Goal: Transaction & Acquisition: Book appointment/travel/reservation

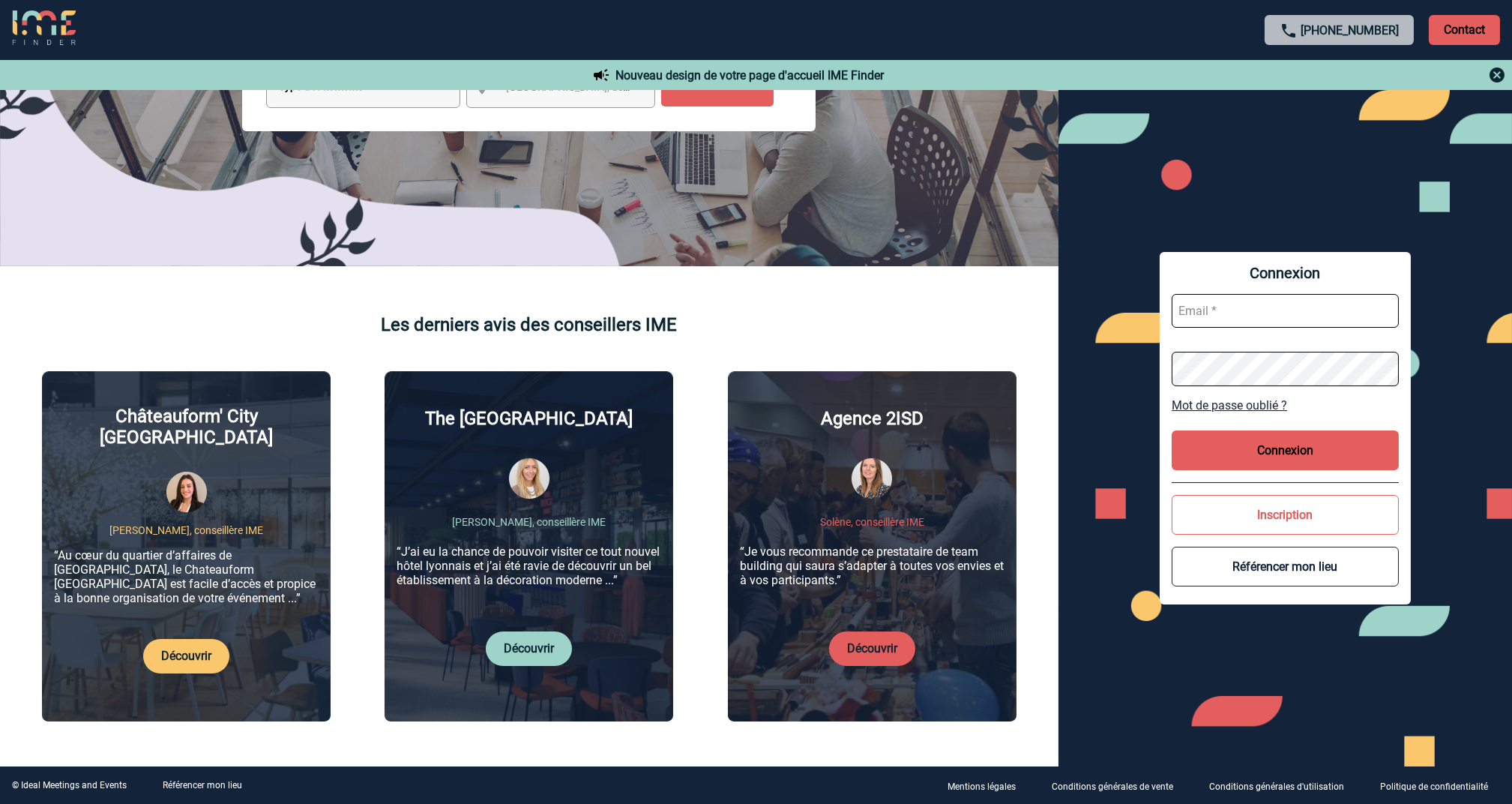
scroll to position [399, 0]
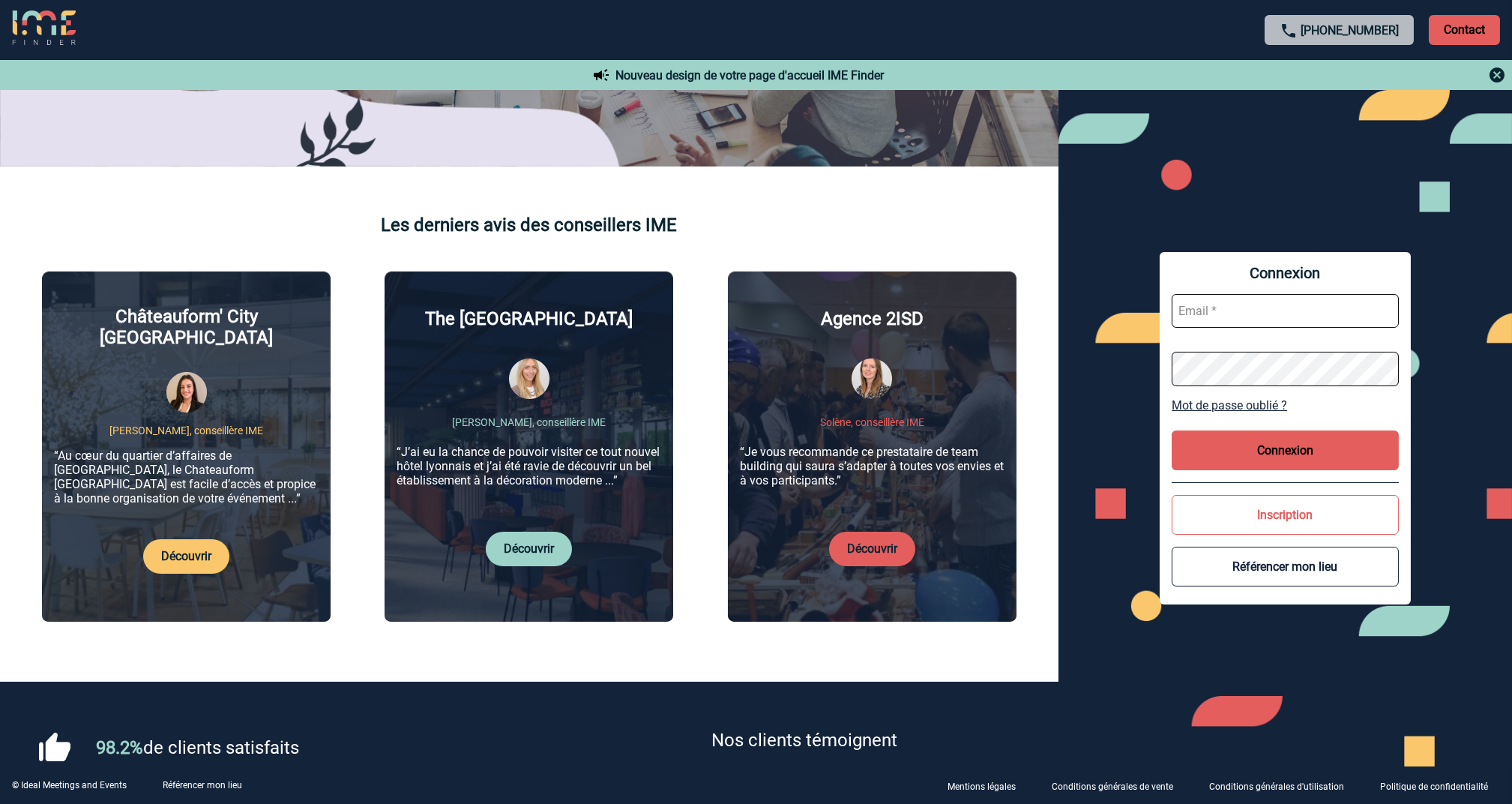
click at [1267, 302] on input "text" at bounding box center [1286, 310] width 228 height 34
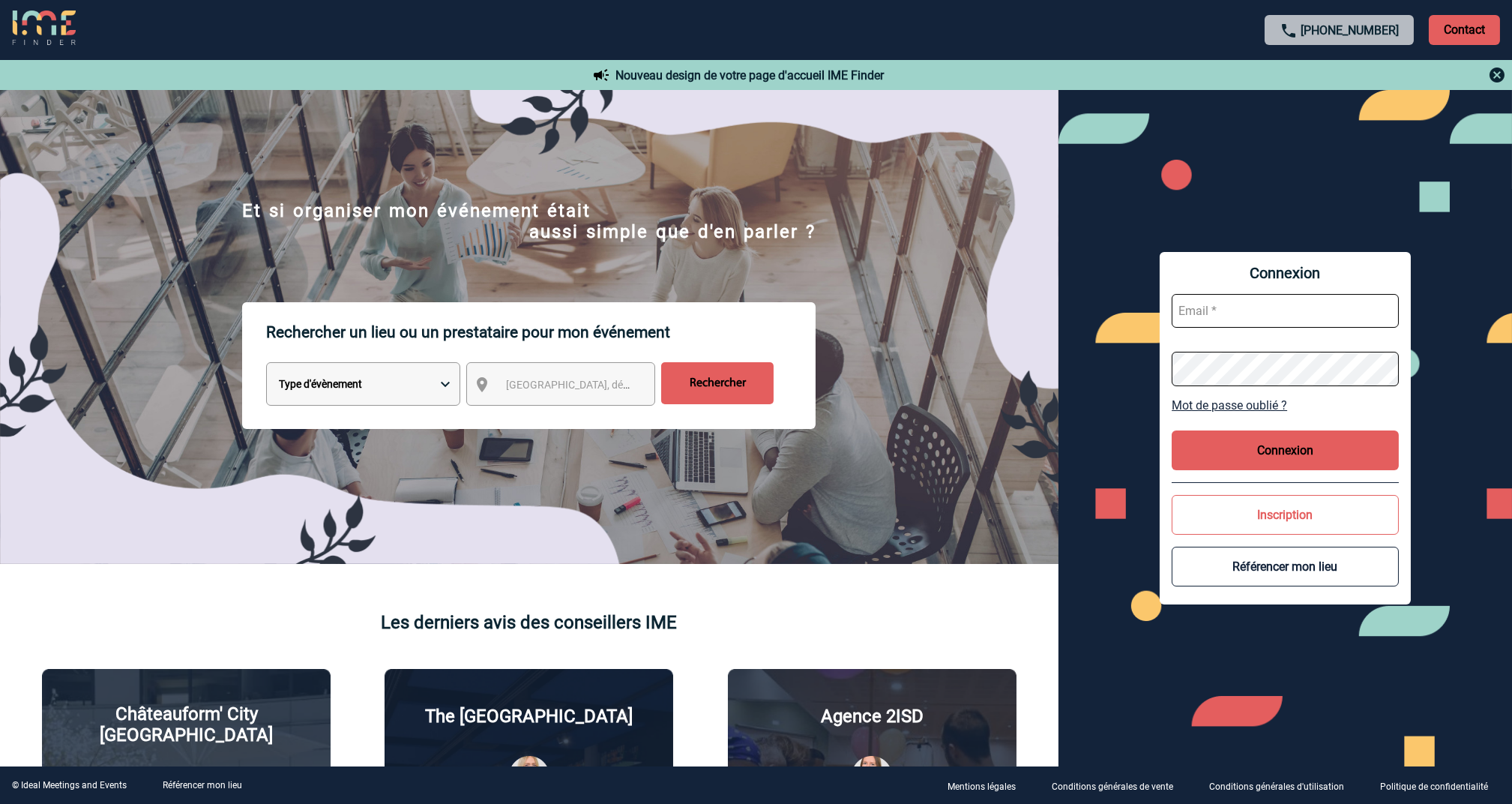
scroll to position [0, 0]
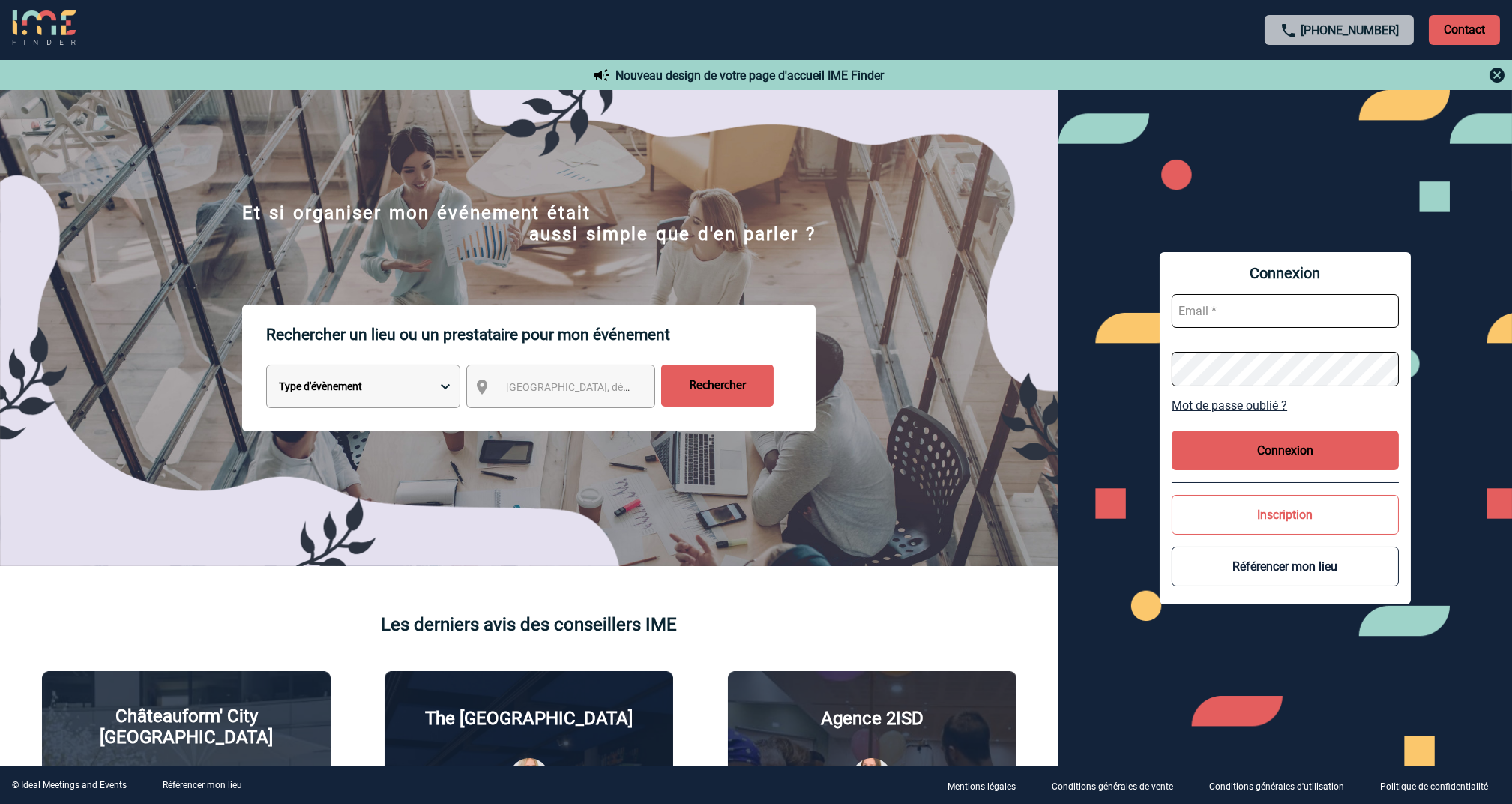
click at [432, 399] on select "Type d'évènement Séminaire avec nuitée Réunion Repas de groupe Team Building & …" at bounding box center [363, 387] width 194 height 44
select select "3"
click at [266, 367] on select "Type d'évènement Séminaire avec nuitée Réunion Repas de groupe Team Building & …" at bounding box center [363, 387] width 194 height 44
click at [582, 385] on span "[GEOGRAPHIC_DATA], département, région..." at bounding box center [610, 387] width 209 height 12
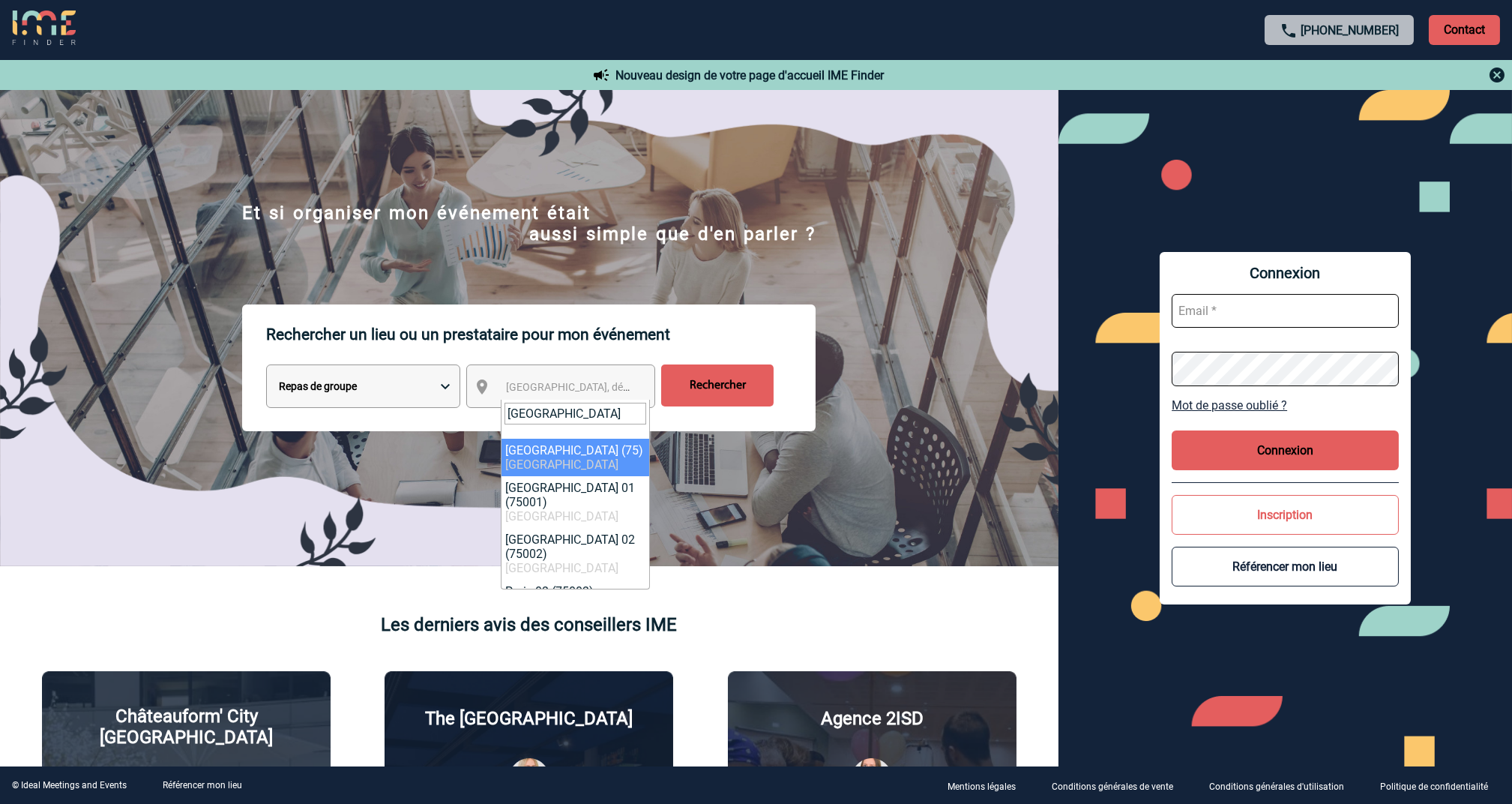
type input "paris"
select select "3"
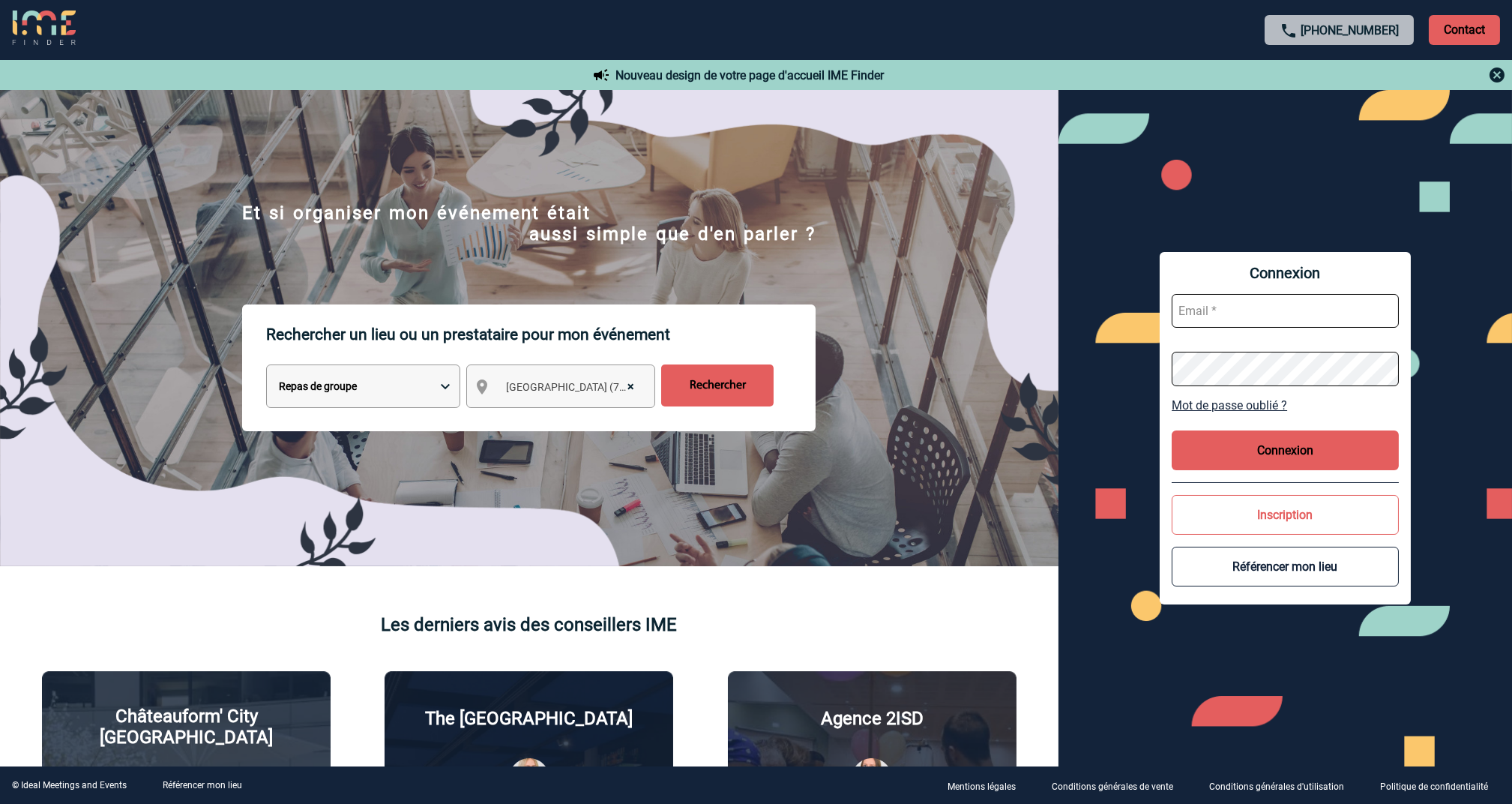
click at [717, 384] on input "Rechercher" at bounding box center [717, 386] width 112 height 42
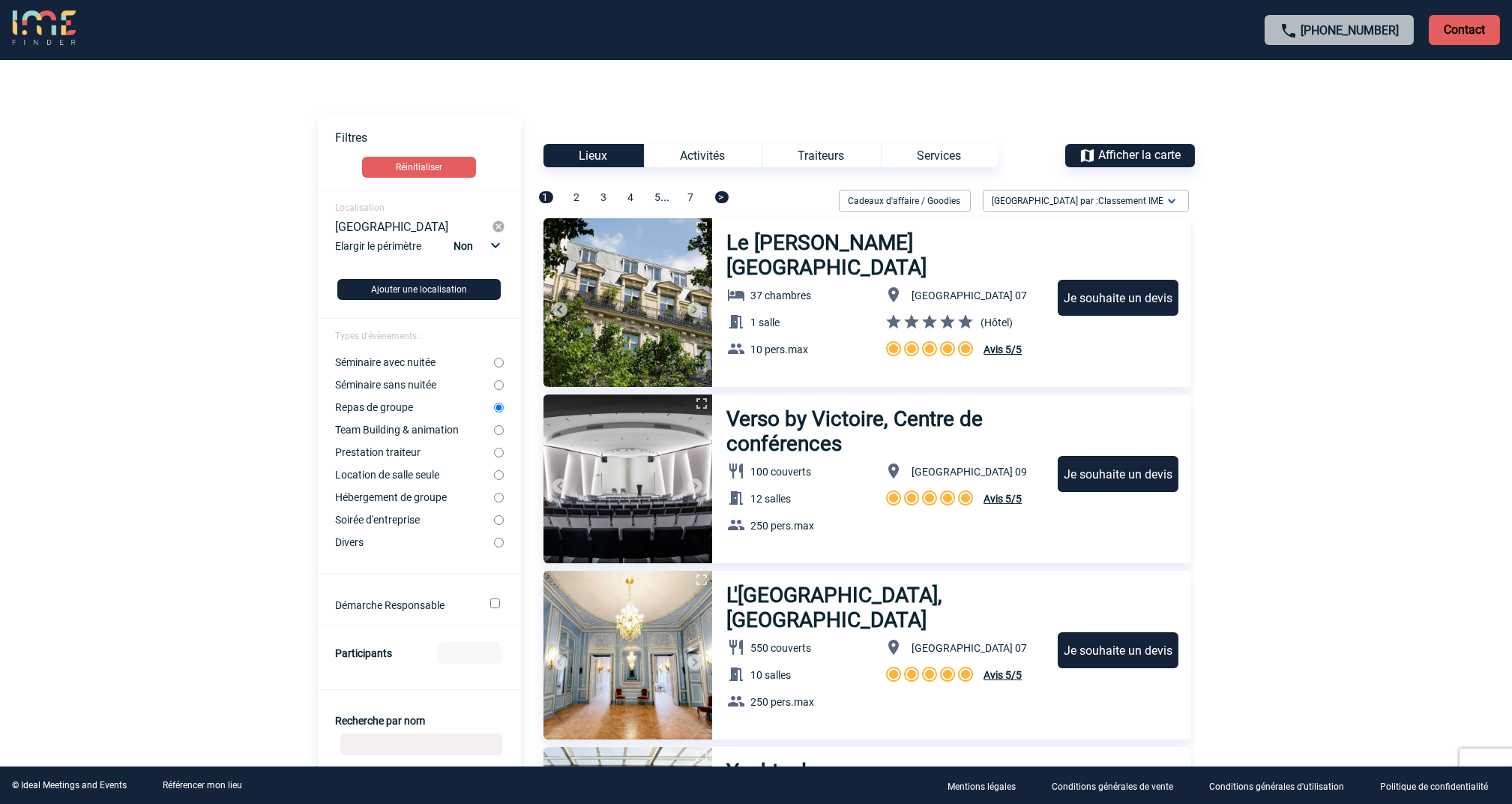
click at [466, 657] on input "Participants" at bounding box center [469, 653] width 64 height 22
type input "6"
click at [1294, 585] on body "+33 1 45 72 07 14 Contact Contact Voir les filtres Filtres Réinitialiser Locali…" at bounding box center [756, 402] width 1512 height 804
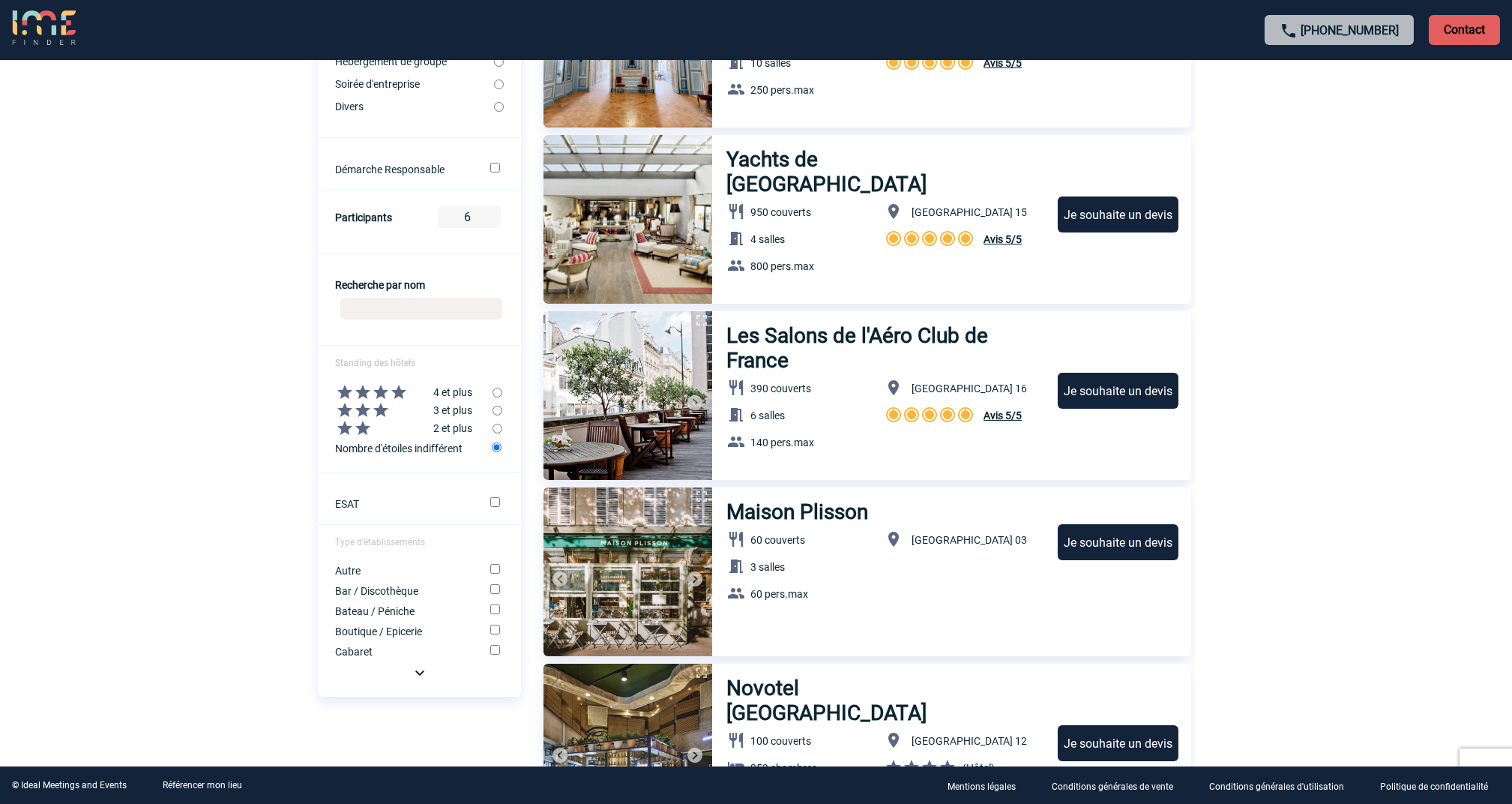
scroll to position [399, 0]
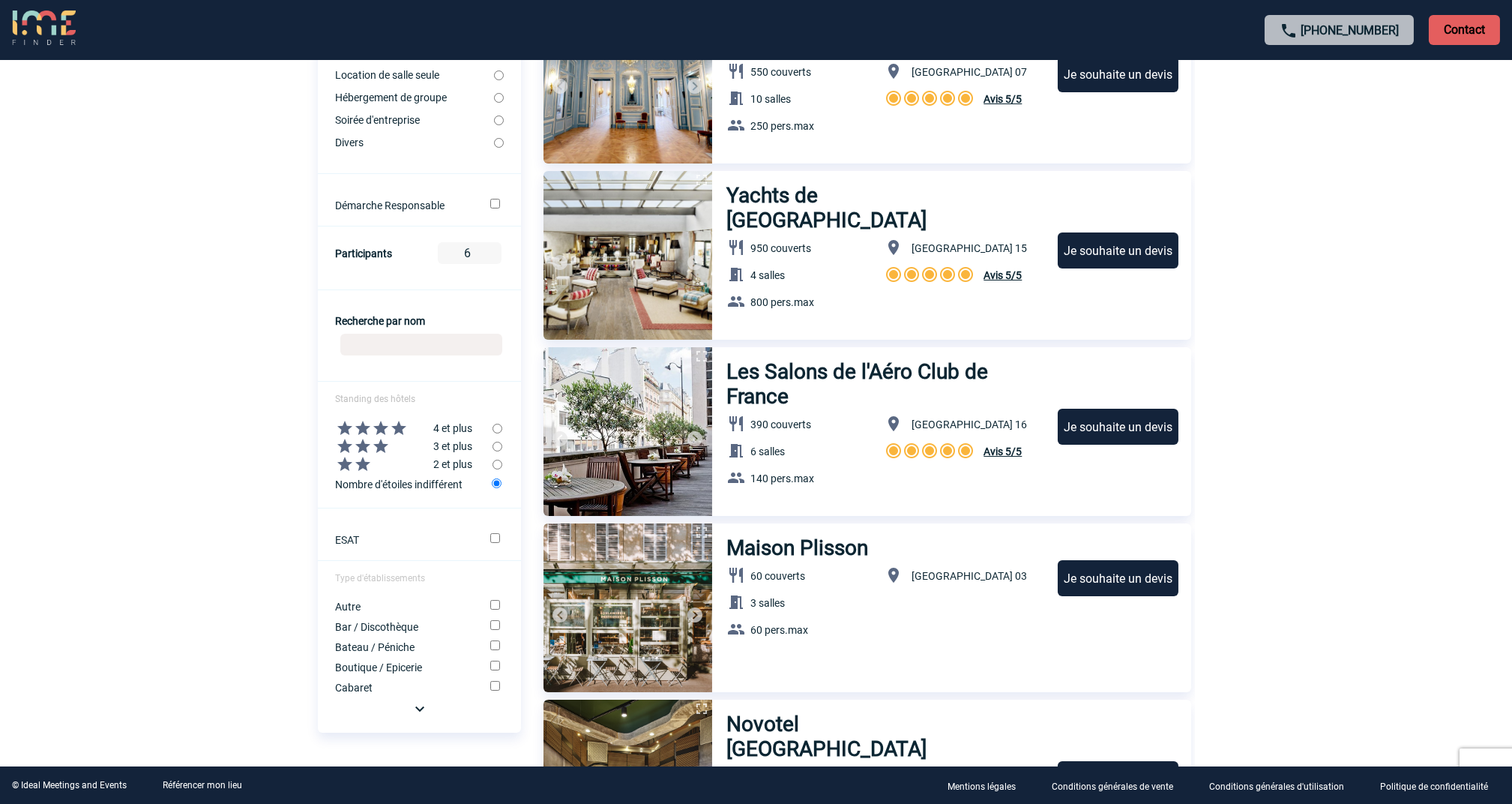
click at [497, 433] on input "radio" at bounding box center [497, 428] width 10 height 10
radio input "true"
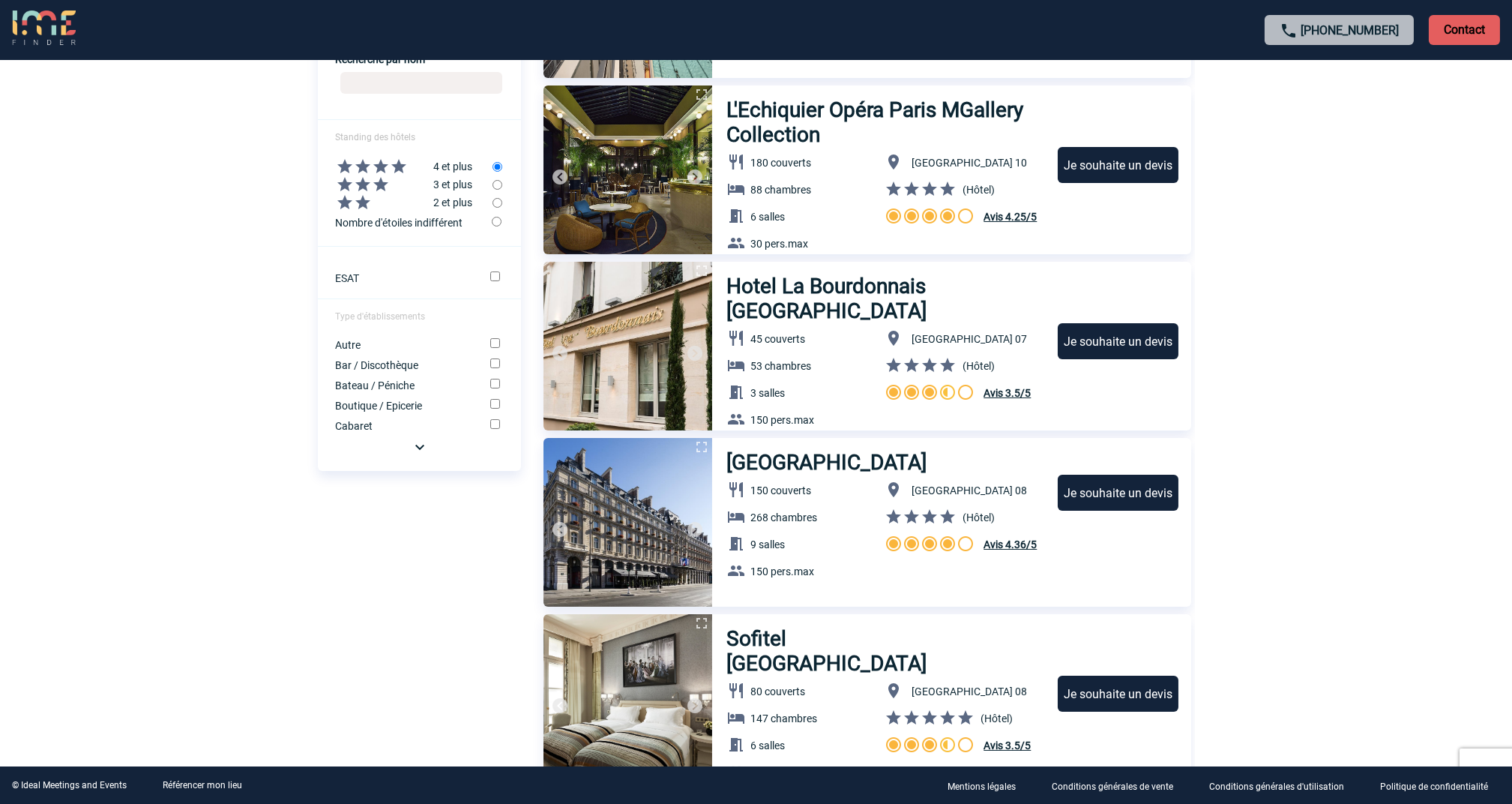
scroll to position [600, 0]
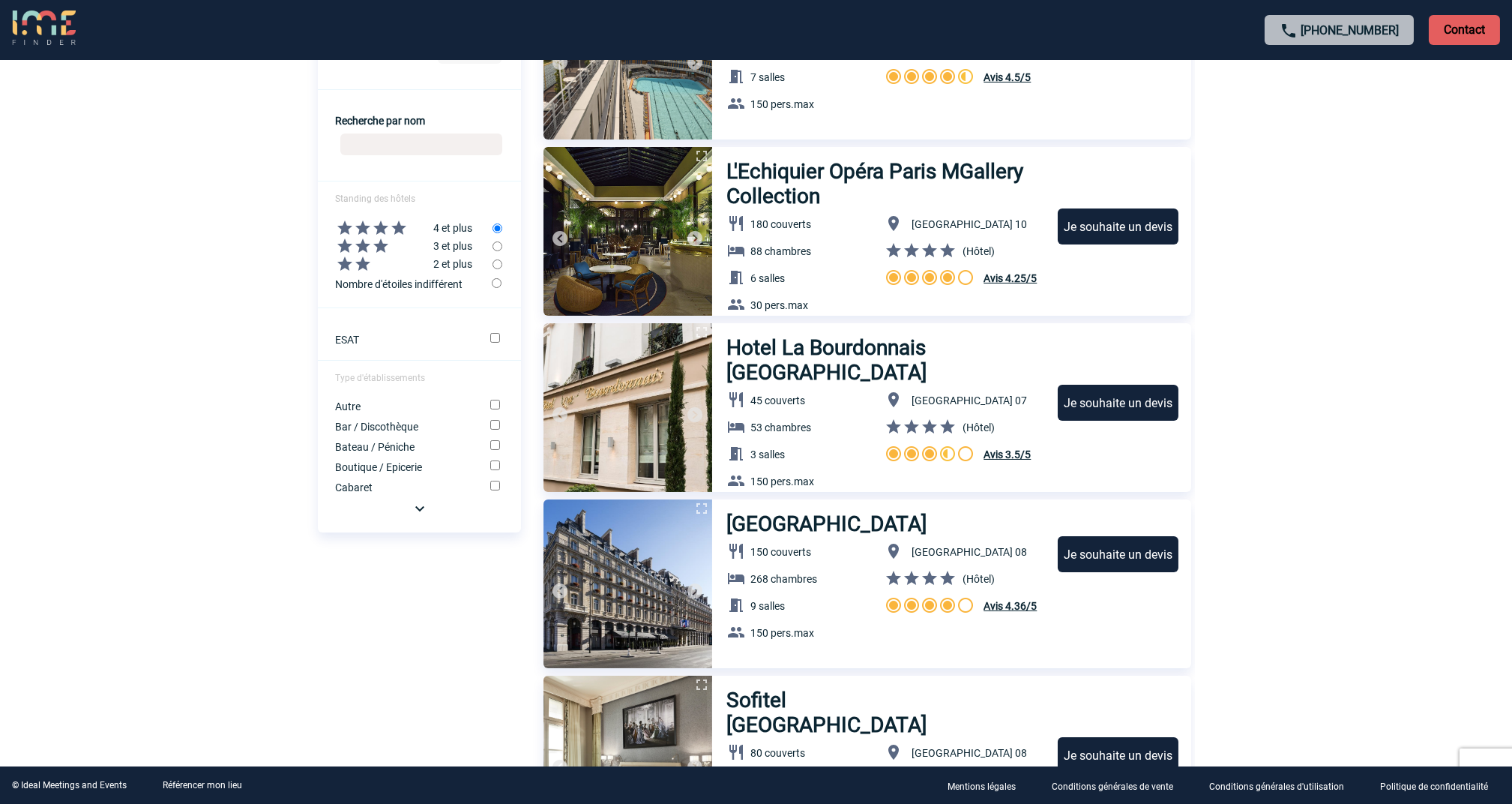
click at [415, 509] on img at bounding box center [420, 509] width 18 height 18
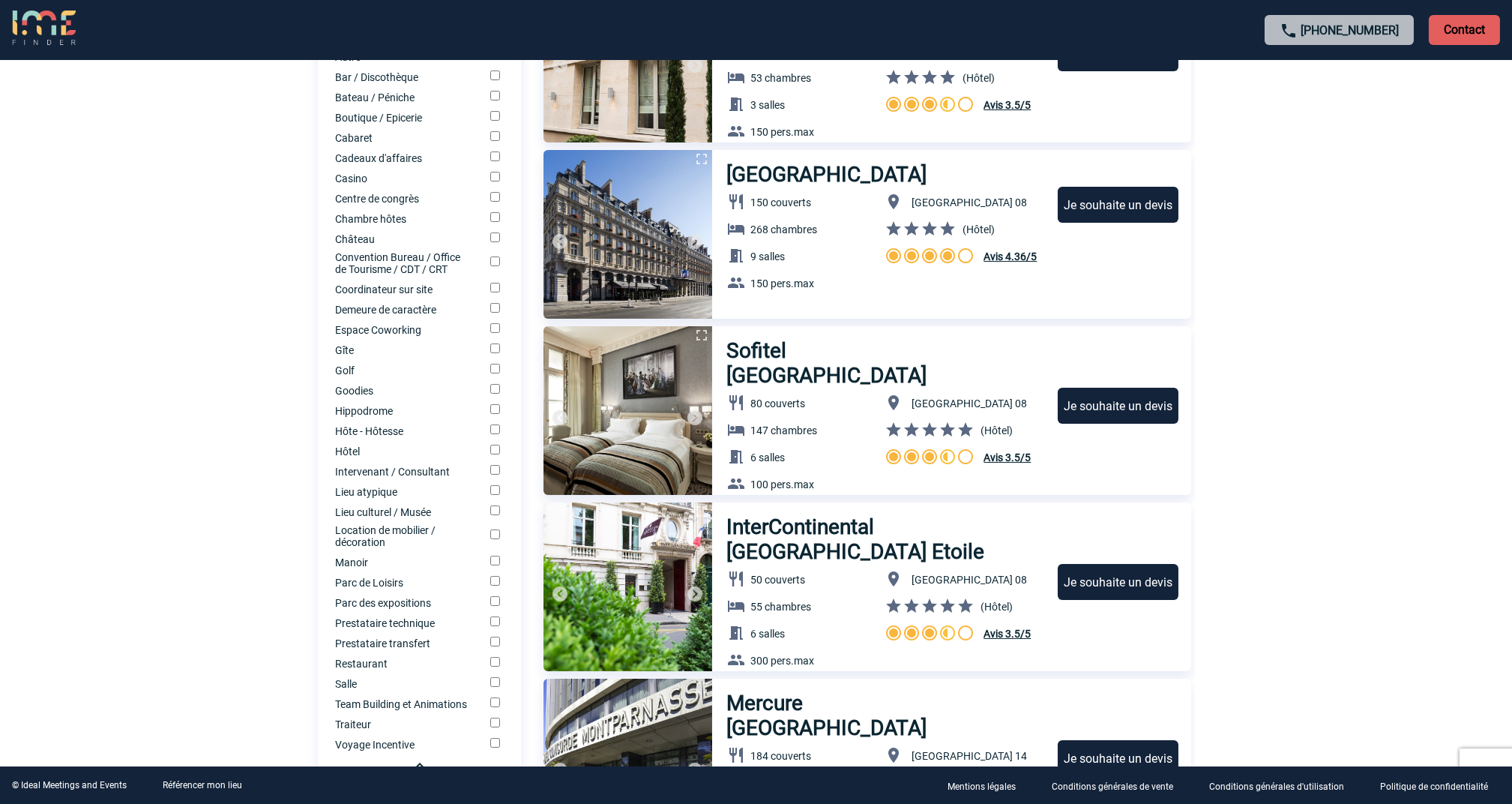
scroll to position [1000, 0]
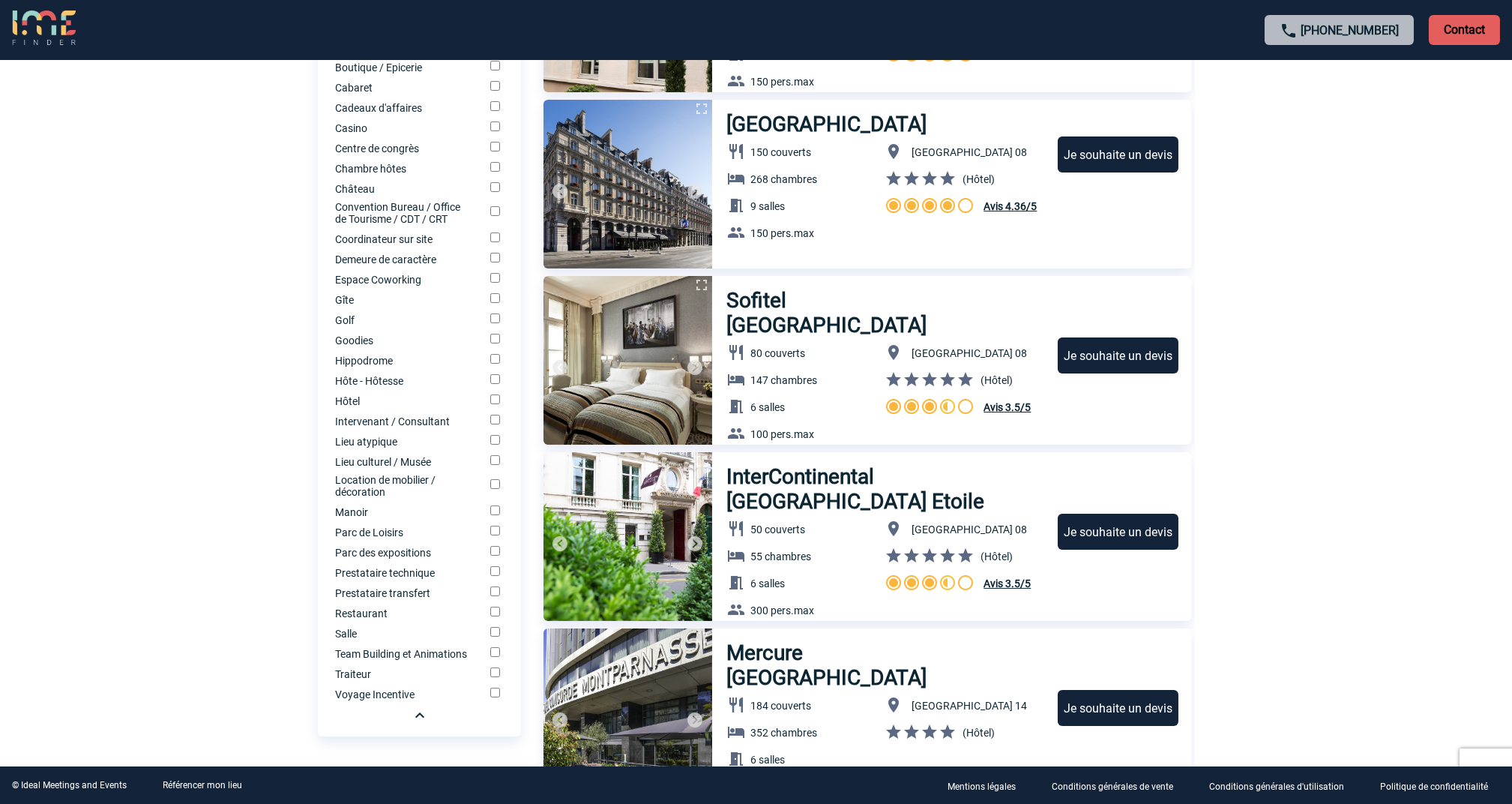
click at [494, 445] on input "Lieu atypique" at bounding box center [495, 439] width 10 height 10
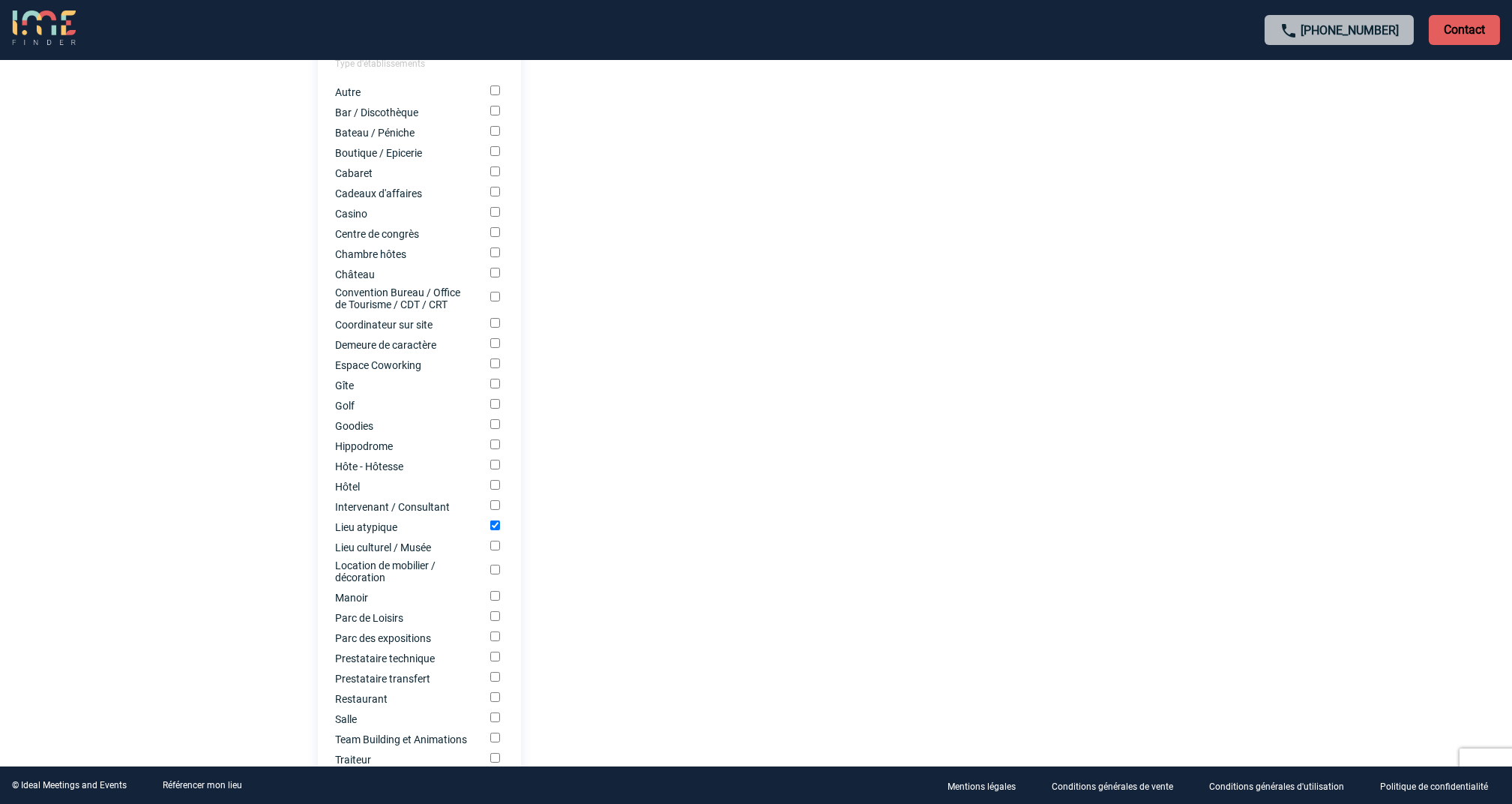
scroll to position [1038, 0]
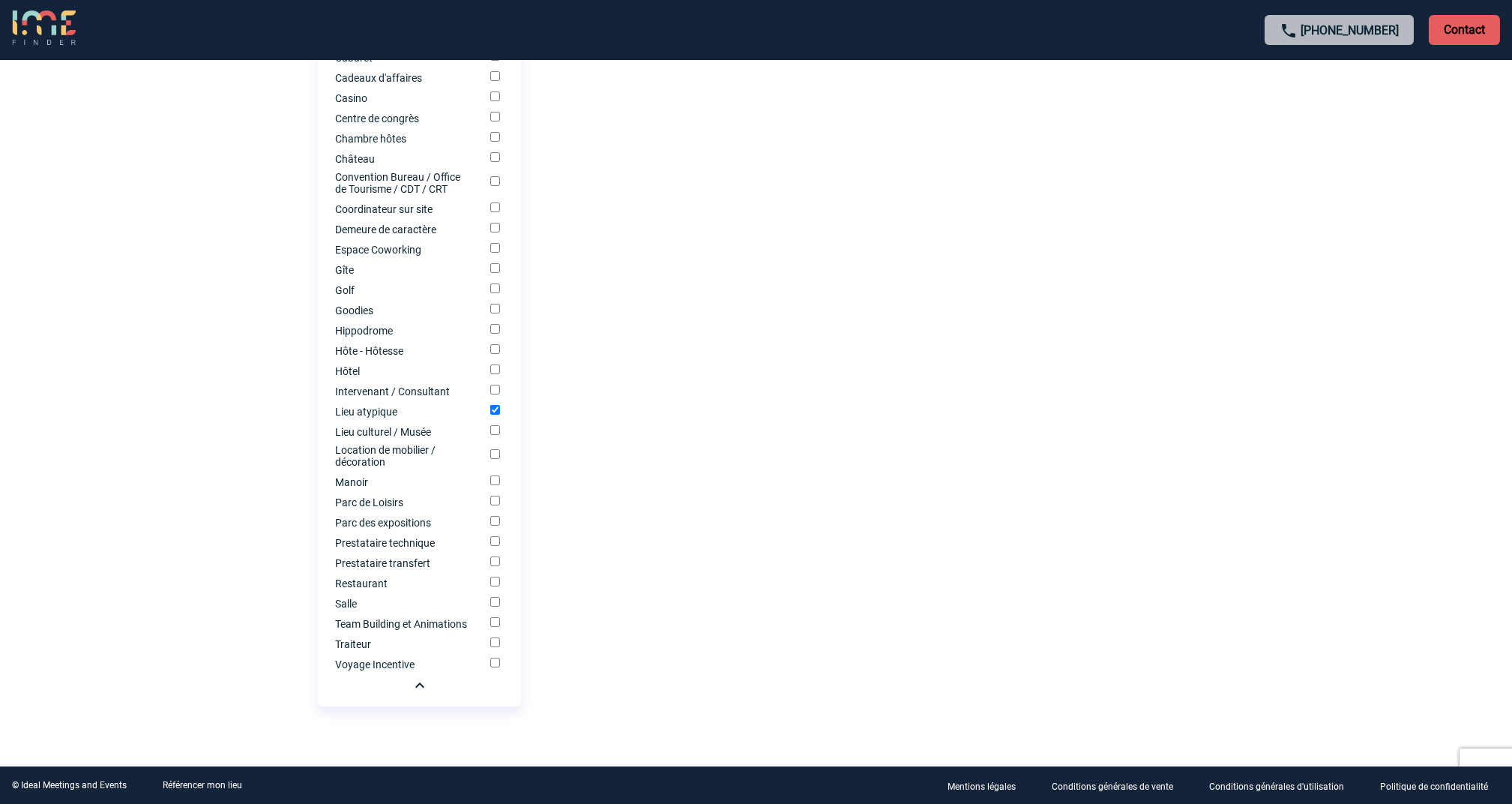
click at [493, 406] on input "Lieu atypique" at bounding box center [495, 409] width 10 height 10
checkbox input "false"
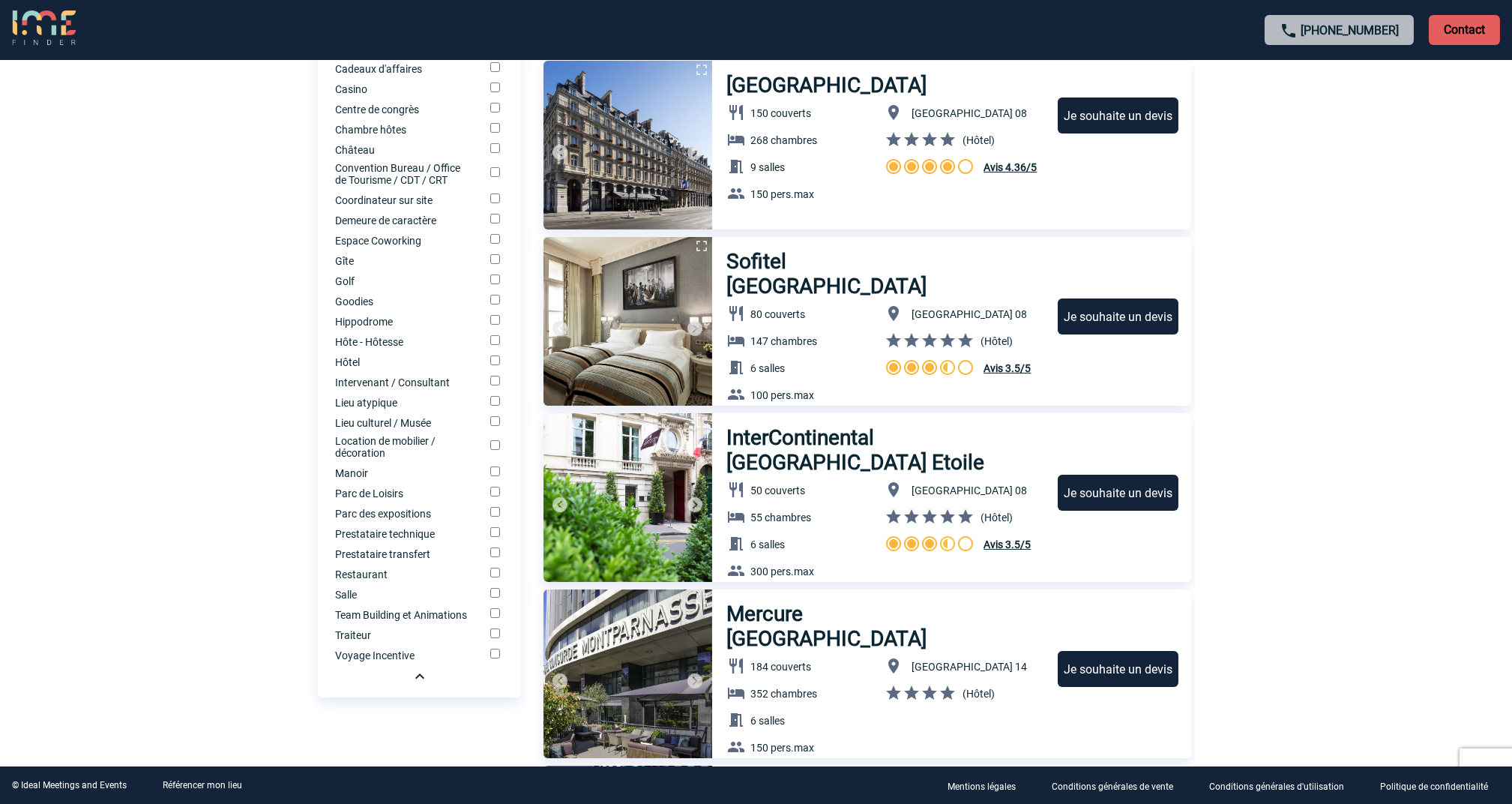
click at [495, 577] on input "Restaurant" at bounding box center [495, 572] width 10 height 10
checkbox input "true"
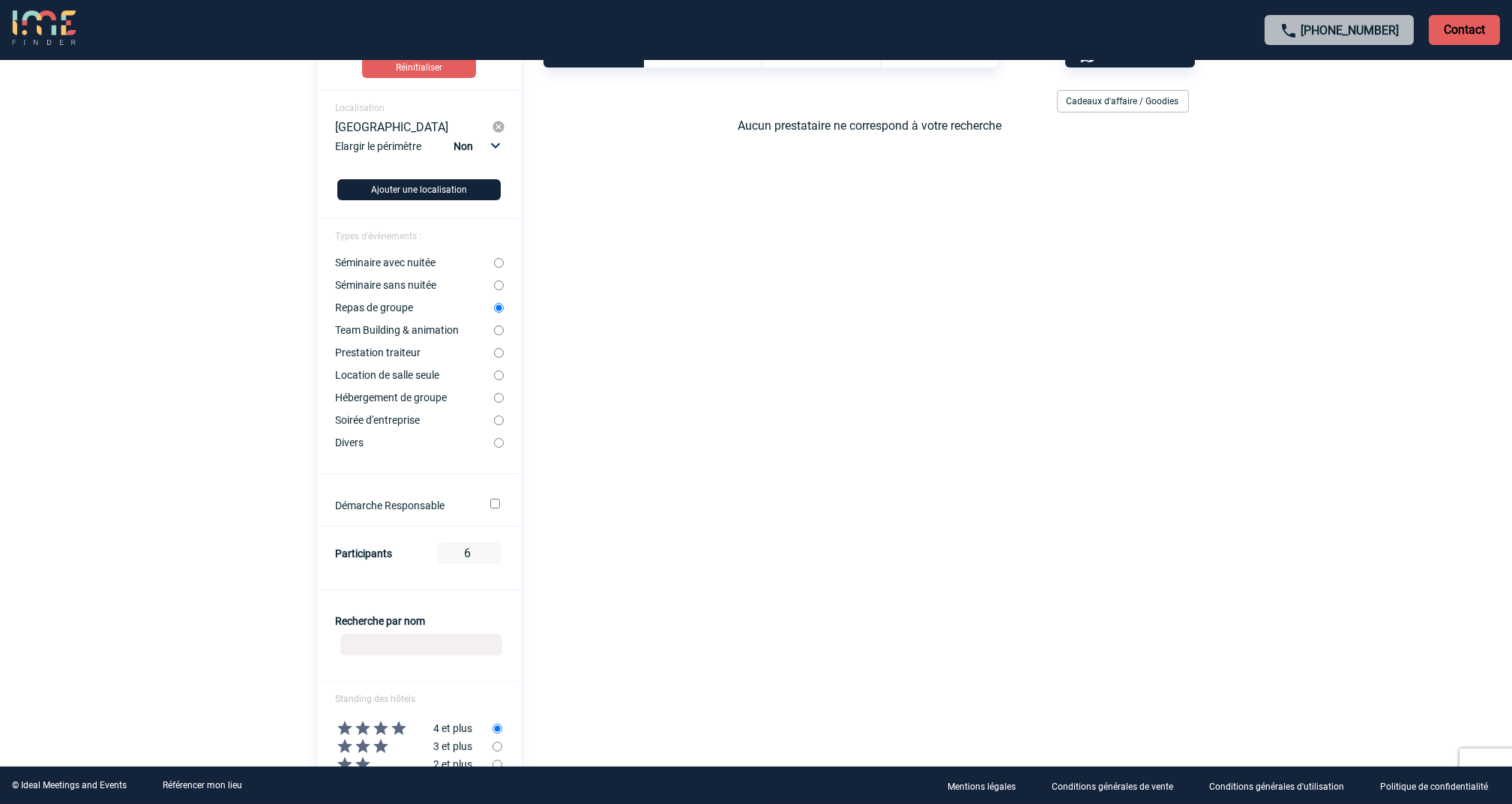
scroll to position [500, 0]
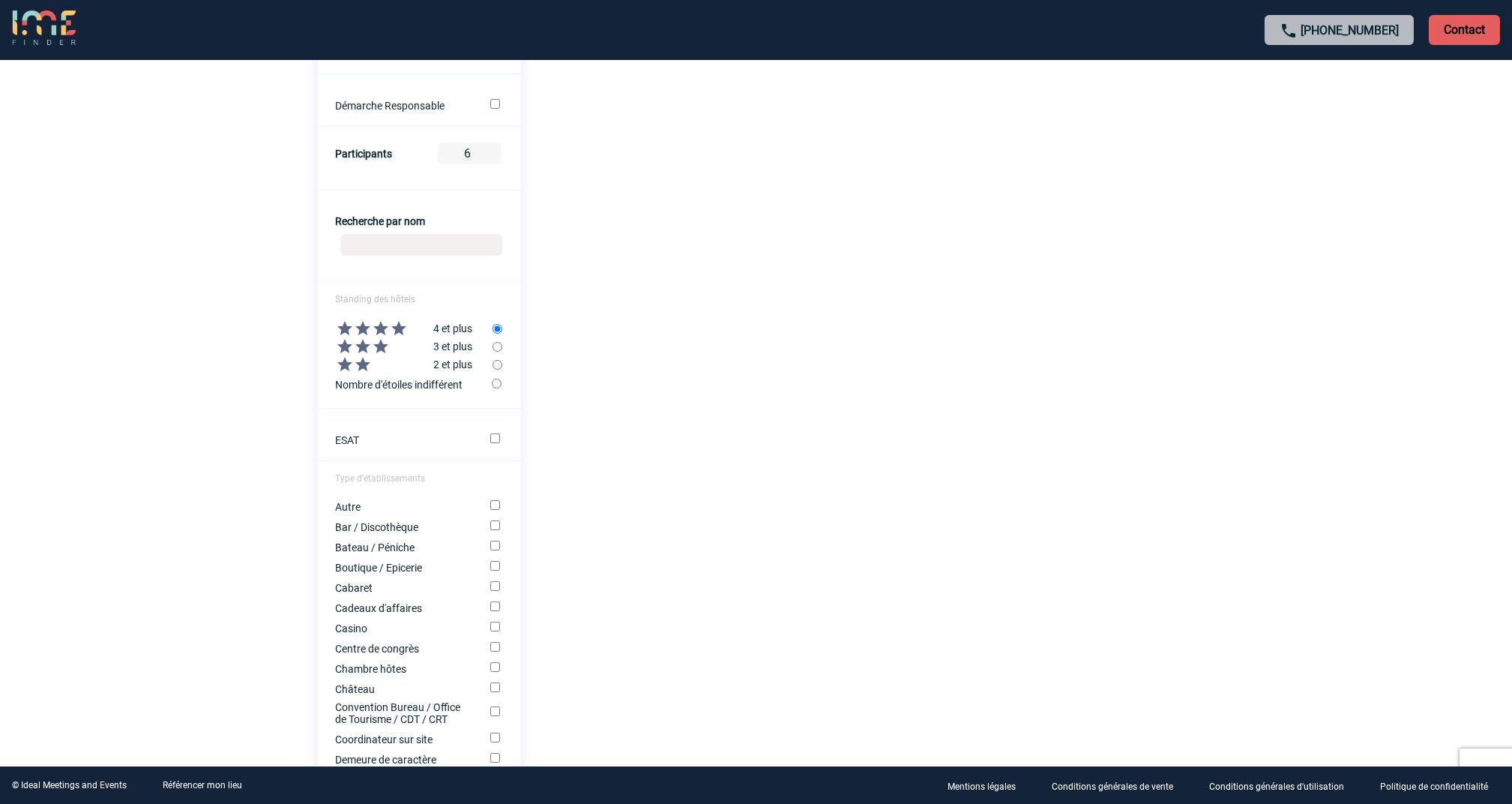
click at [498, 387] on input "radio" at bounding box center [496, 384] width 10 height 10
radio input "true"
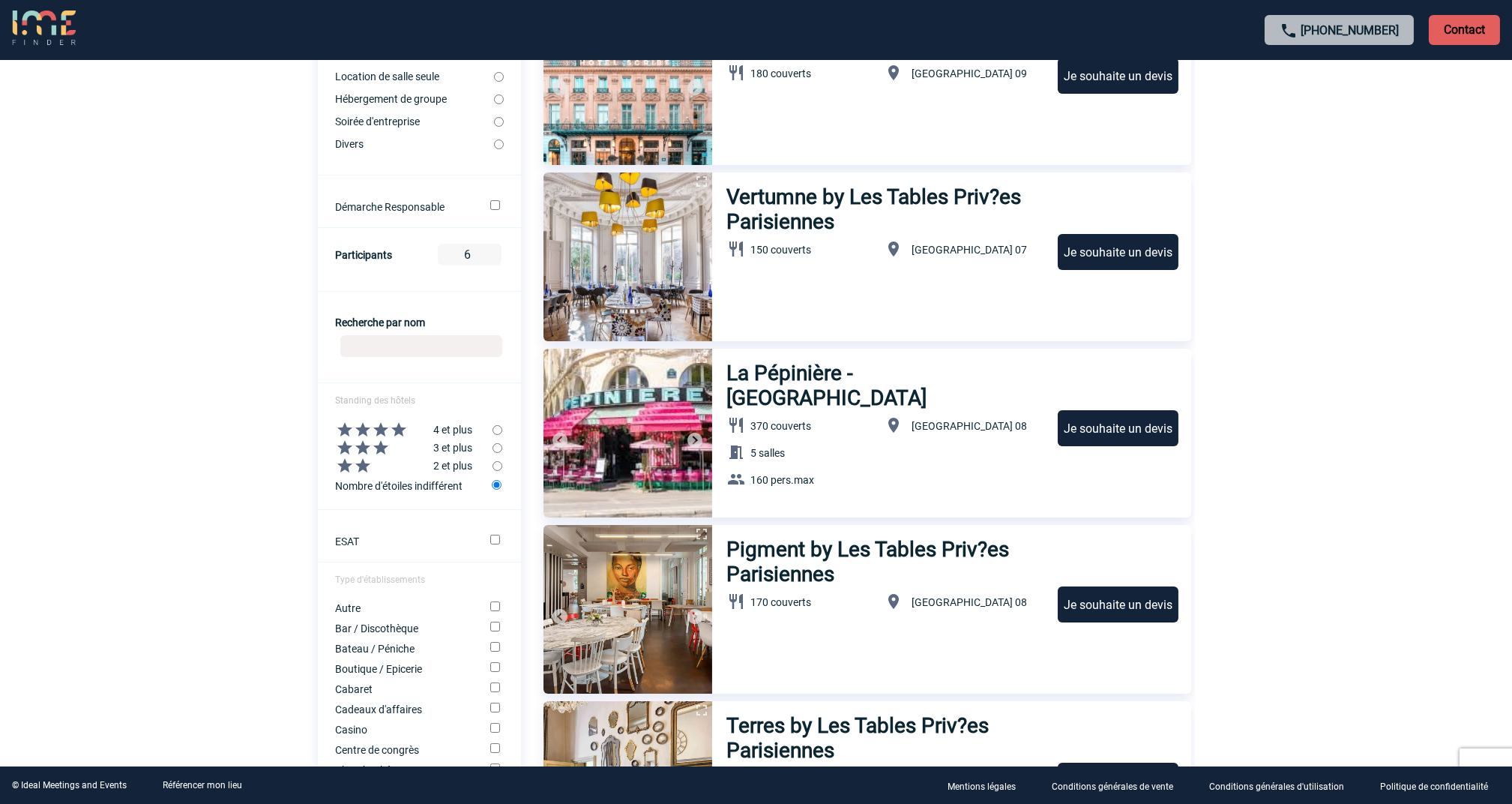
scroll to position [399, 0]
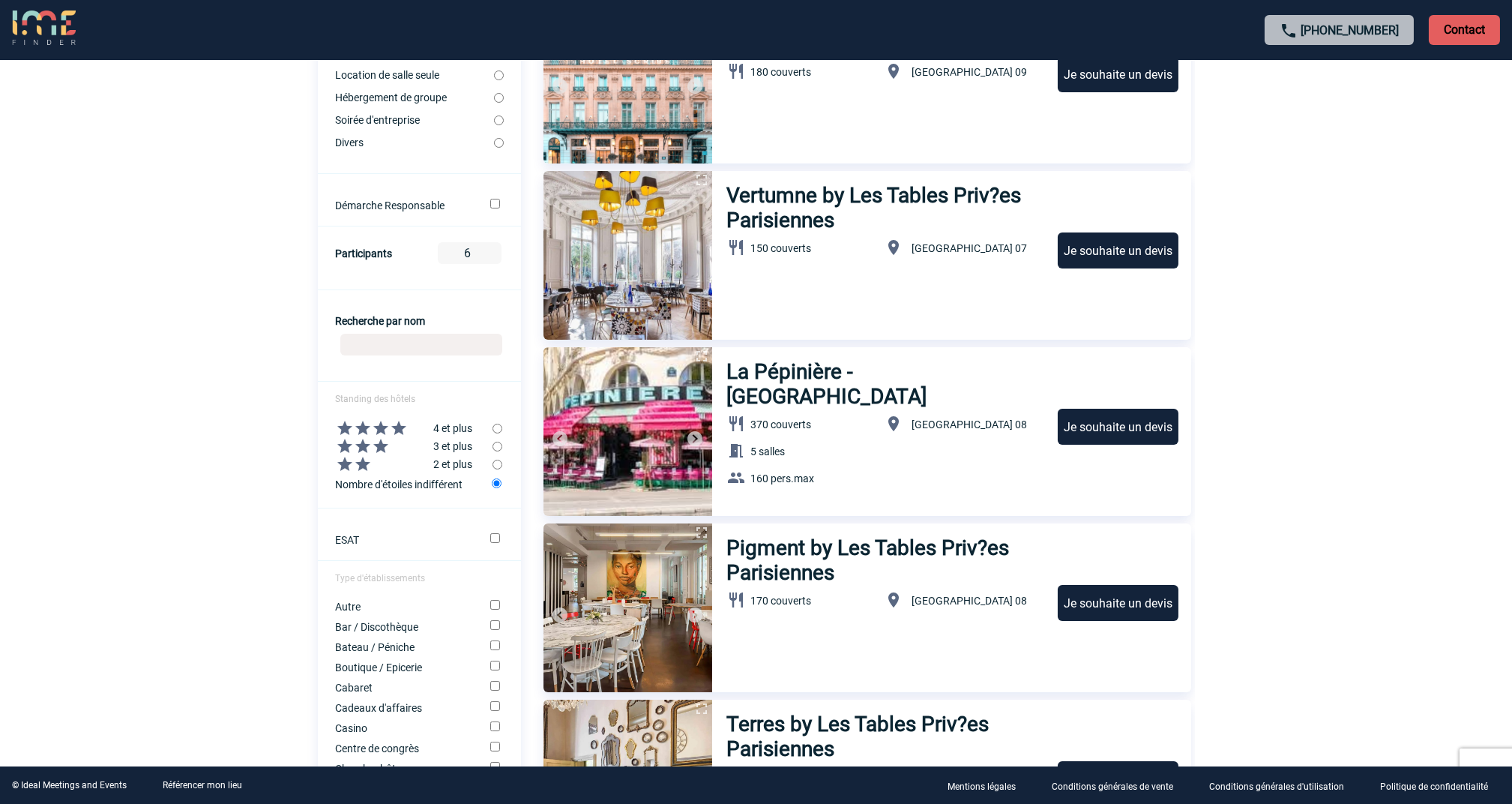
click at [496, 466] on input "radio" at bounding box center [497, 464] width 10 height 10
radio input "true"
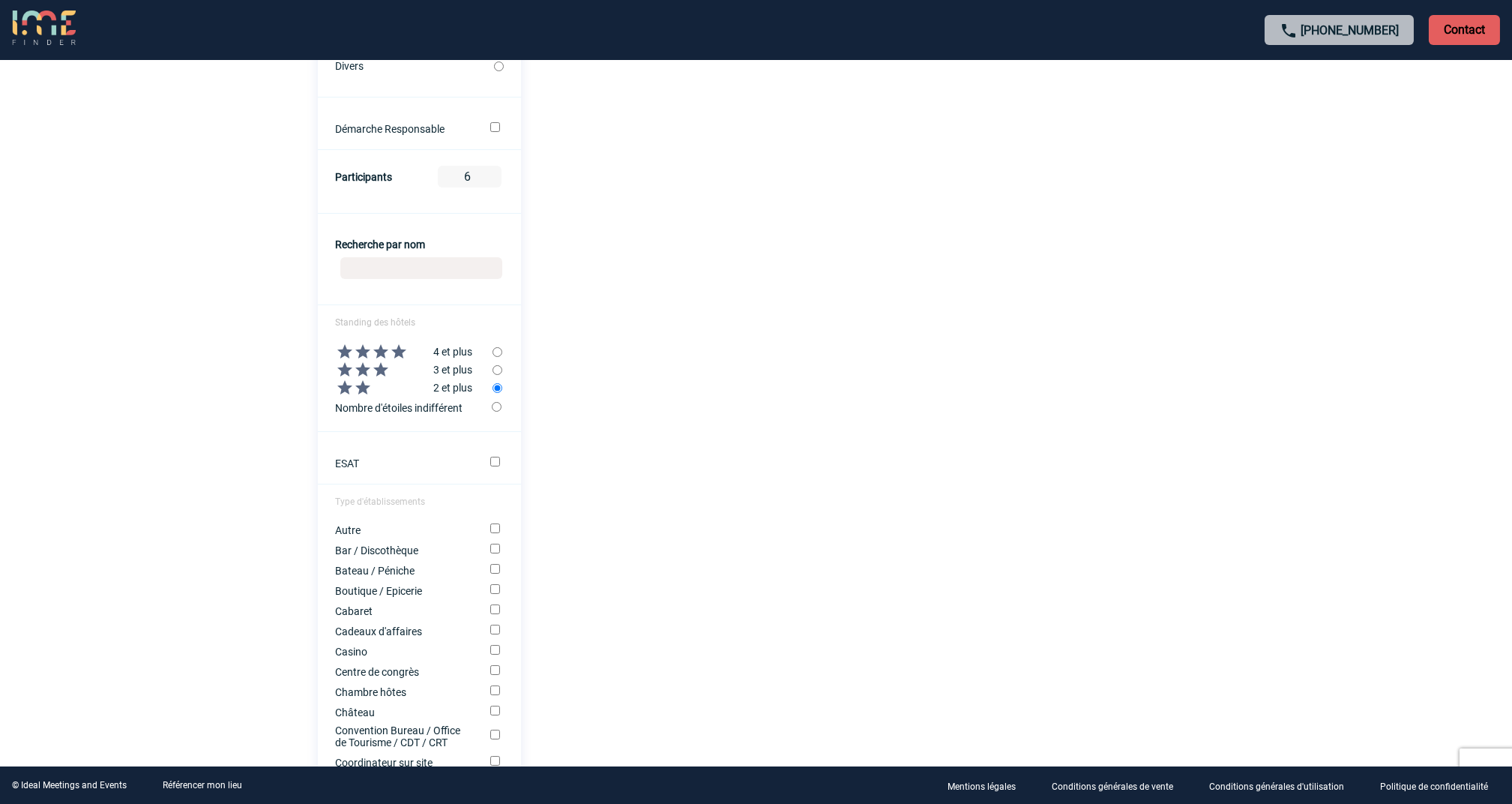
scroll to position [500, 0]
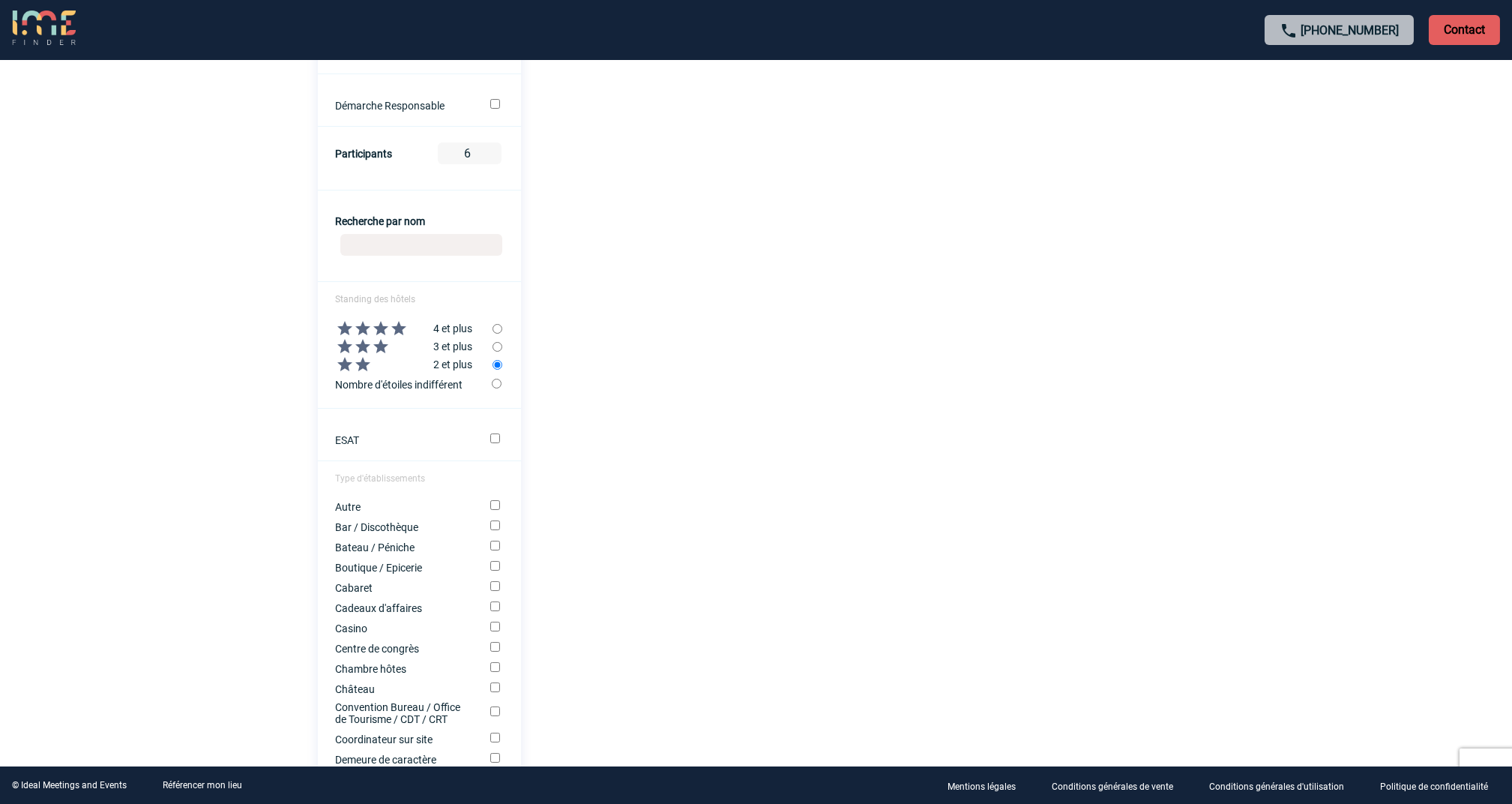
click at [490, 387] on label "Nombre d'étoiles indifférent" at bounding box center [414, 384] width 157 height 20
drag, startPoint x: 496, startPoint y: 388, endPoint x: 493, endPoint y: 396, distance: 8.5
click at [496, 389] on input "radio" at bounding box center [496, 384] width 10 height 10
radio input "true"
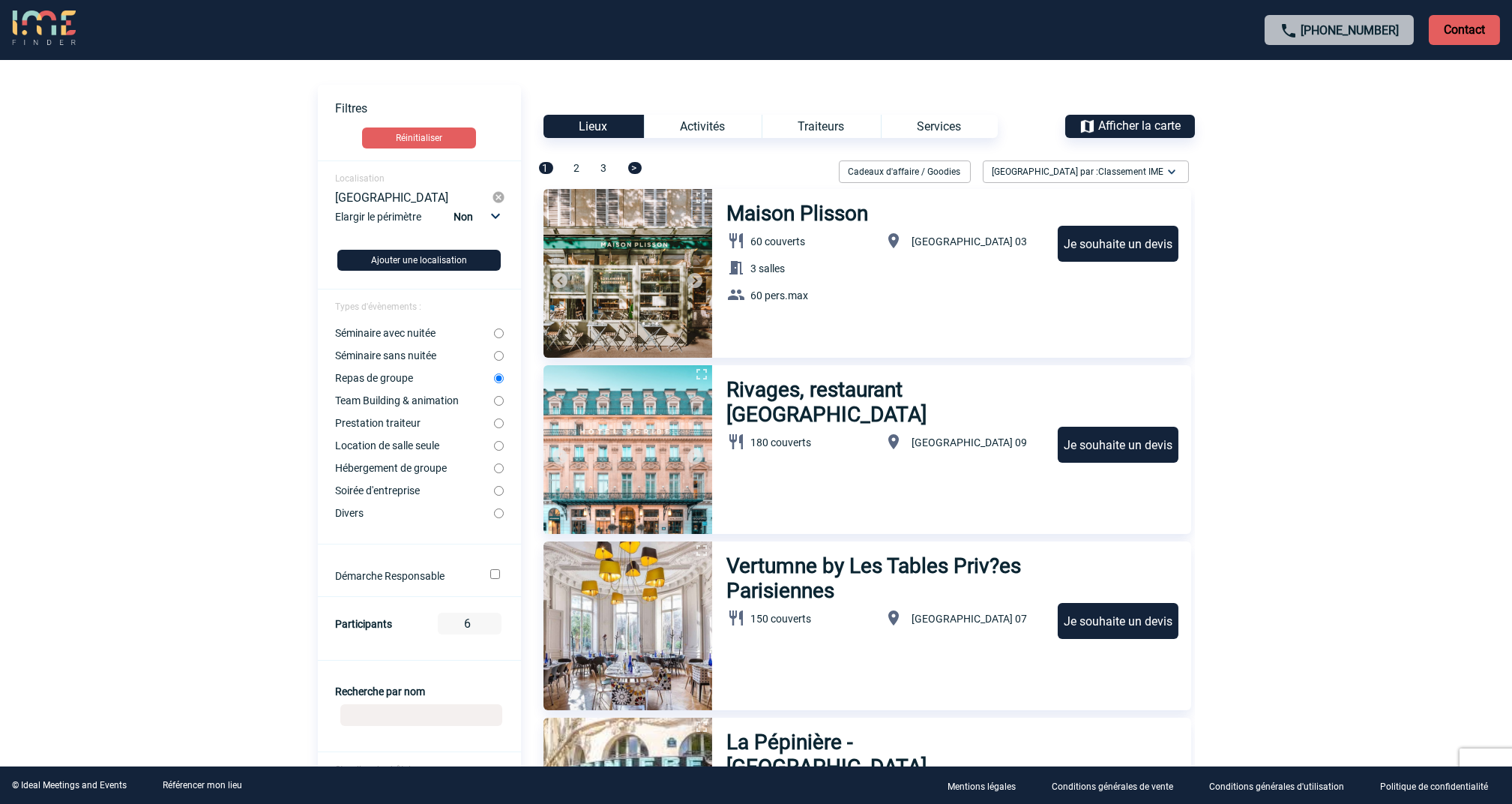
scroll to position [0, 0]
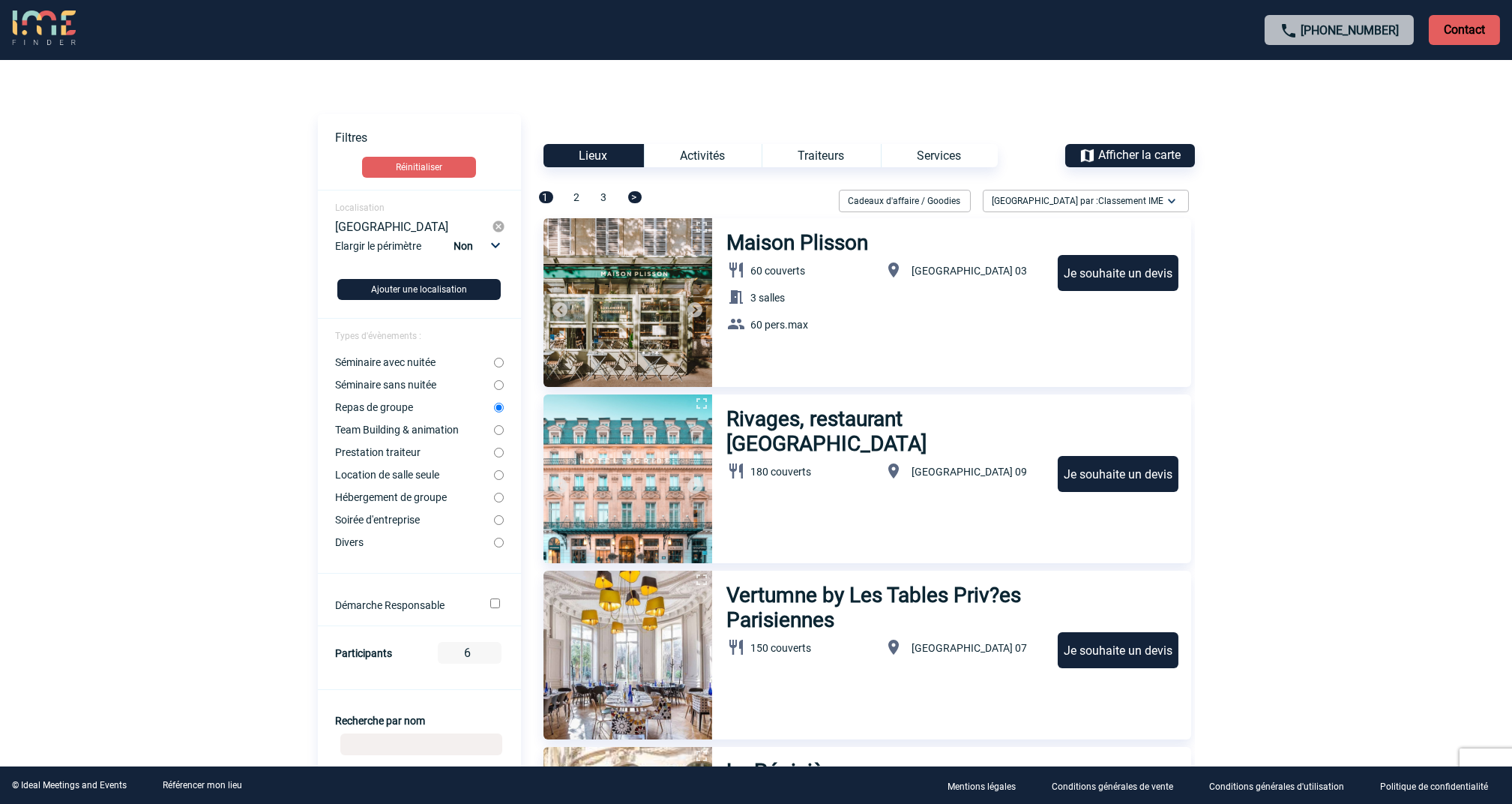
click at [493, 249] on select "Non 10km 20km 50km" at bounding box center [476, 246] width 51 height 20
click at [1378, 338] on body "+33 1 45 72 07 14 Contact Contact Voir les filtres Filtres Réinitialiser Locali…" at bounding box center [756, 402] width 1512 height 804
click at [1099, 150] on span "Afficher la carte" at bounding box center [1140, 154] width 82 height 14
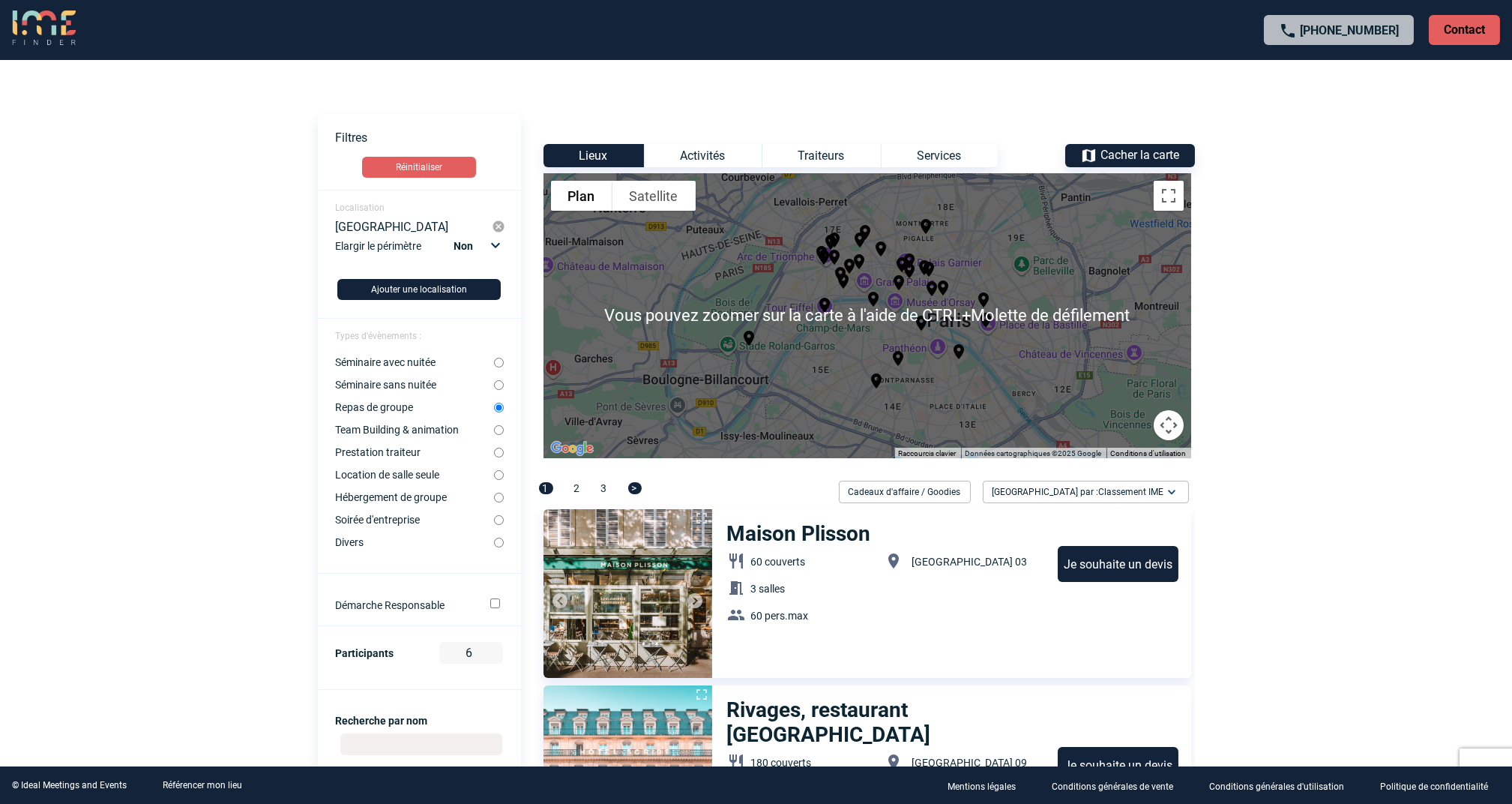
click at [1303, 350] on body "+33 1 45 72 07 14 Contact Contact Voir les filtres Filtres Réinitialiser Locali…" at bounding box center [756, 402] width 1512 height 804
drag, startPoint x: 1173, startPoint y: 203, endPoint x: 1178, endPoint y: 307, distance: 104.1
click at [1173, 203] on button "Passer en plein écran" at bounding box center [1169, 196] width 30 height 30
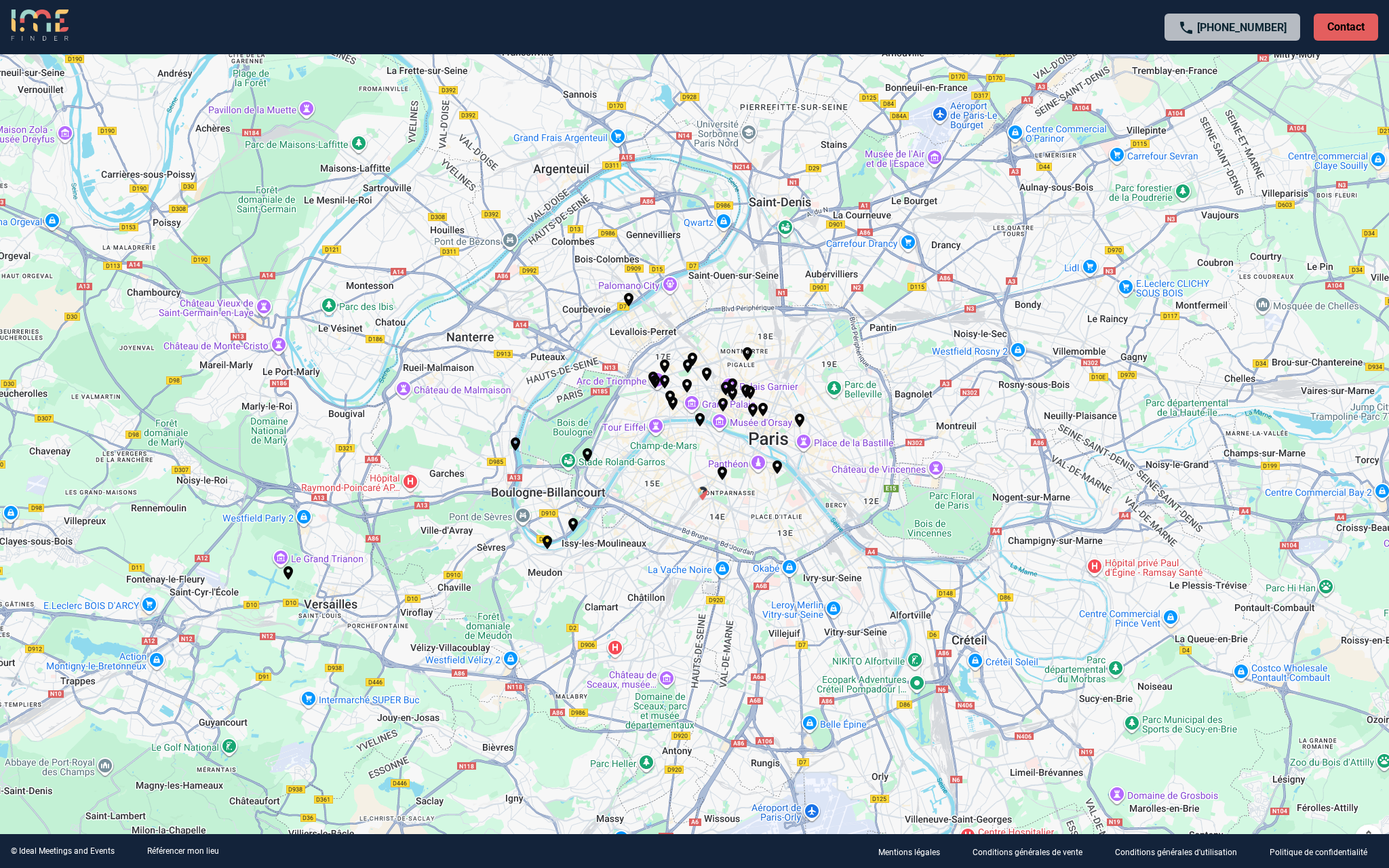
click at [701, 493] on img "Papy Aux Fourneaux" at bounding box center [703, 494] width 16 height 16
click at [697, 495] on img "Papy Aux Fourneaux" at bounding box center [703, 494] width 16 height 16
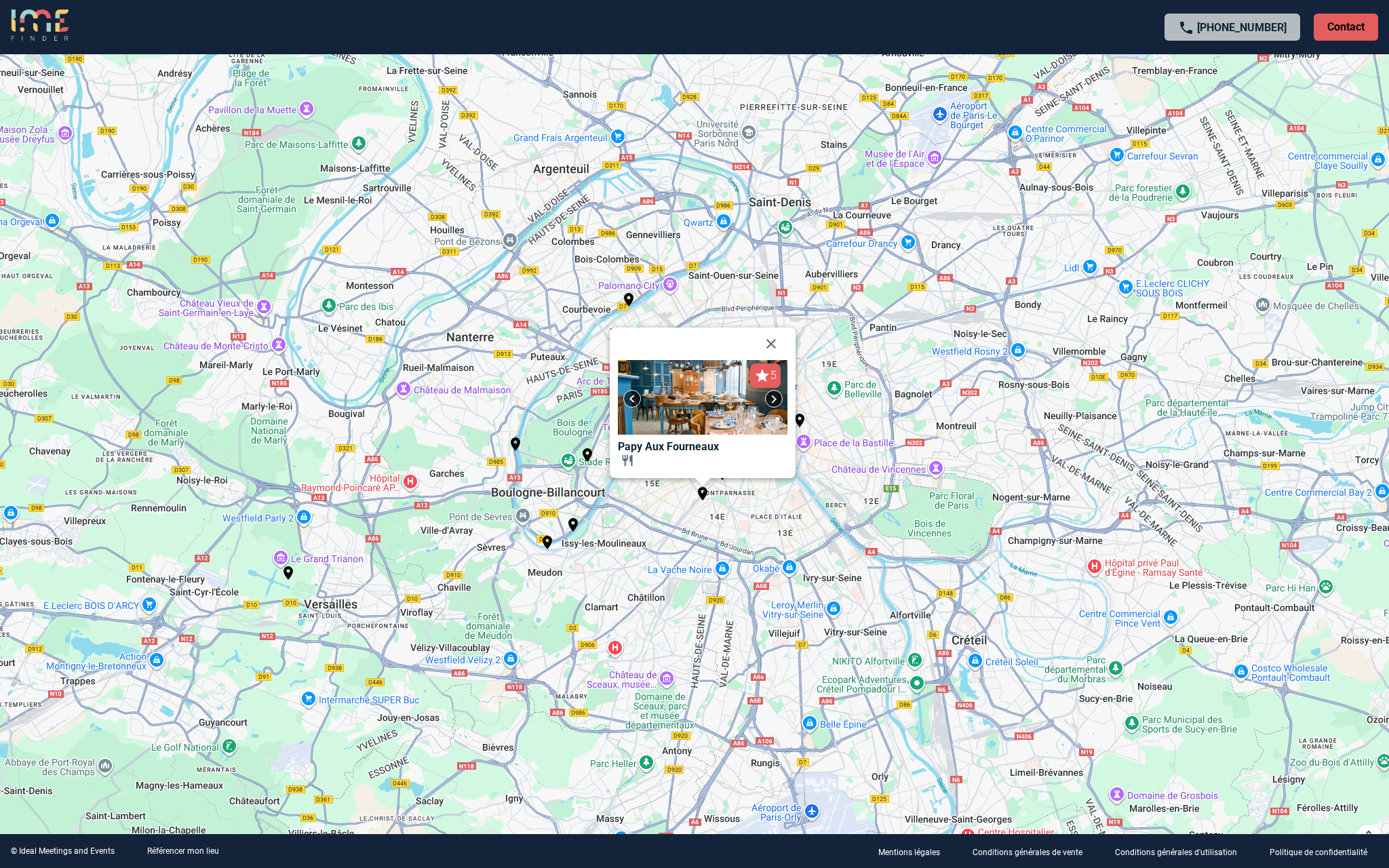
click at [864, 503] on div "Pour activer le glissement avec le clavier, appuyez sur Alt+Entrée. Une fois ce…" at bounding box center [694, 434] width 1389 height 868
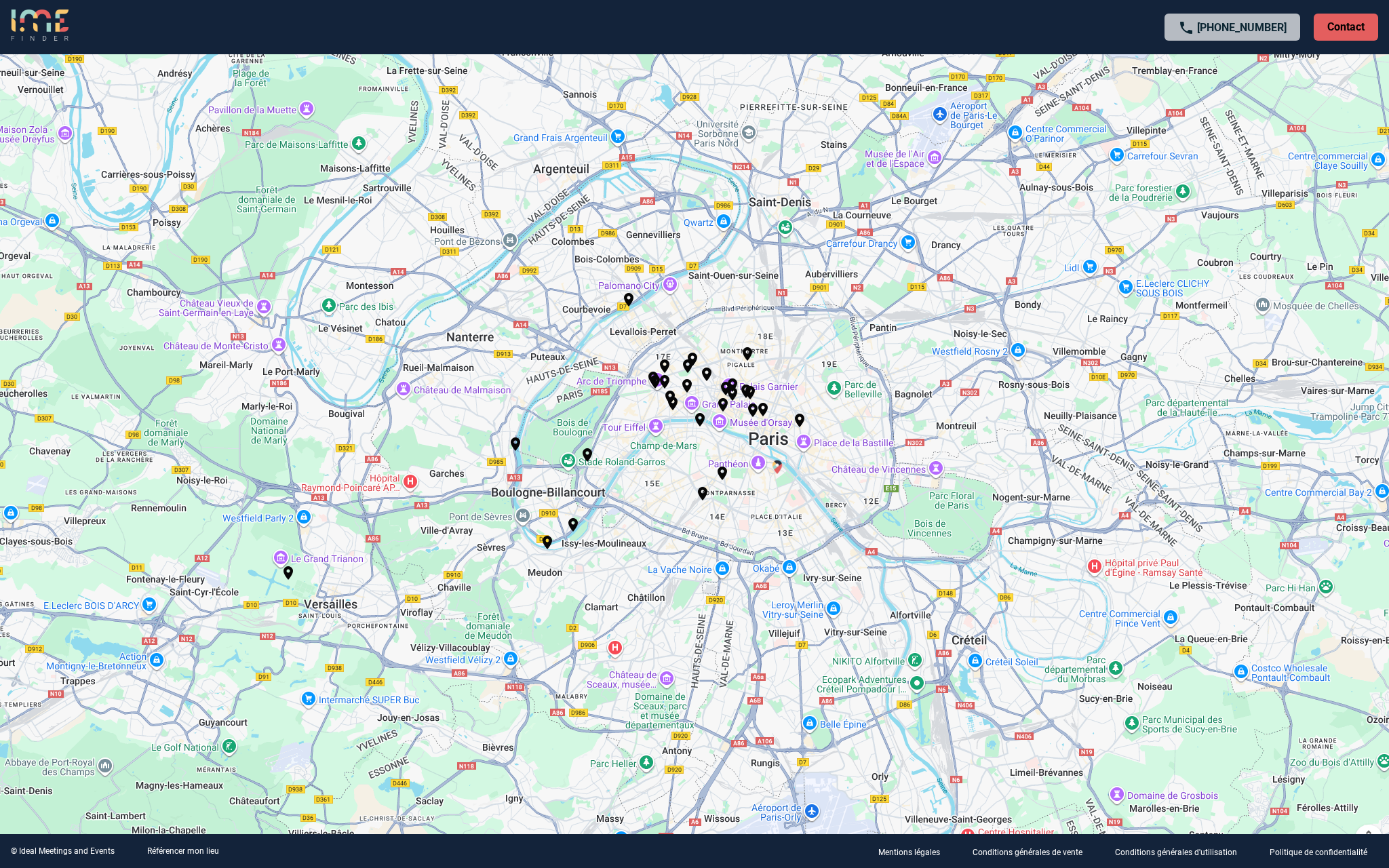
click at [779, 465] on img "Les Belles Plantes - Restaurant Jardin des Plantes" at bounding box center [778, 467] width 16 height 16
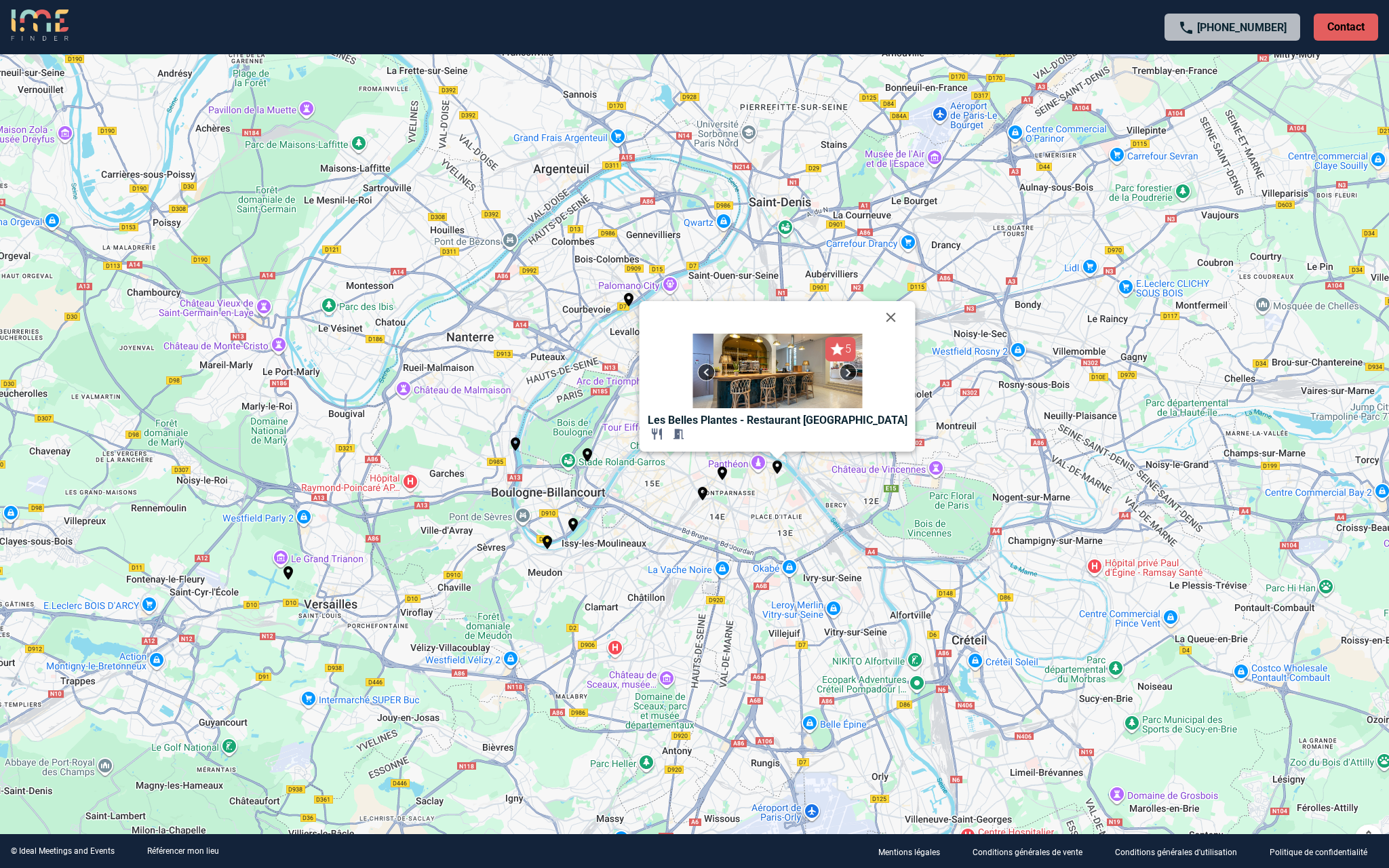
click at [807, 377] on img at bounding box center [777, 371] width 170 height 74
click at [850, 372] on img at bounding box center [849, 372] width 16 height 16
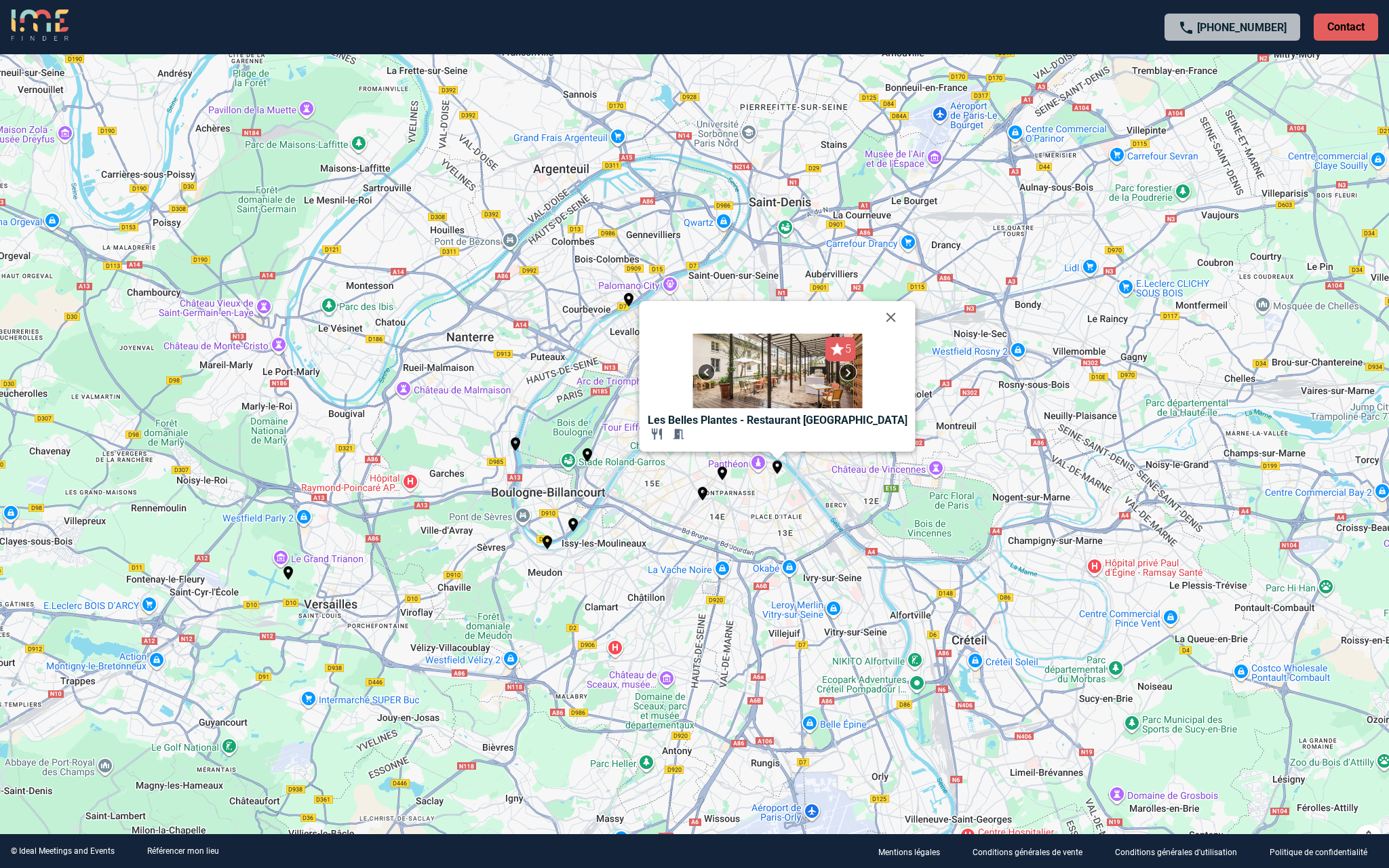
click at [859, 531] on div "Pour activer le glissement avec le clavier, appuyez sur Alt+Entrée. Une fois ce…" at bounding box center [694, 434] width 1389 height 868
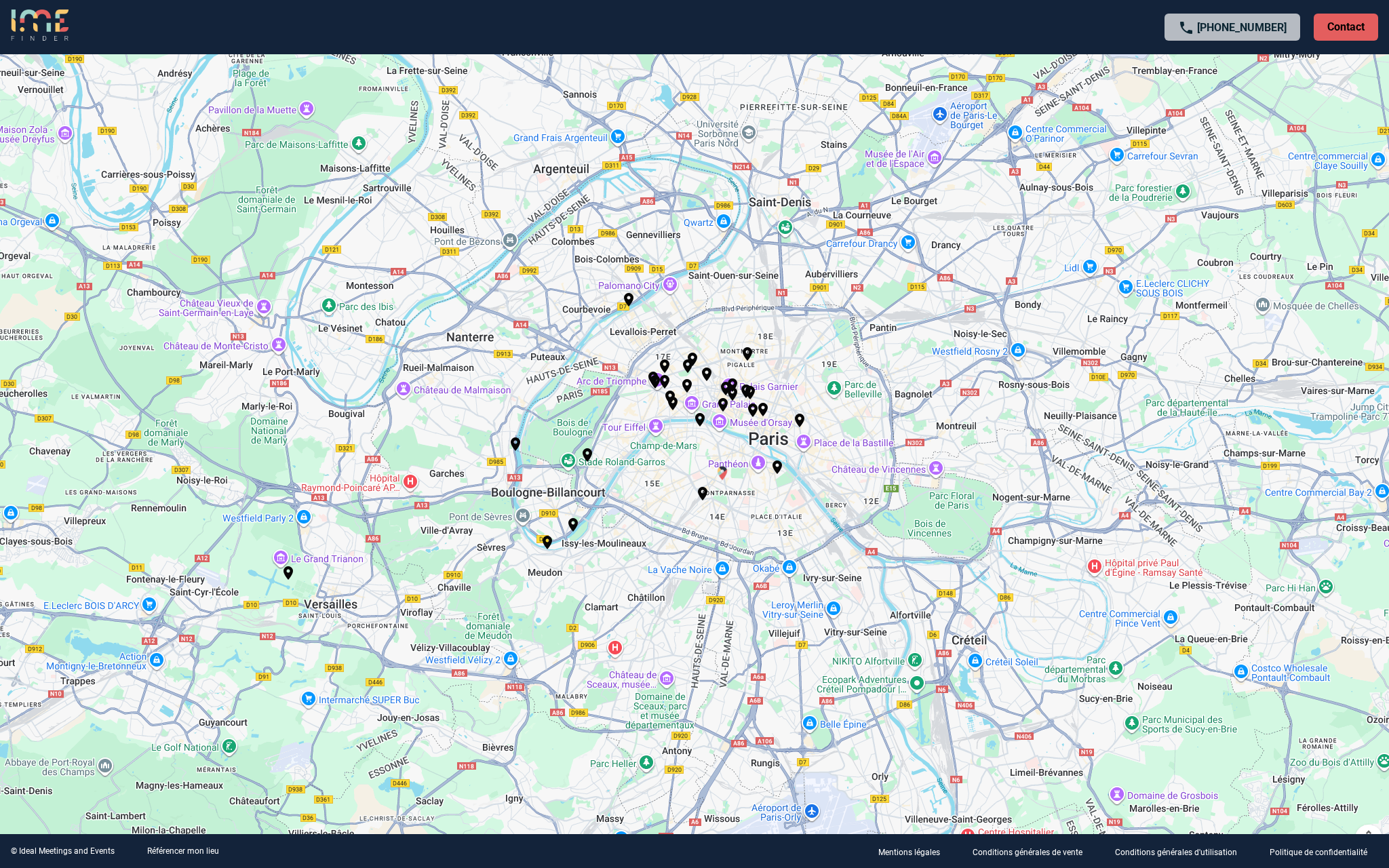
click at [726, 474] on img "La Coupole" at bounding box center [722, 474] width 16 height 16
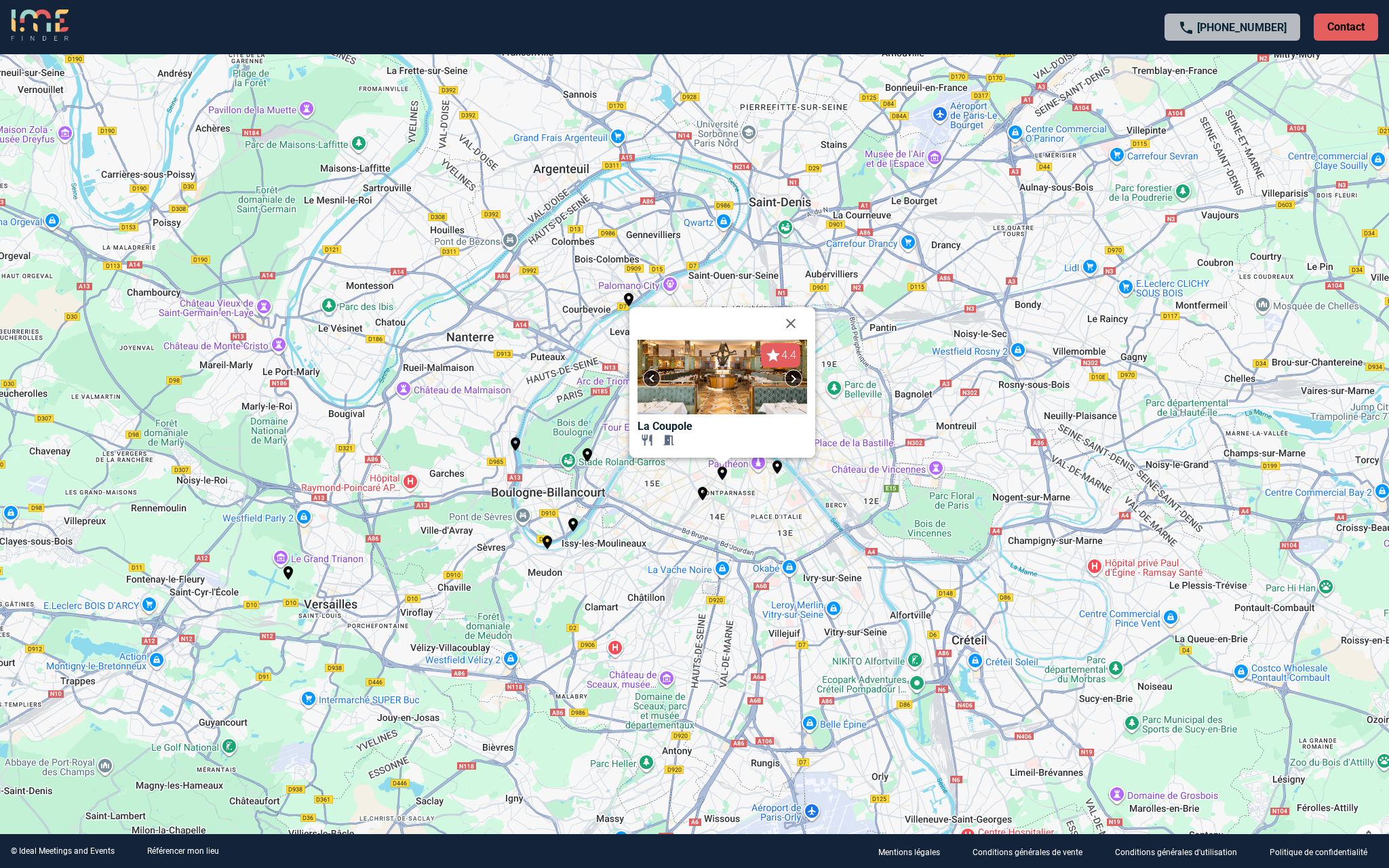
click at [786, 538] on div "Pour activer le glissement avec le clavier, appuyez sur Alt+Entrée. Une fois ce…" at bounding box center [694, 434] width 1389 height 868
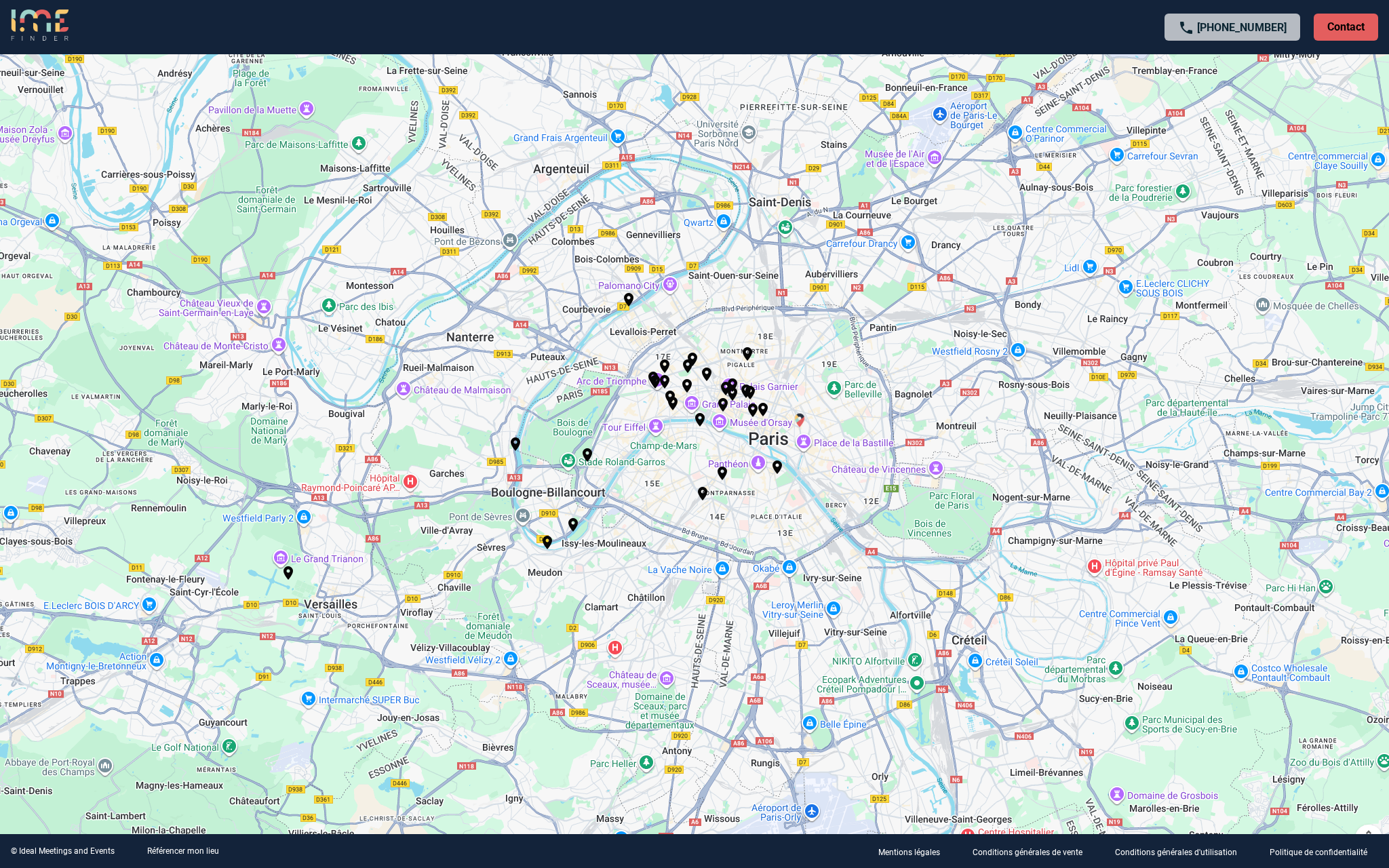
click at [805, 420] on img "Maison Plisson" at bounding box center [799, 420] width 16 height 16
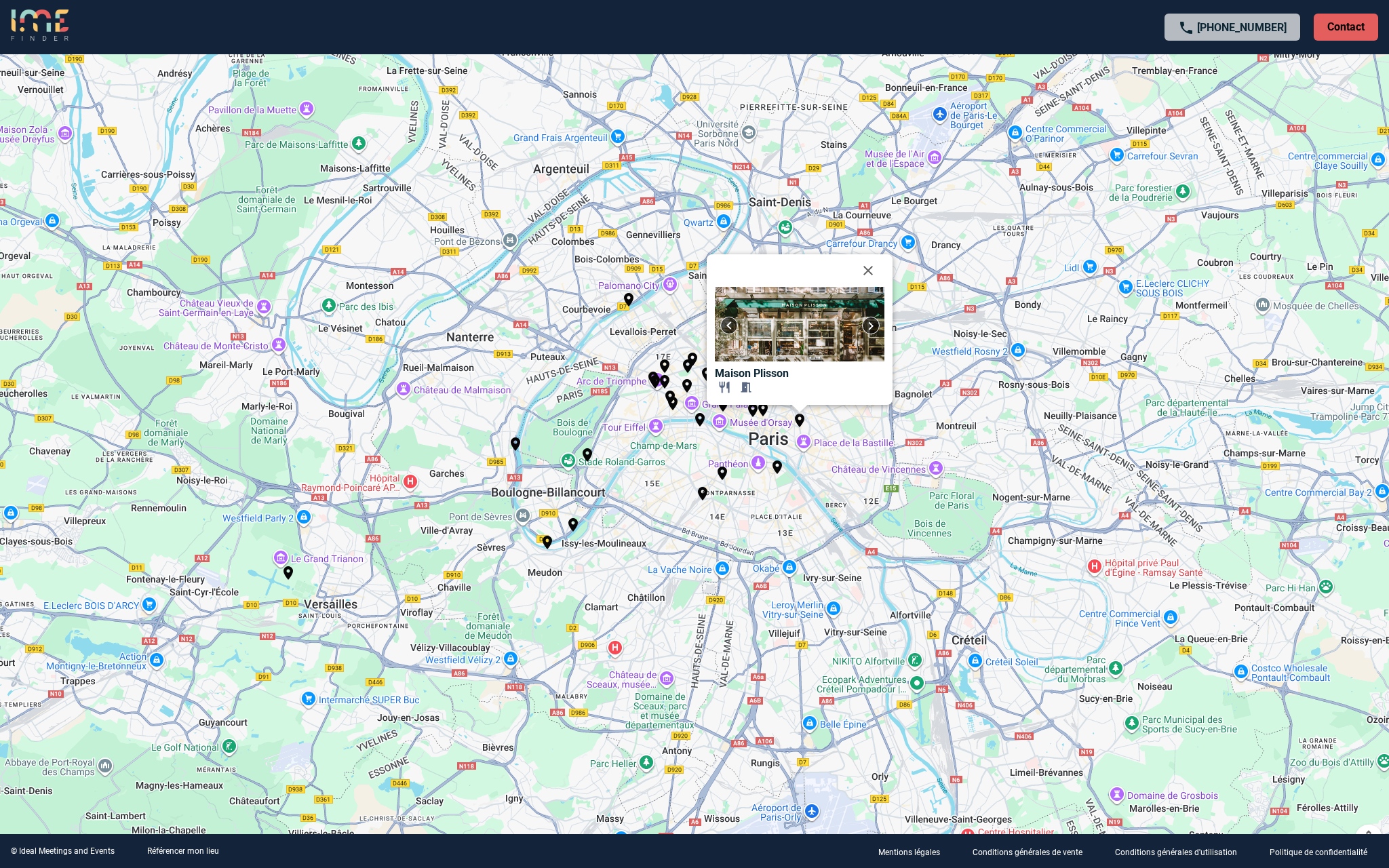
click at [784, 526] on div "Pour activer le glissement avec le clavier, appuyez sur Alt+Entrée. Une fois ce…" at bounding box center [694, 434] width 1389 height 868
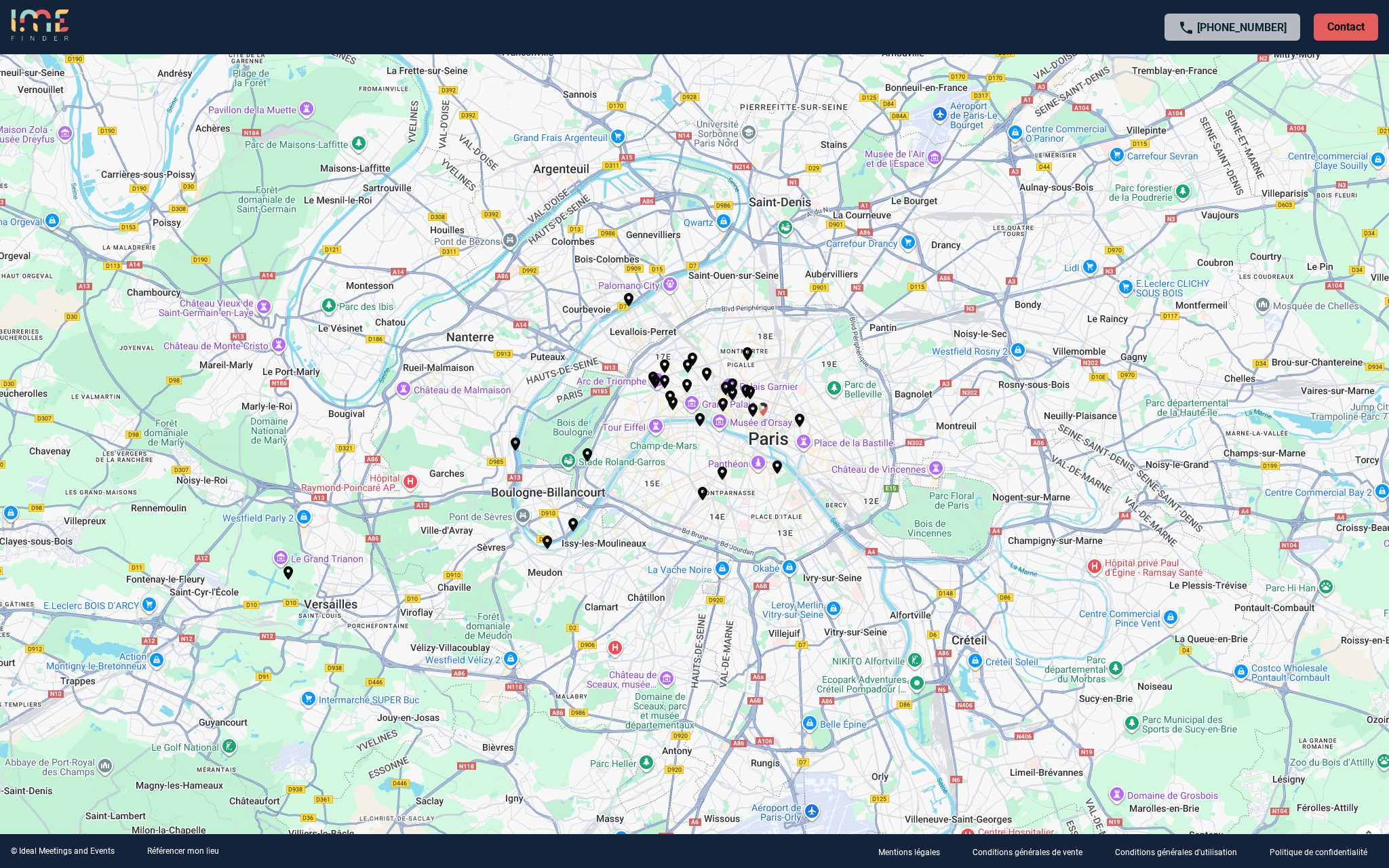
click at [766, 409] on img "Zango Les Halles" at bounding box center [763, 409] width 16 height 16
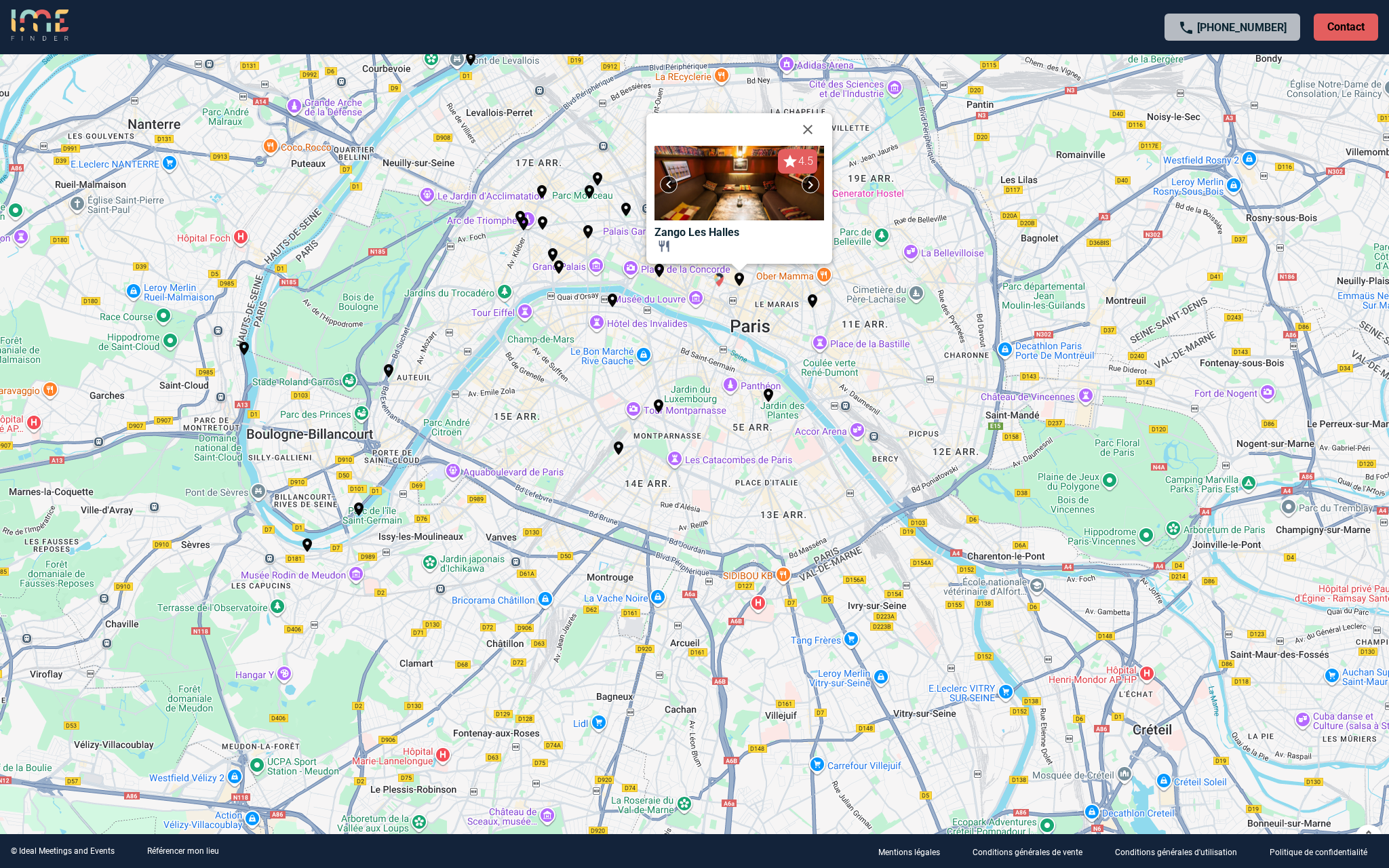
click at [721, 283] on img "Au Pied de Cochon" at bounding box center [719, 280] width 16 height 16
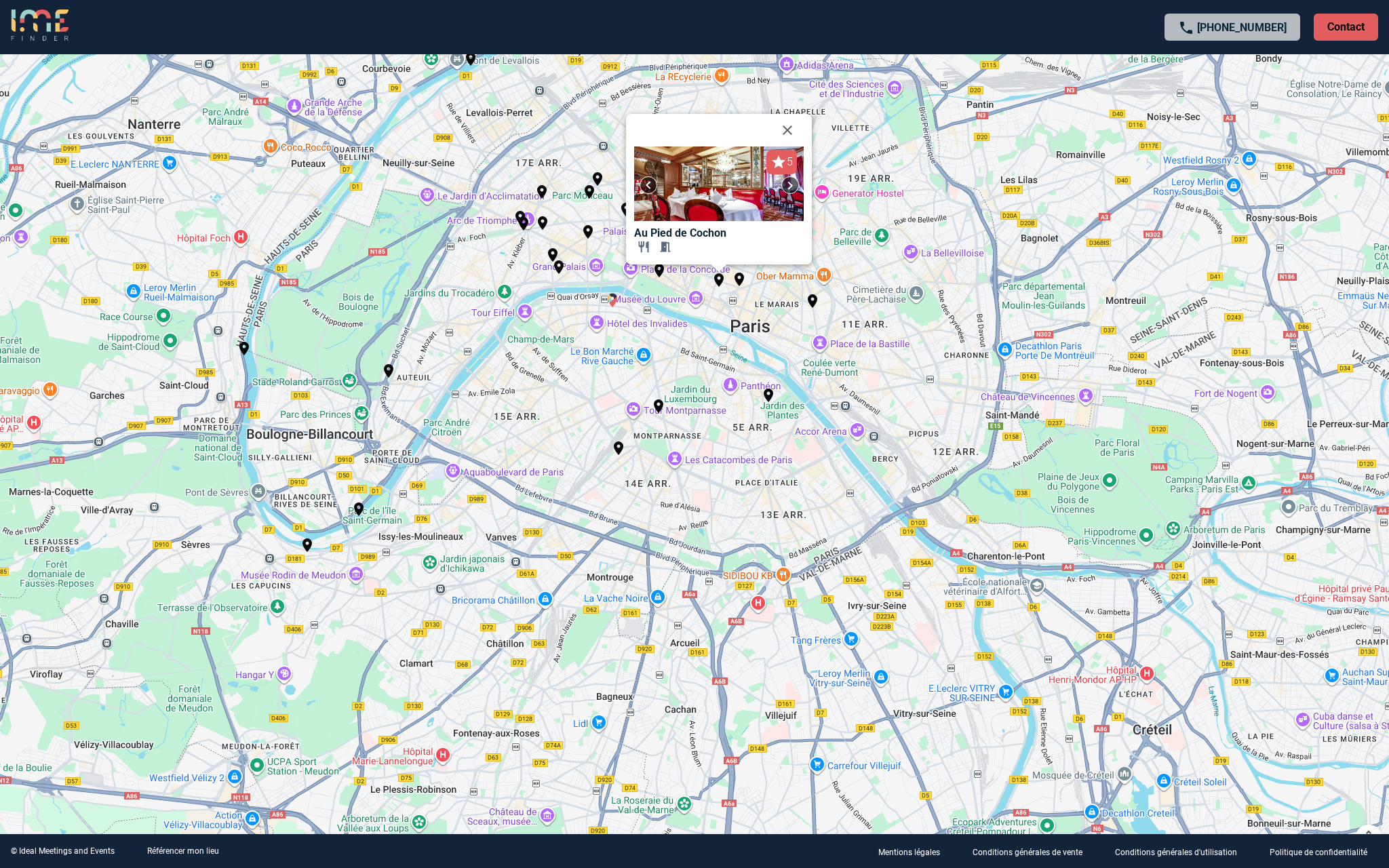
click at [615, 296] on img "Vertumne by Les Tables Priv?es Parisiennes" at bounding box center [613, 300] width 16 height 16
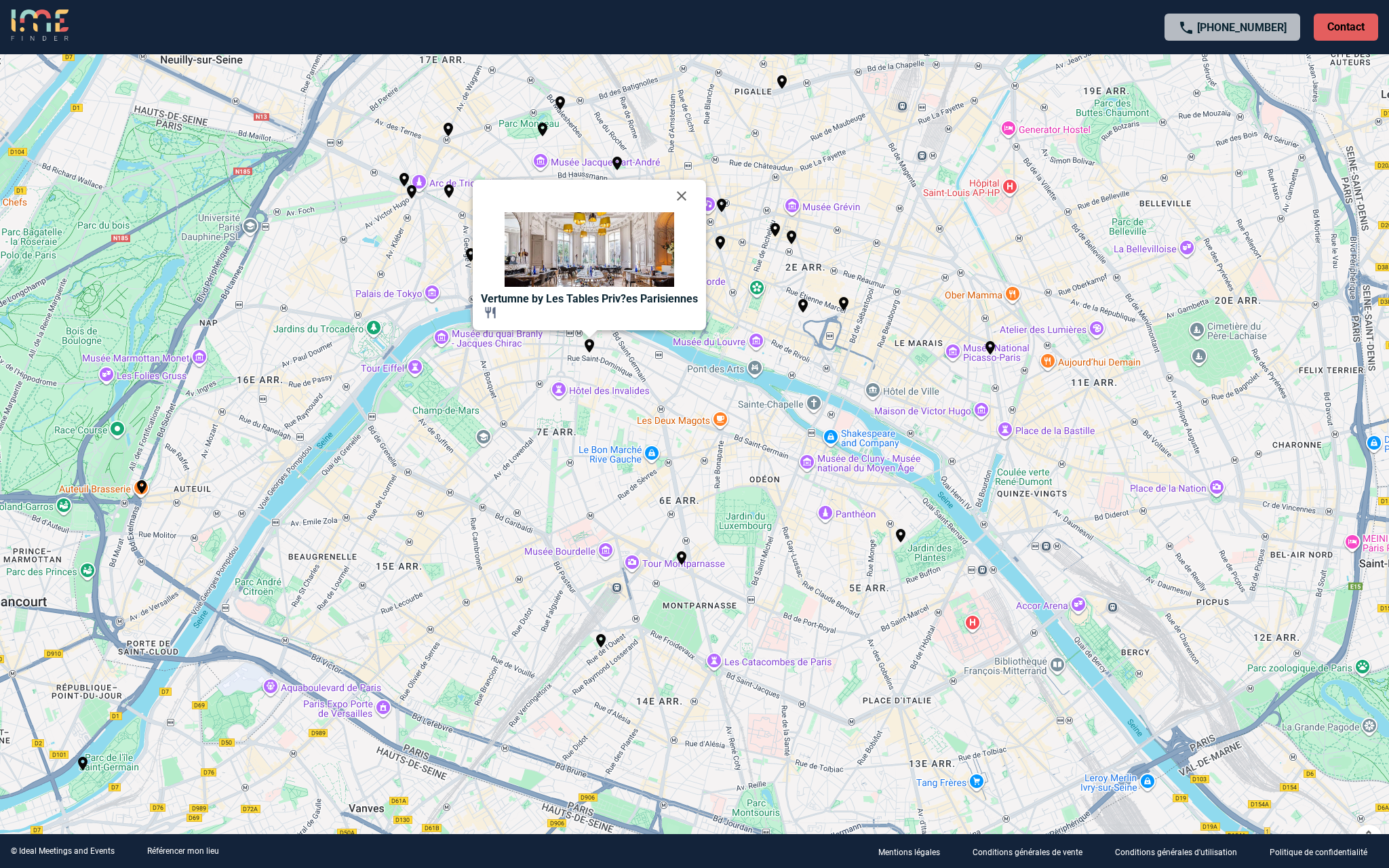
drag, startPoint x: 700, startPoint y: 258, endPoint x: 709, endPoint y: 403, distance: 145.3
click at [709, 403] on div "Pour activer le glissement avec le clavier, appuyez sur Alt+Entrée. Une fois ce…" at bounding box center [694, 434] width 1389 height 868
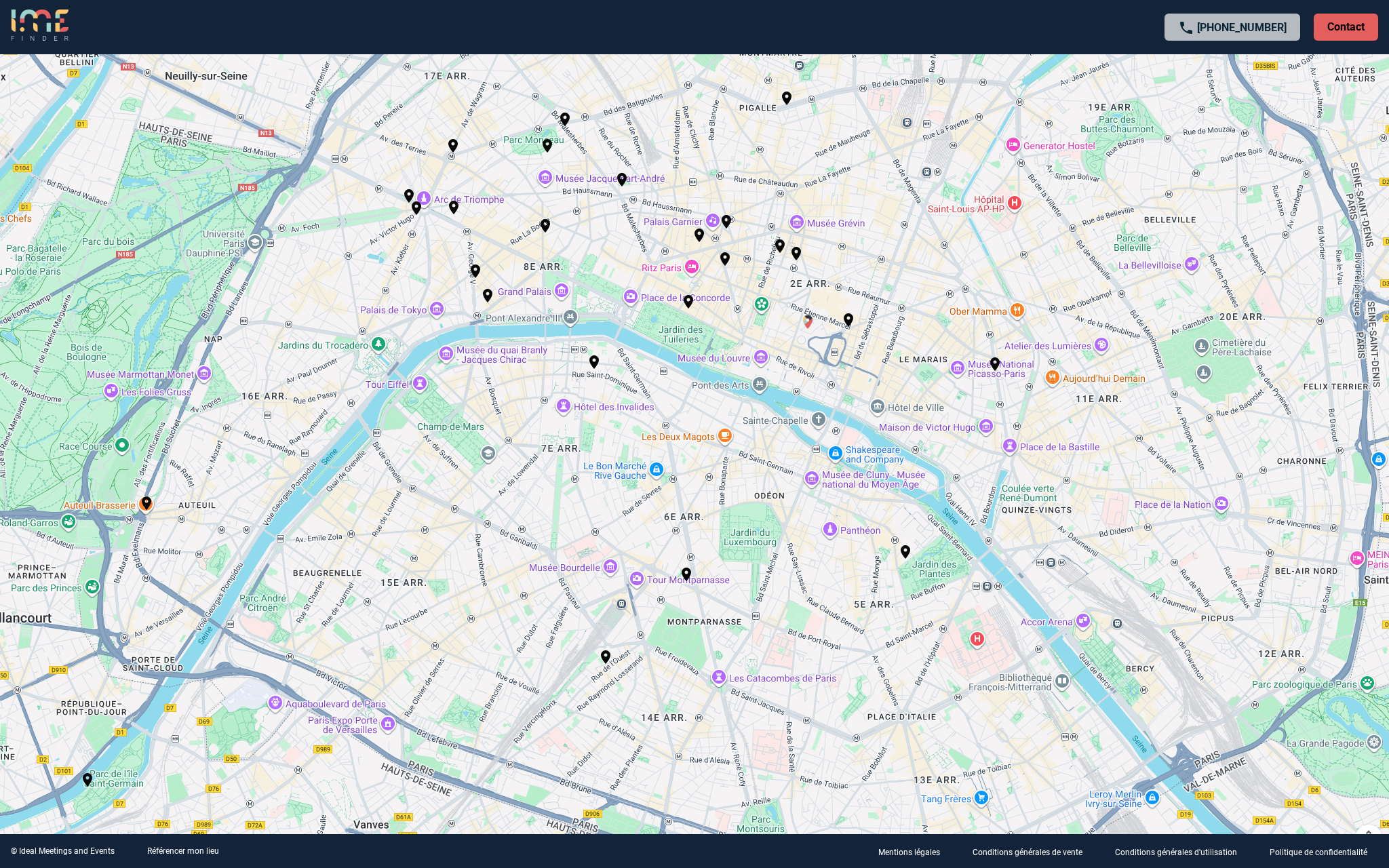
click at [806, 324] on img "Au Pied de Cochon" at bounding box center [808, 322] width 16 height 16
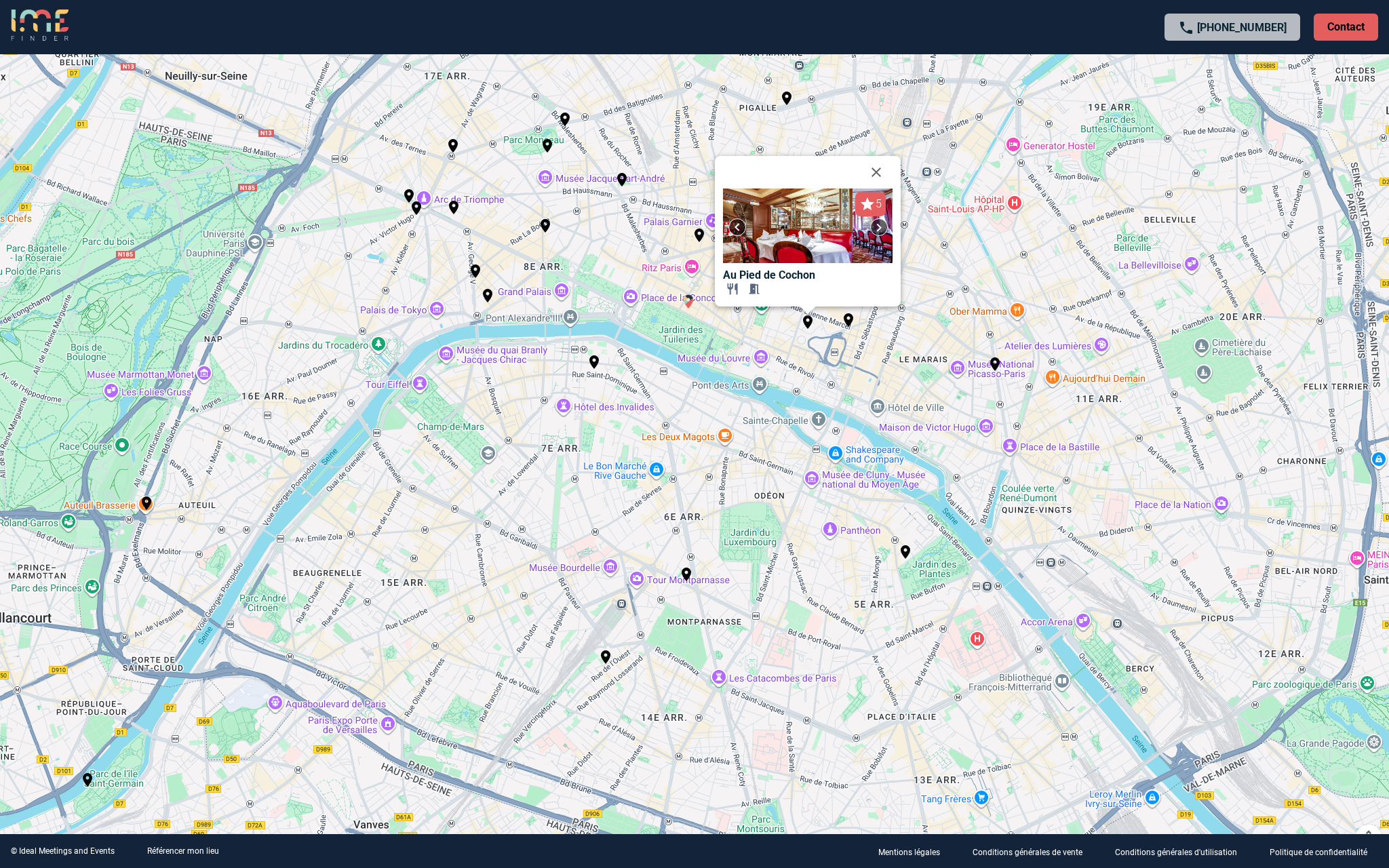
click at [685, 298] on img "Angelina Rivoli" at bounding box center [688, 302] width 16 height 16
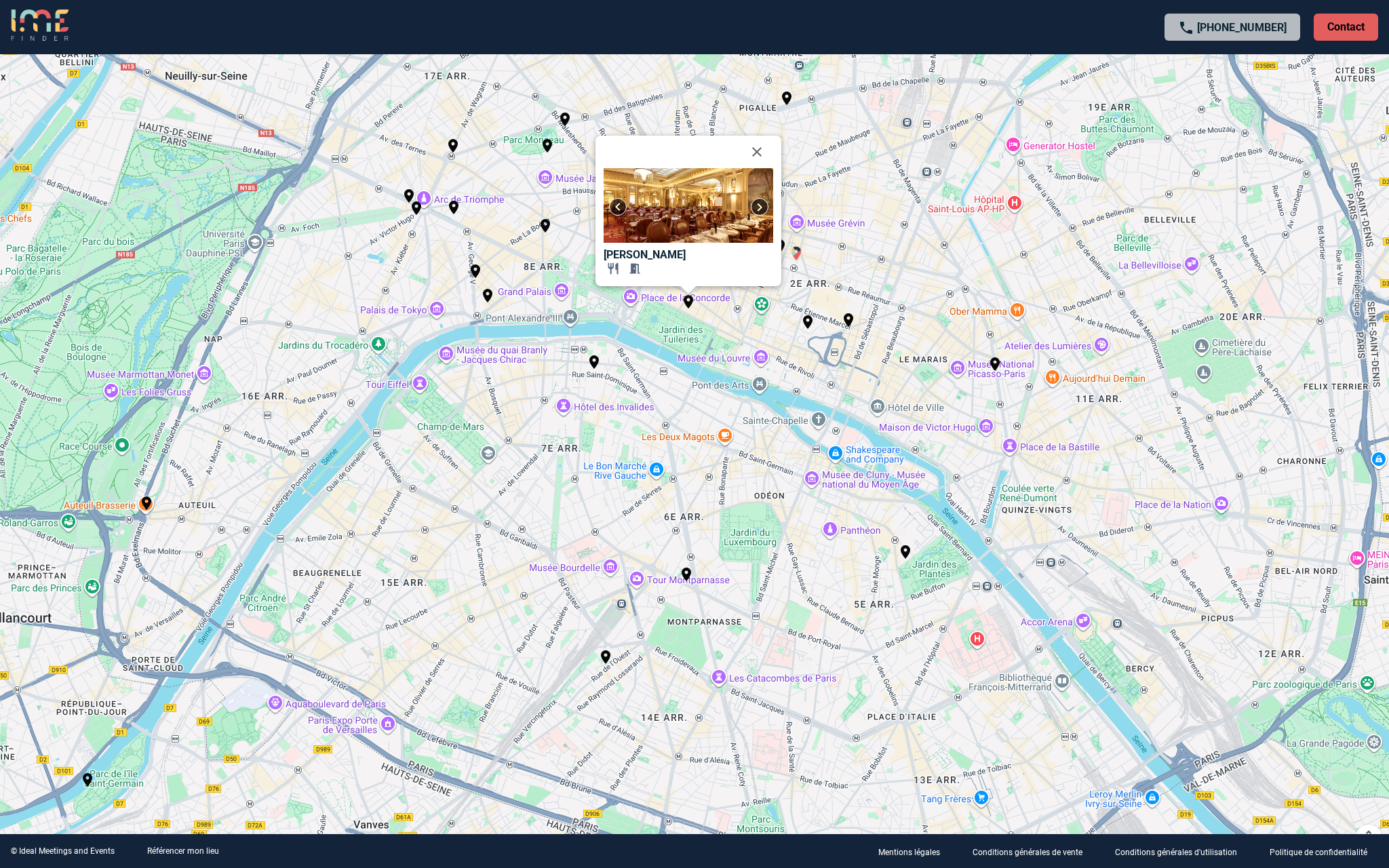
click at [800, 252] on img "Hollywood Savoy" at bounding box center [796, 253] width 16 height 16
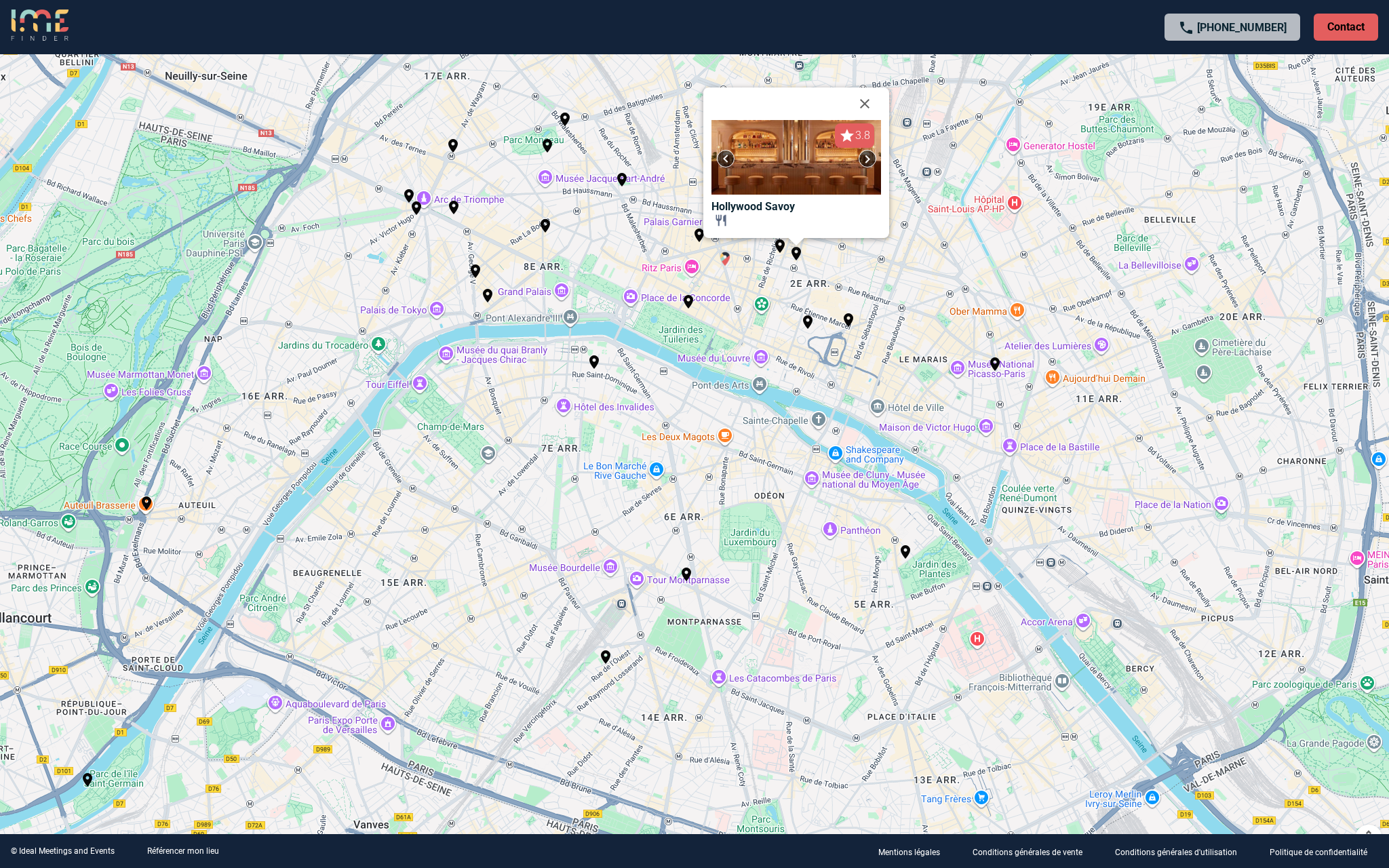
click at [731, 259] on img "La Cuisine de l'Edouard 7" at bounding box center [725, 259] width 16 height 16
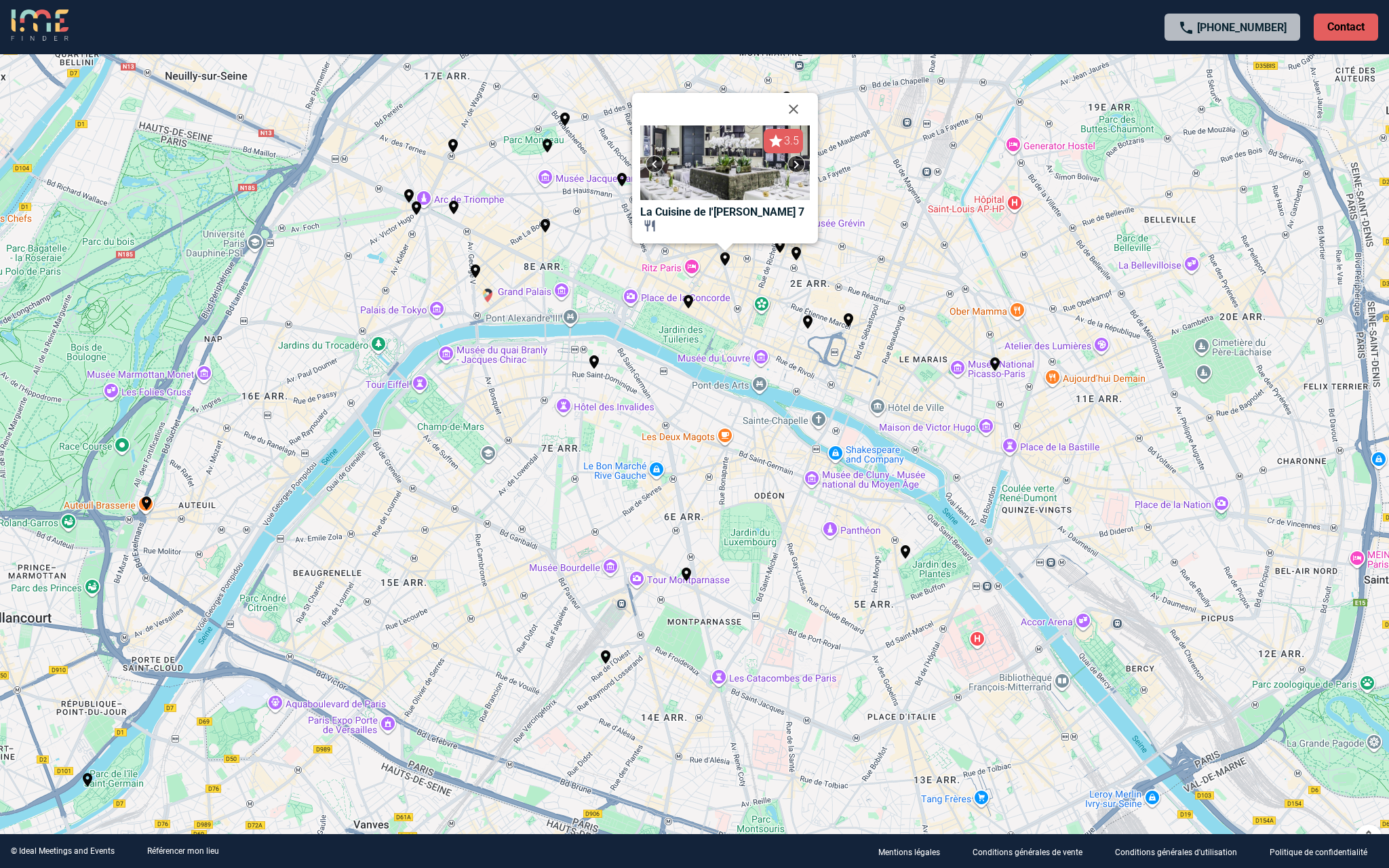
click at [485, 294] on img "Manko Paris" at bounding box center [488, 296] width 16 height 16
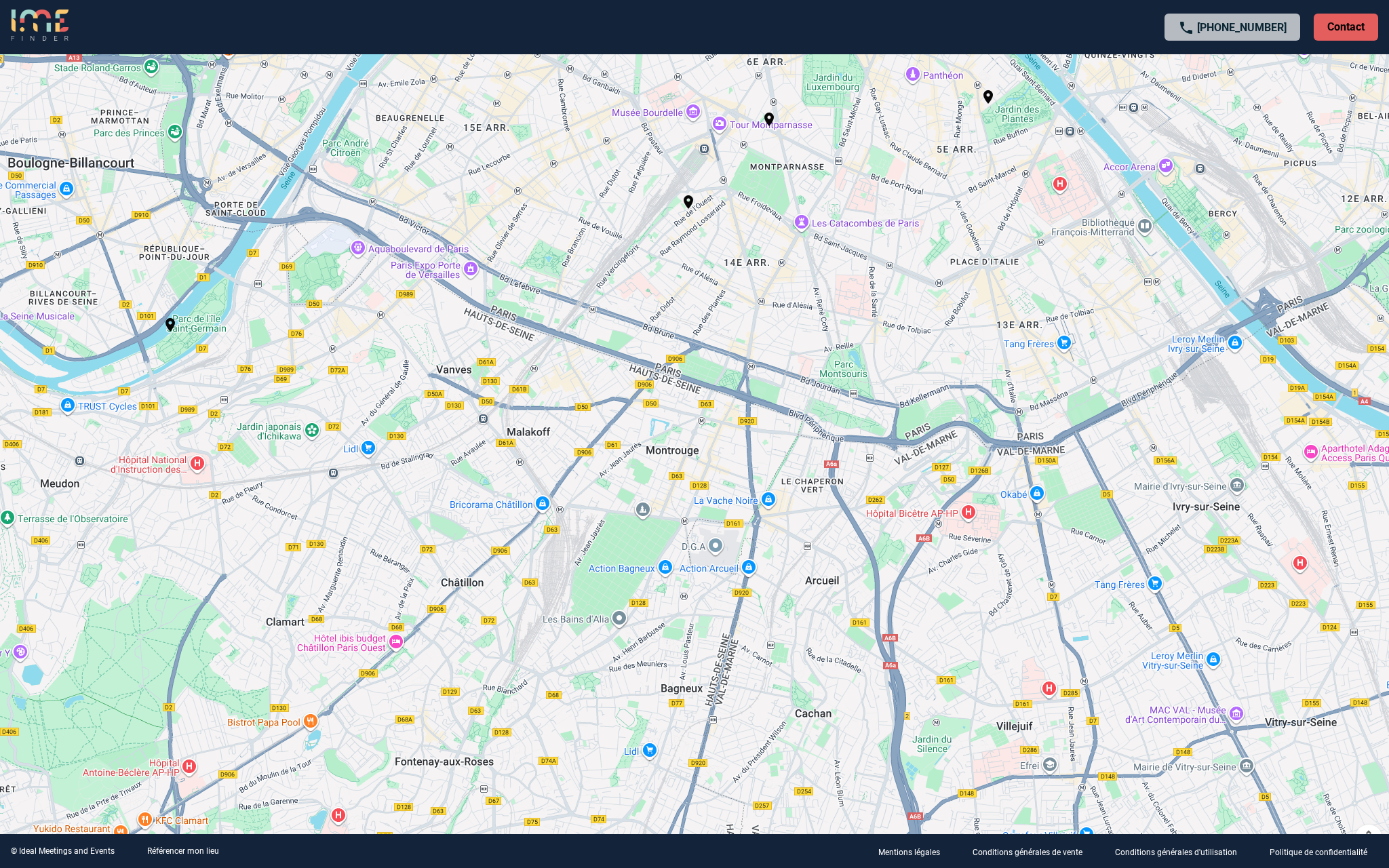
drag, startPoint x: 772, startPoint y: 784, endPoint x: 854, endPoint y: 329, distance: 462.3
click at [854, 329] on div "Pour activer le glissement avec le clavier, appuyez sur Alt+Entrée. Une fois ce…" at bounding box center [694, 434] width 1389 height 868
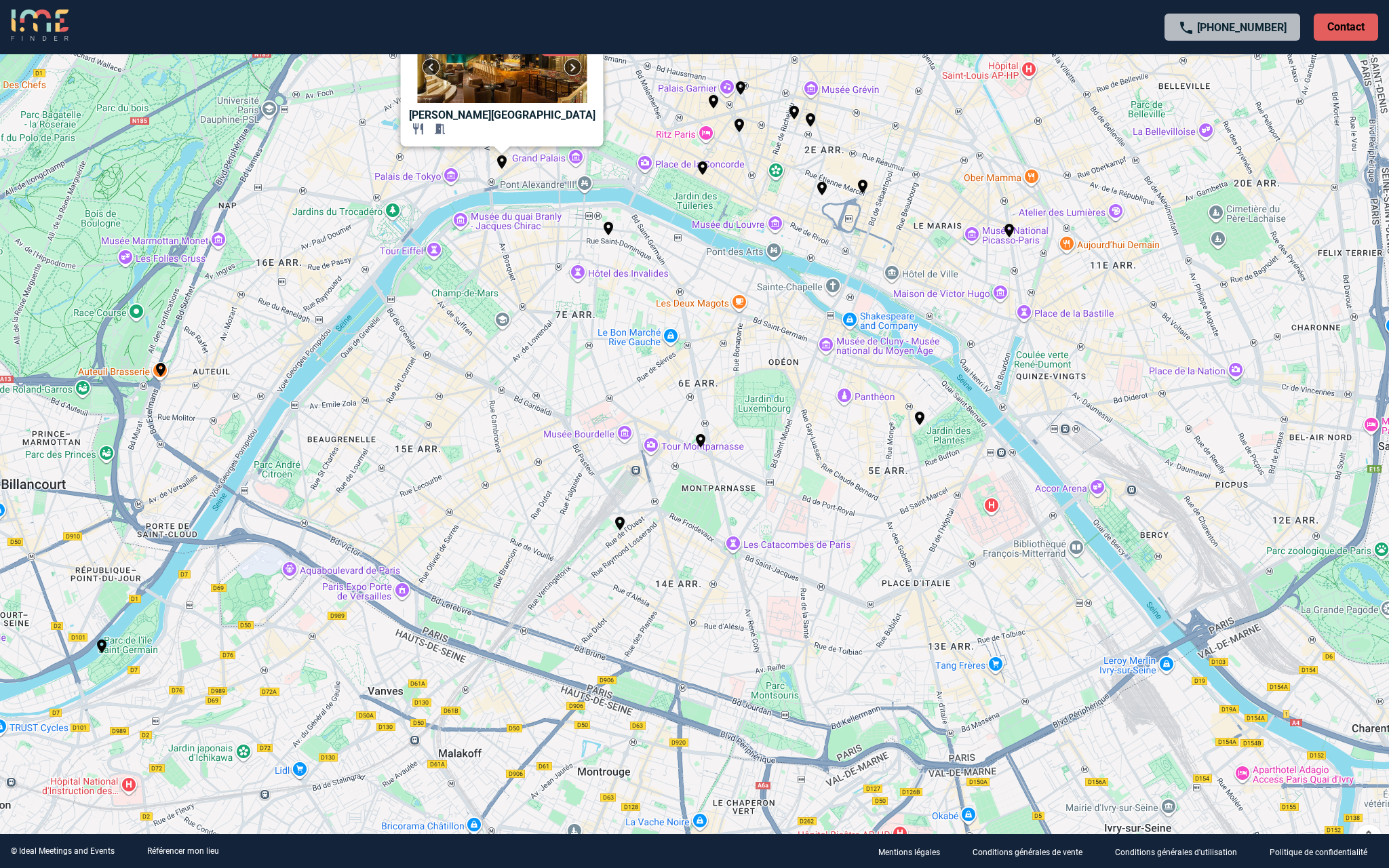
drag, startPoint x: 936, startPoint y: 275, endPoint x: 866, endPoint y: 598, distance: 330.5
click at [866, 598] on div "Pour activer le glissement avec le clavier, appuyez sur Alt+Entrée. Une fois ce…" at bounding box center [694, 434] width 1389 height 868
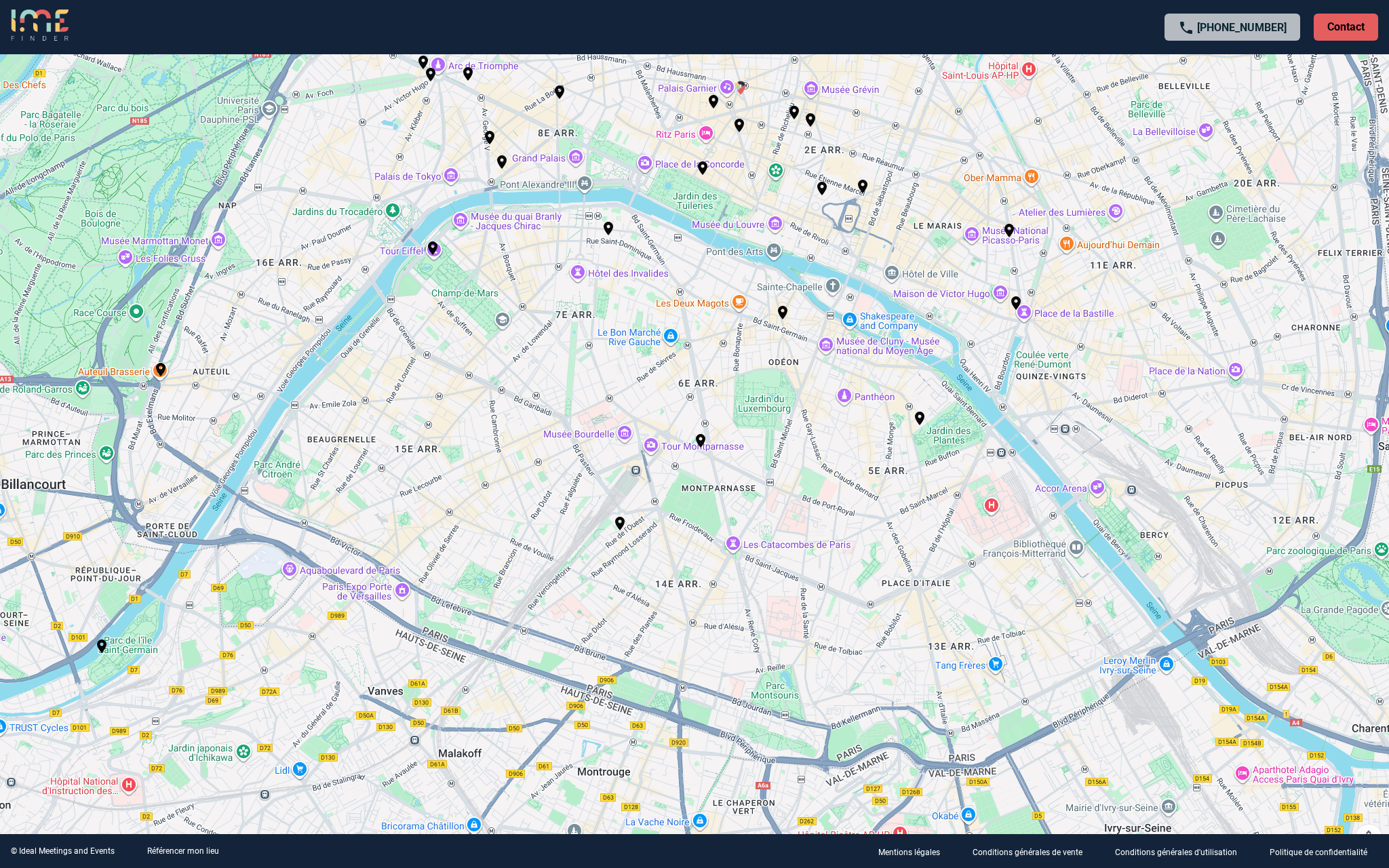
click at [742, 85] on img "Le Grand Café Capucines" at bounding box center [741, 88] width 16 height 16
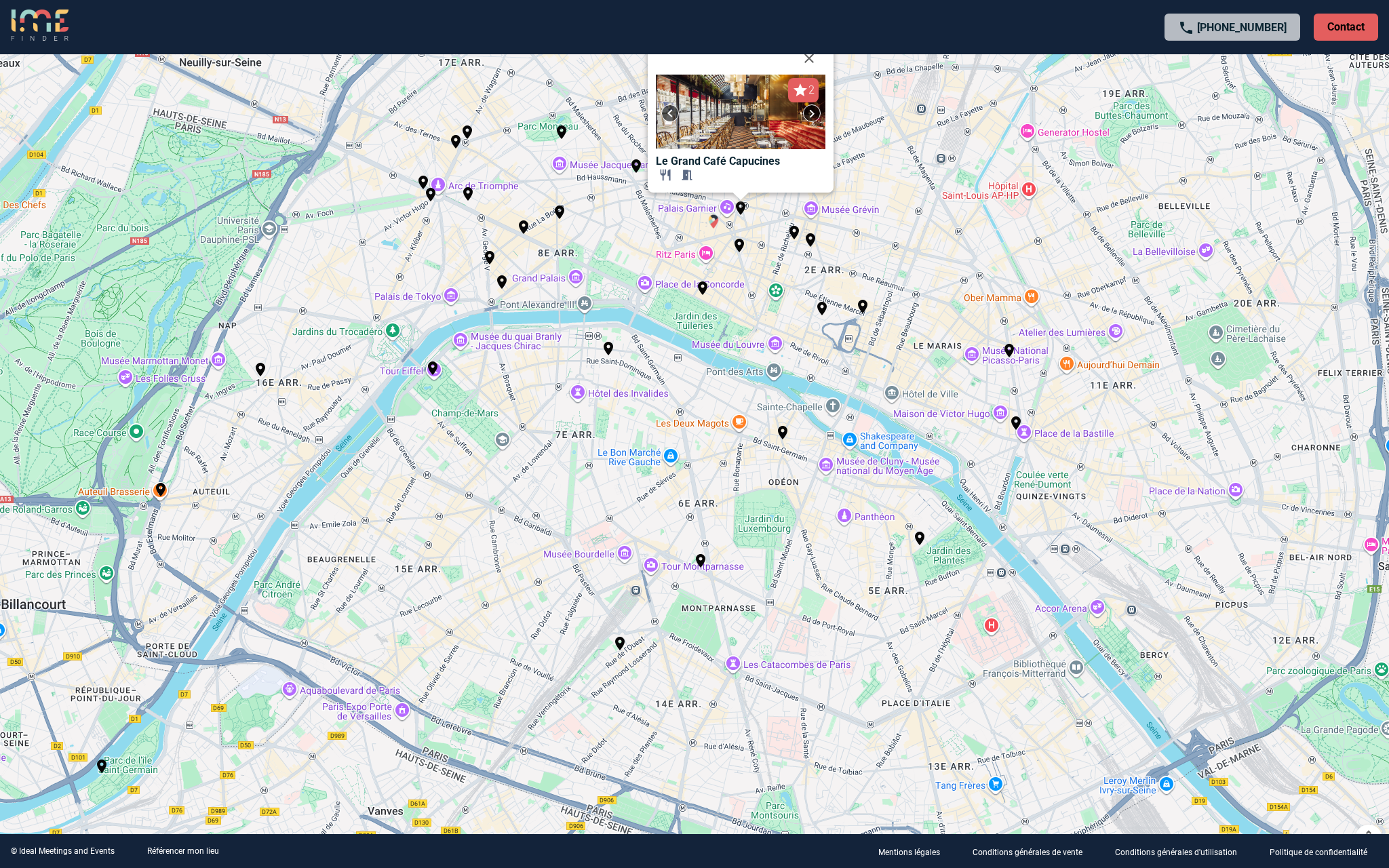
click at [712, 220] on img "Rivages, restaurant Hôtel Scribe Paris" at bounding box center [714, 222] width 16 height 16
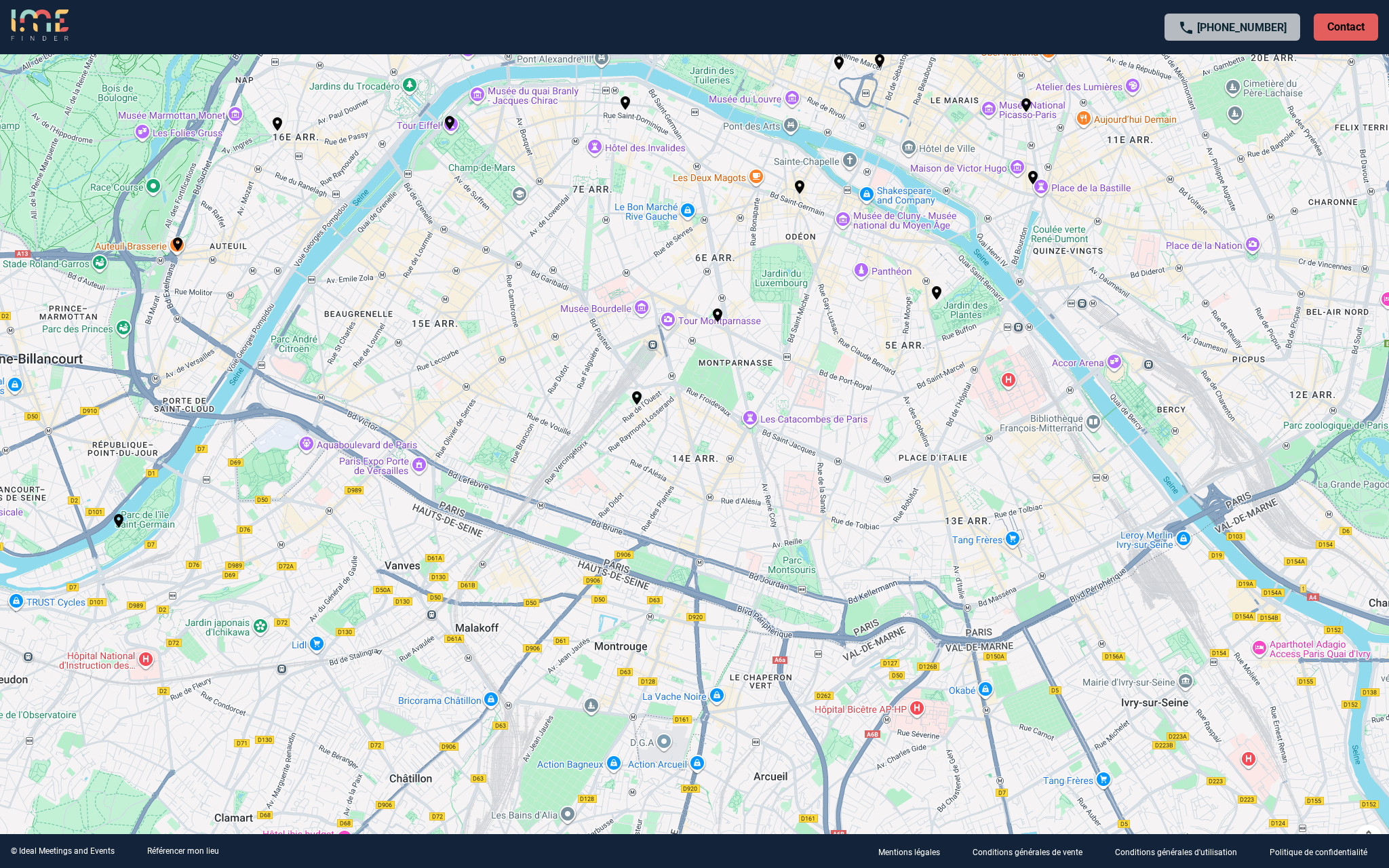
drag, startPoint x: 879, startPoint y: 758, endPoint x: 896, endPoint y: 511, distance: 247.6
click at [896, 511] on div "Pour activer le glissement avec le clavier, appuyez sur Alt+Entrée. Une fois ce…" at bounding box center [694, 434] width 1389 height 868
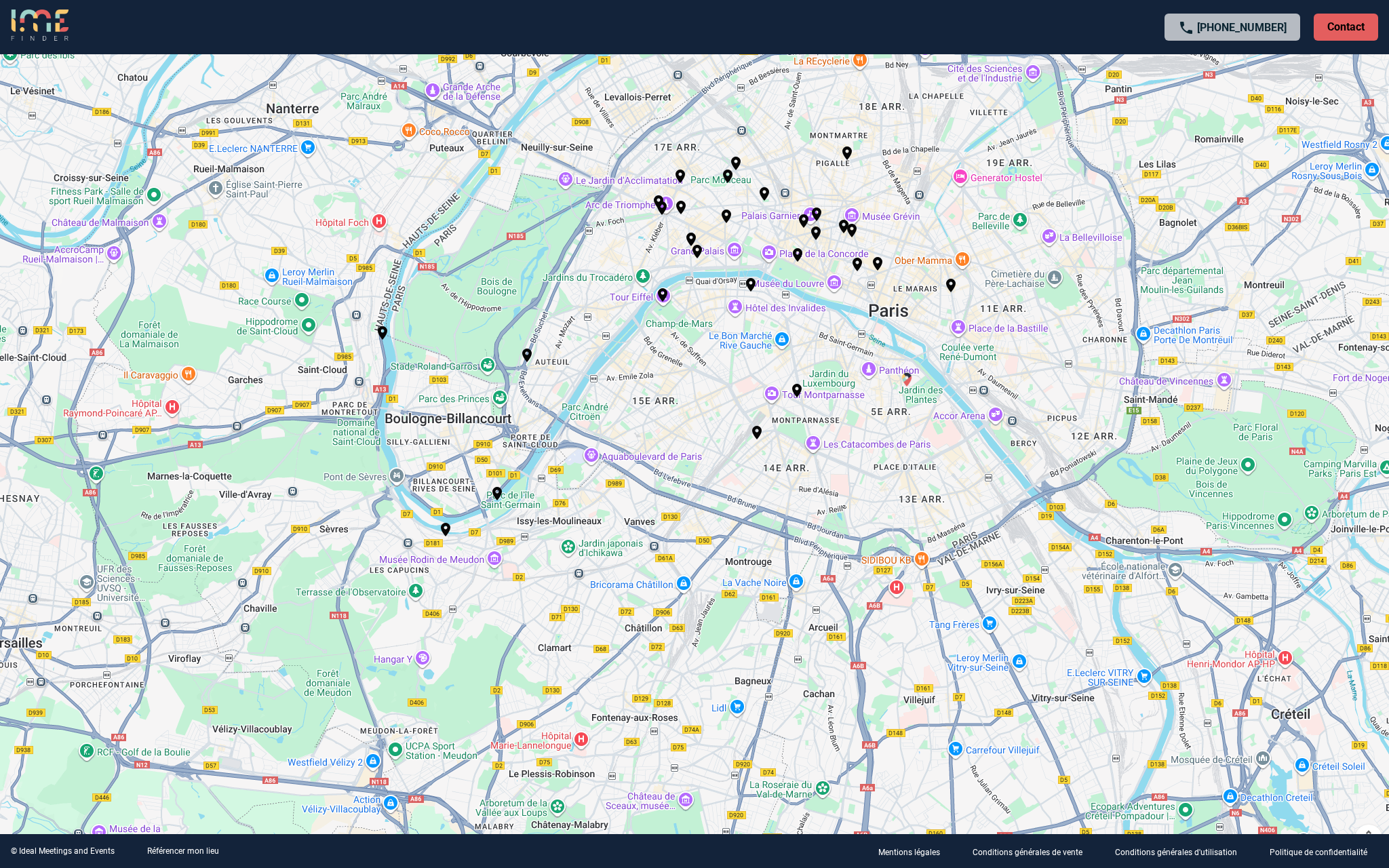
click at [910, 377] on img "Les Belles Plantes - Restaurant Jardin des Plantes" at bounding box center [907, 379] width 16 height 16
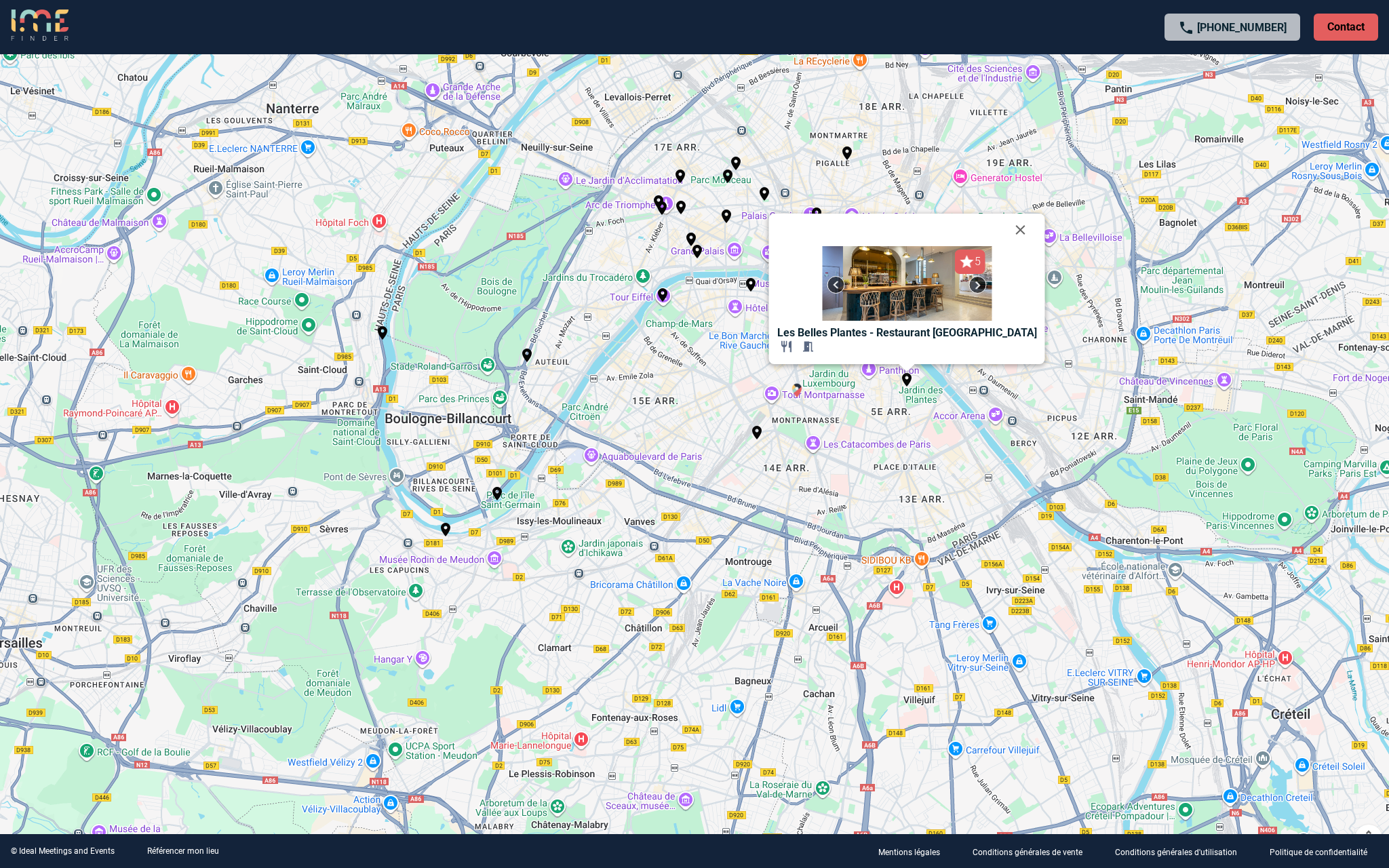
click at [794, 388] on img "La Coupole" at bounding box center [797, 390] width 16 height 16
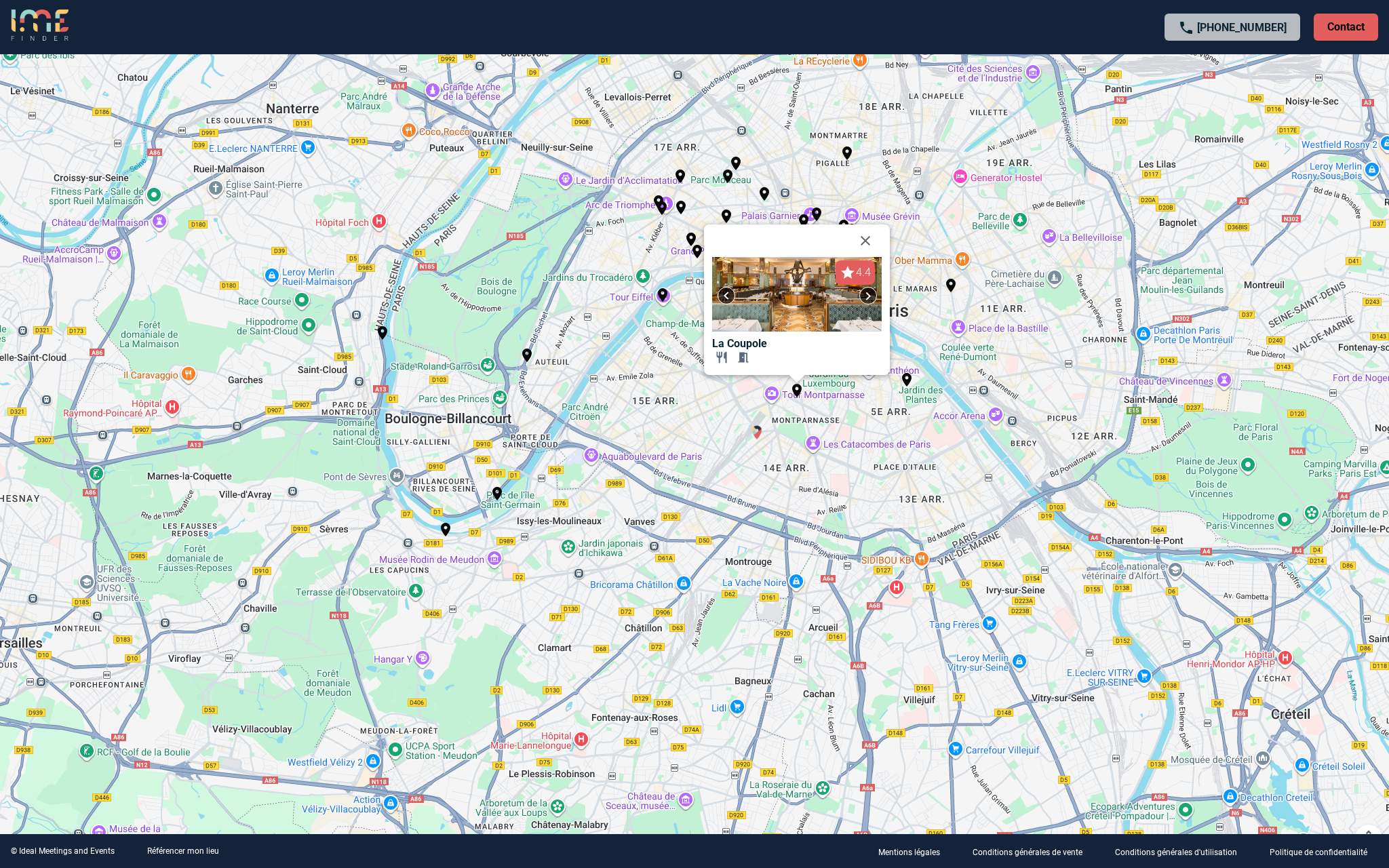
click at [755, 433] on img "Papy Aux Fourneaux" at bounding box center [757, 433] width 16 height 16
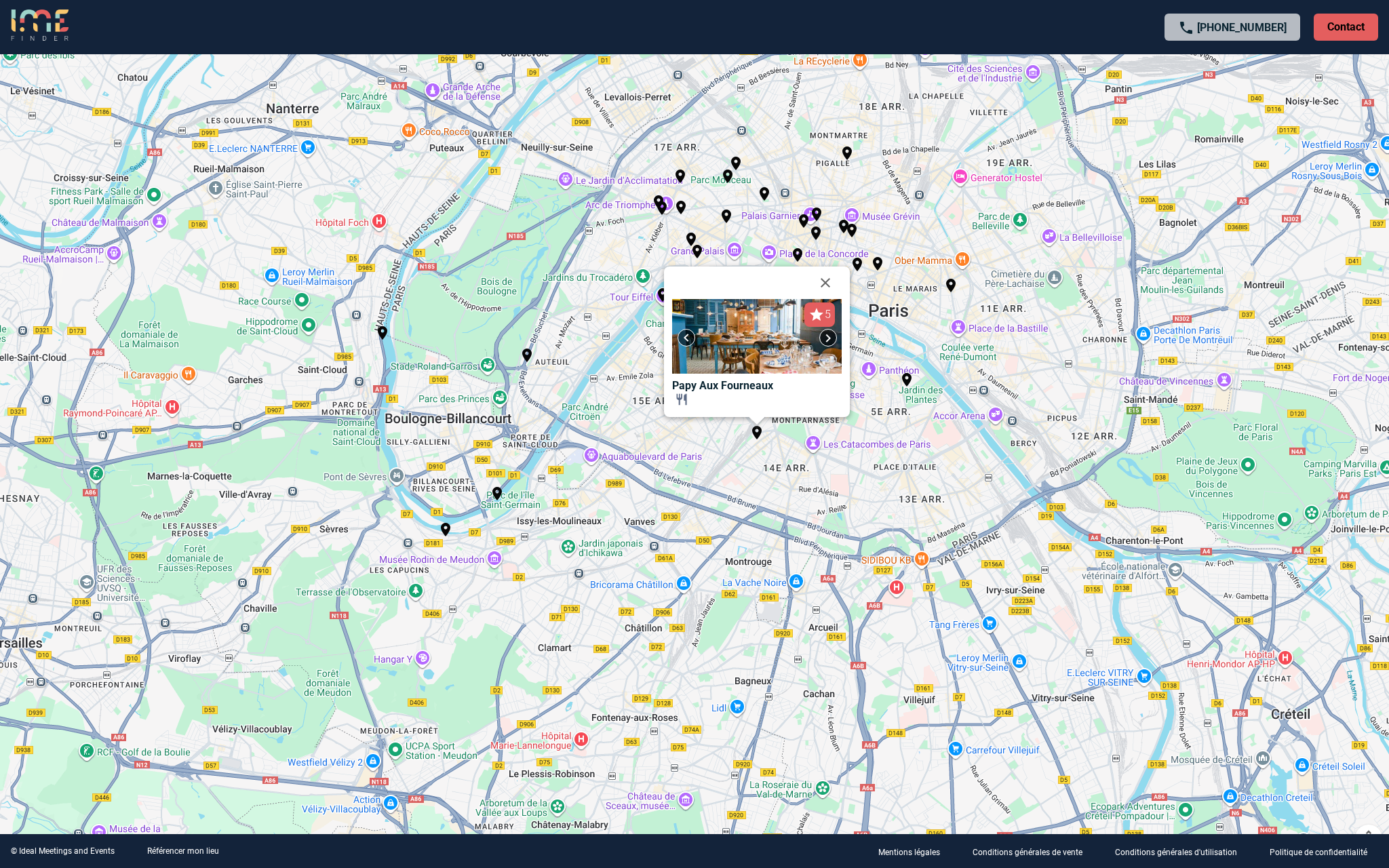
click at [828, 337] on img at bounding box center [828, 338] width 16 height 16
click at [778, 345] on img at bounding box center [757, 336] width 170 height 74
click at [768, 382] on b "Papy Aux Fourneaux" at bounding box center [722, 385] width 101 height 13
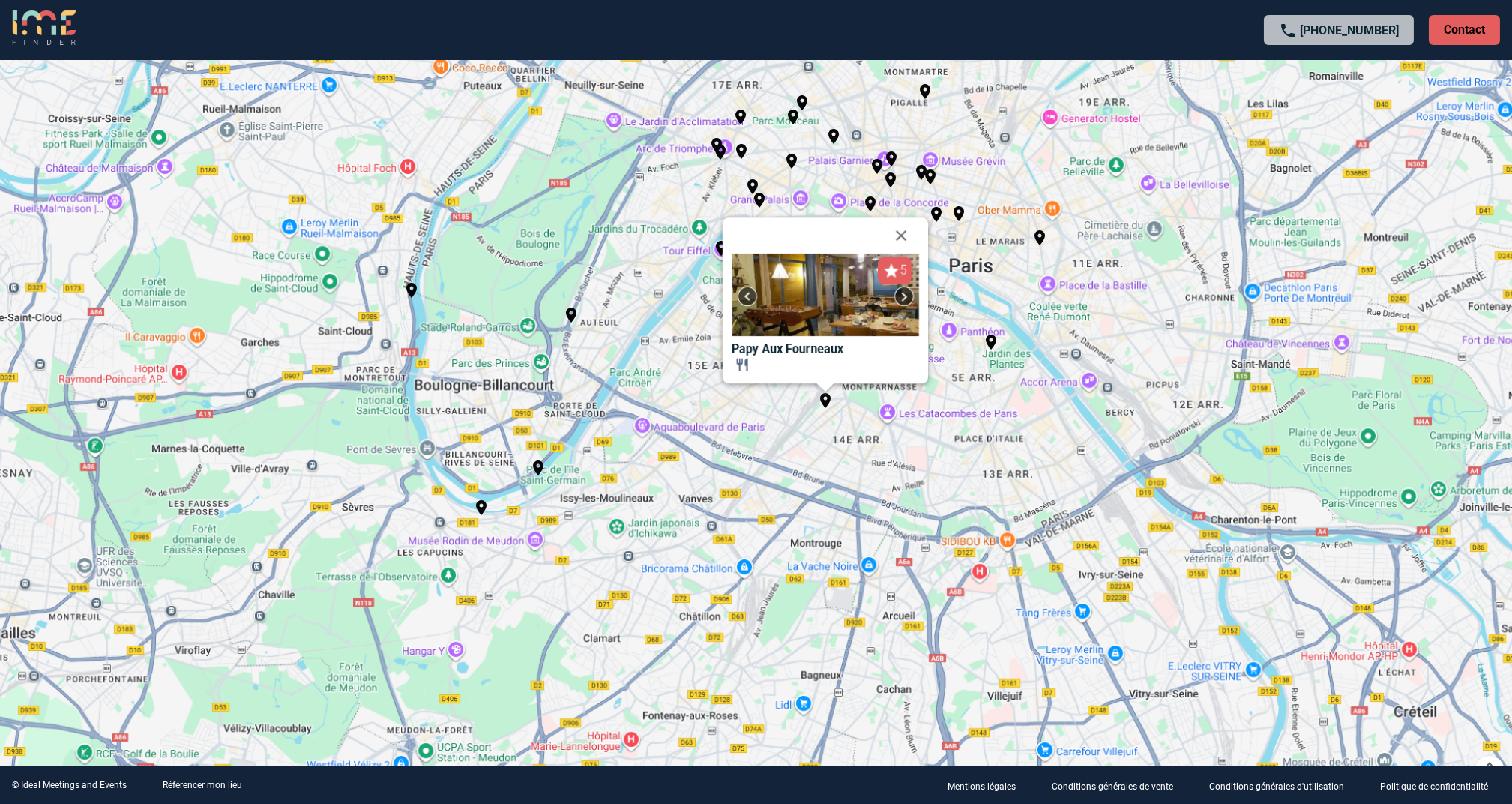
scroll to position [1000, 0]
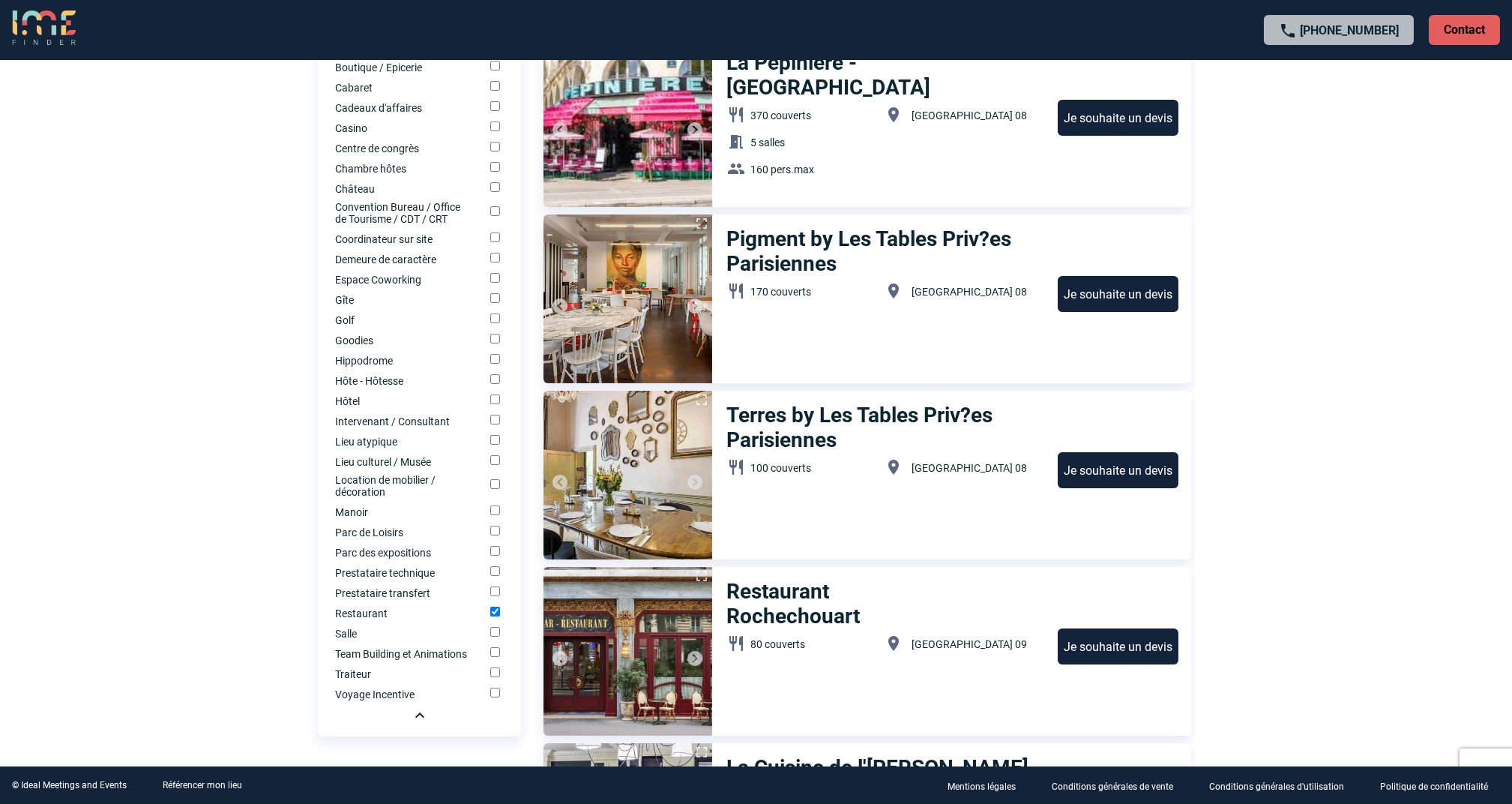
click at [496, 616] on input "Restaurant" at bounding box center [495, 611] width 10 height 10
checkbox input "false"
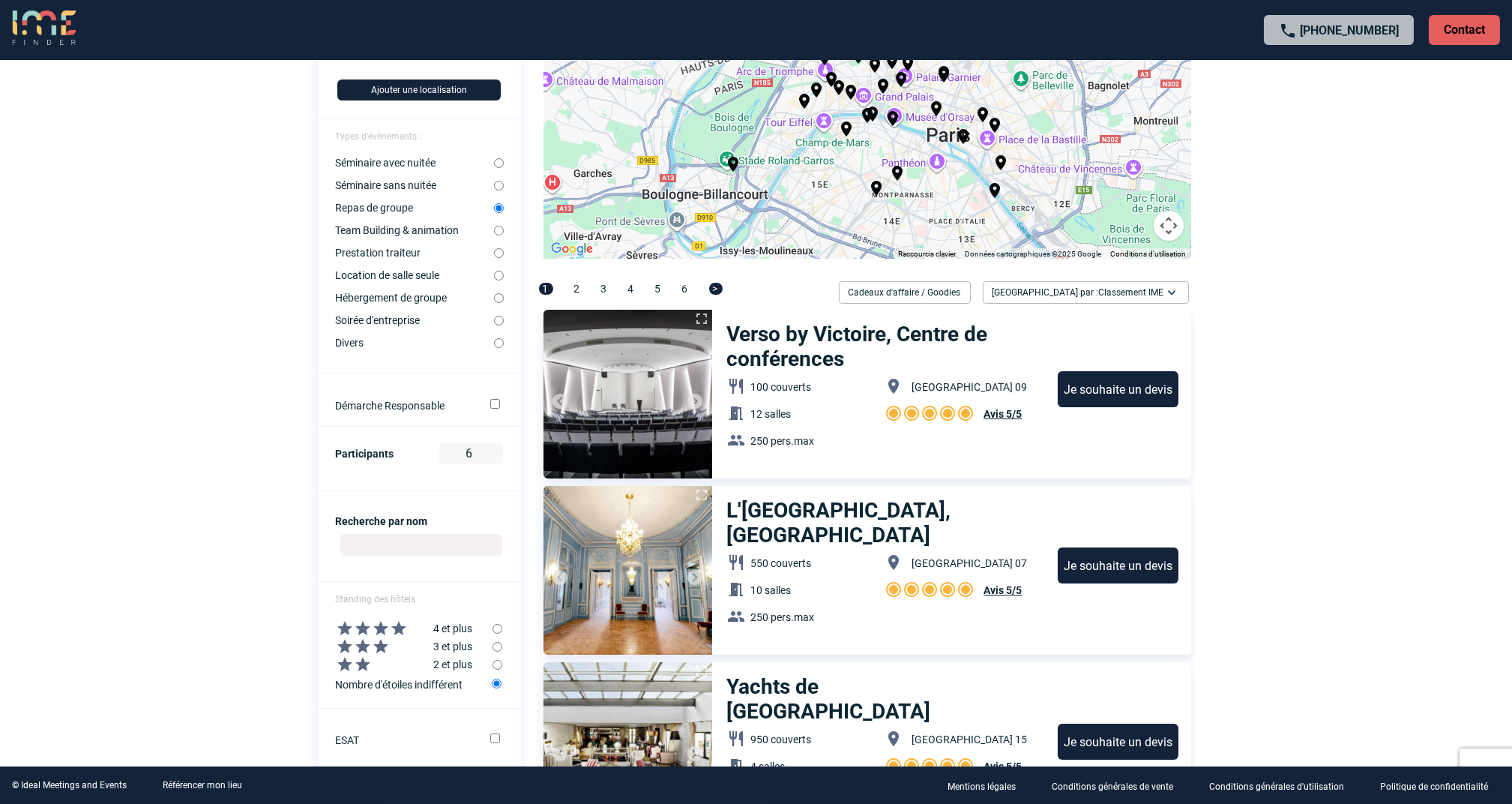
scroll to position [99, 0]
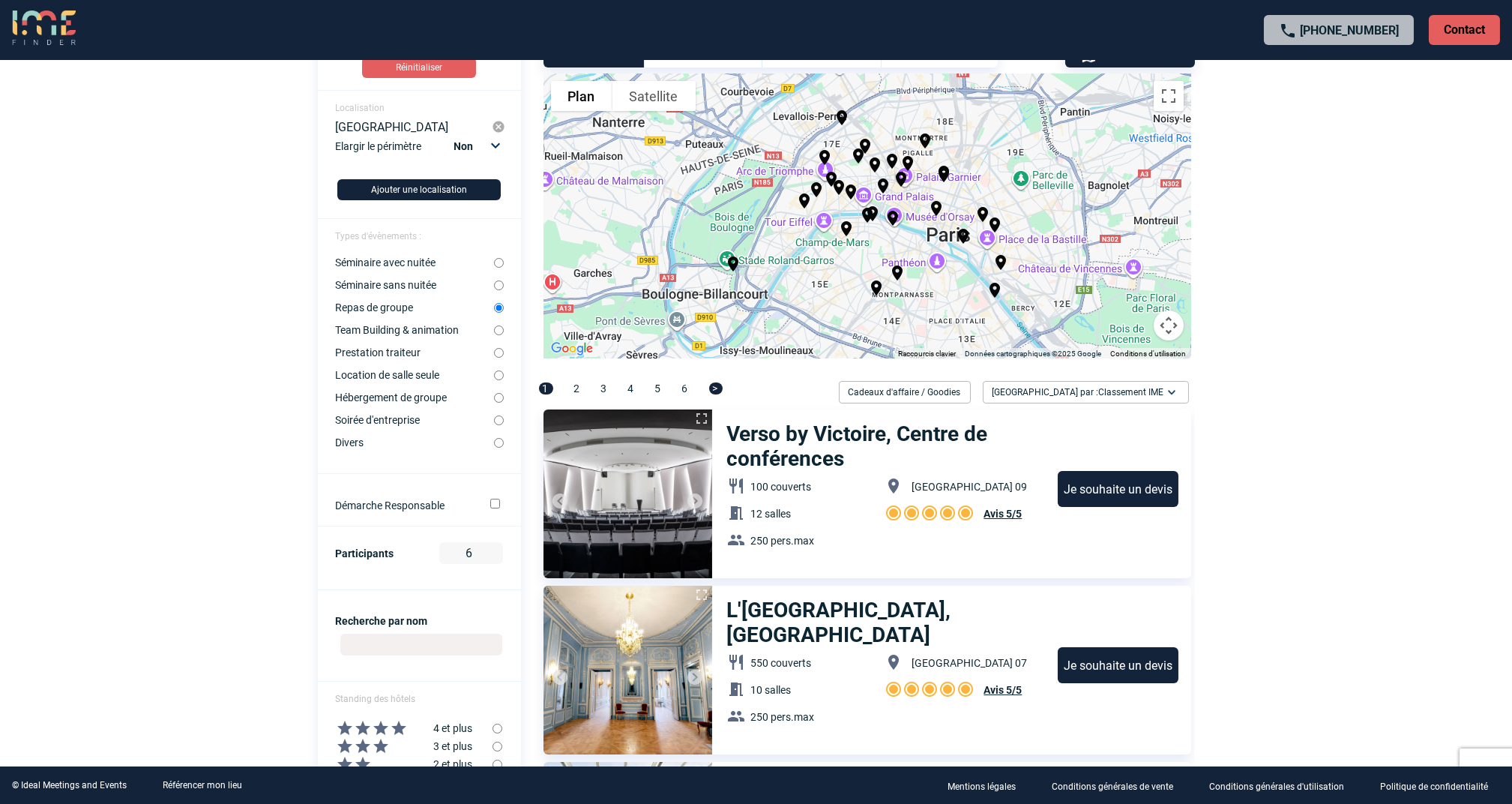
click at [951, 286] on div "Pour activer le glissement avec le clavier, appuyez sur Alt+Entrée. Une fois ce…" at bounding box center [868, 216] width 648 height 285
drag, startPoint x: 1162, startPoint y: 103, endPoint x: 1167, endPoint y: 208, distance: 105.1
click at [1162, 103] on button "Passer en plein écran" at bounding box center [1169, 96] width 30 height 30
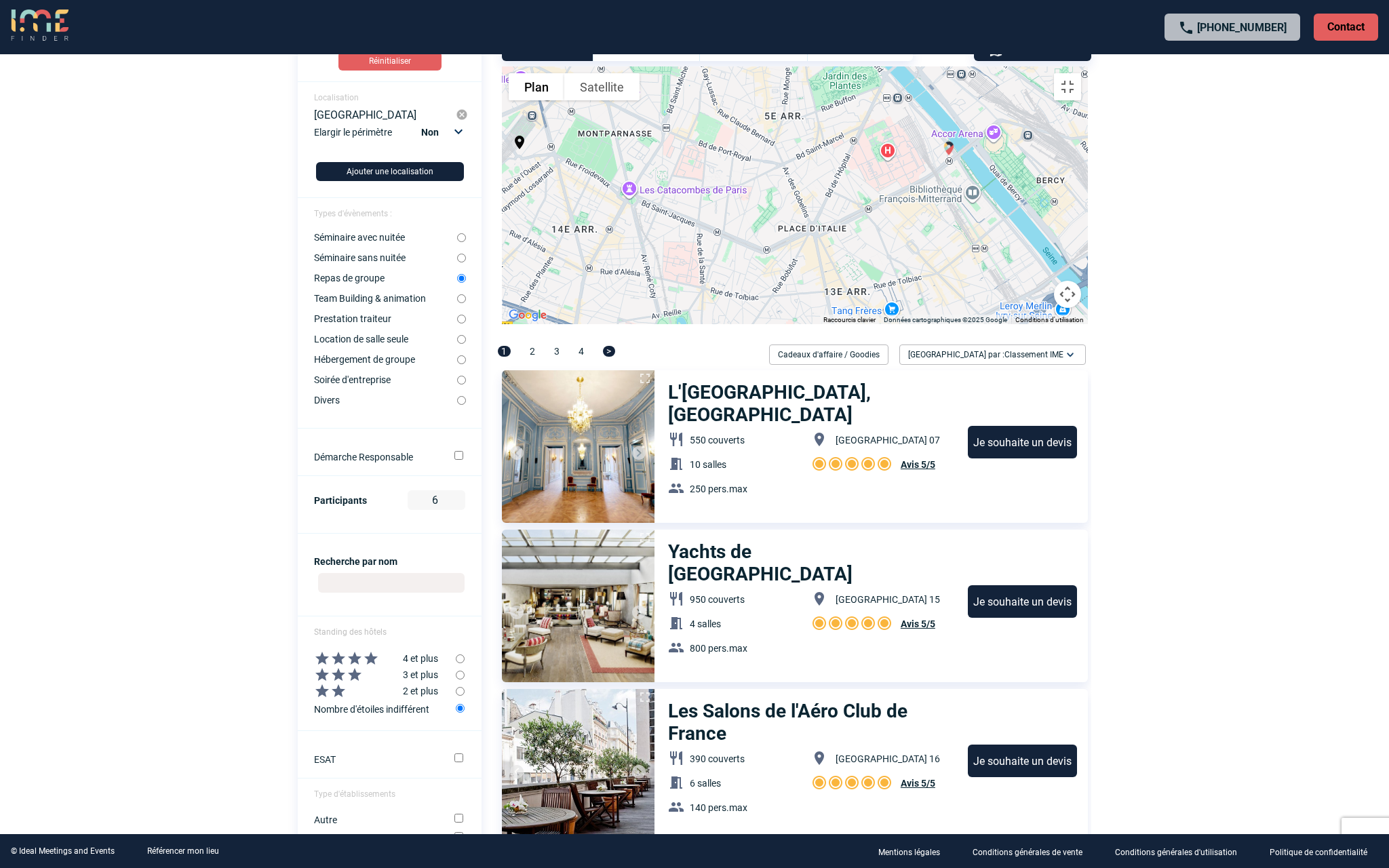
click at [941, 157] on img "Mercure Paris Bercy Bibliothèque" at bounding box center [949, 149] width 16 height 16
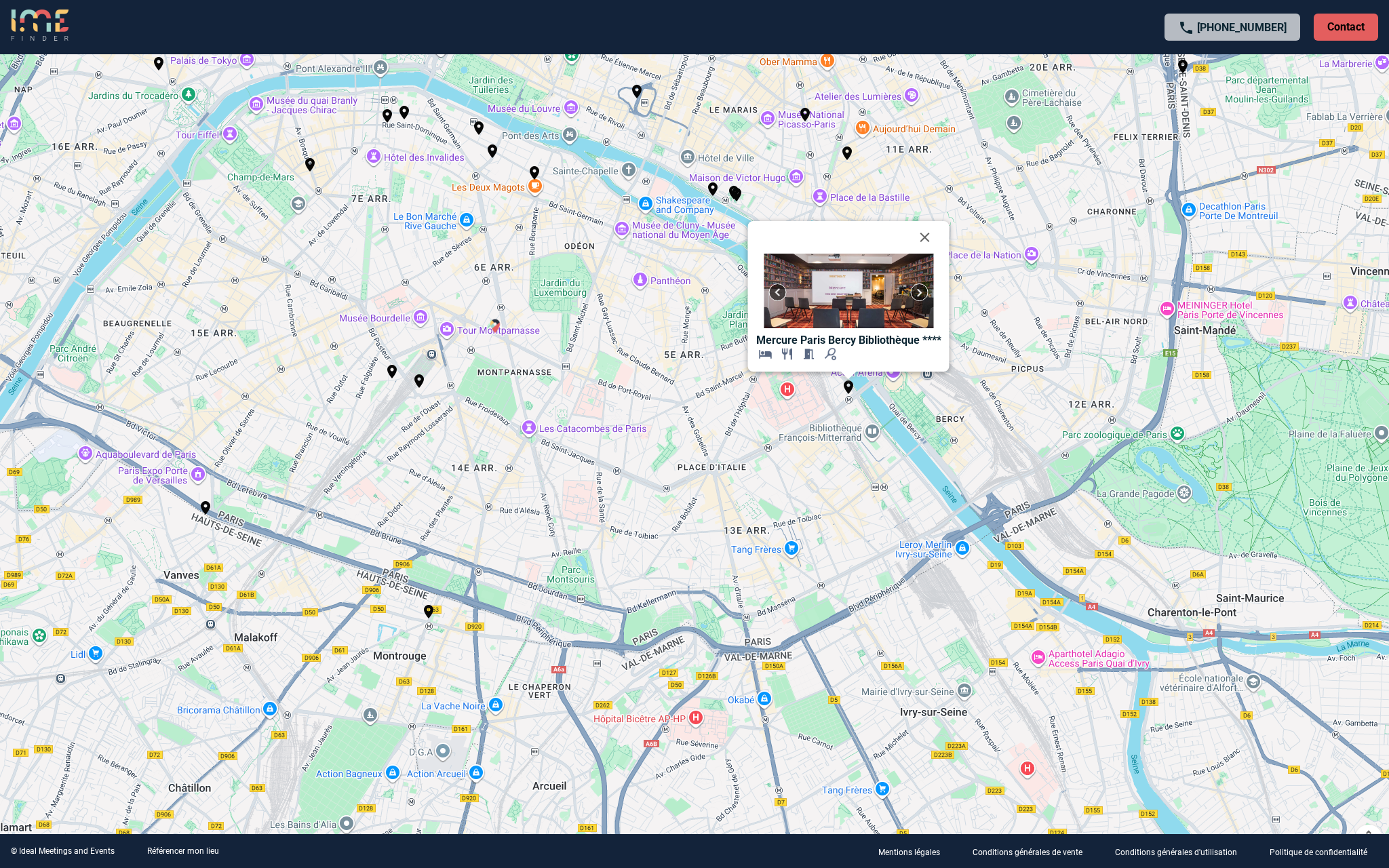
click at [495, 321] on img "Villa Modigliani Vacances Bleues" at bounding box center [495, 326] width 16 height 16
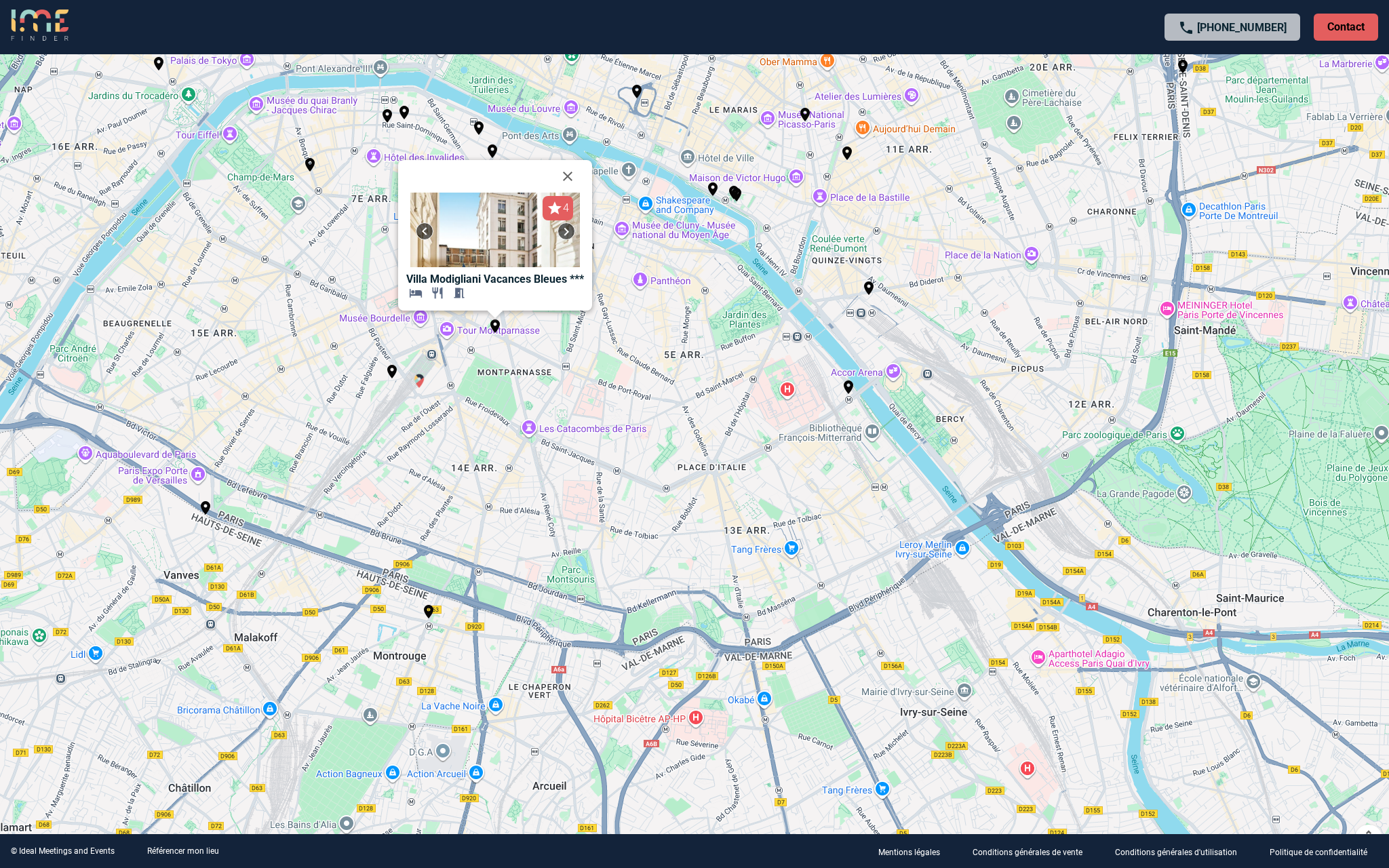
click at [419, 381] on img "Mercure Paris Gare Montparnasse TGV" at bounding box center [419, 381] width 16 height 16
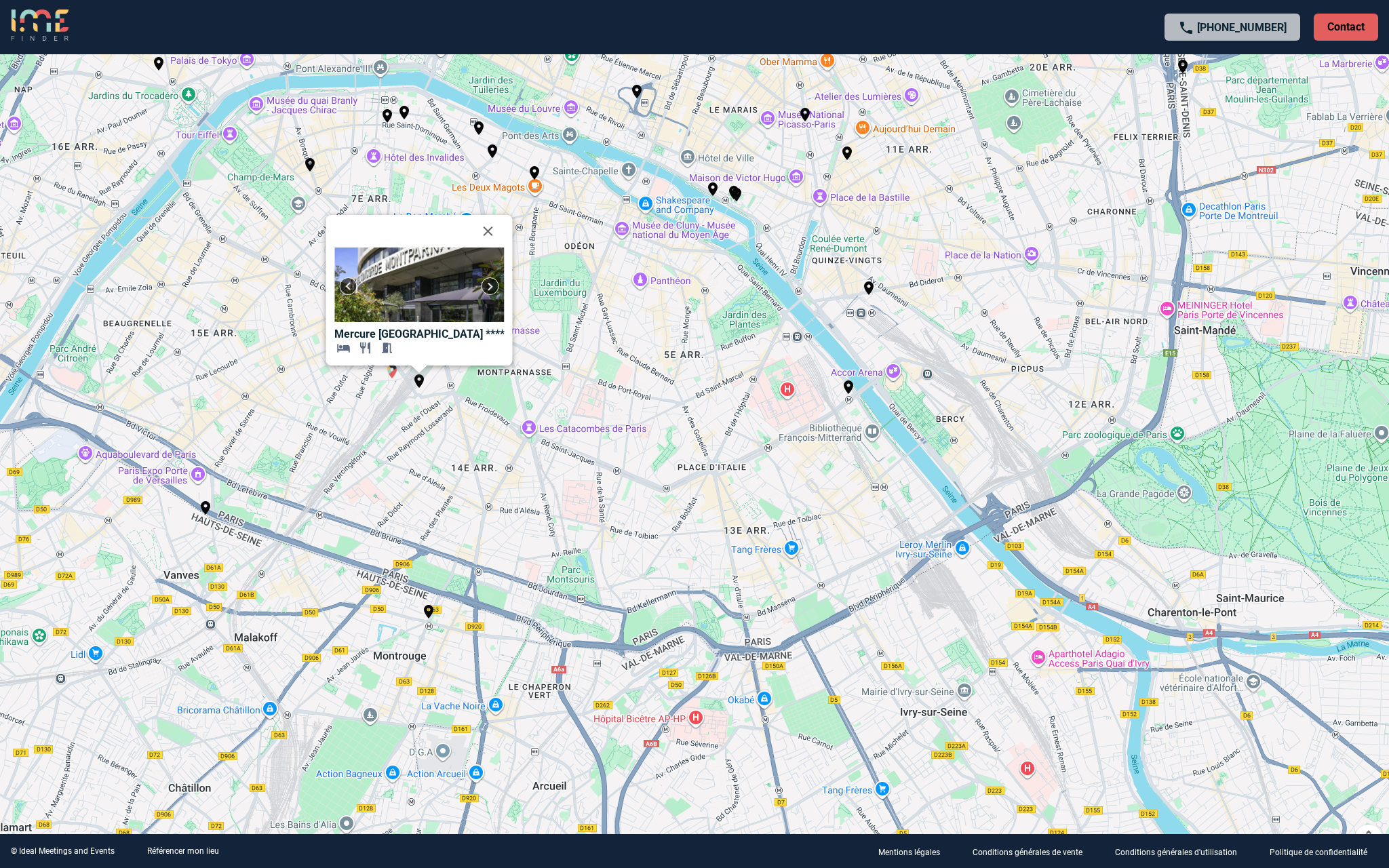
click at [389, 373] on img "Novotel Paris Centre Gare Montparnasse" at bounding box center [392, 371] width 16 height 16
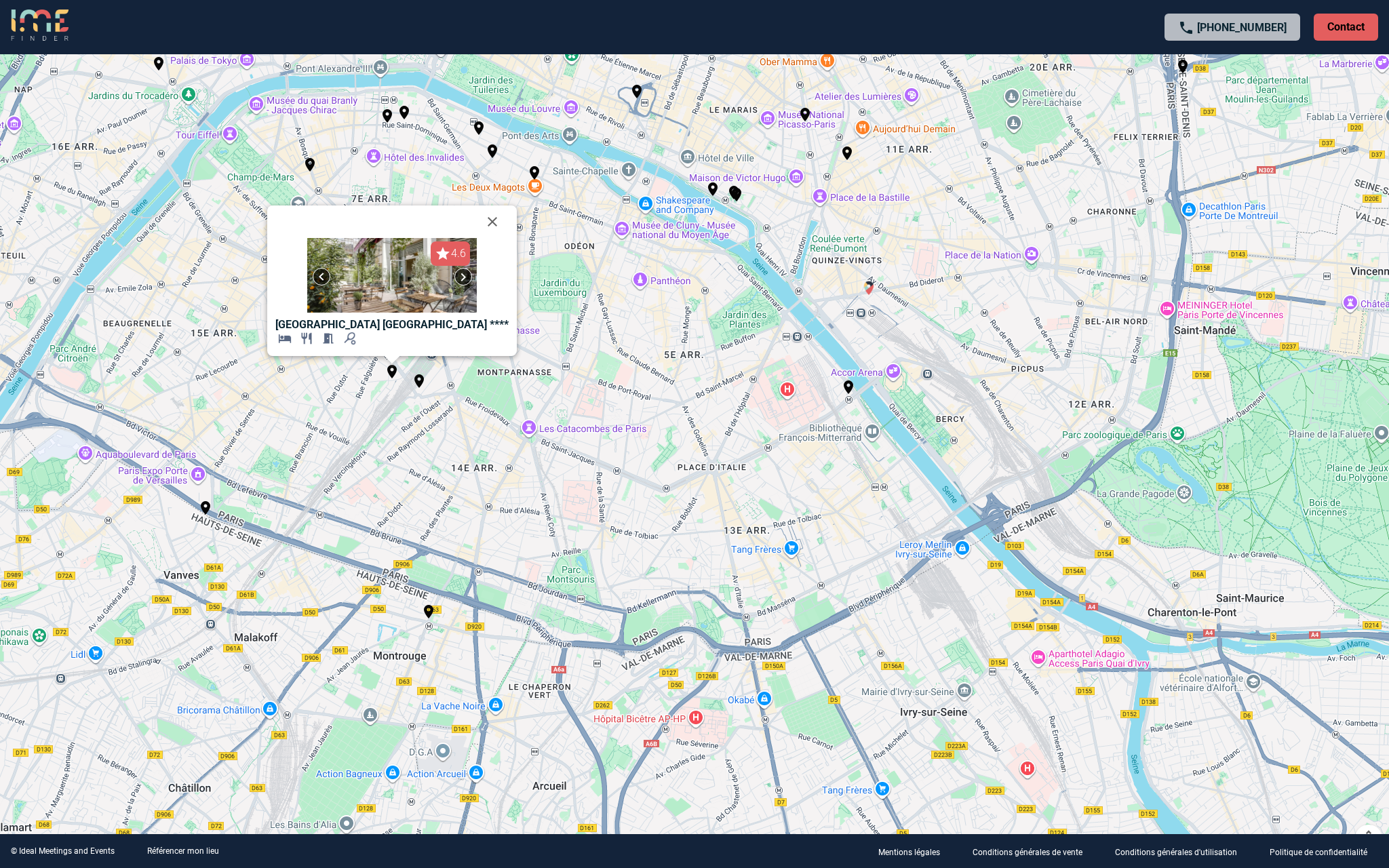
click at [869, 283] on img "Novotel Paris Gare de Lyon" at bounding box center [869, 288] width 16 height 16
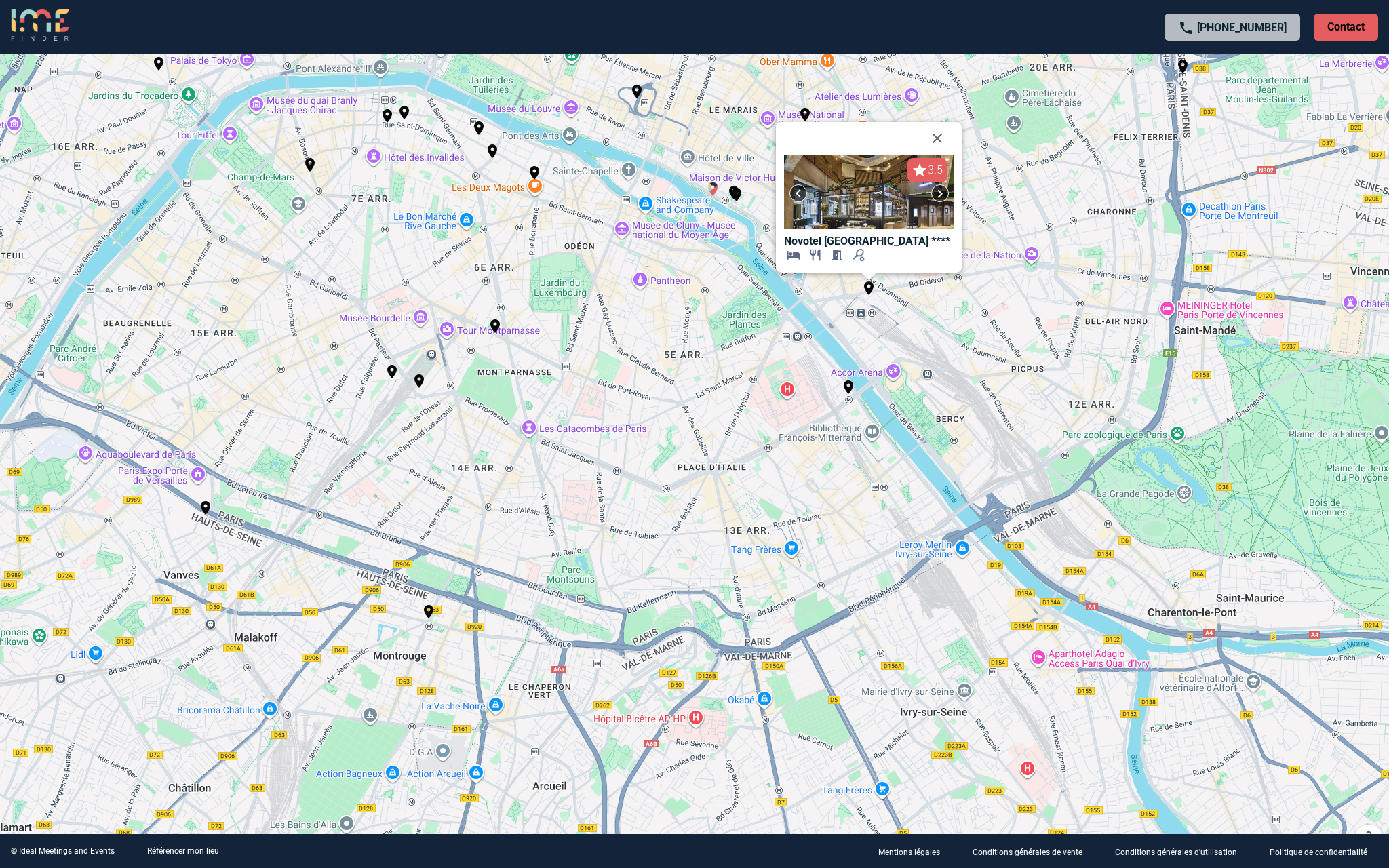
click at [713, 191] on img "Les Maquereaux" at bounding box center [713, 189] width 16 height 16
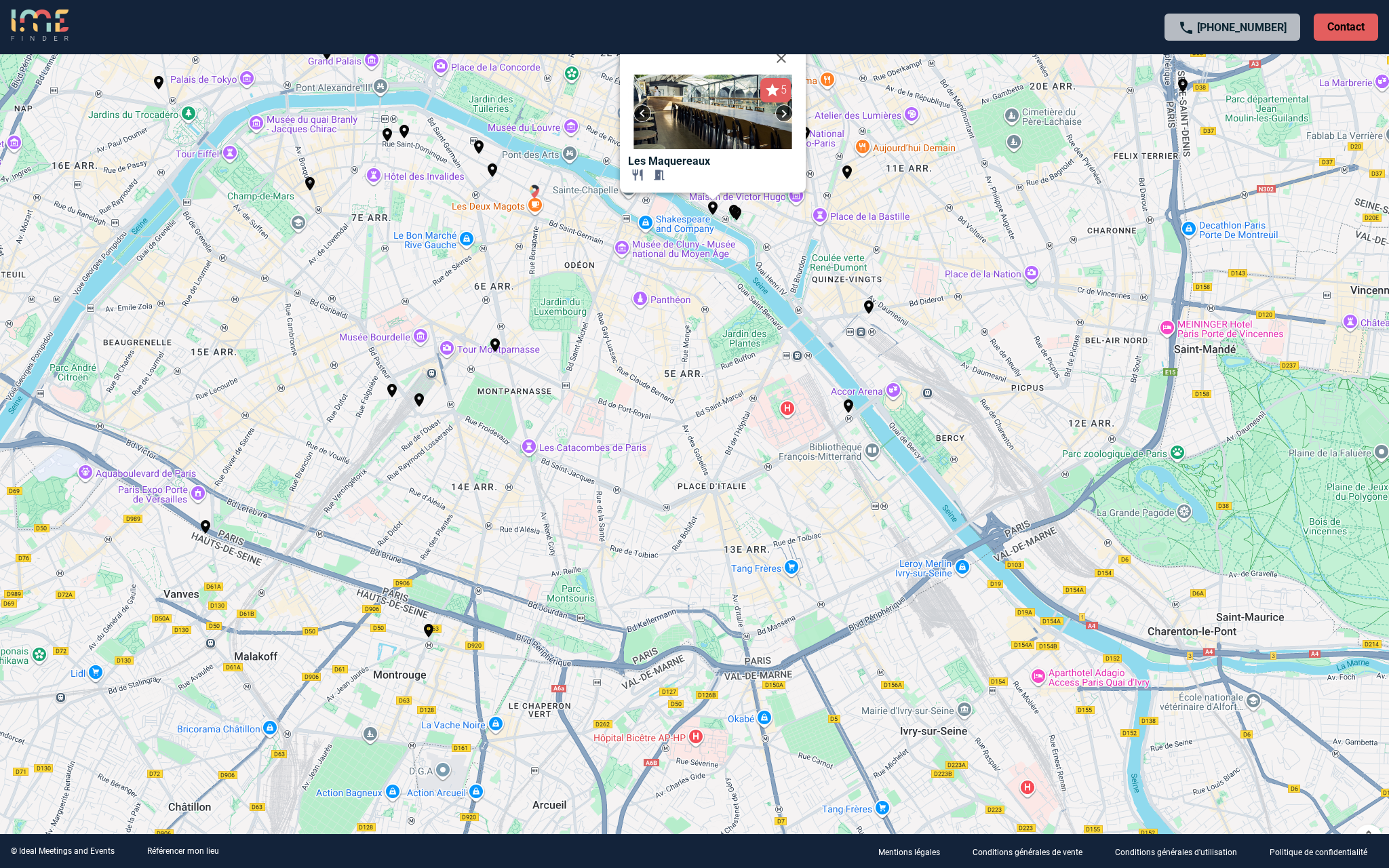
click at [532, 190] on img "Hôtel Bel Ami" at bounding box center [534, 192] width 16 height 16
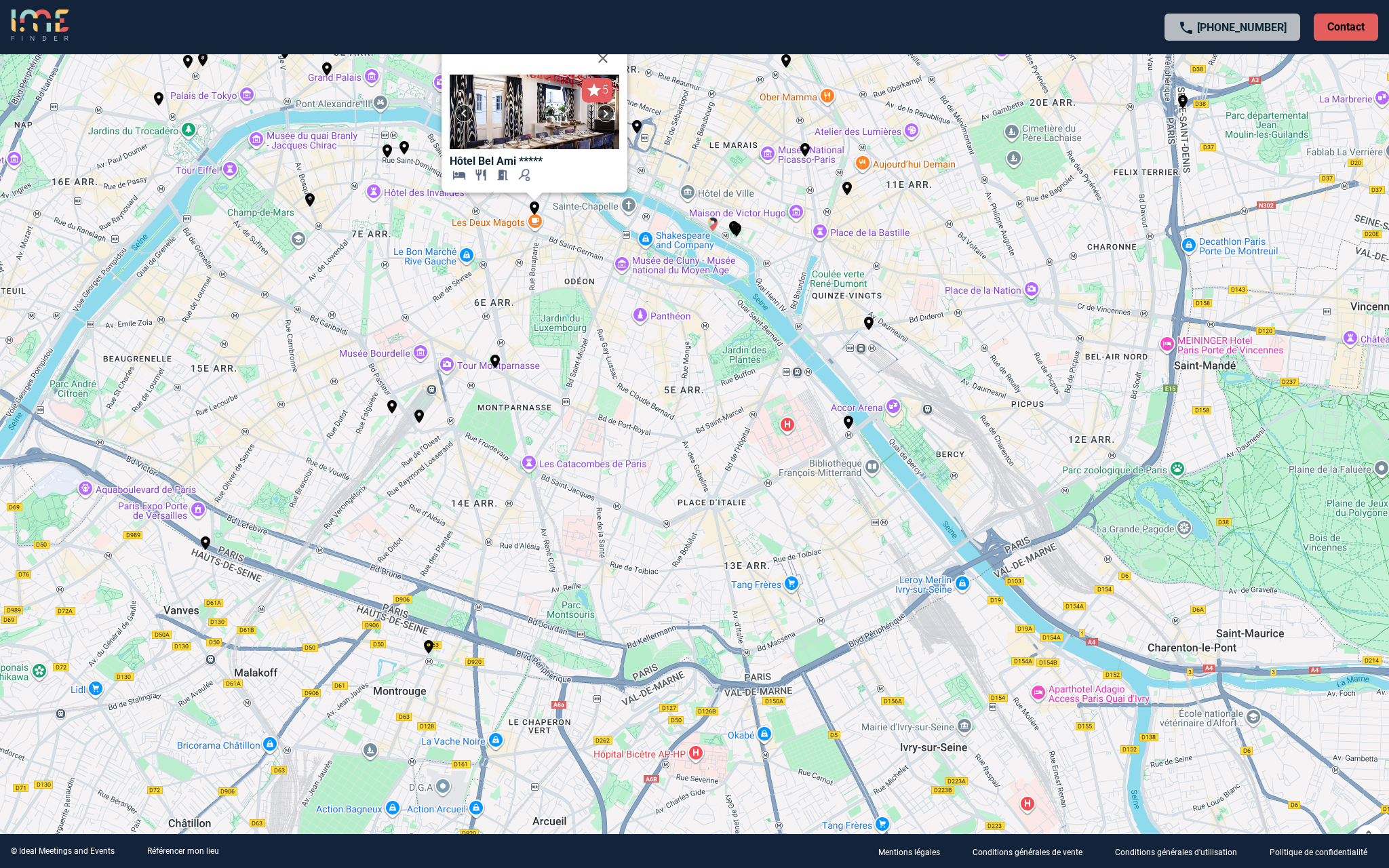
click at [712, 219] on img "Les Maquereaux" at bounding box center [713, 224] width 16 height 16
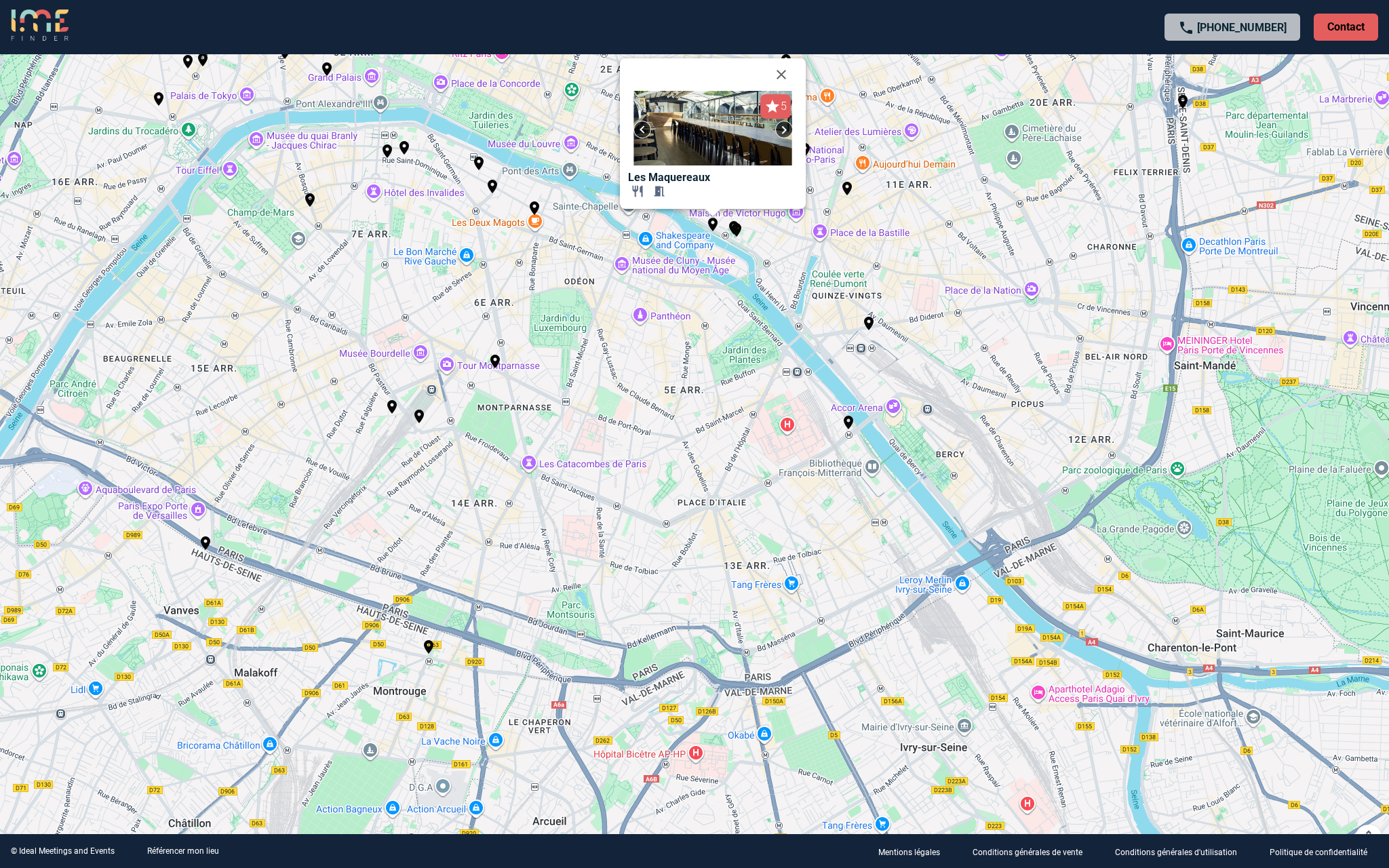
click at [720, 125] on img at bounding box center [713, 127] width 170 height 74
click at [703, 174] on b "Les Maquereaux" at bounding box center [669, 177] width 82 height 13
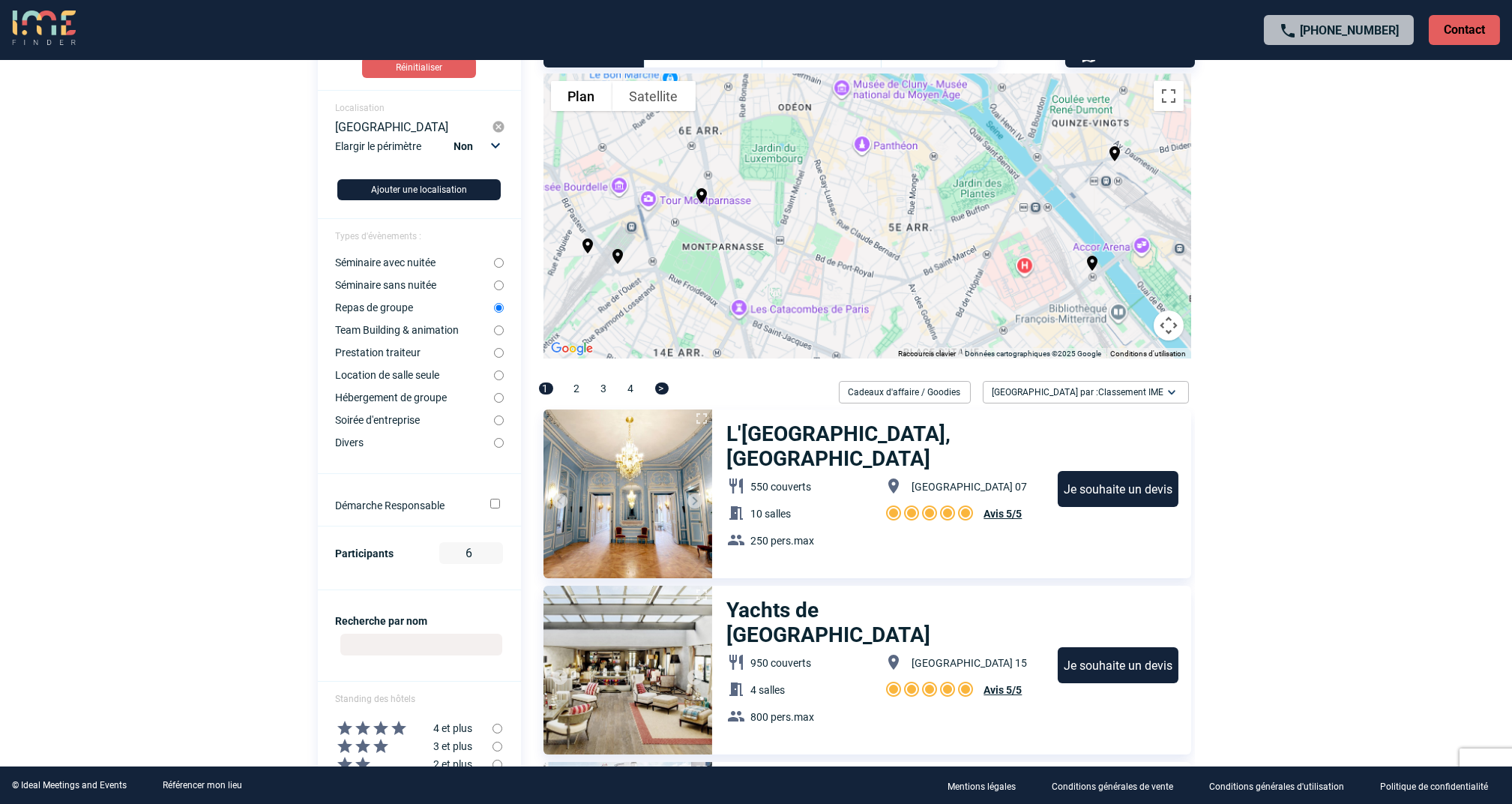
drag, startPoint x: 809, startPoint y: 179, endPoint x: 864, endPoint y: 240, distance: 82.1
click at [864, 240] on div "Pour activer le glissement avec le clavier, appuyez sur Alt+Entrée. Une fois ce…" at bounding box center [868, 216] width 648 height 285
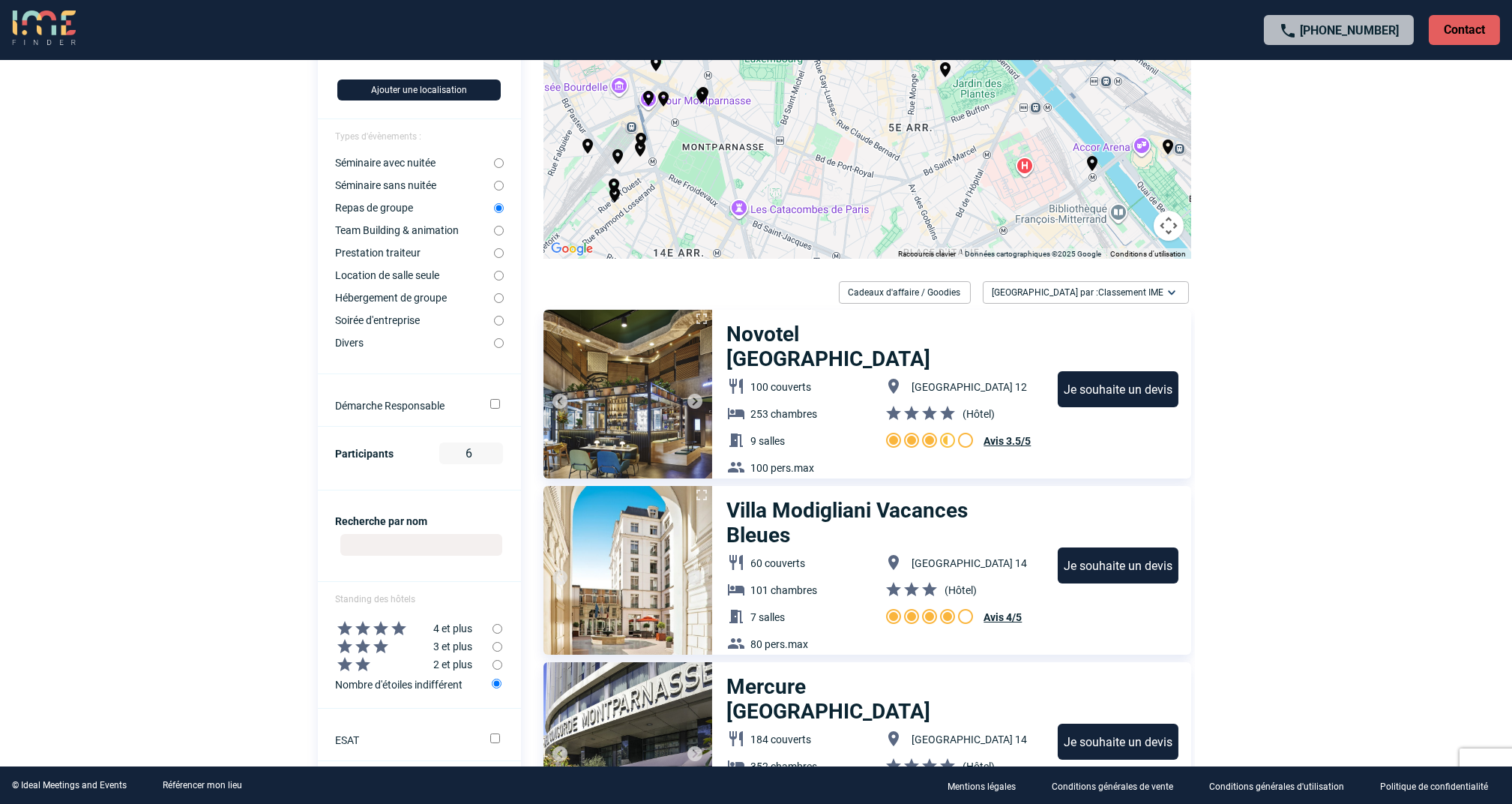
scroll to position [0, 0]
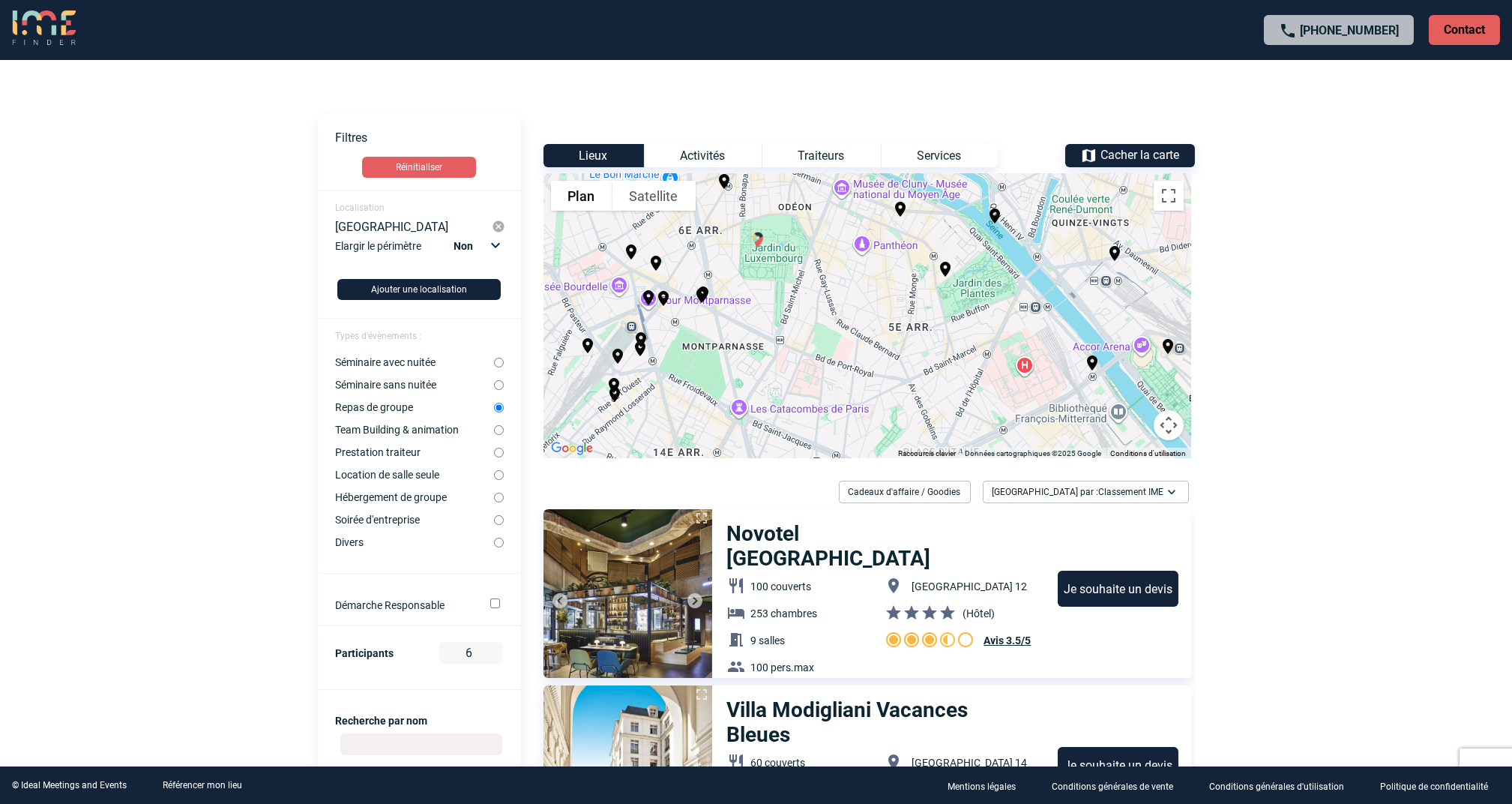
click at [756, 233] on img "La Terrasse de Madame - Jardin du Luxembourg" at bounding box center [758, 240] width 18 height 18
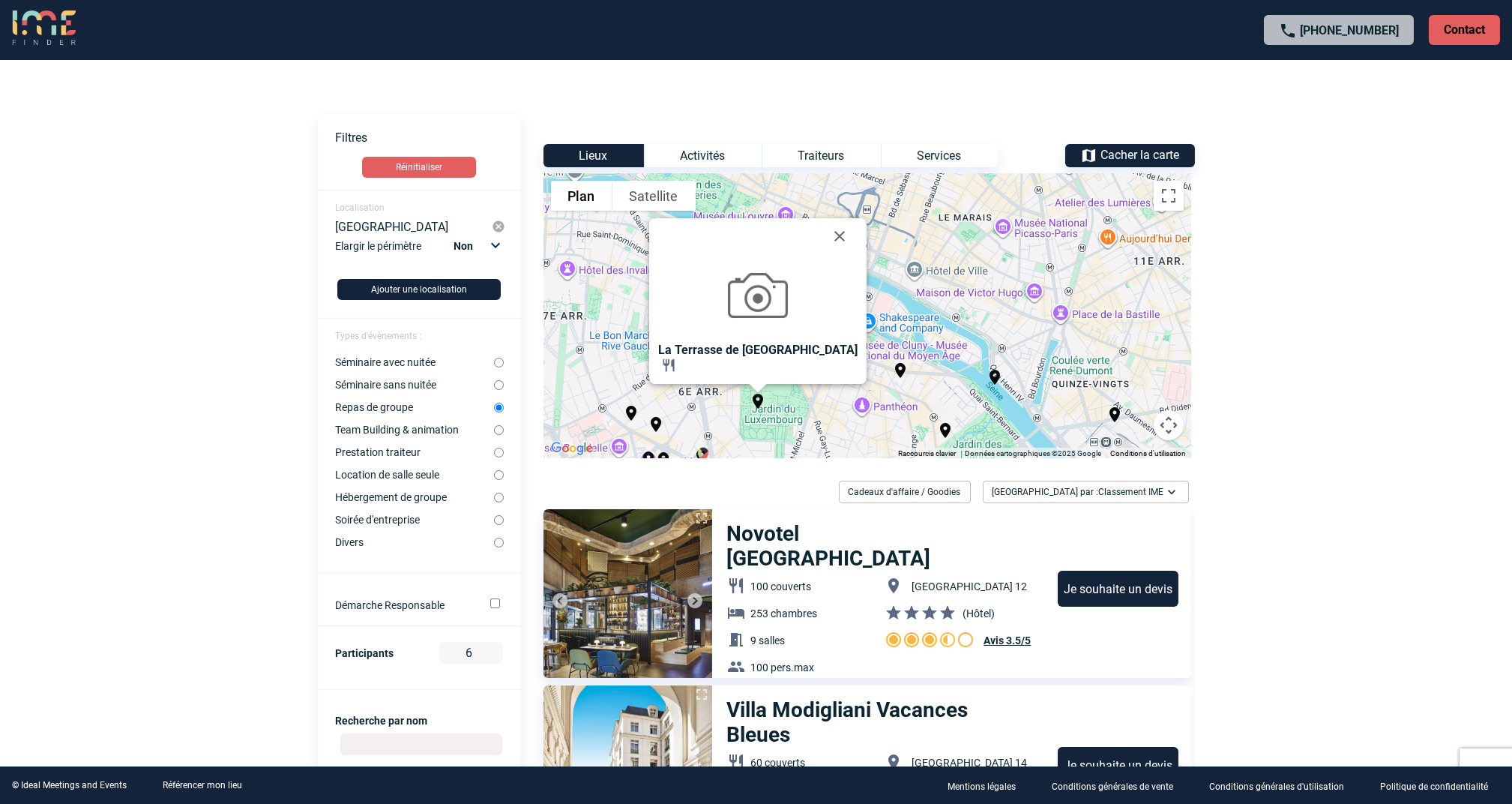
click at [704, 450] on img "La Coupole" at bounding box center [704, 455] width 18 height 18
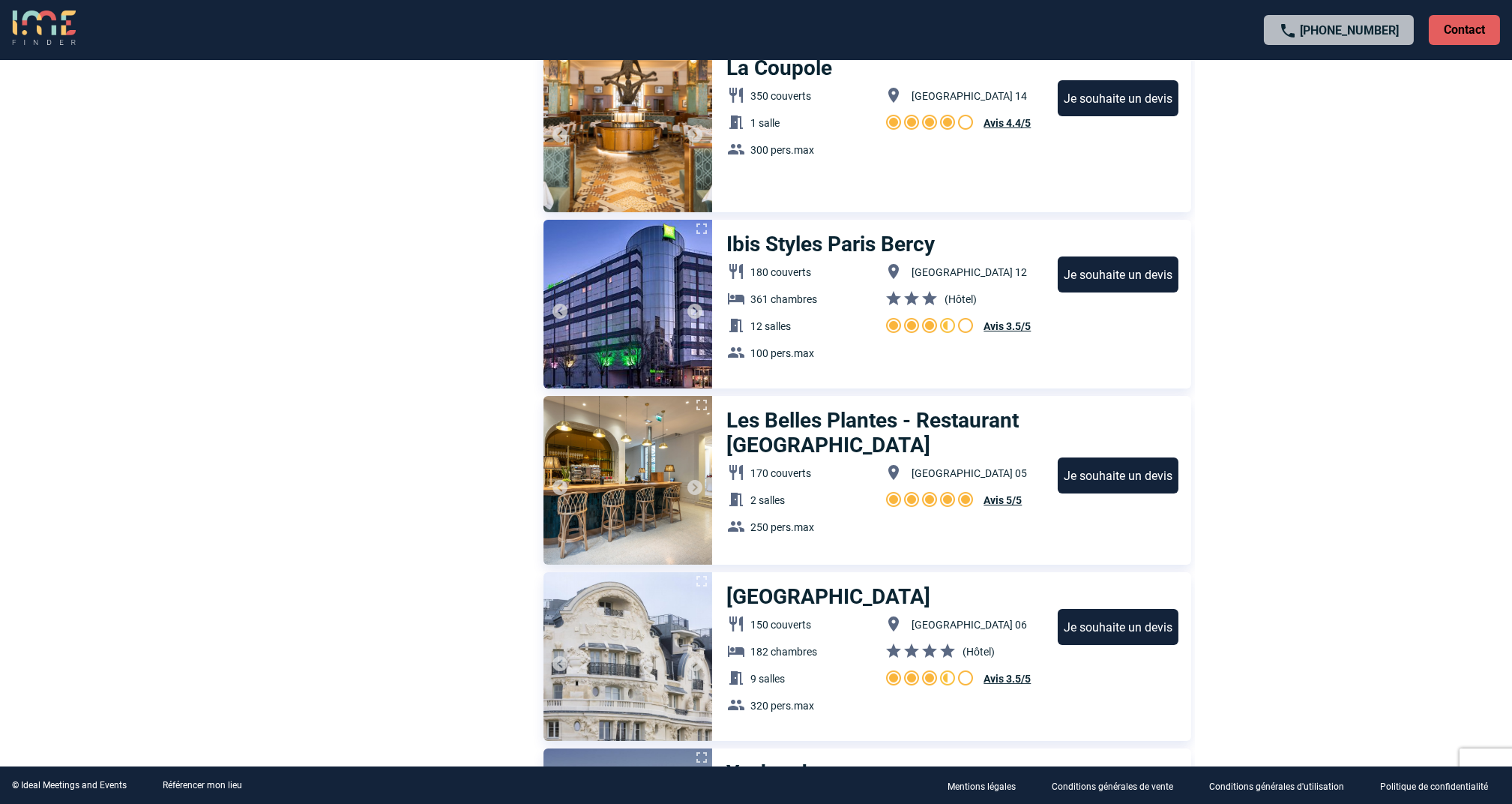
scroll to position [1399, 0]
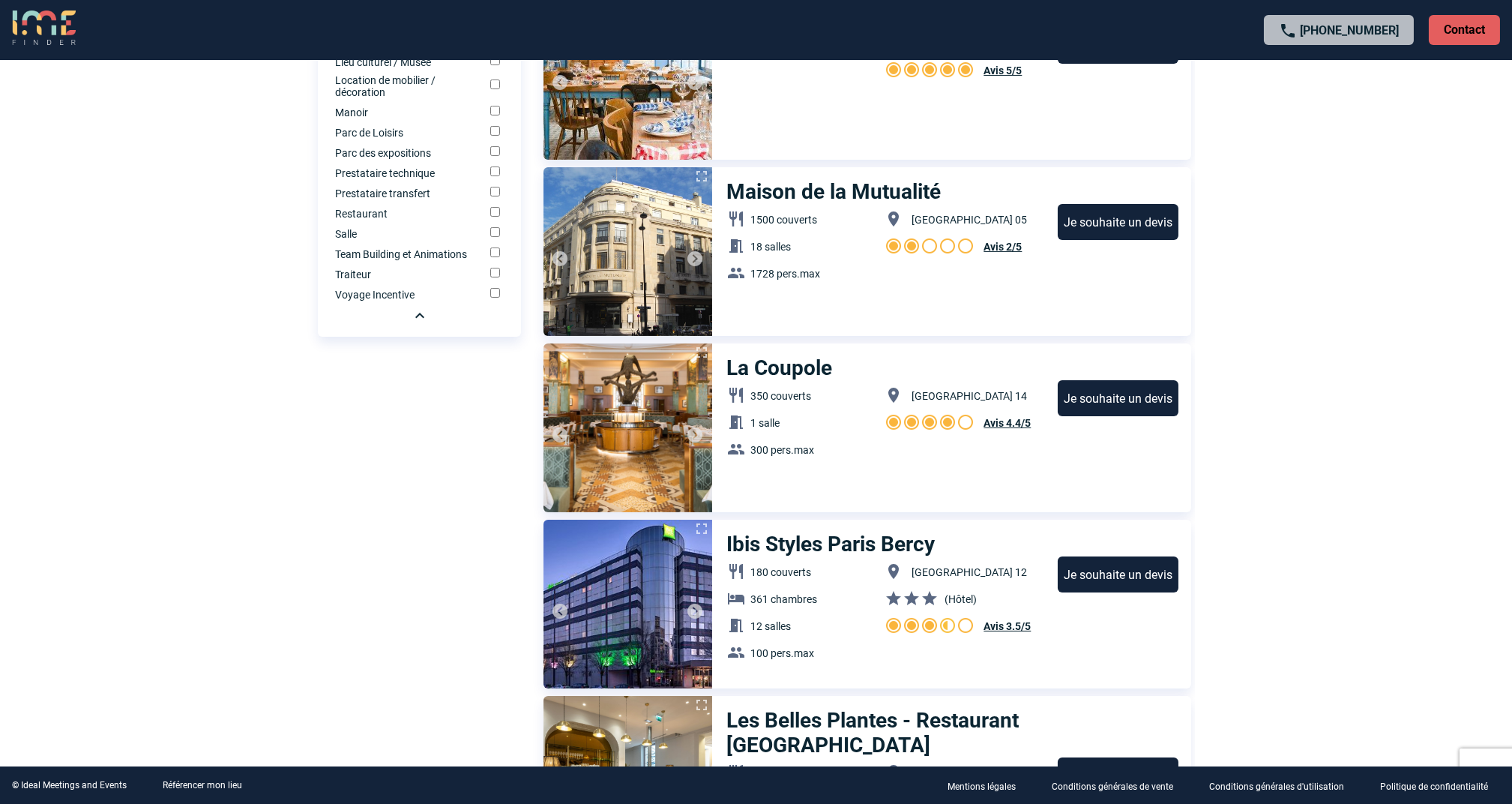
click at [838, 192] on h3 "Maison de la Mutualité" at bounding box center [835, 191] width 216 height 25
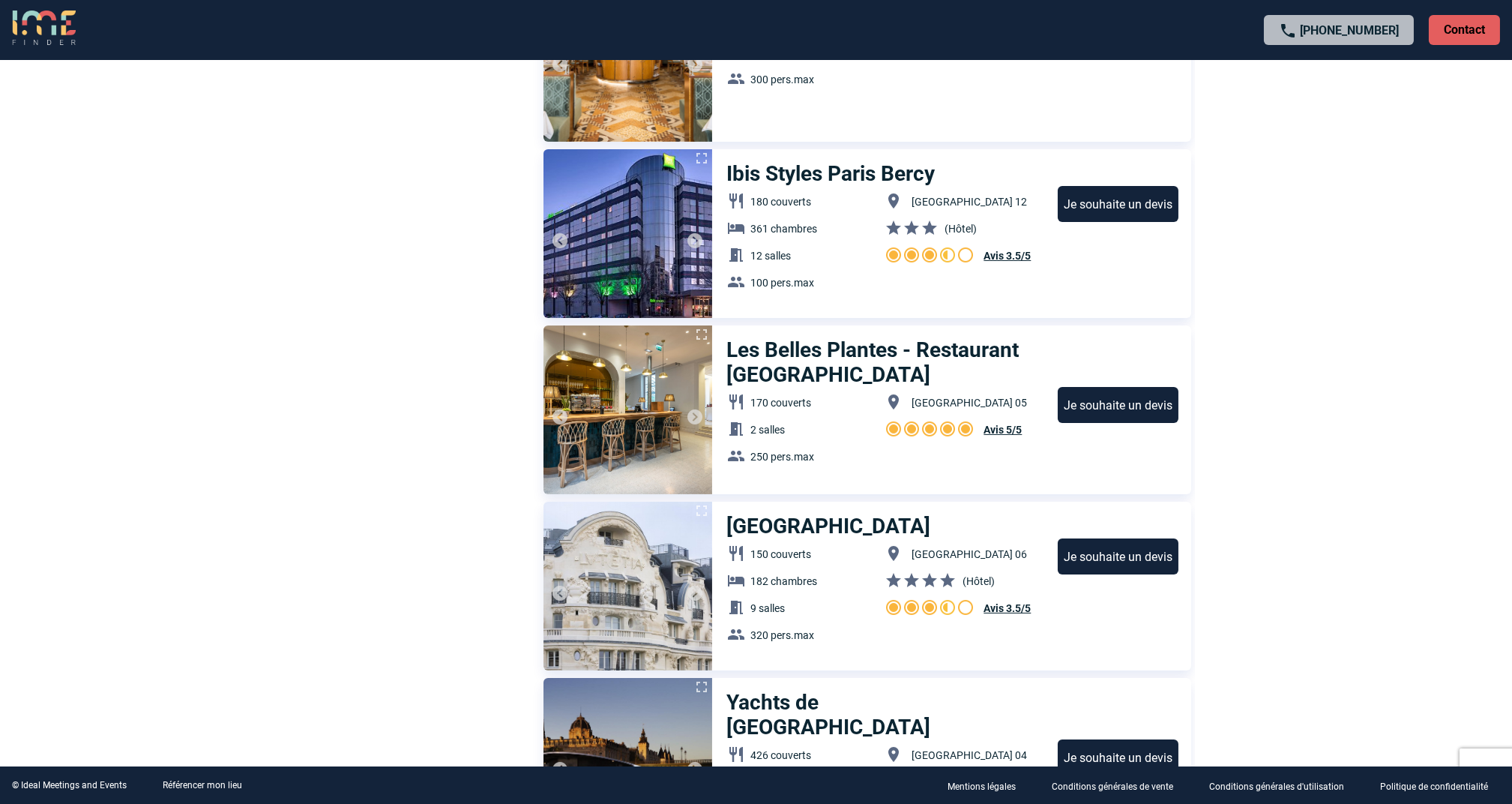
scroll to position [1800, 0]
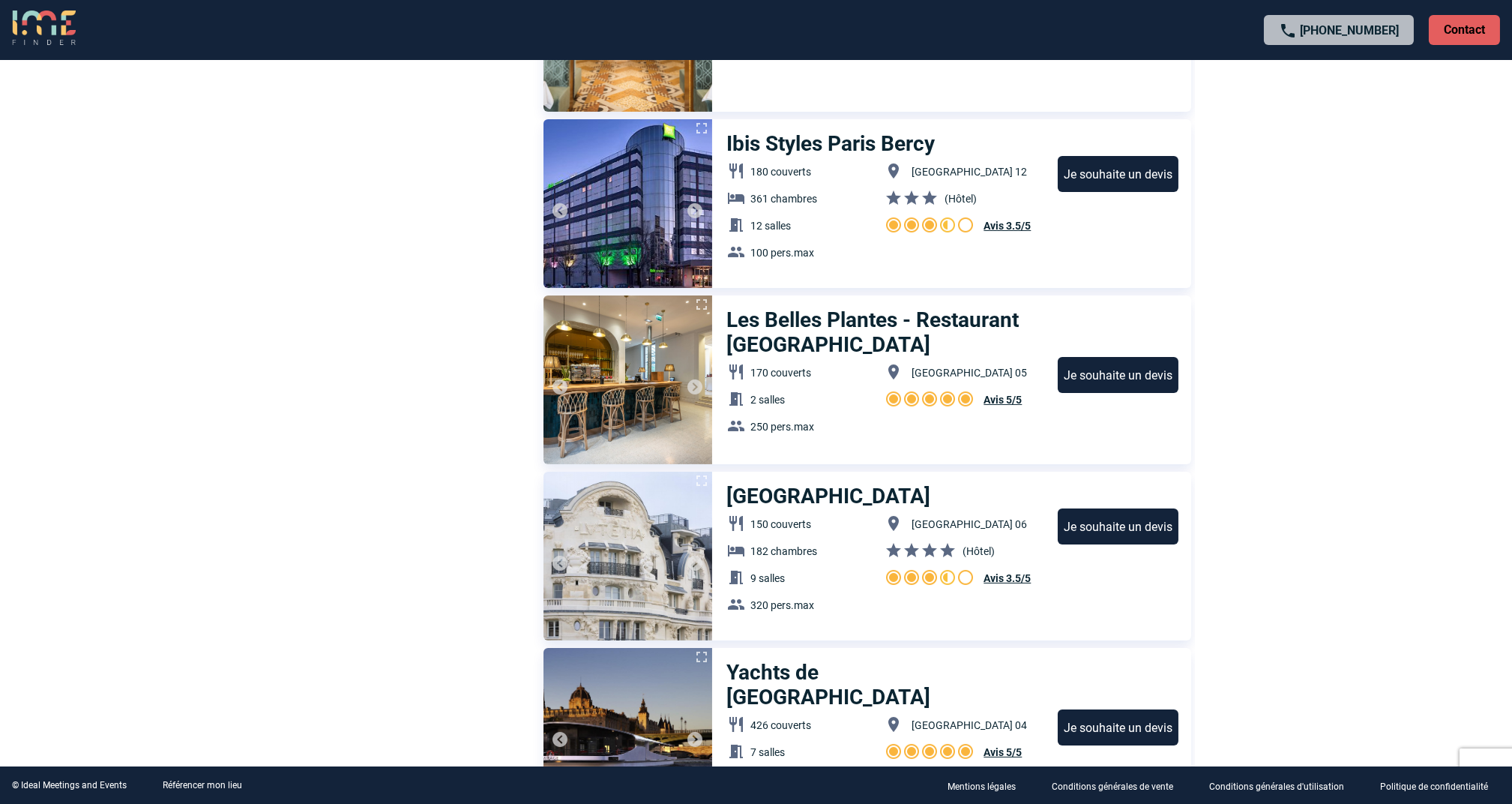
click at [693, 385] on img at bounding box center [695, 387] width 18 height 18
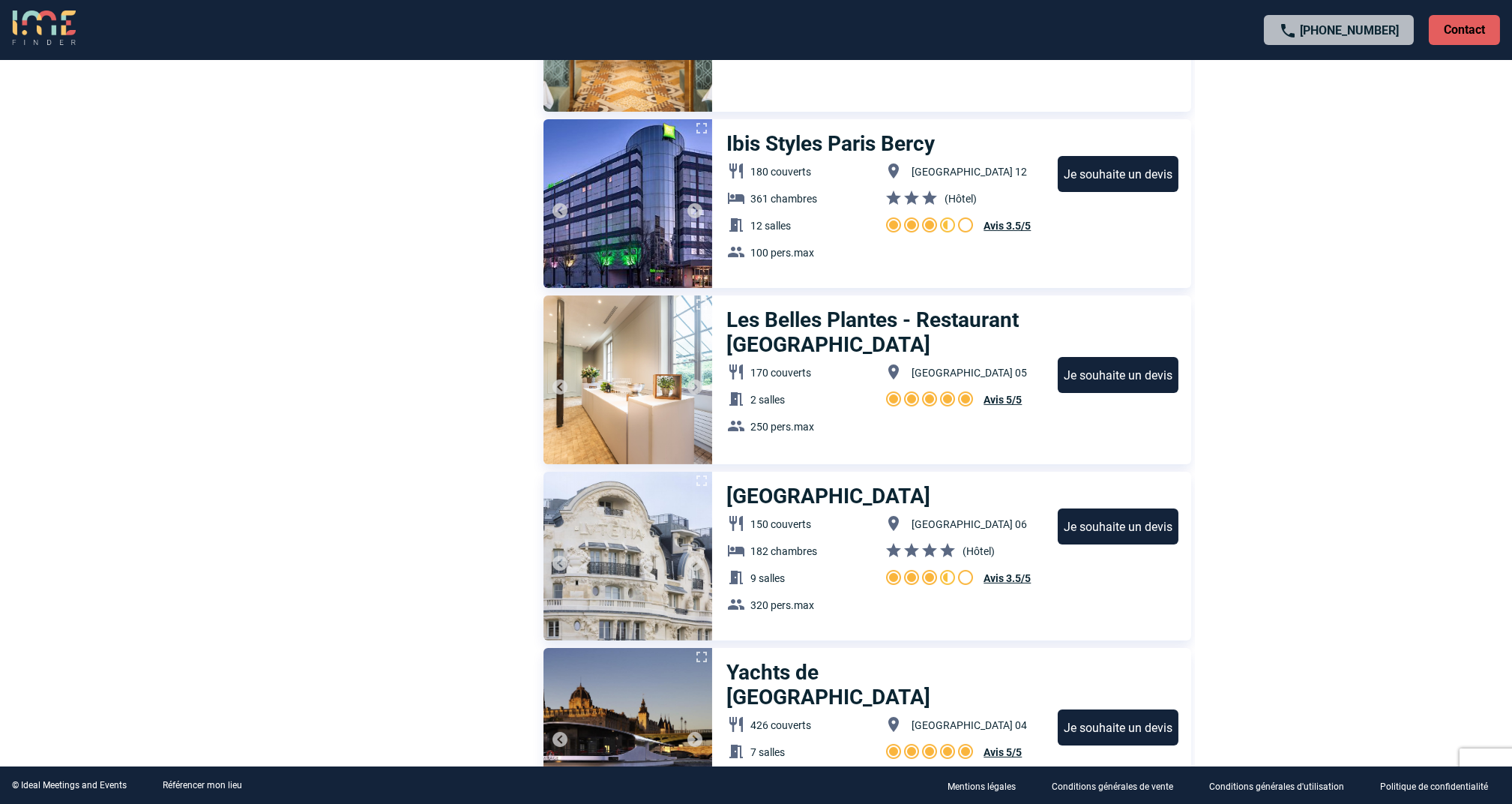
click at [693, 385] on img at bounding box center [695, 387] width 18 height 18
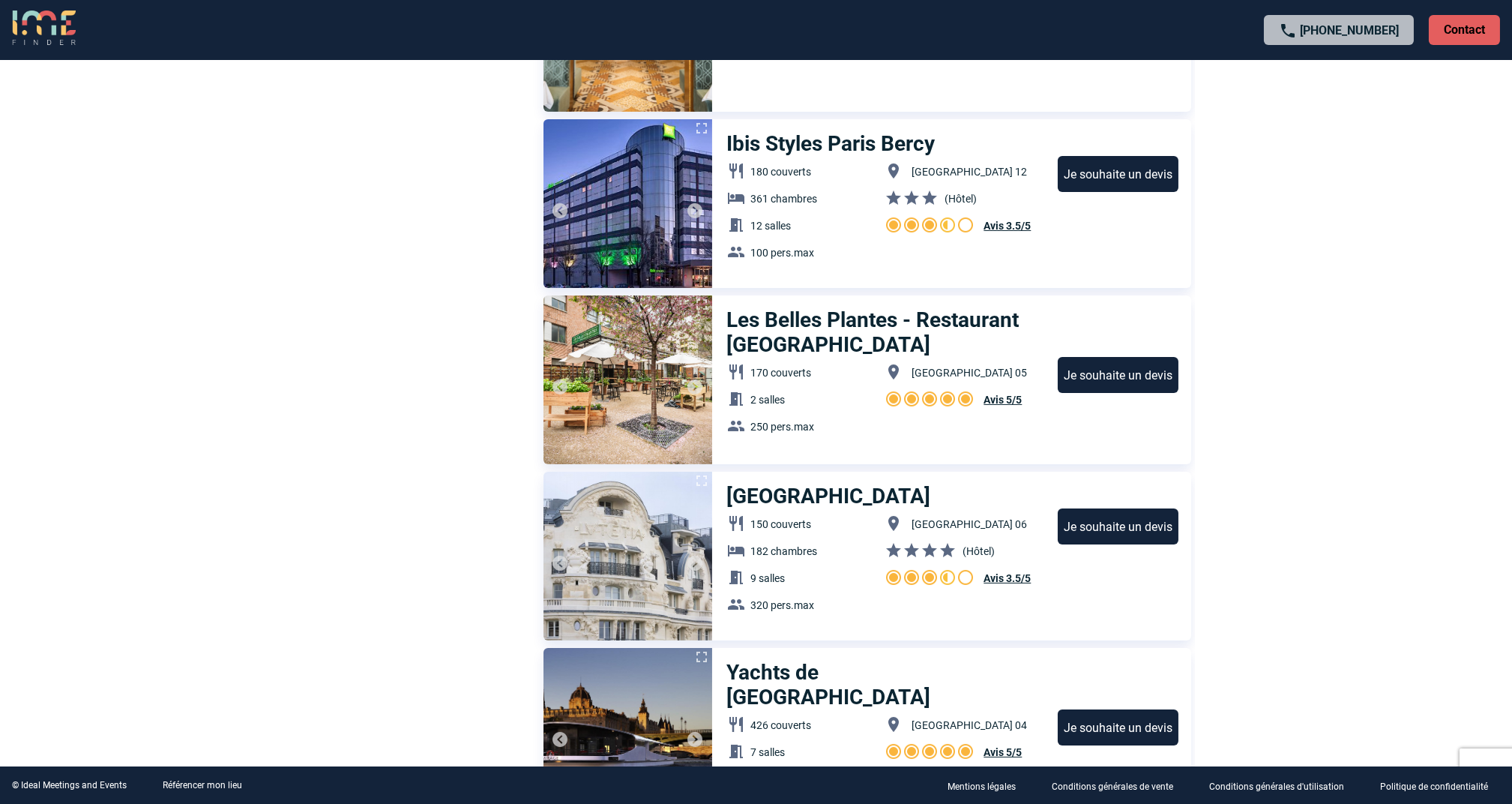
click at [693, 385] on img at bounding box center [695, 387] width 18 height 18
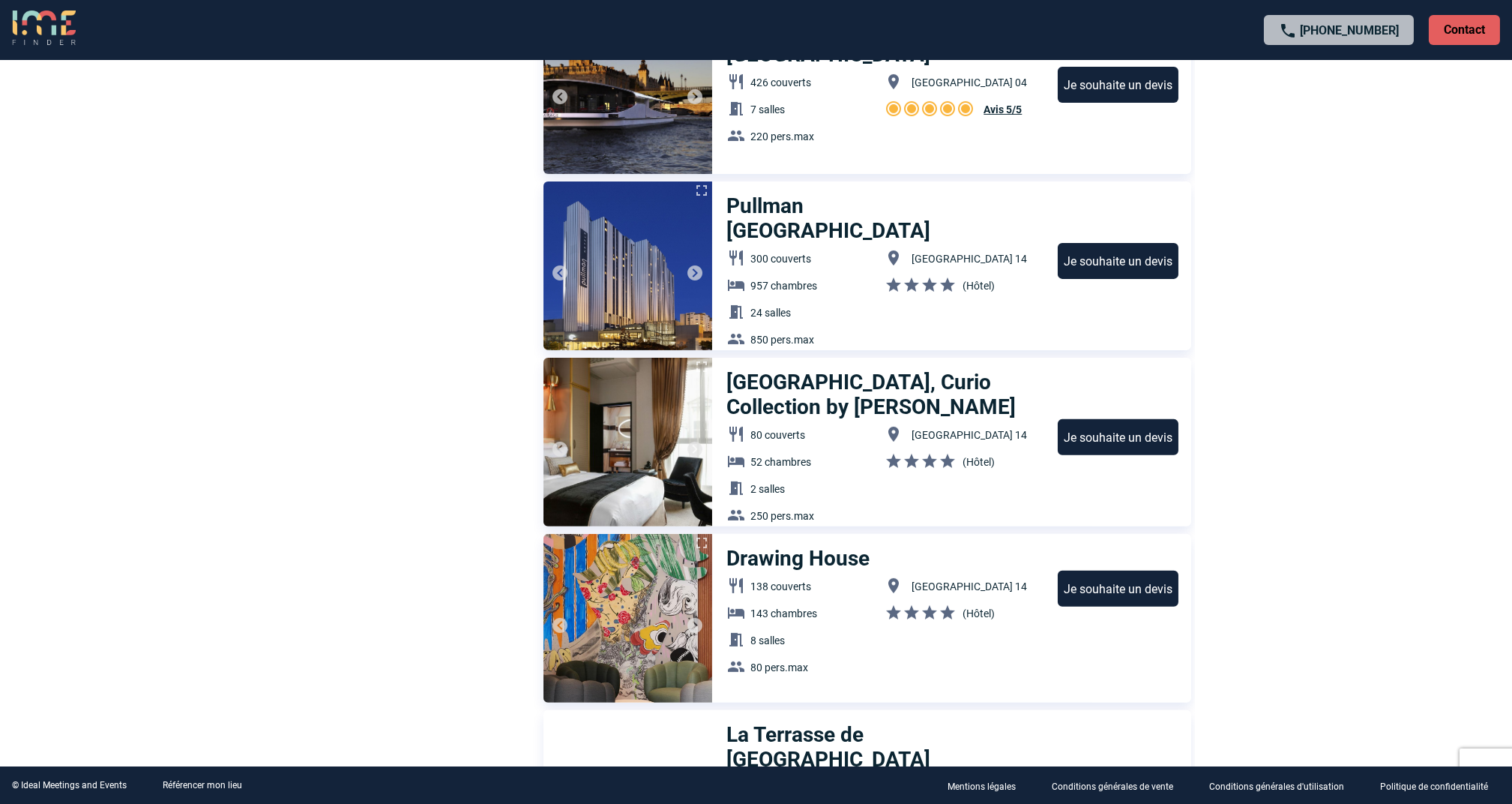
scroll to position [2499, 0]
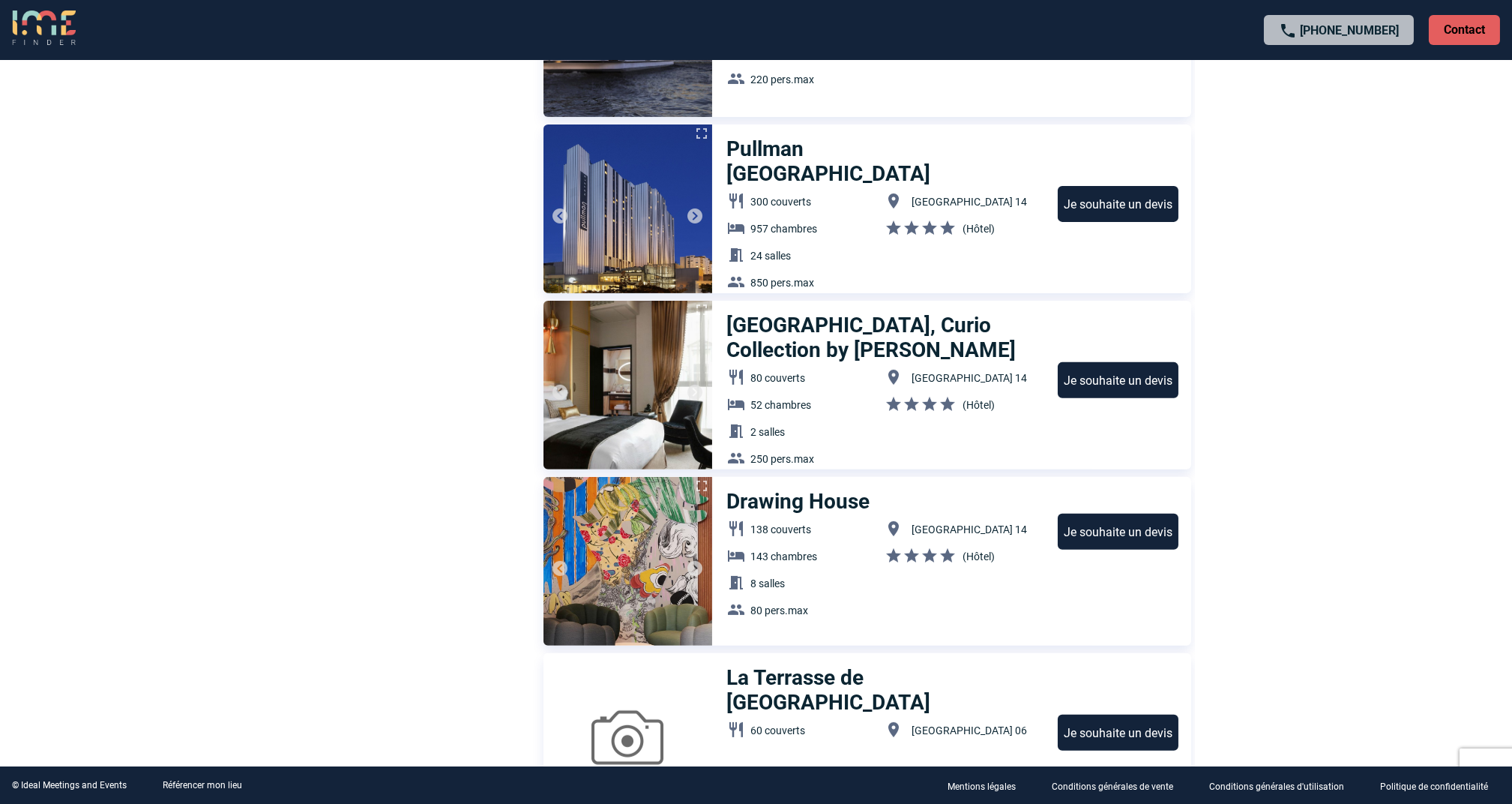
click at [813, 495] on h3 "Drawing House" at bounding box center [801, 501] width 148 height 25
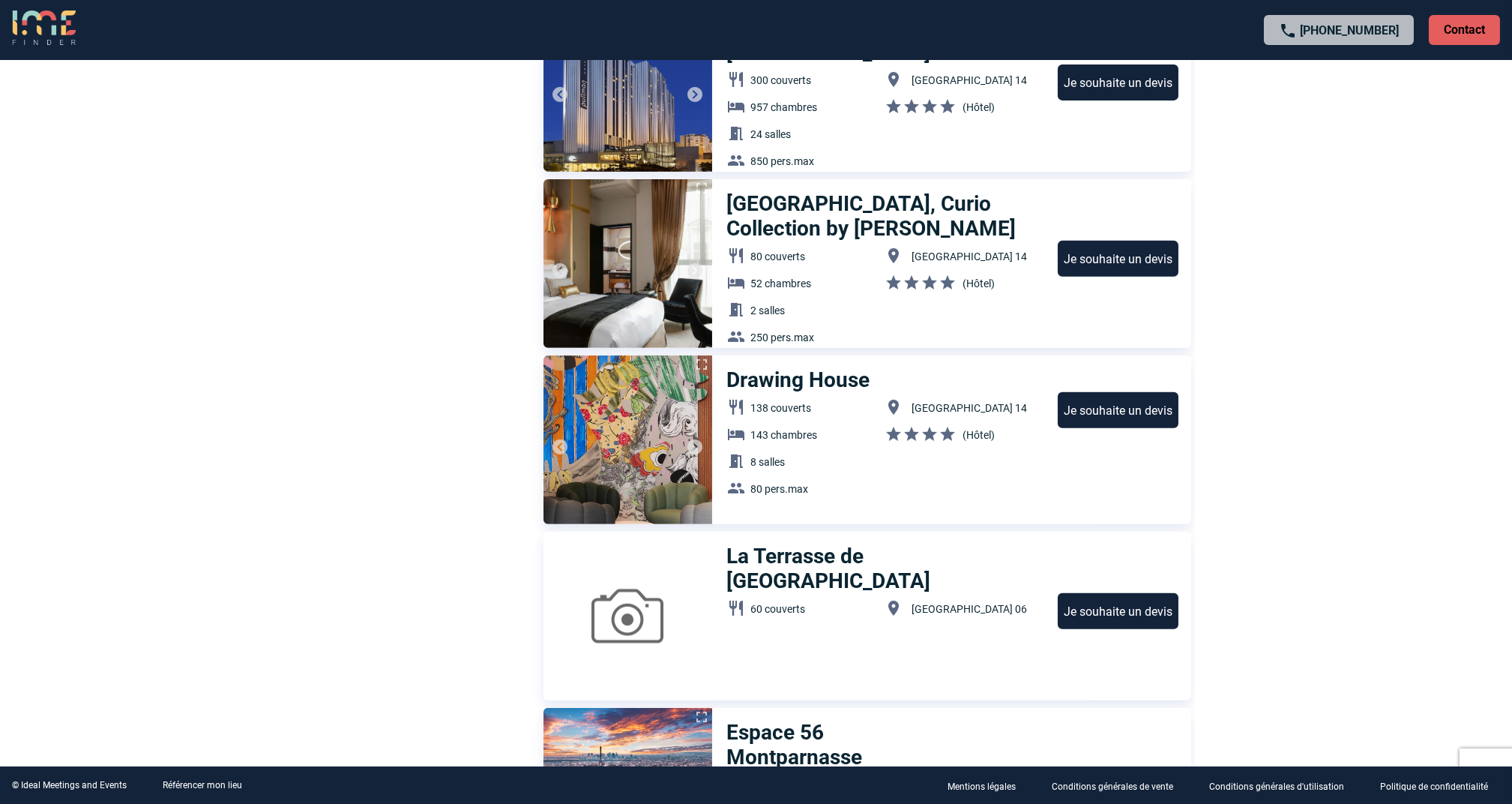
scroll to position [3000, 0]
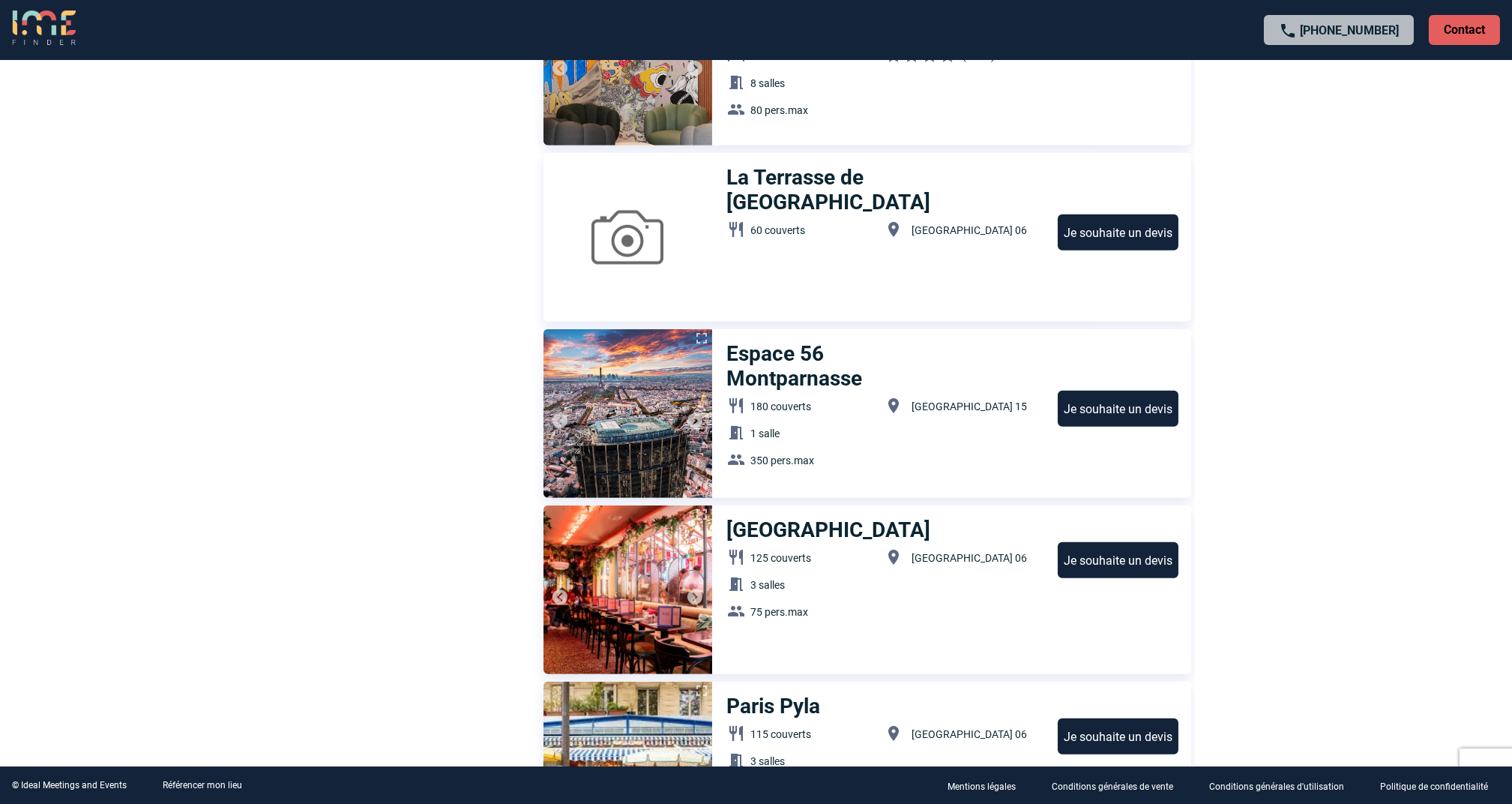
click at [777, 364] on h3 "Espace 56 Montparnasse" at bounding box center [846, 366] width 238 height 50
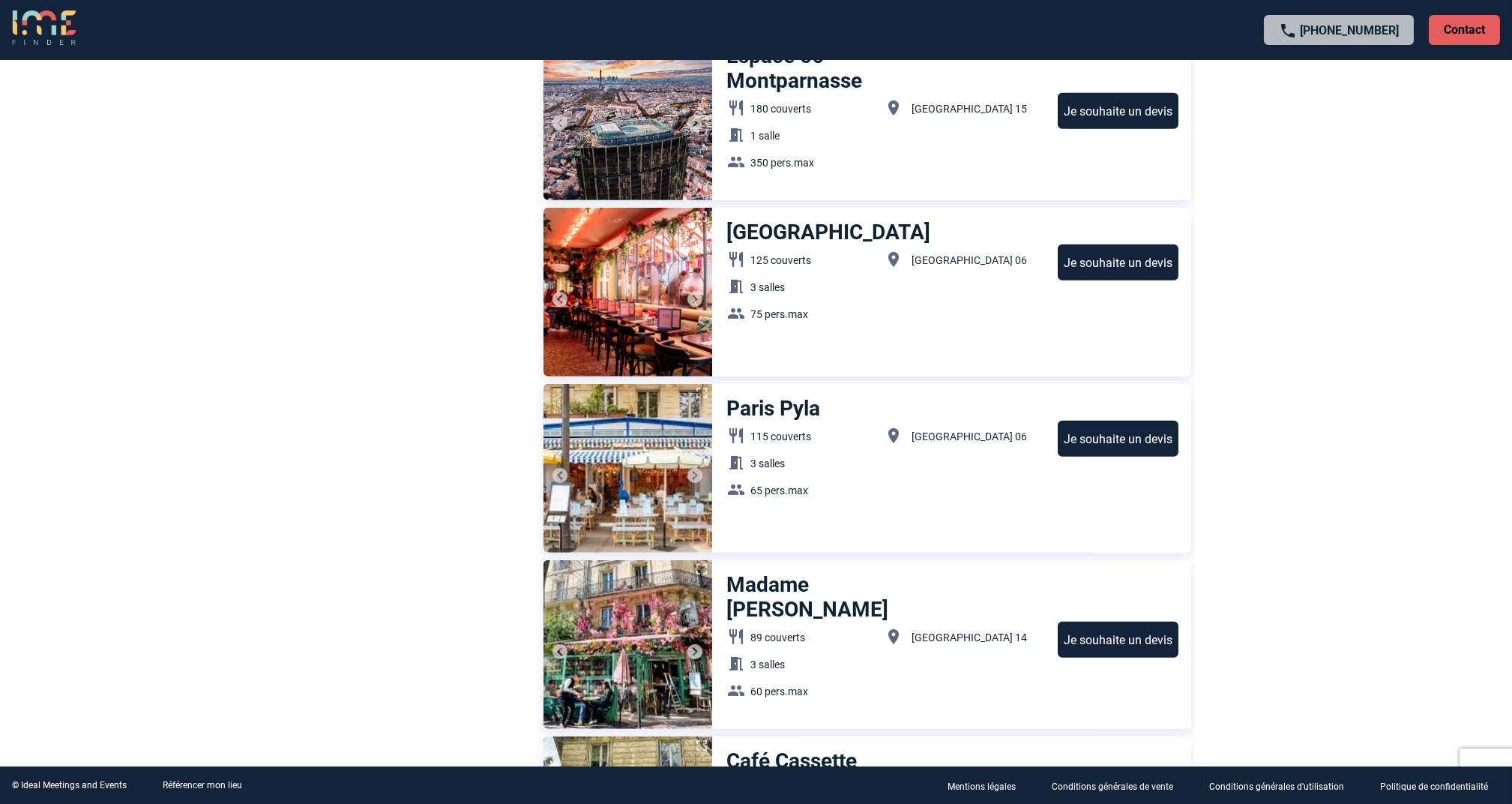
scroll to position [3300, 0]
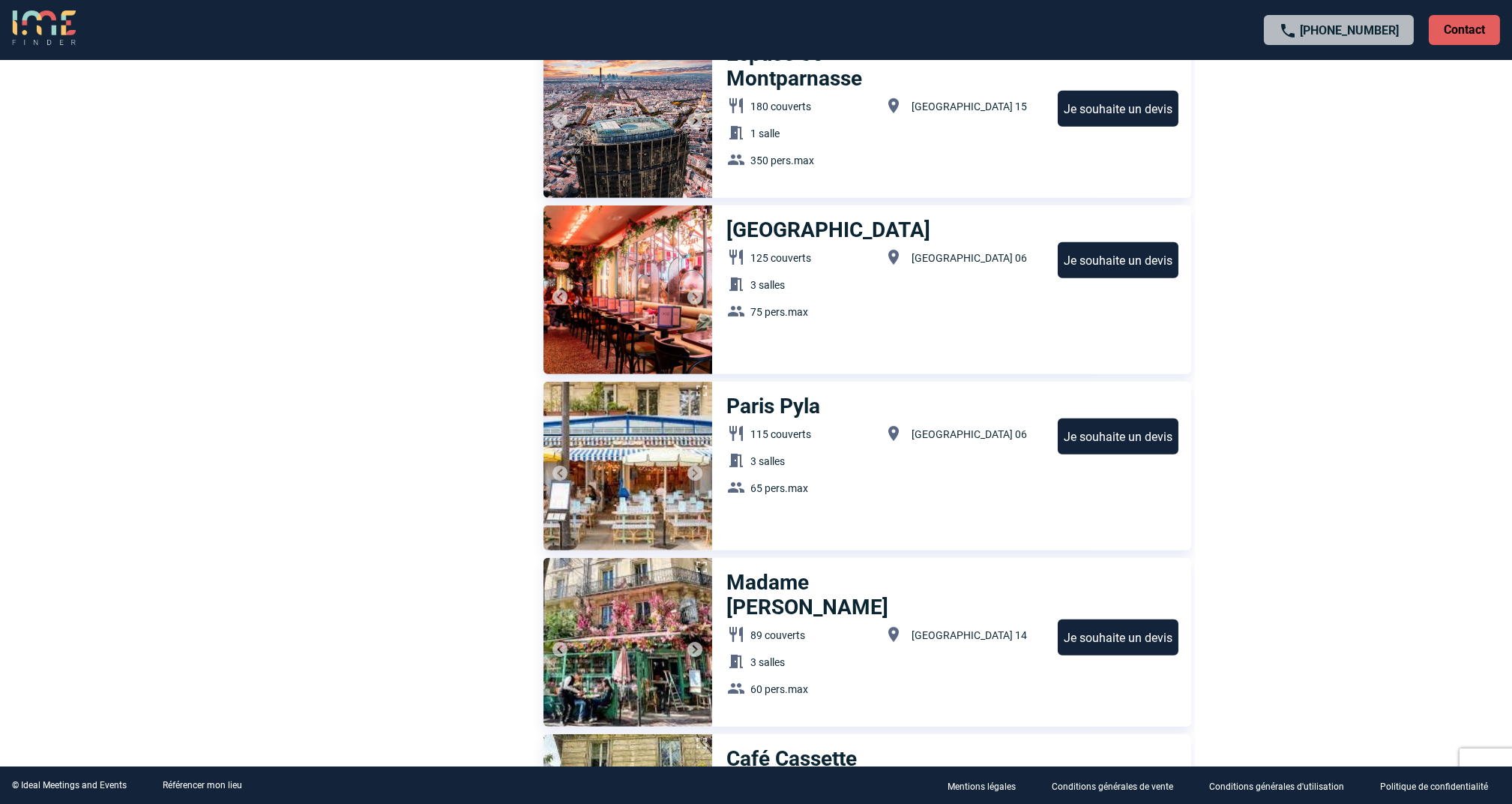
click at [600, 288] on img at bounding box center [628, 290] width 169 height 169
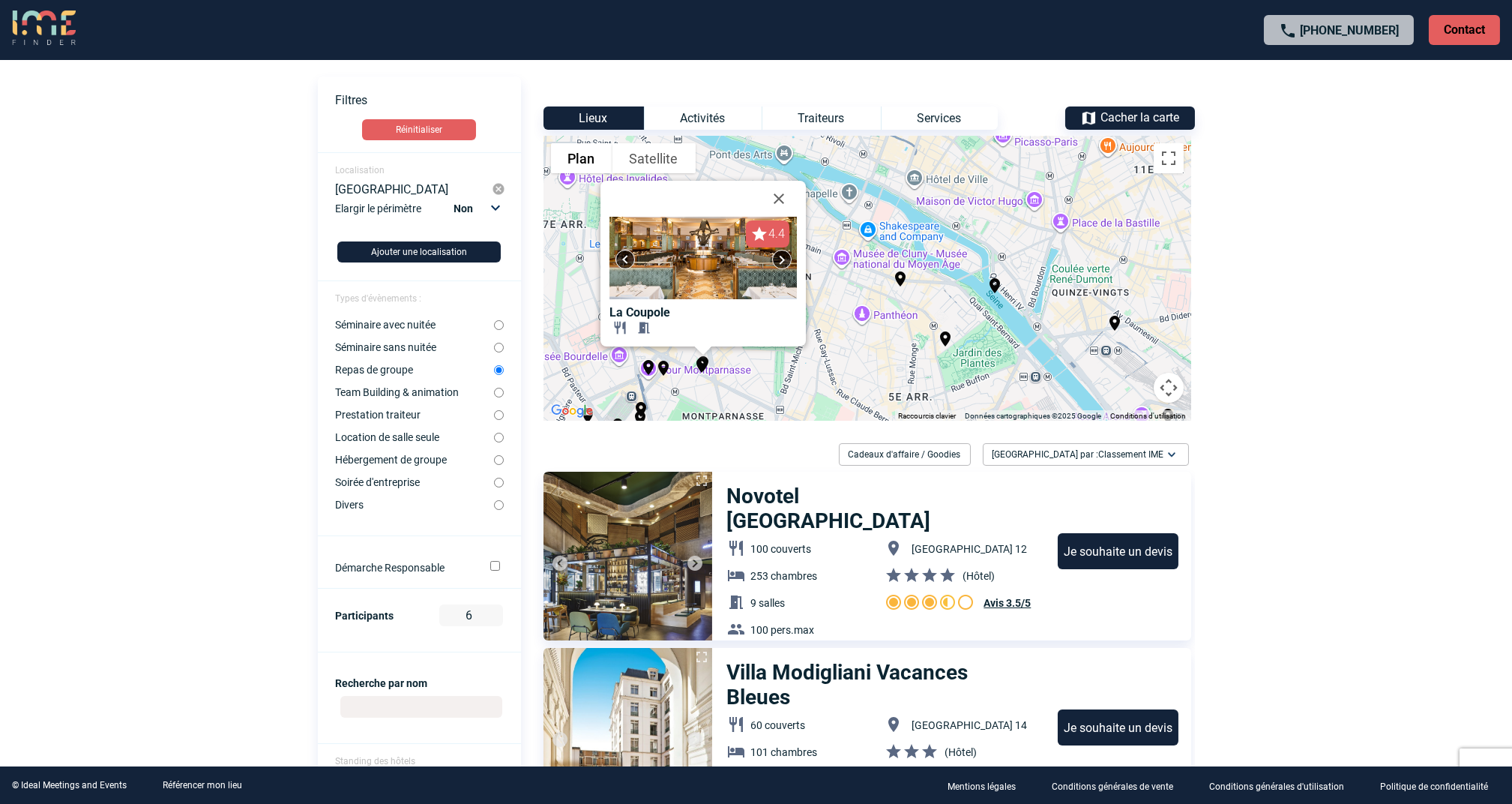
scroll to position [0, 0]
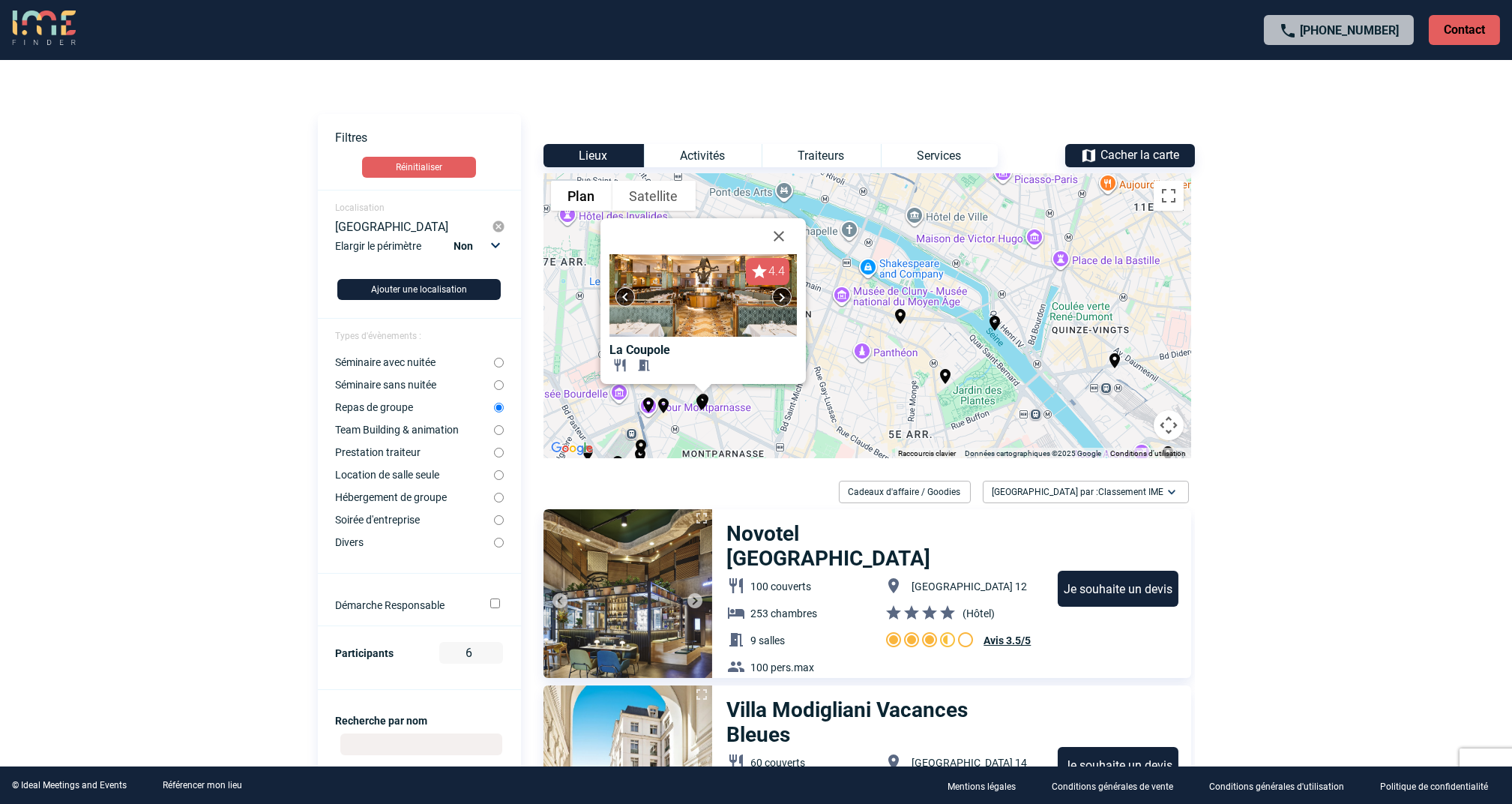
click at [1419, 519] on body "+33 1 45 72 07 14 Contact Contact Voir les filtres Filtres Réinitialiser Locali…" at bounding box center [756, 402] width 1512 height 804
click at [1161, 199] on button "Passer en plein écran" at bounding box center [1169, 196] width 30 height 30
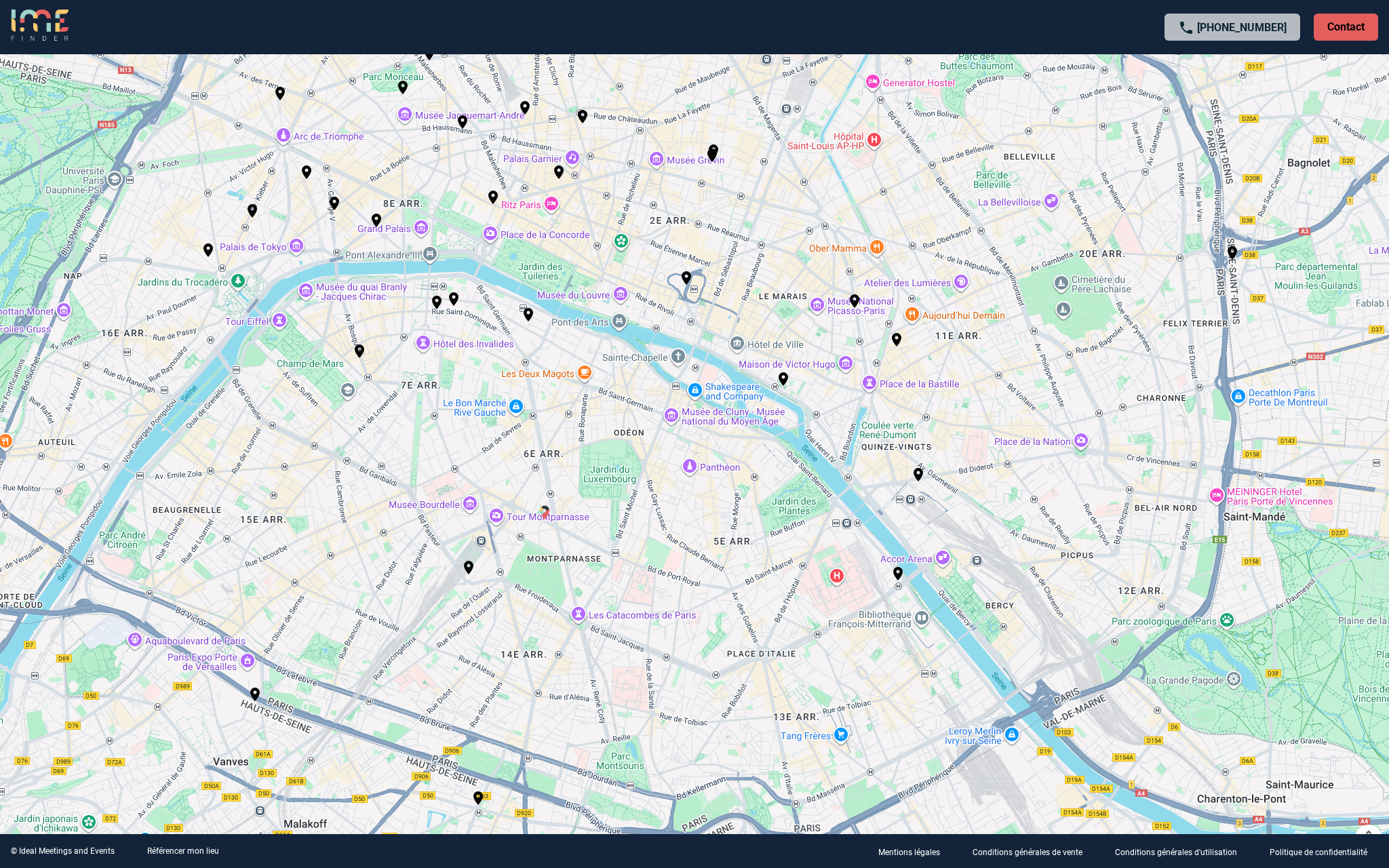
click at [540, 512] on img "Villa Modigliani Vacances Bleues" at bounding box center [545, 512] width 16 height 16
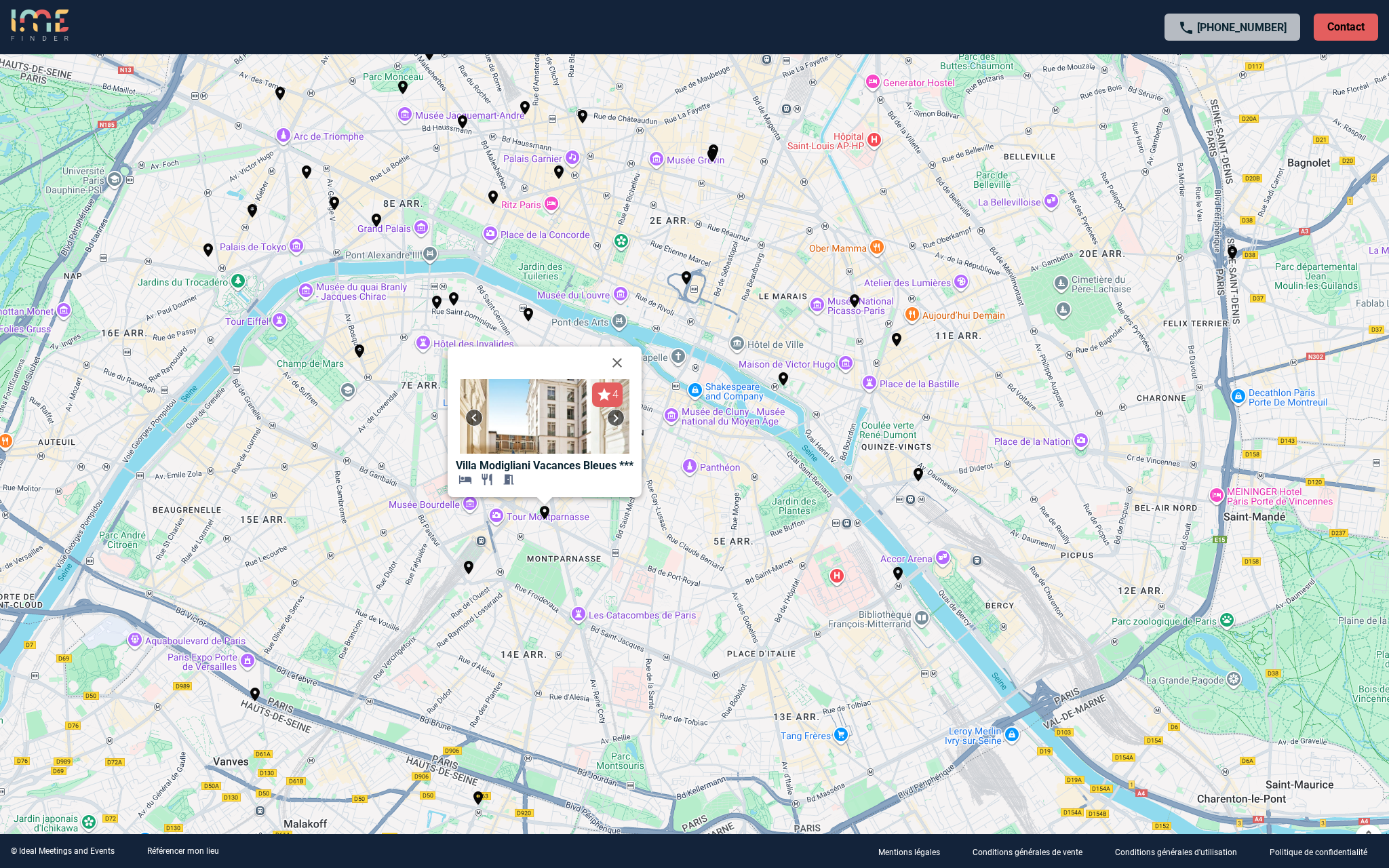
click at [614, 415] on img at bounding box center [616, 418] width 16 height 16
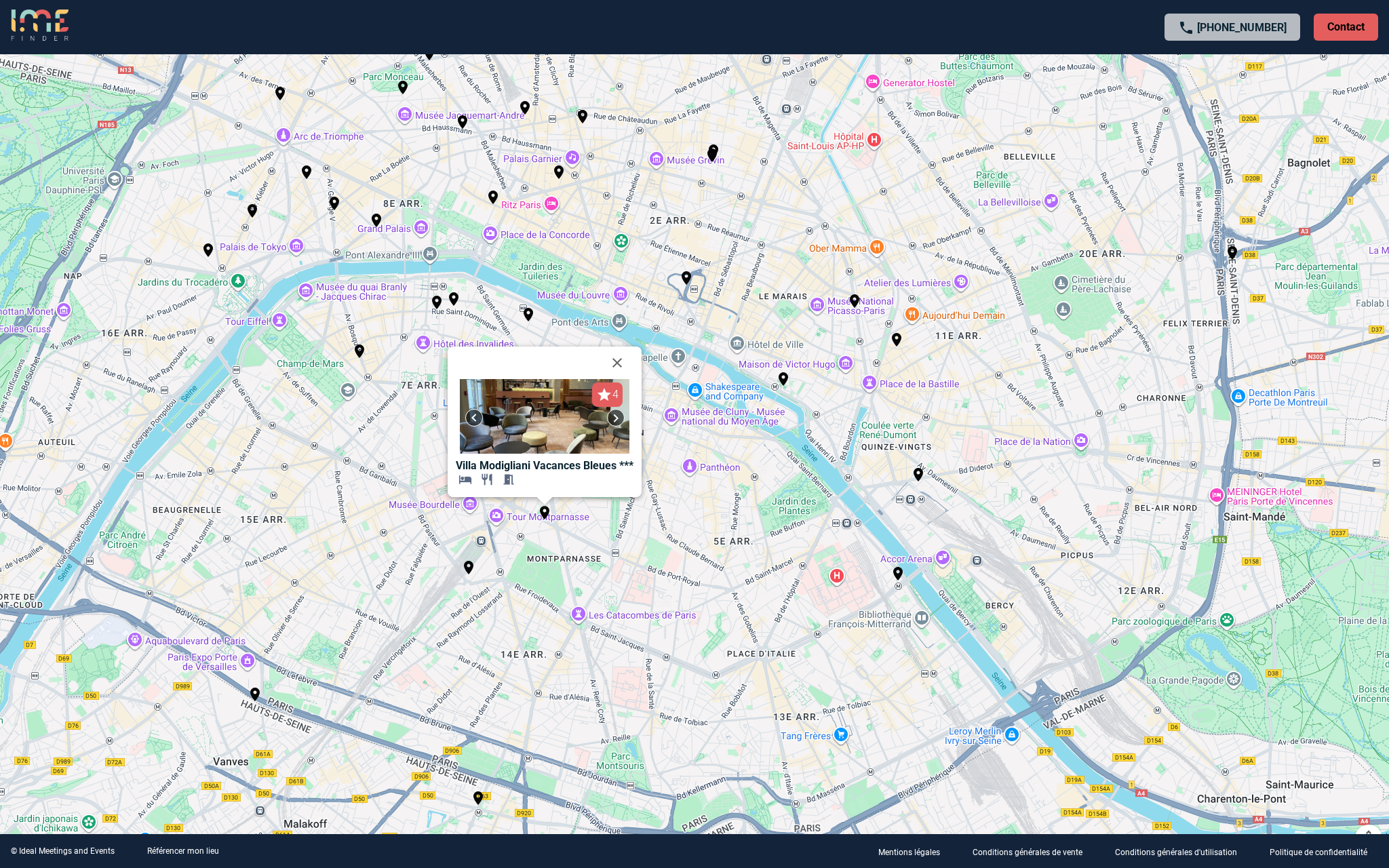
click at [614, 415] on img at bounding box center [616, 418] width 16 height 16
click at [469, 568] on img "Mercure Paris Gare Montparnasse TGV" at bounding box center [469, 568] width 16 height 16
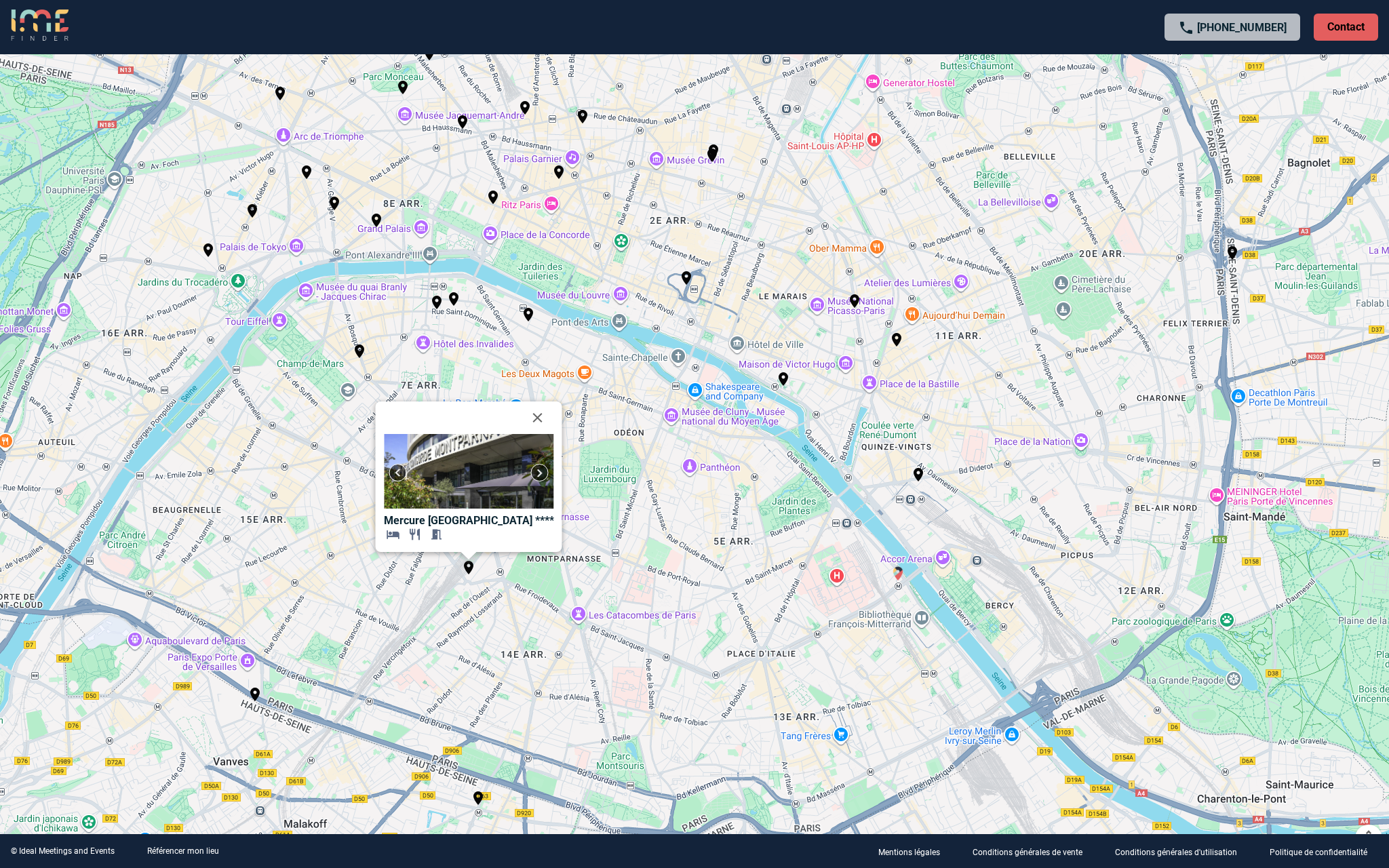
click at [897, 573] on img "Mercure Paris Bercy Bibliothèque" at bounding box center [898, 574] width 16 height 16
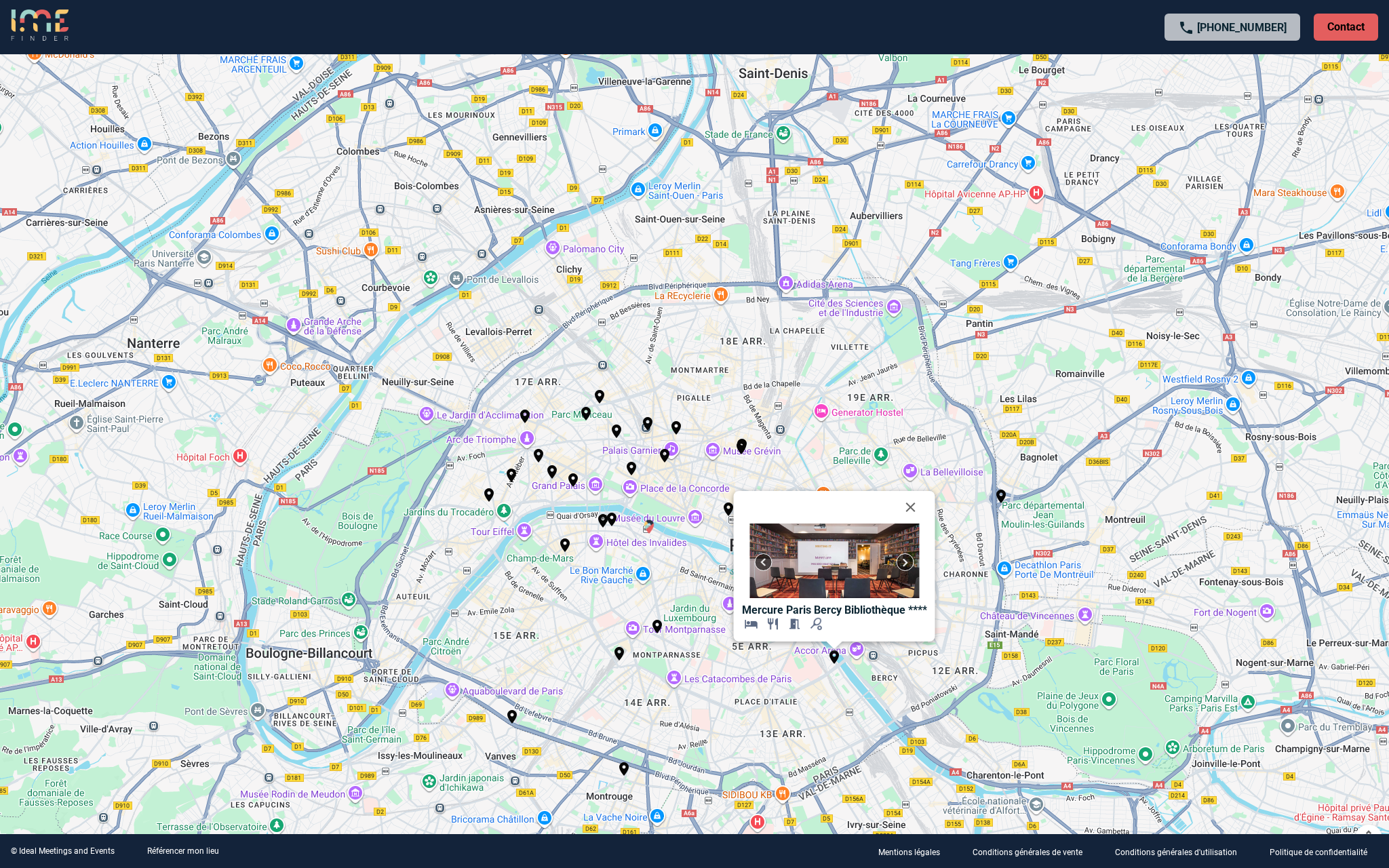
drag, startPoint x: 623, startPoint y: 422, endPoint x: 647, endPoint y: 521, distance: 101.9
click at [647, 521] on img "L'Hôtel de Poulpry, Maison des Polytechniciens" at bounding box center [650, 527] width 16 height 16
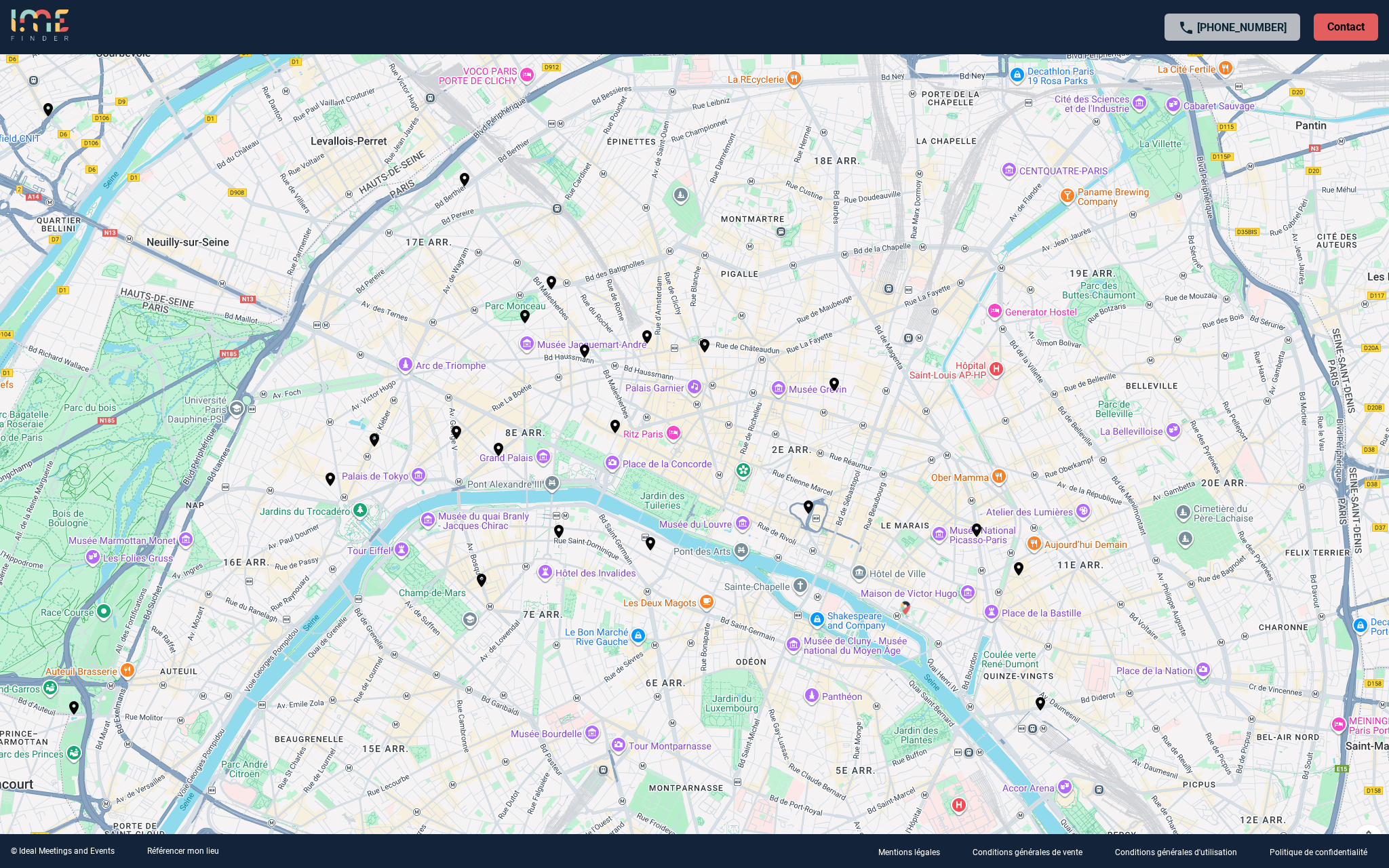
click at [904, 603] on img "Yachts de Paris Ouest" at bounding box center [906, 608] width 16 height 16
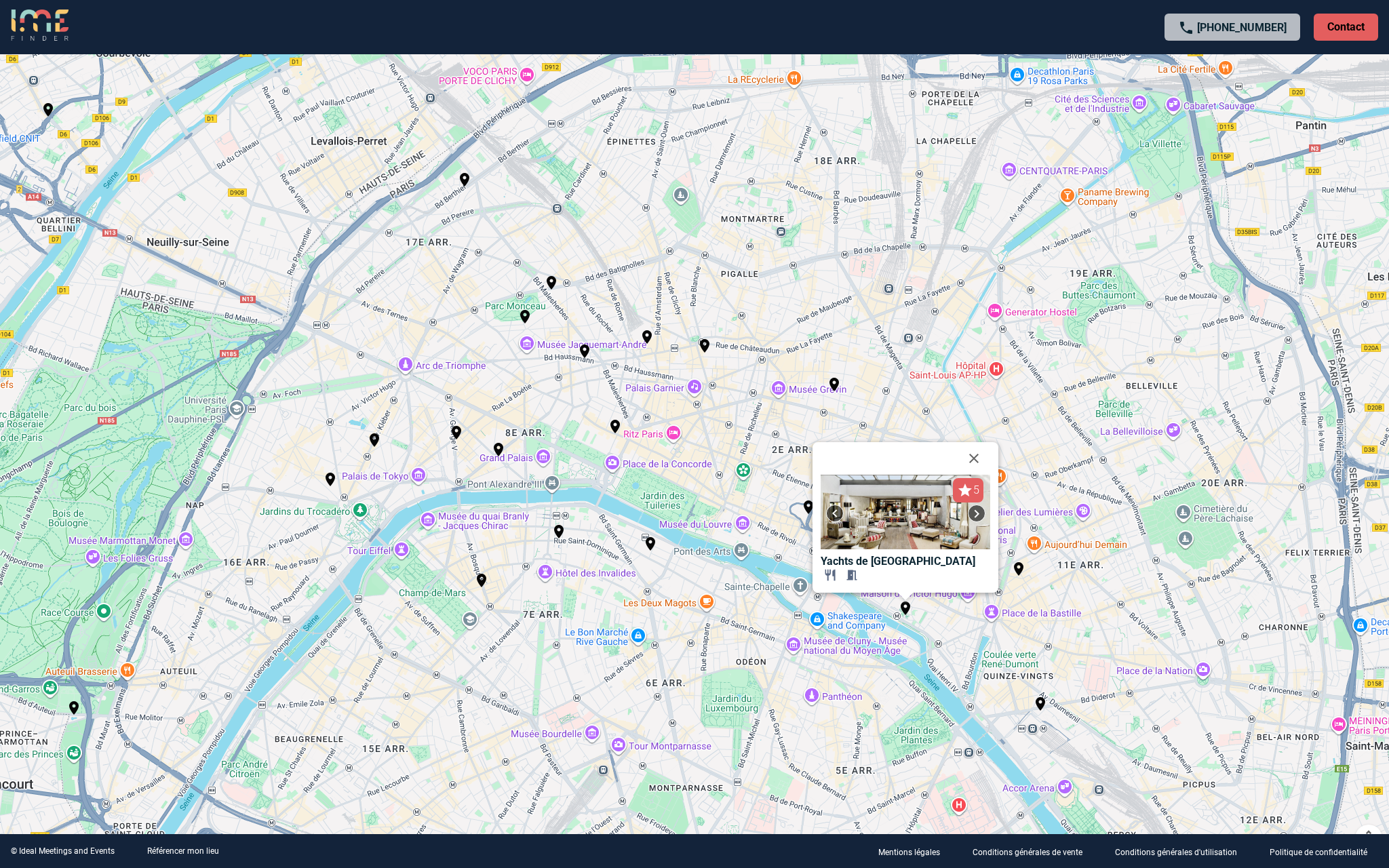
click at [1129, 600] on div "Pour activer le glissement avec le clavier, appuyez sur Alt+Entrée. Une fois ce…" at bounding box center [694, 434] width 1389 height 868
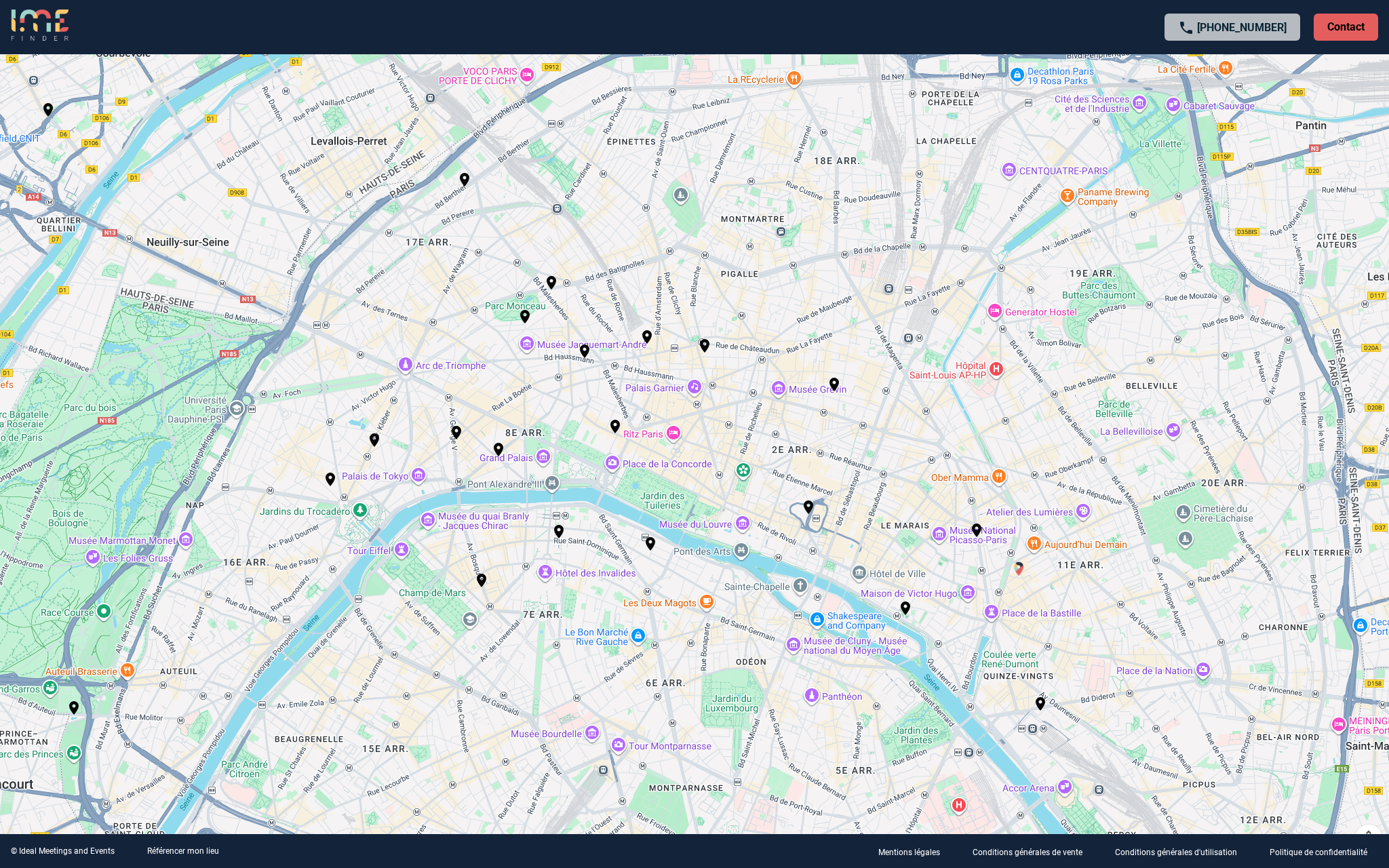
click at [1018, 568] on img "Chefsquare Cuisine Bastille" at bounding box center [1019, 569] width 16 height 16
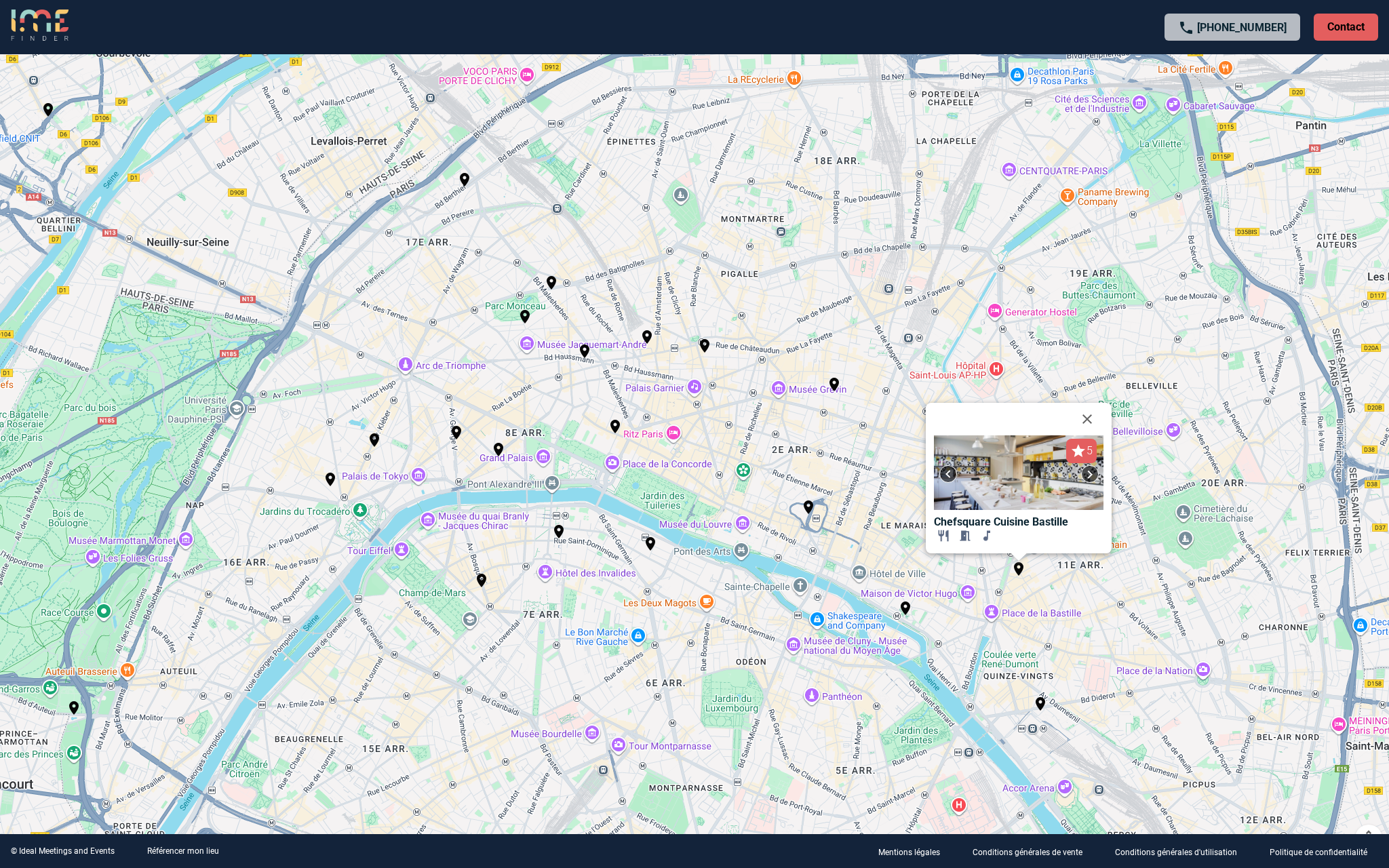
click at [1104, 600] on div "Pour activer le glissement avec le clavier, appuyez sur Alt+Entrée. Une fois ce…" at bounding box center [694, 434] width 1389 height 868
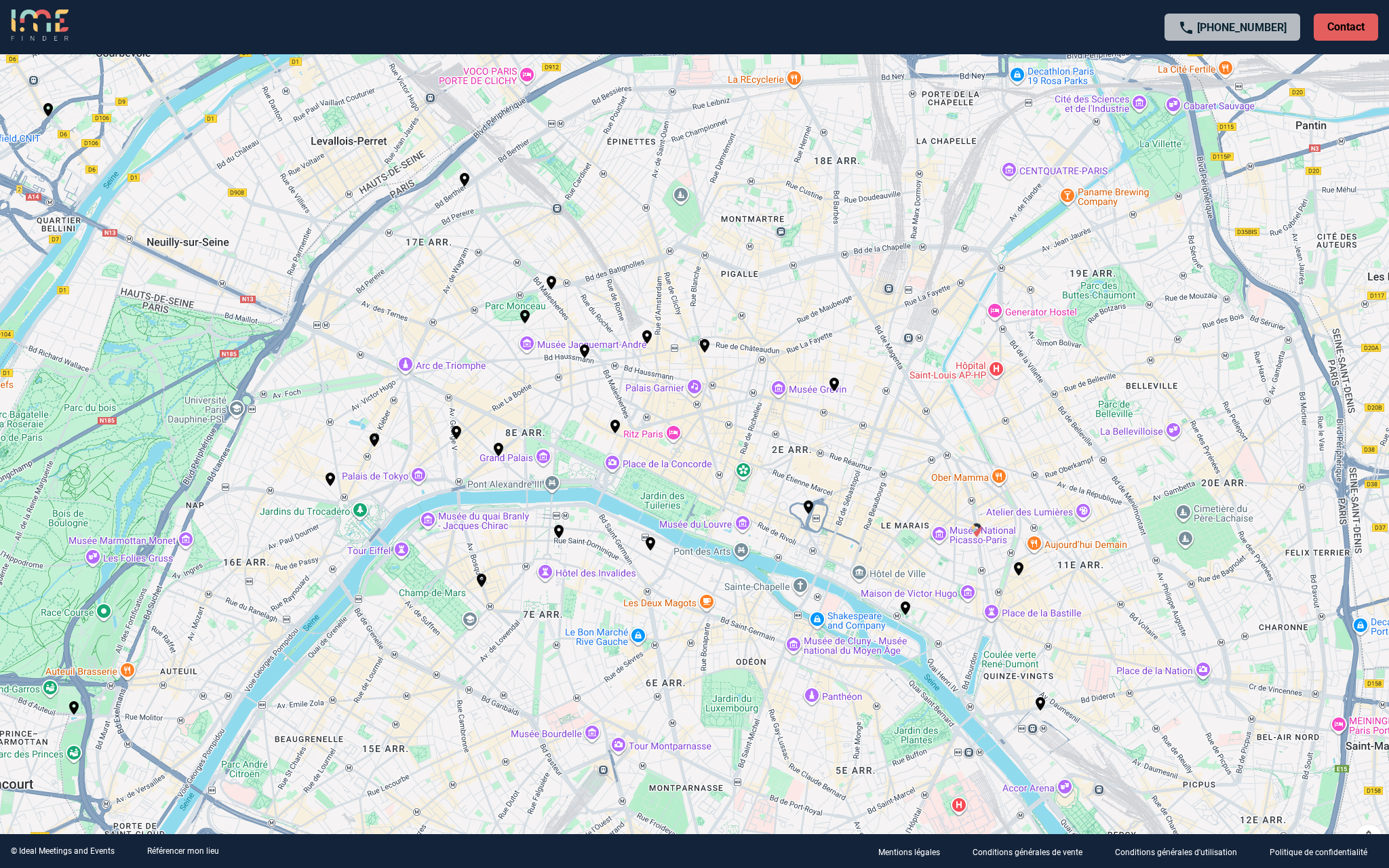
click at [977, 529] on img "Maison Plisson" at bounding box center [977, 530] width 16 height 16
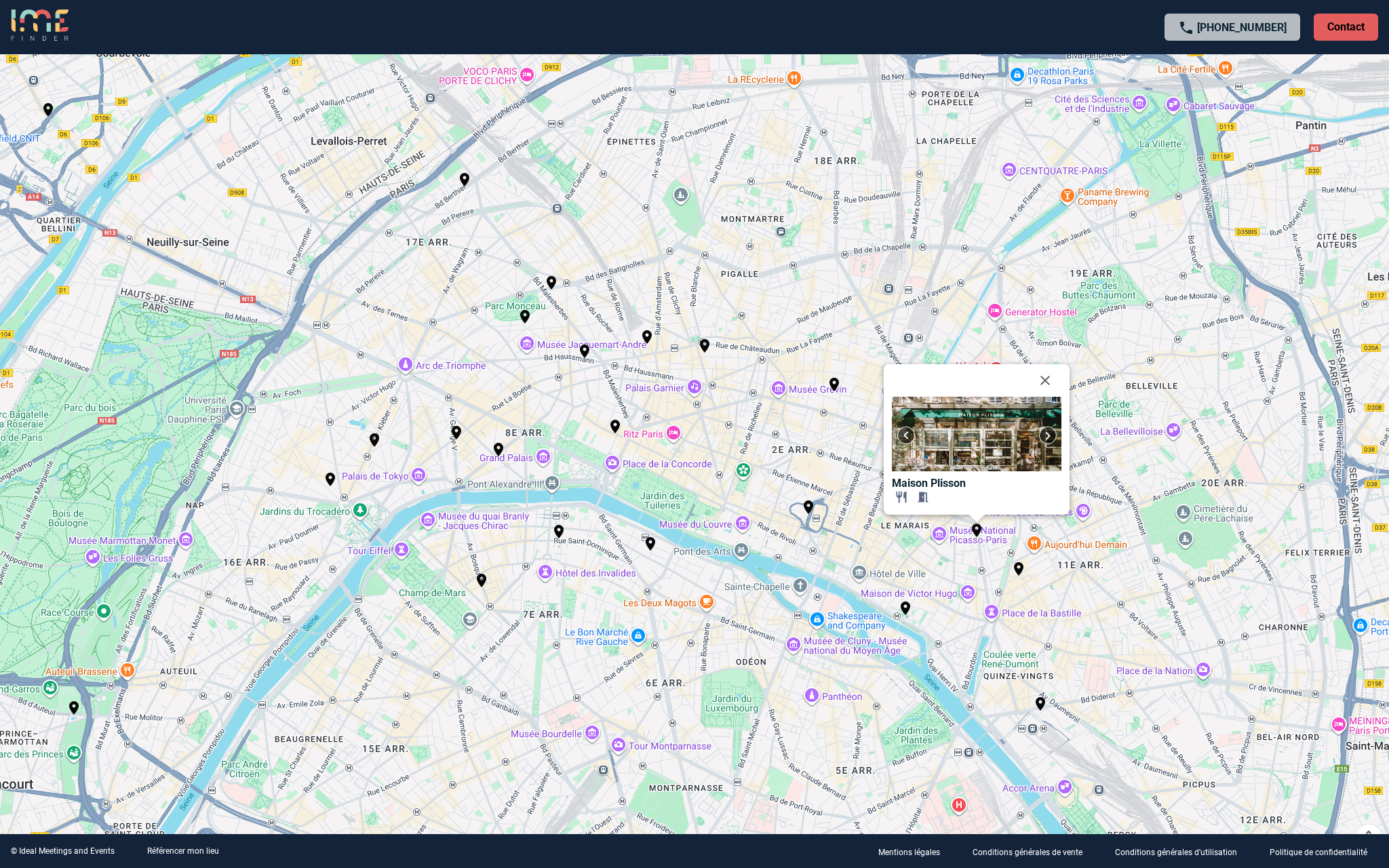
click at [727, 441] on div "Pour activer le glissement avec le clavier, appuyez sur Alt+Entrée. Une fois ce…" at bounding box center [694, 434] width 1389 height 868
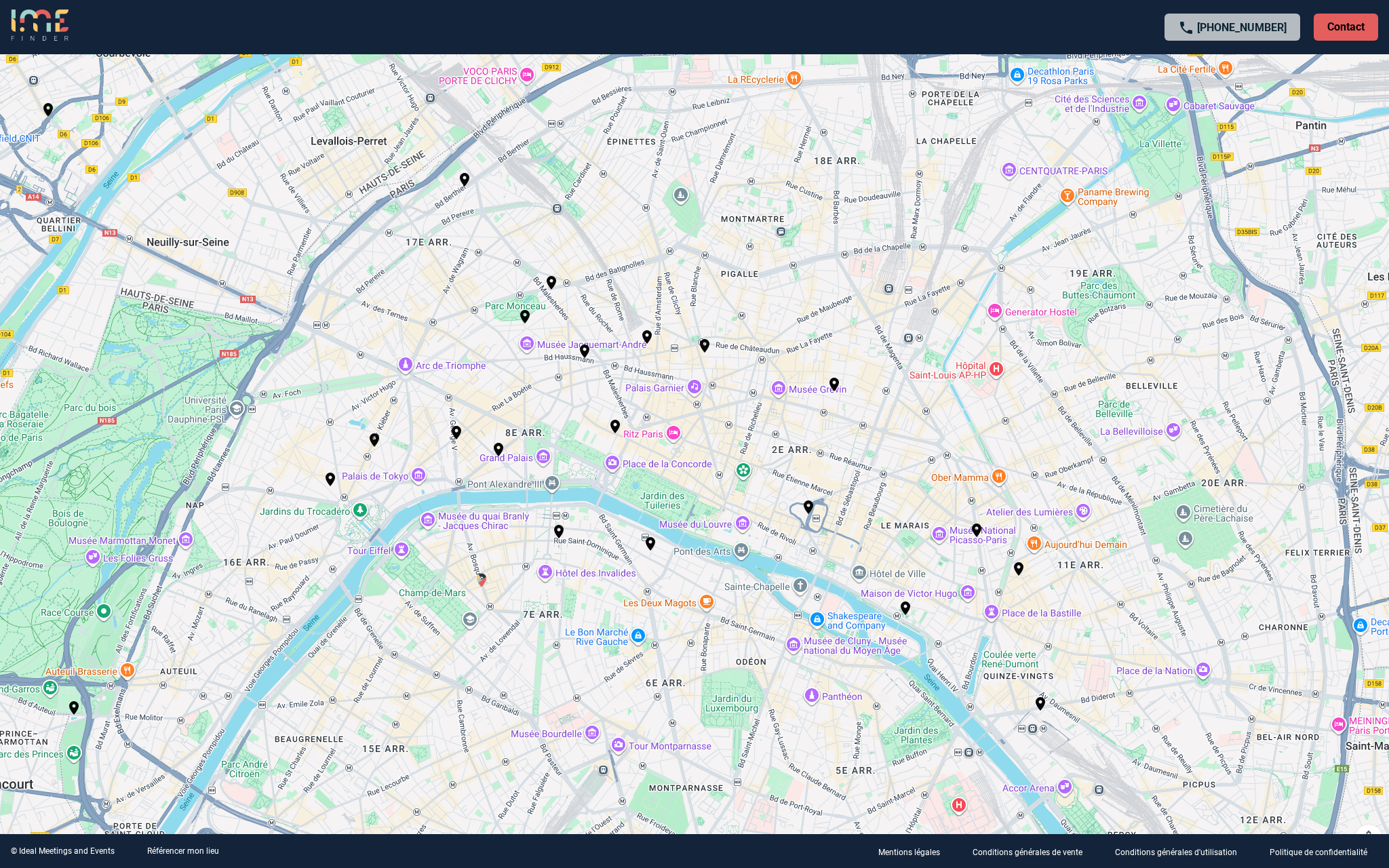
click at [485, 578] on img "Hotel La Bourdonnais Paris" at bounding box center [482, 580] width 16 height 16
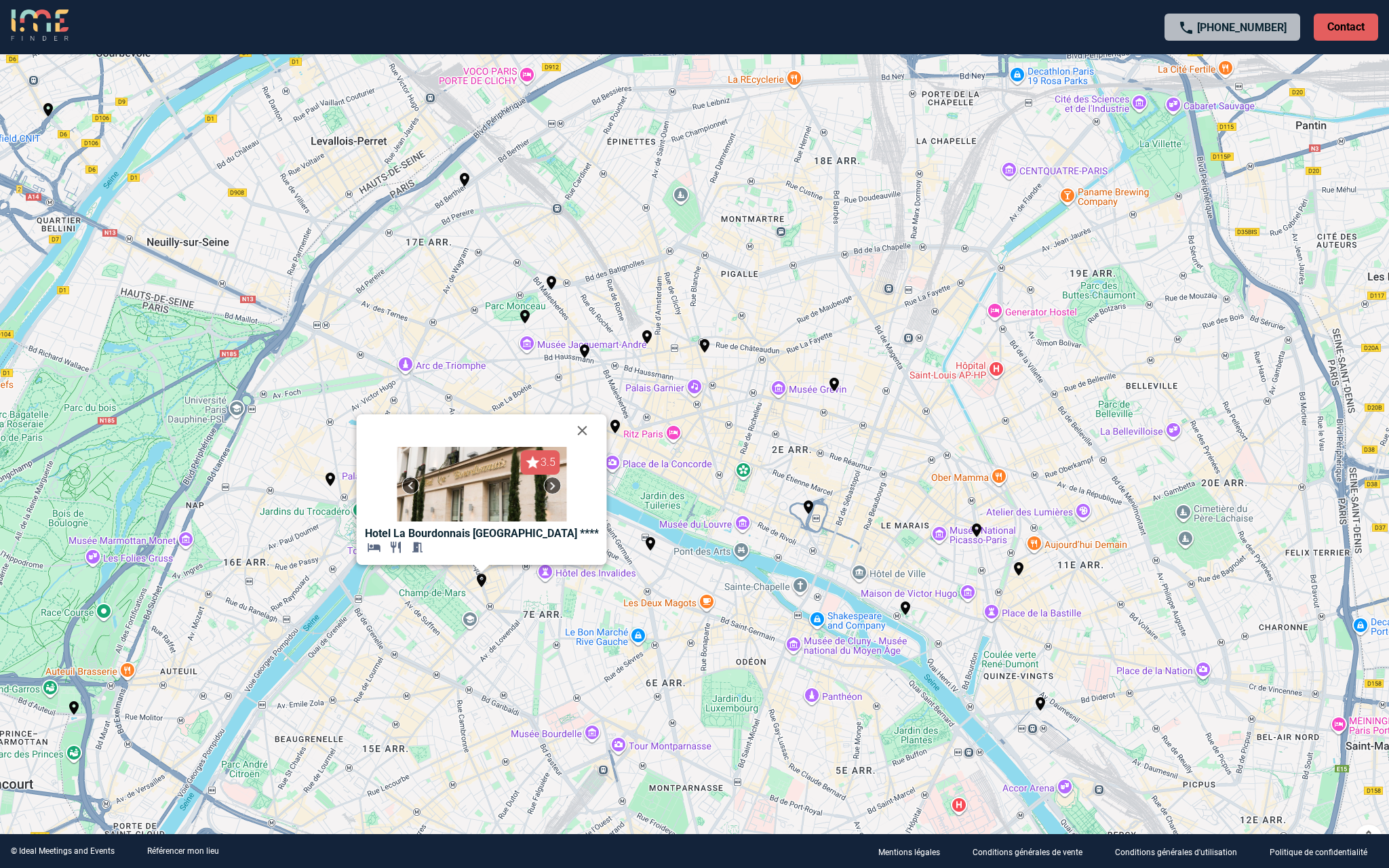
click at [663, 552] on div "Pour activer le glissement avec le clavier, appuyez sur Alt+Entrée. Une fois ce…" at bounding box center [694, 434] width 1389 height 868
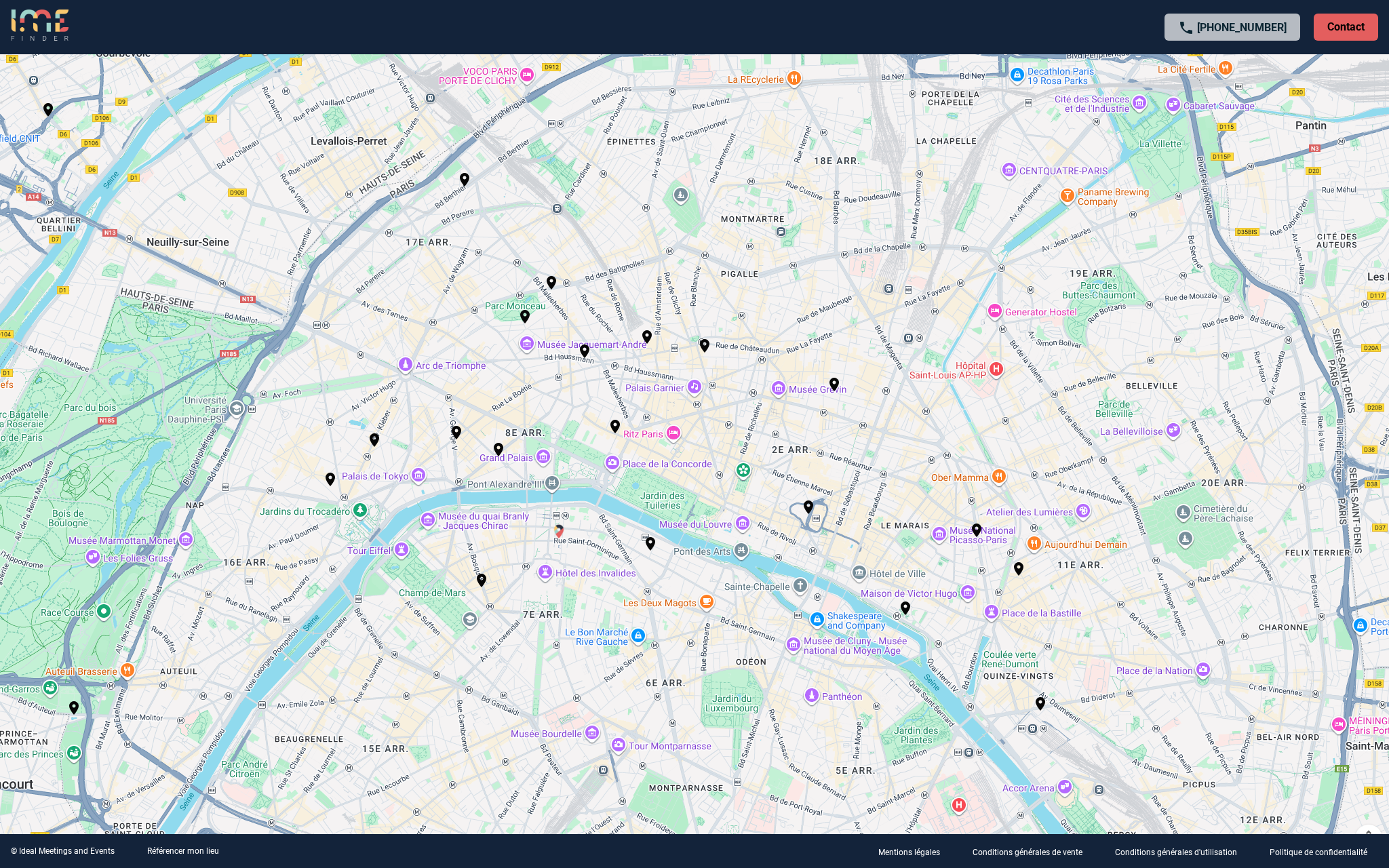
click at [558, 528] on img "Chateauform Les Jardins de Saint Dominique" at bounding box center [559, 531] width 16 height 16
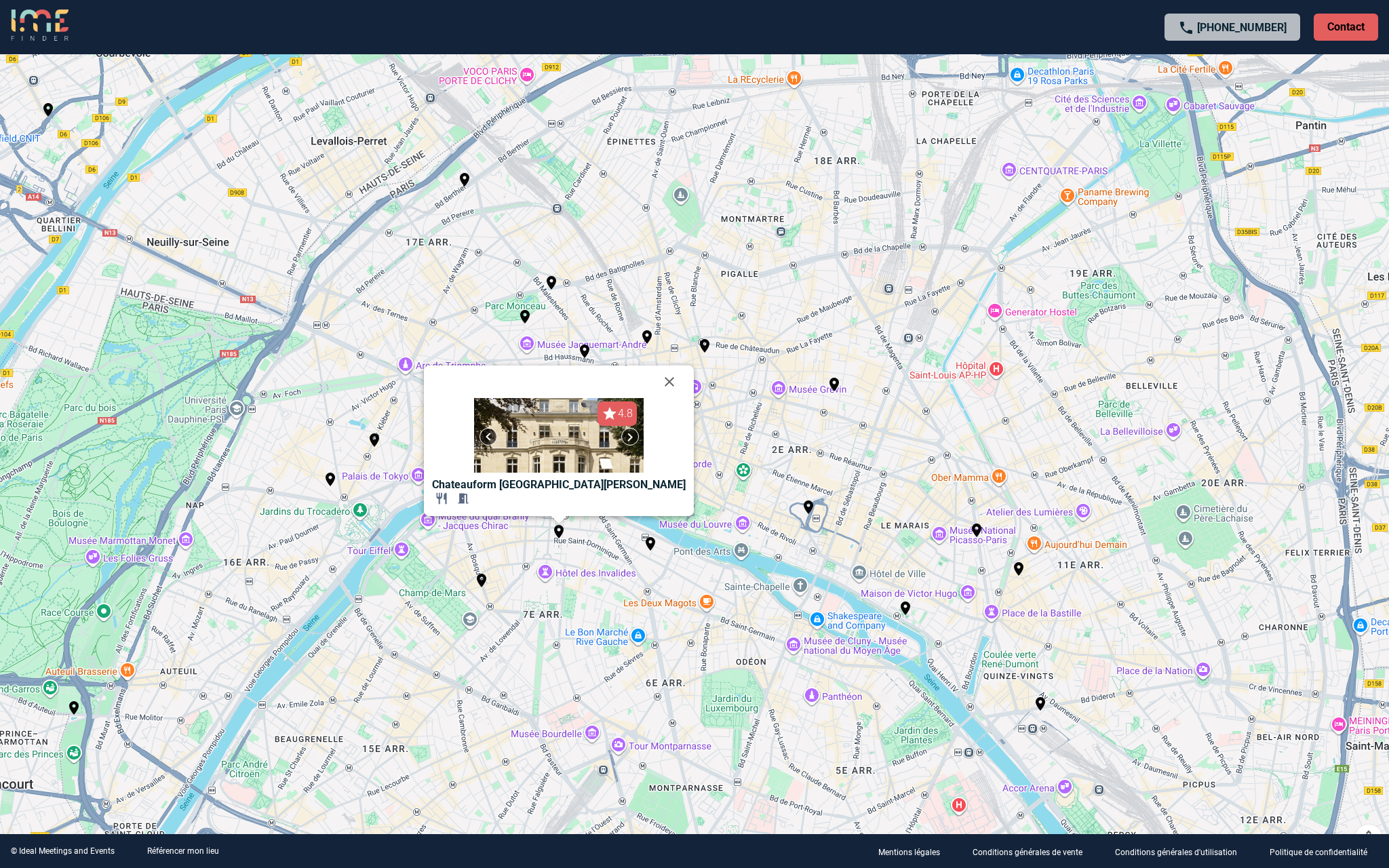
click at [515, 647] on div "Pour activer le glissement avec le clavier, appuyez sur Alt+Entrée. Une fois ce…" at bounding box center [694, 434] width 1389 height 868
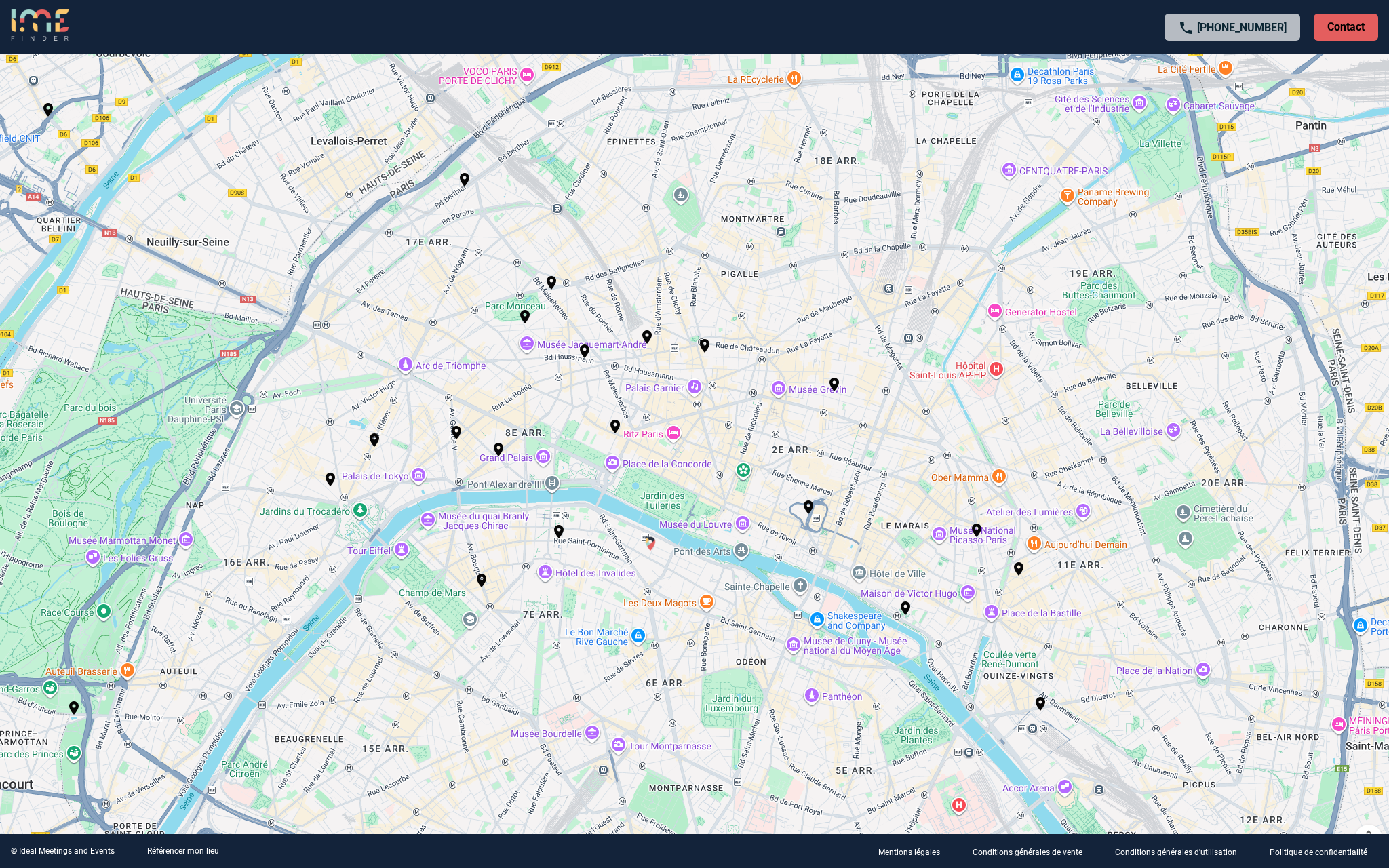
click at [649, 540] on img "L'Hôtel de Poulpry, Maison des Polytechniciens" at bounding box center [651, 544] width 16 height 16
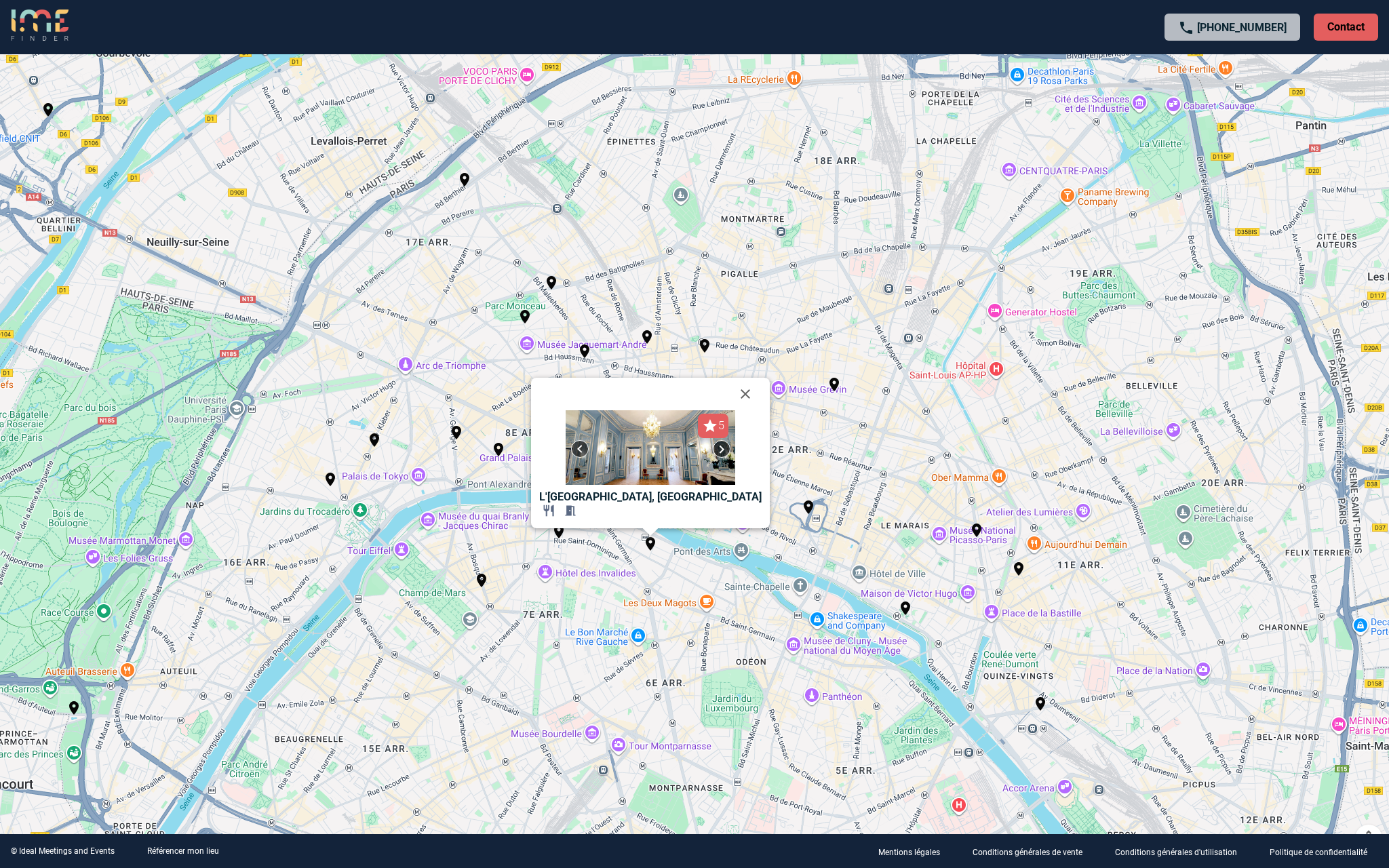
click at [882, 726] on div "Pour activer le glissement avec le clavier, appuyez sur Alt+Entrée. Une fois ce…" at bounding box center [694, 434] width 1389 height 868
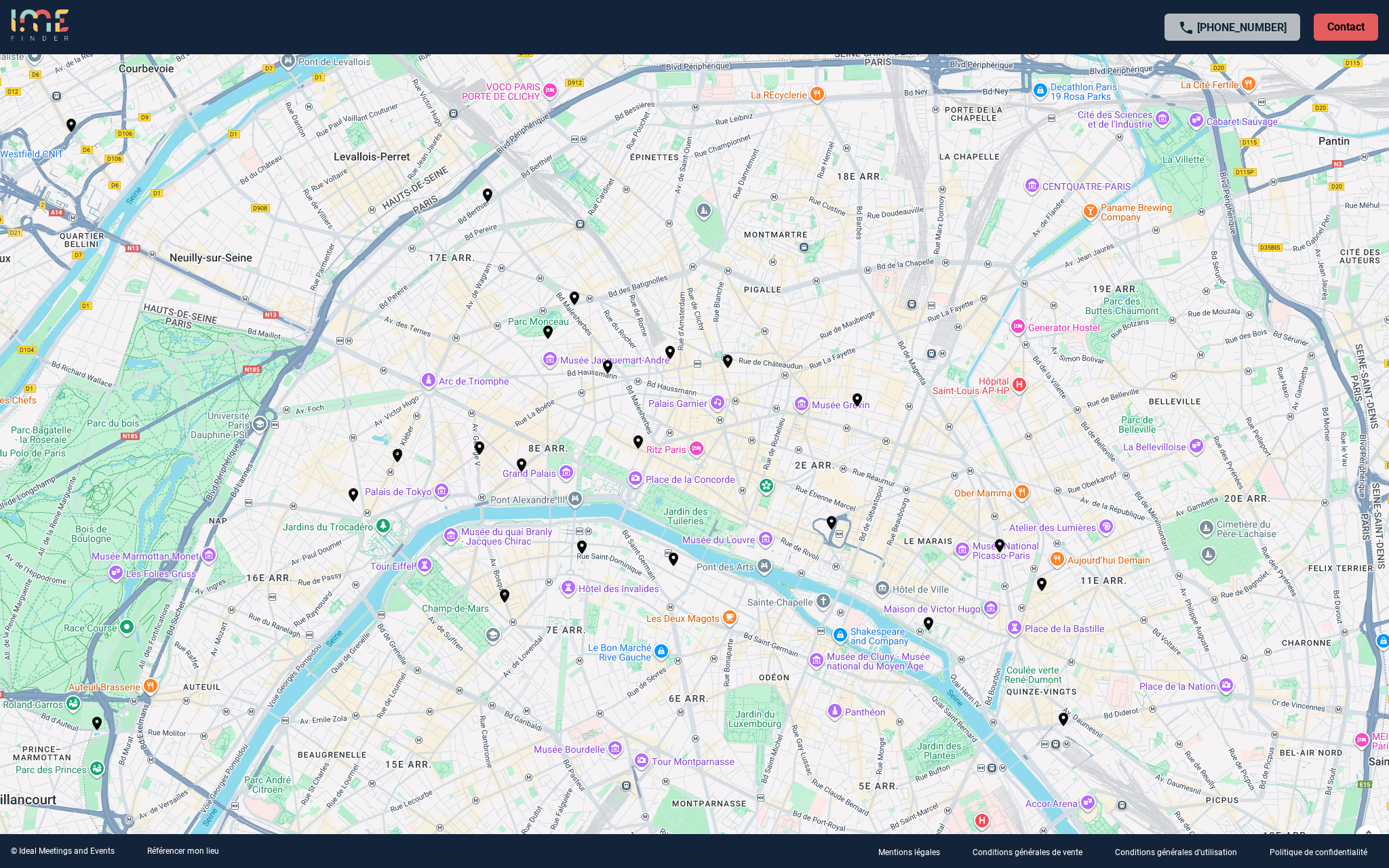
drag, startPoint x: 891, startPoint y: 693, endPoint x: 915, endPoint y: 707, distance: 27.8
click at [915, 707] on div "Pour activer le glissement avec le clavier, appuyez sur Alt+Entrée. Une fois ce…" at bounding box center [694, 434] width 1389 height 868
click at [673, 350] on img "Hilton Paris Opéra" at bounding box center [670, 353] width 16 height 16
click at [729, 365] on img "Verso by Victoire, Centre de conférences" at bounding box center [728, 362] width 16 height 16
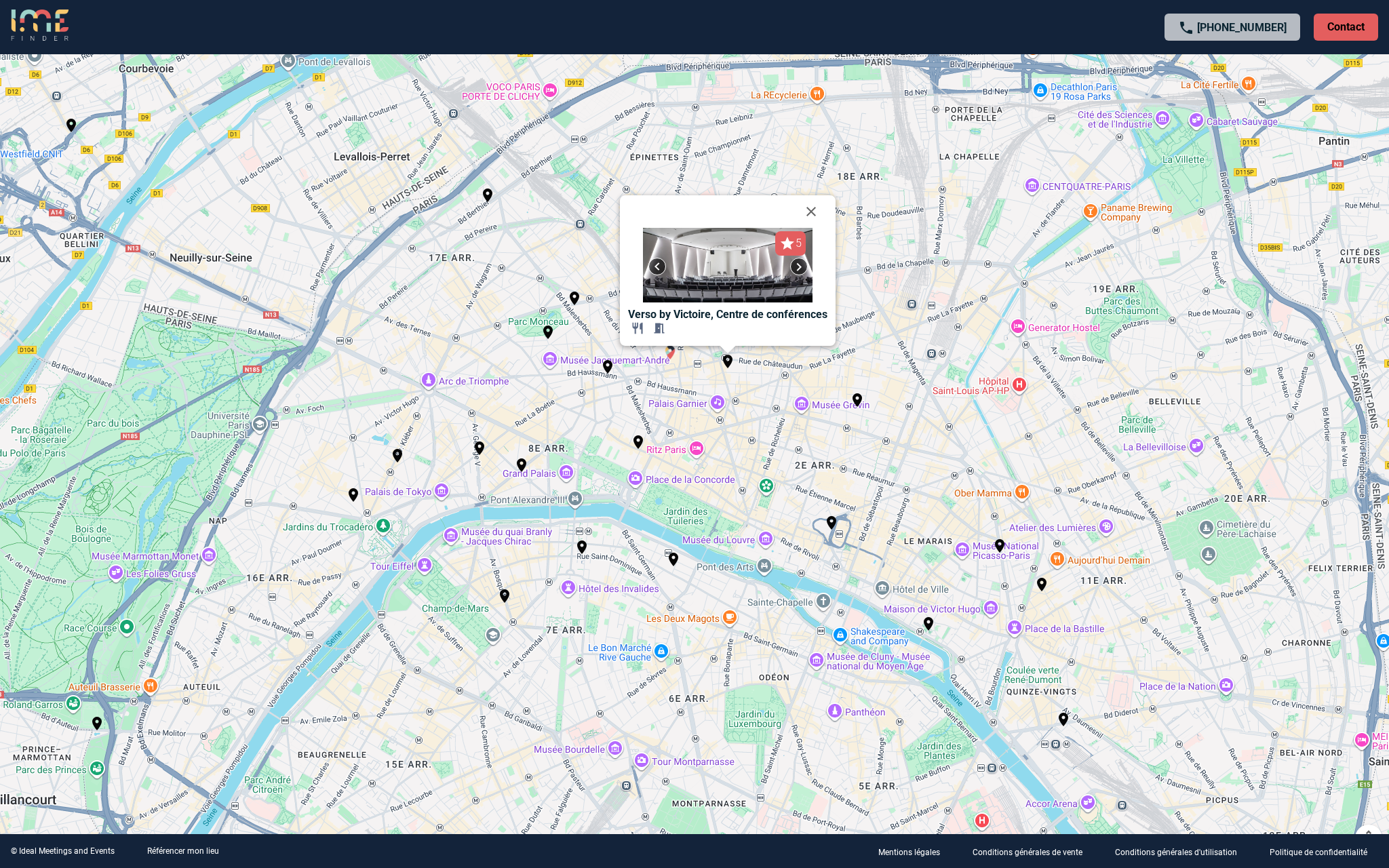
click at [668, 353] on img "Hilton Paris Opéra" at bounding box center [670, 353] width 16 height 16
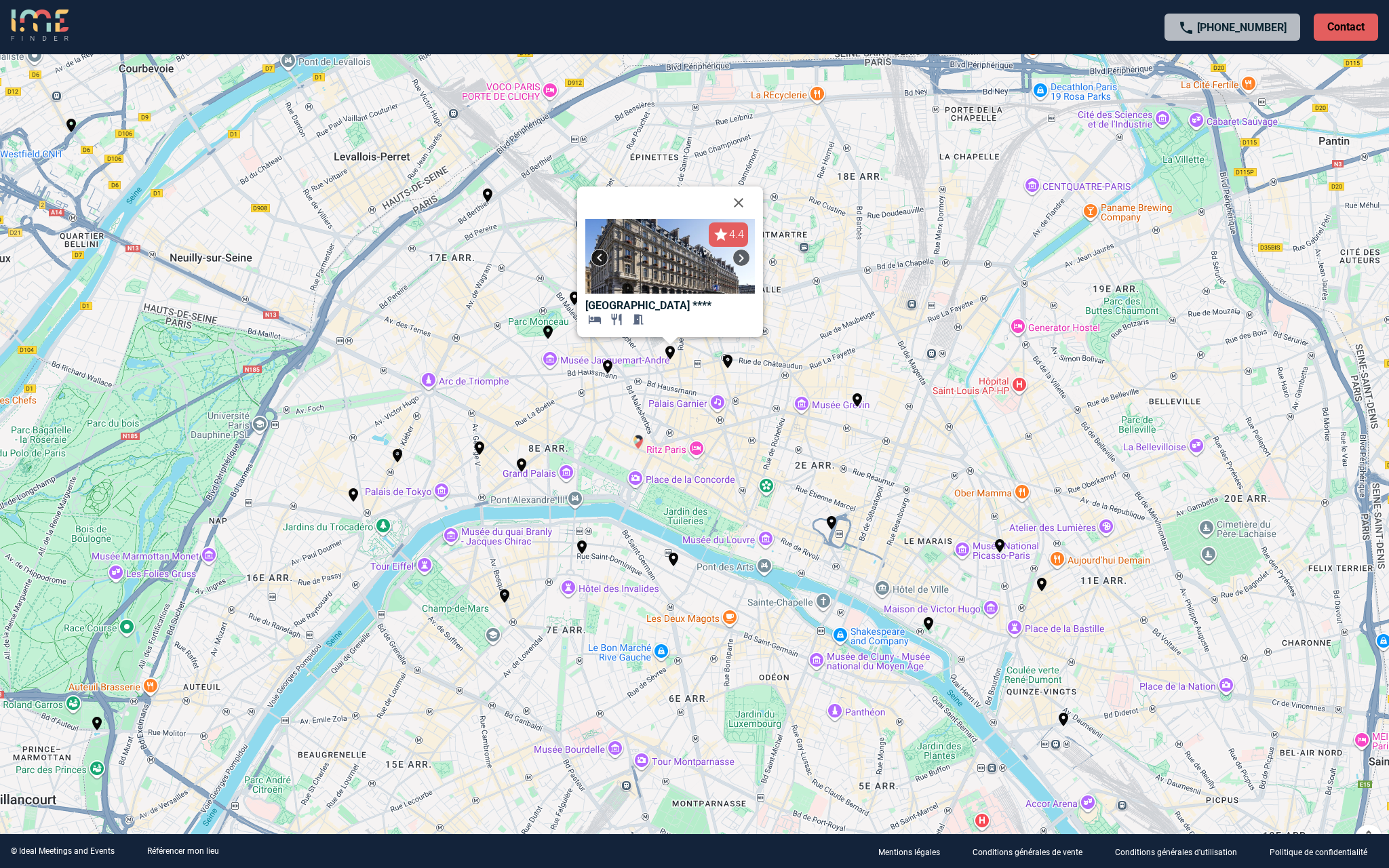
click at [639, 446] on img "Sofitel Paris Le Faubourg" at bounding box center [639, 442] width 16 height 16
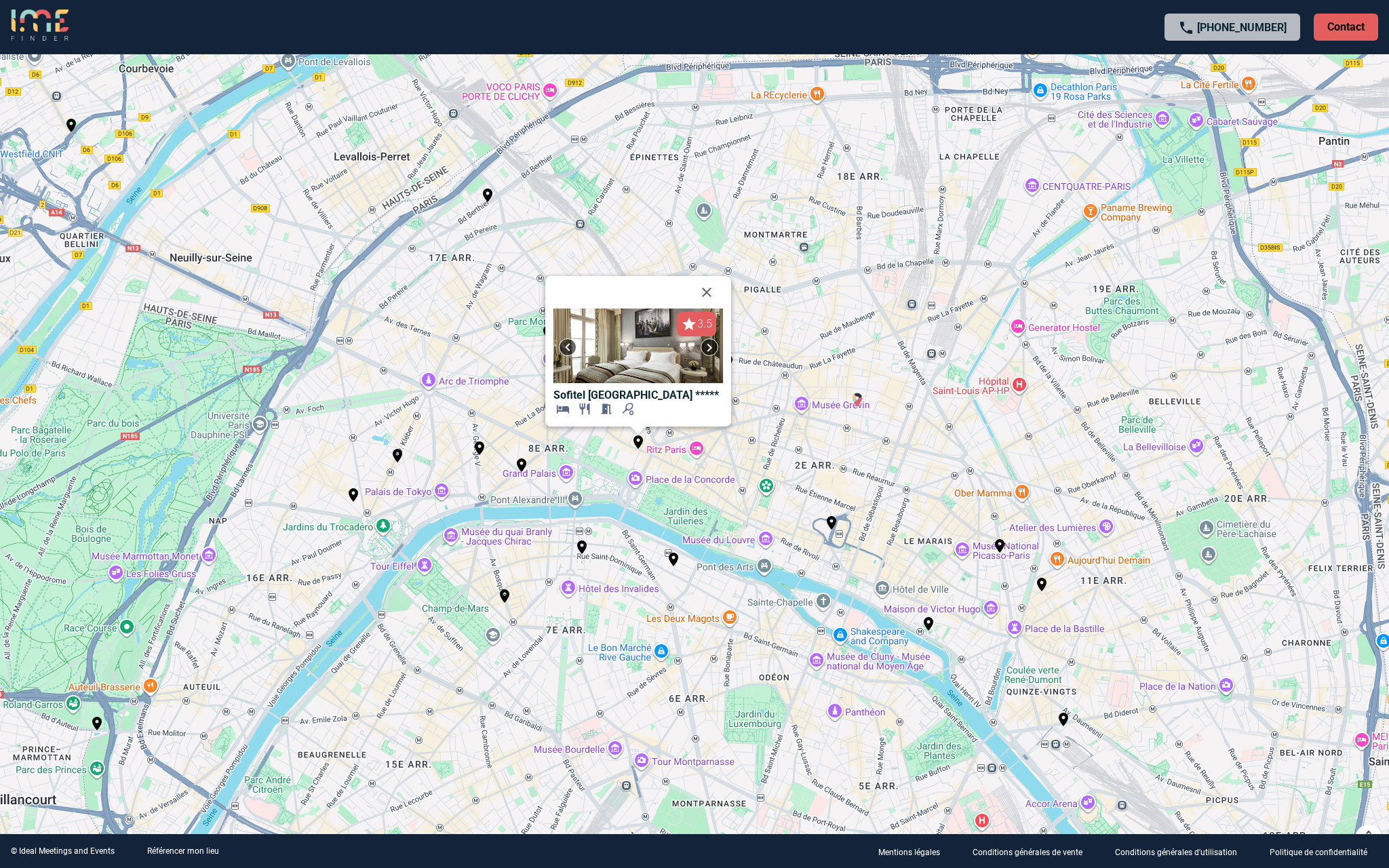
click at [855, 399] on img "L'Echiquier Opéra Paris MGallery Collection" at bounding box center [857, 400] width 16 height 16
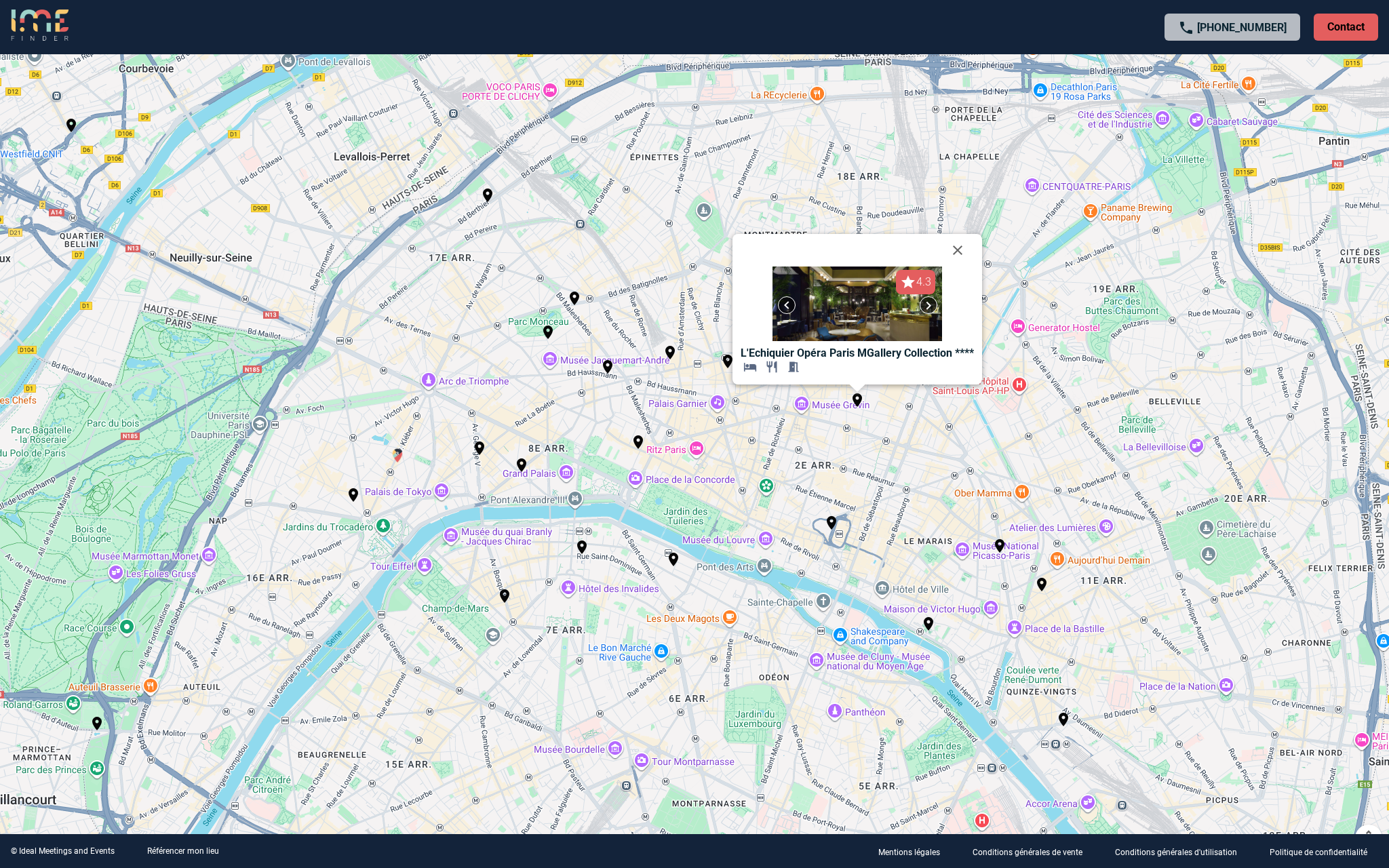
click at [398, 450] on img "Les Salons de l'Aéro Club de France" at bounding box center [397, 456] width 16 height 16
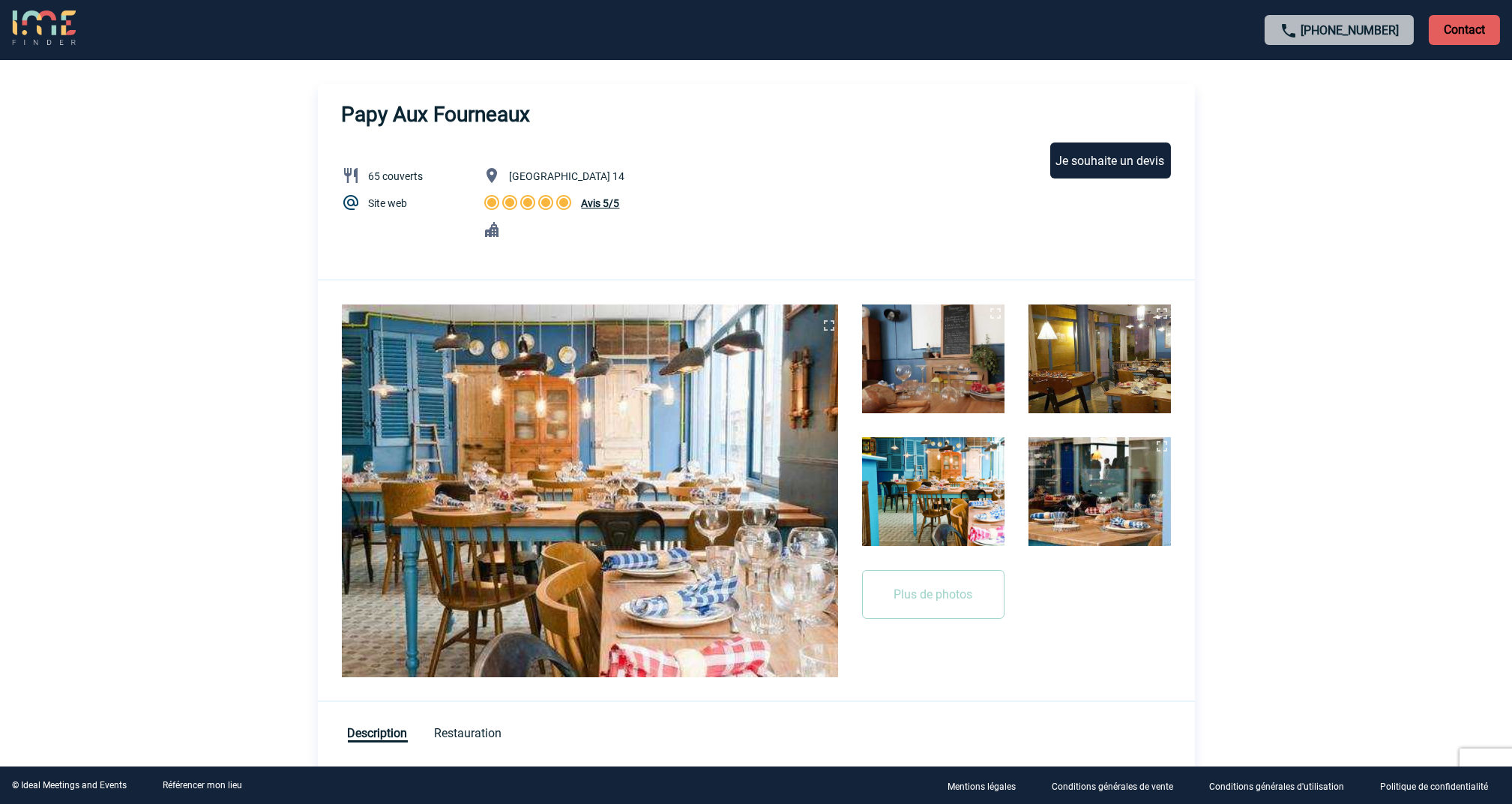
scroll to position [53, 0]
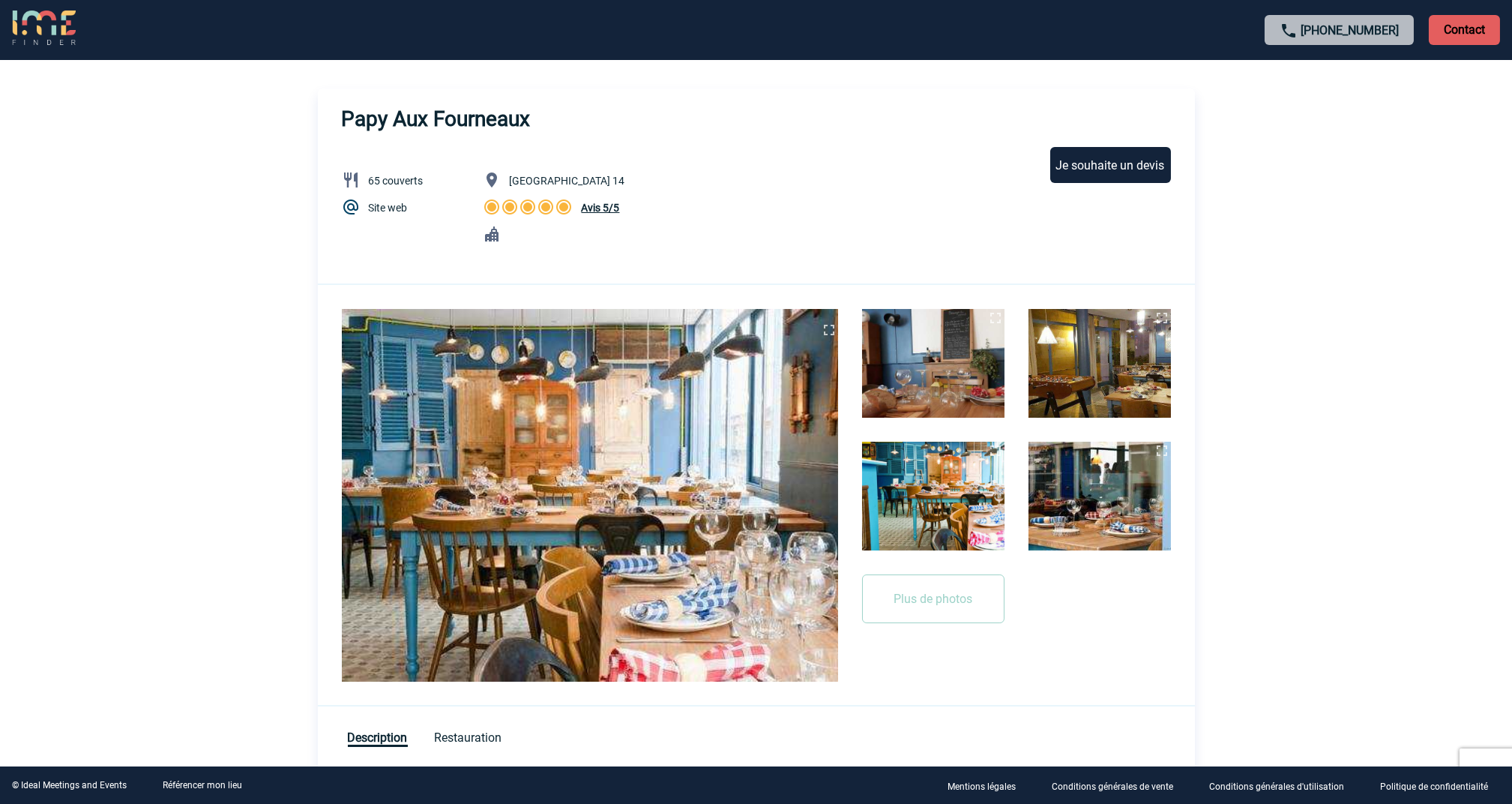
click at [964, 332] on img at bounding box center [933, 363] width 142 height 109
click at [54, 33] on img at bounding box center [44, 29] width 64 height 36
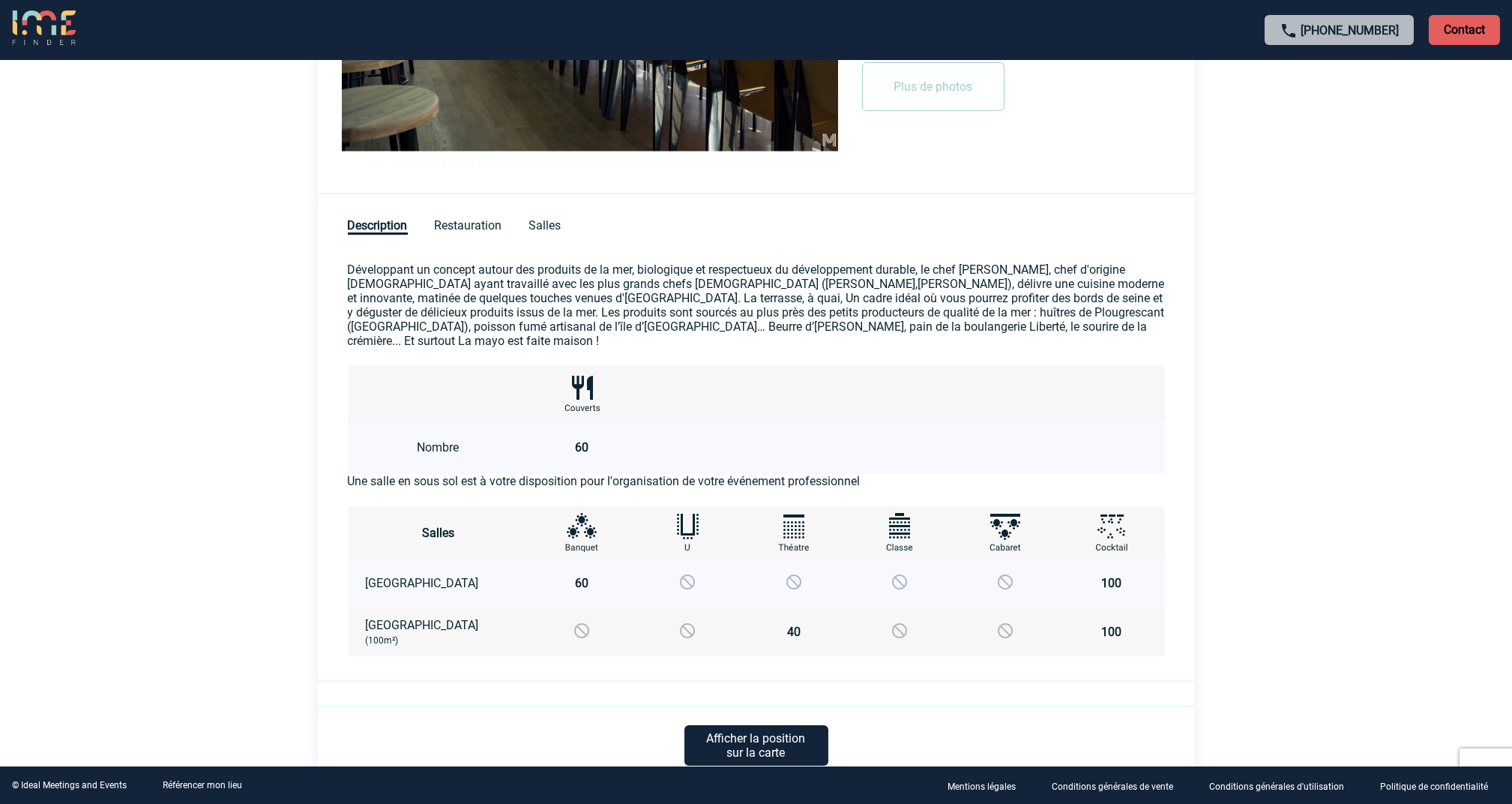
scroll to position [600, 0]
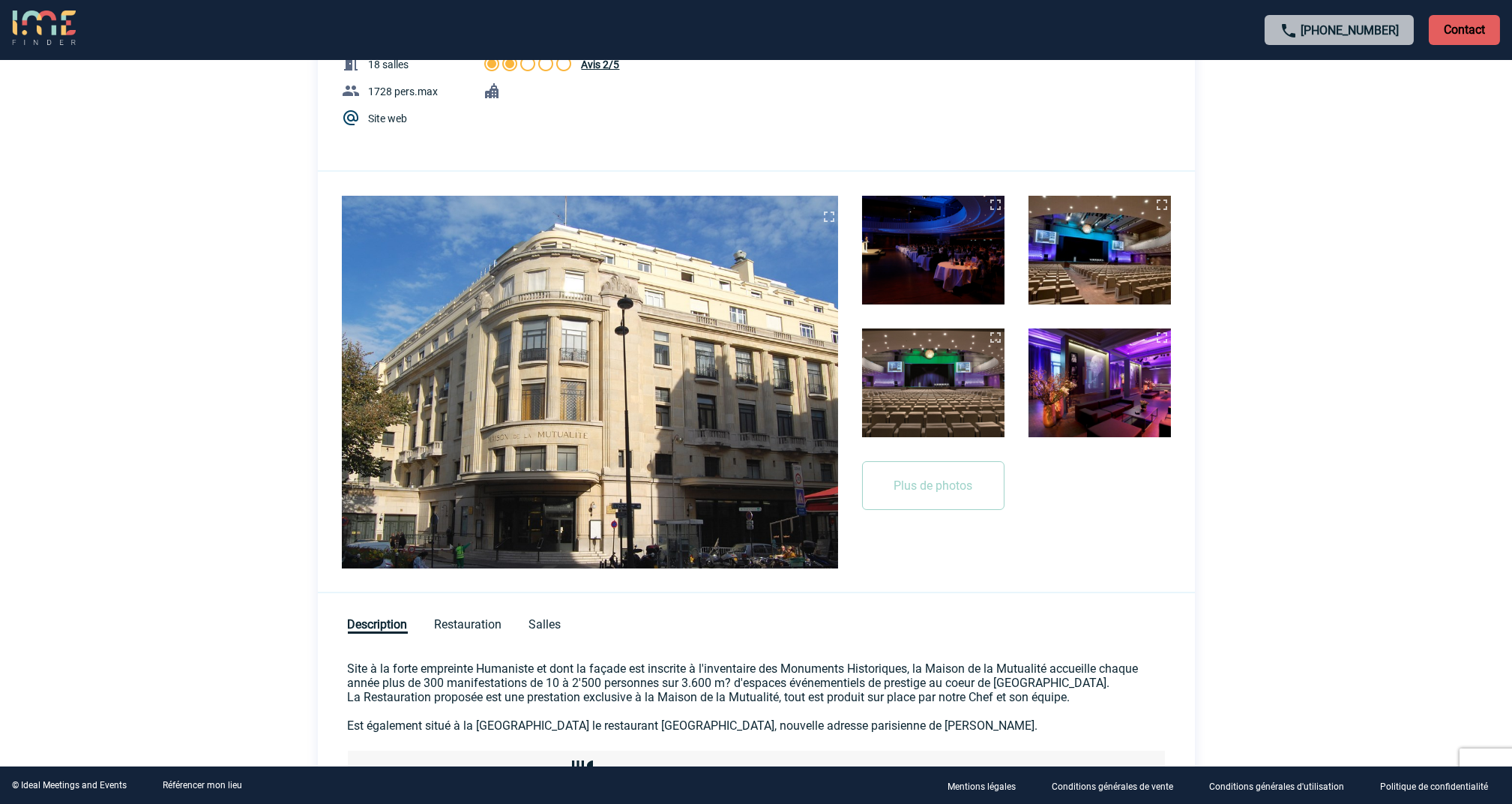
scroll to position [200, 0]
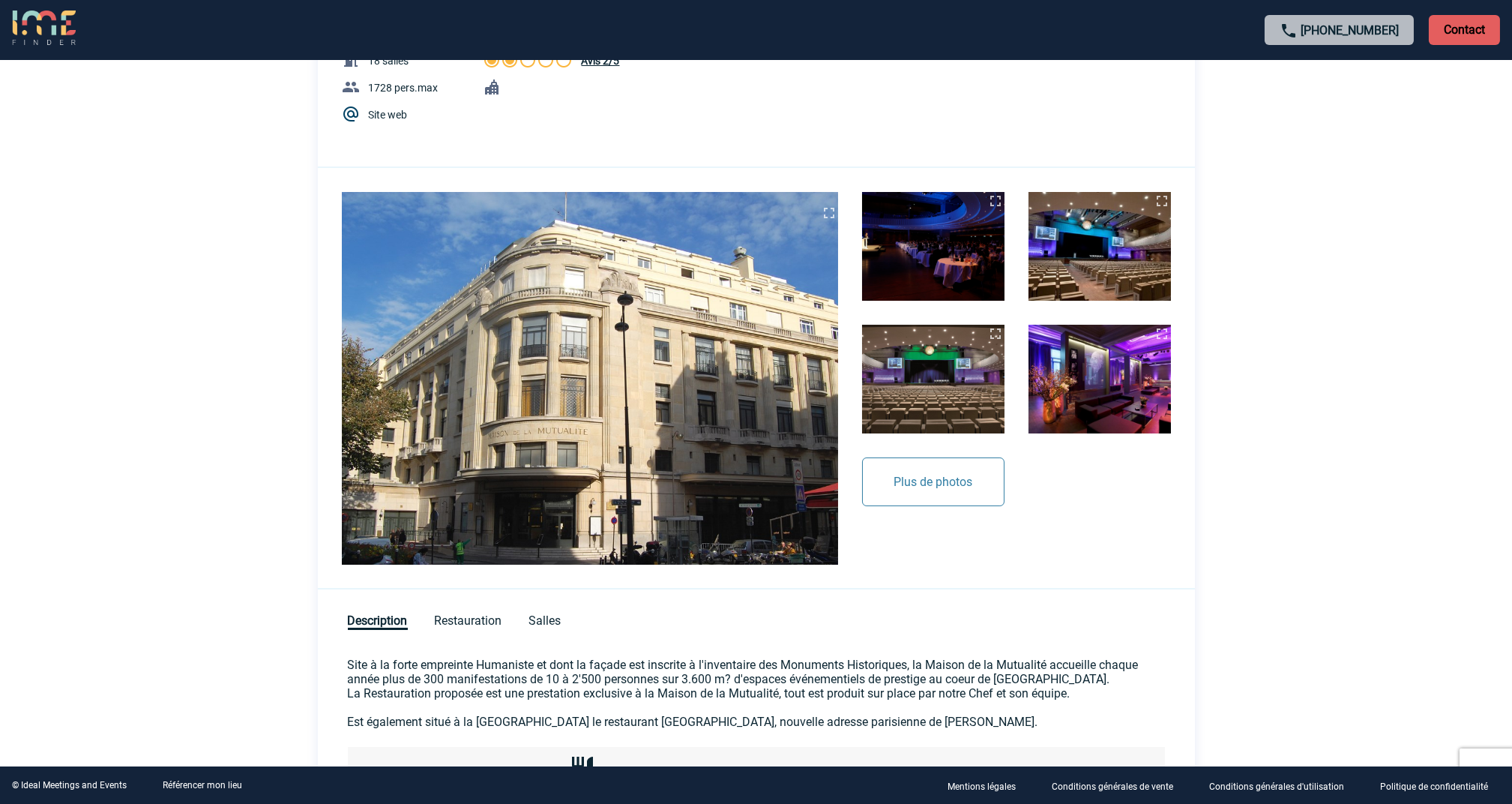
click at [963, 496] on button "Plus de photos" at bounding box center [933, 481] width 142 height 49
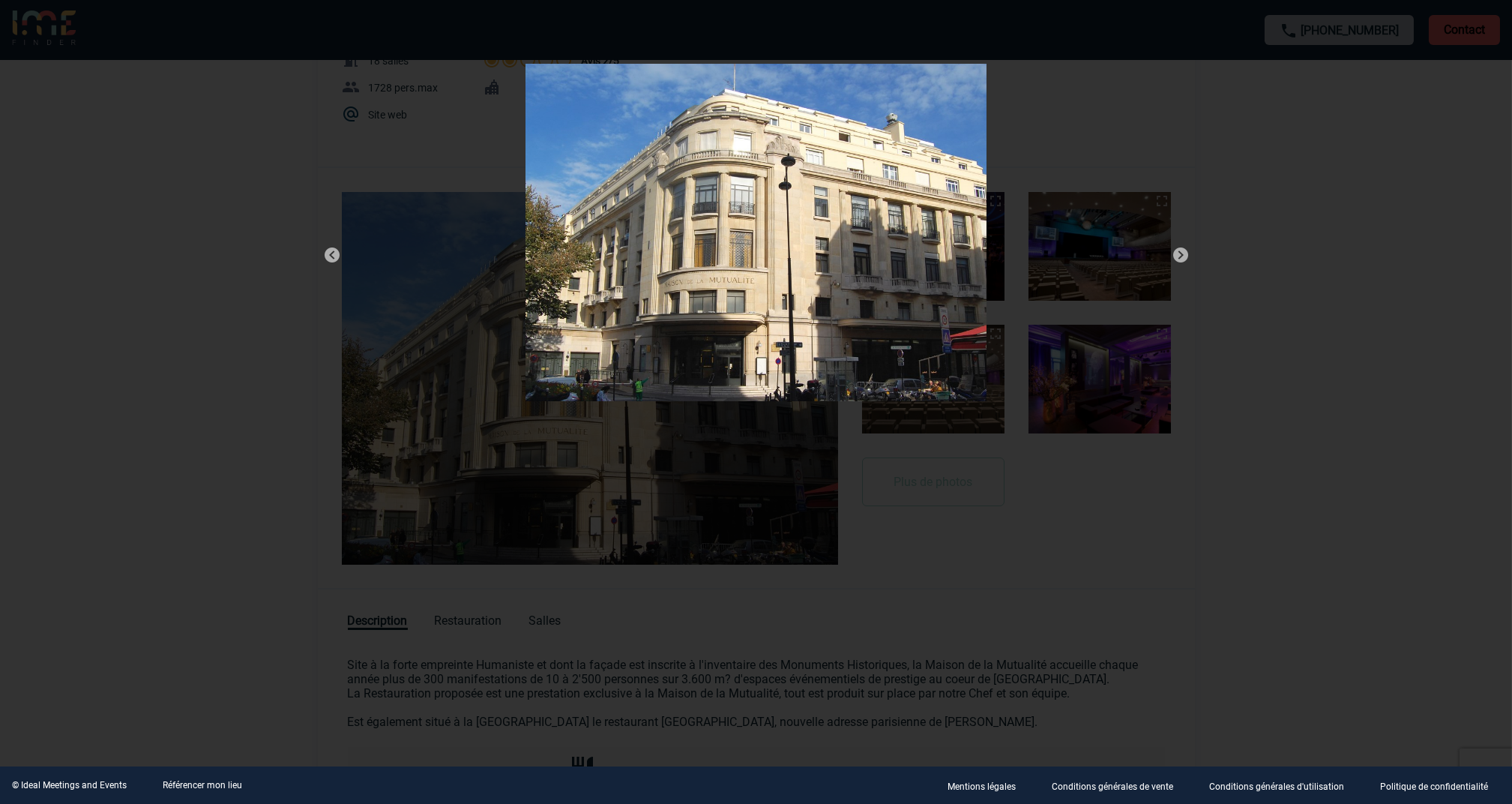
click at [1181, 252] on img at bounding box center [1181, 255] width 18 height 18
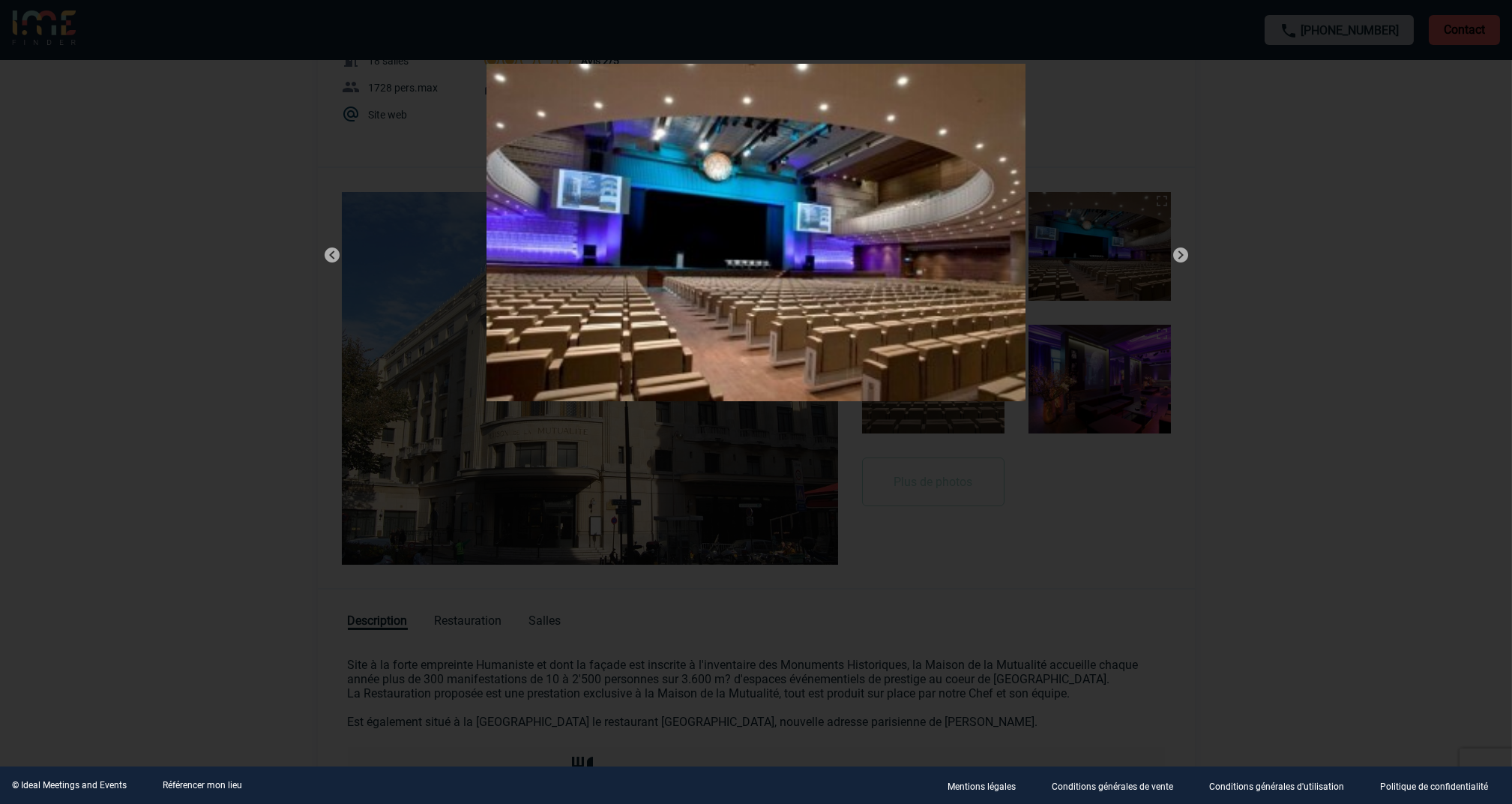
click at [1181, 252] on img at bounding box center [1181, 255] width 18 height 18
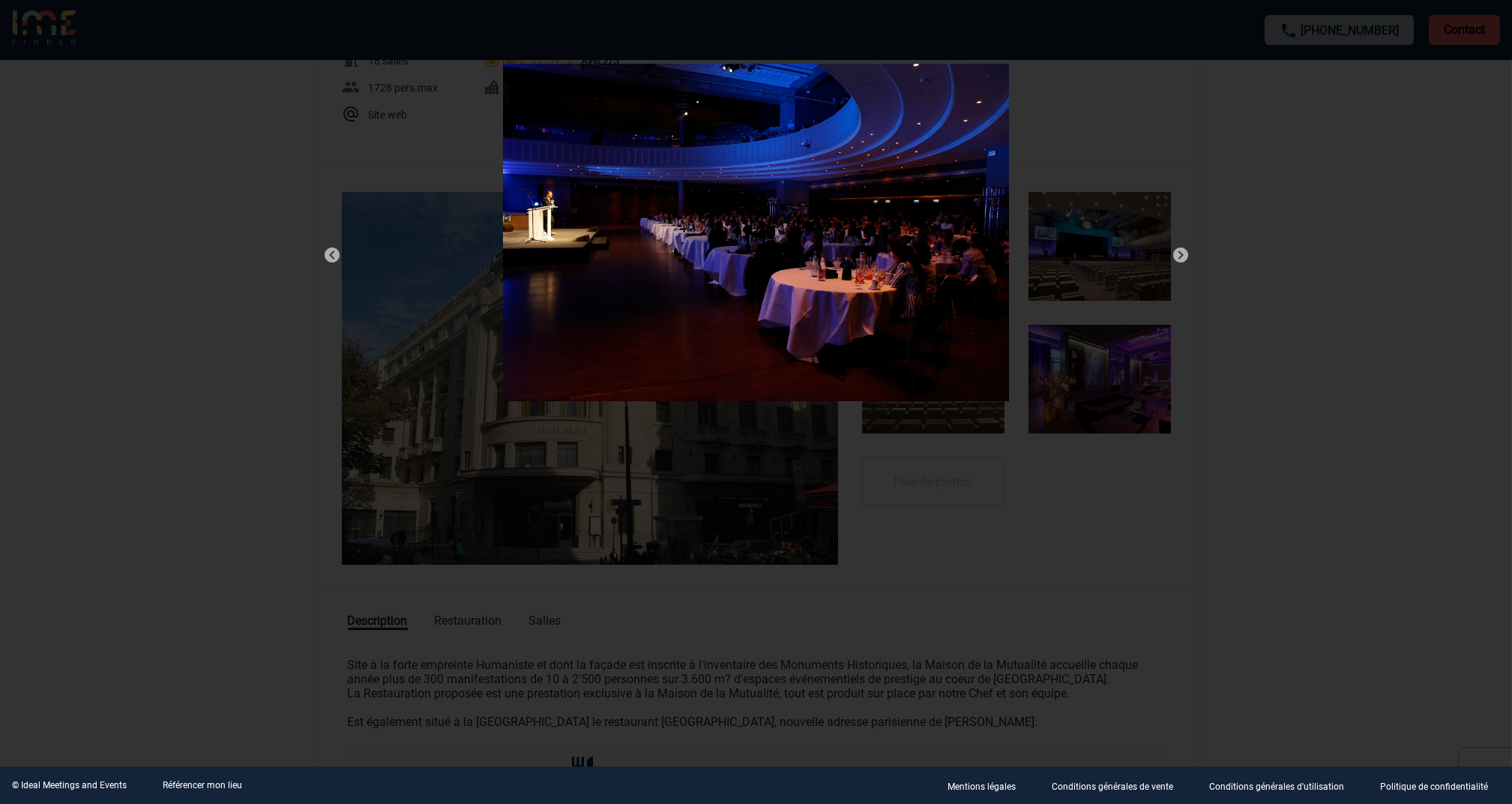
click at [1181, 252] on img at bounding box center [1181, 255] width 18 height 18
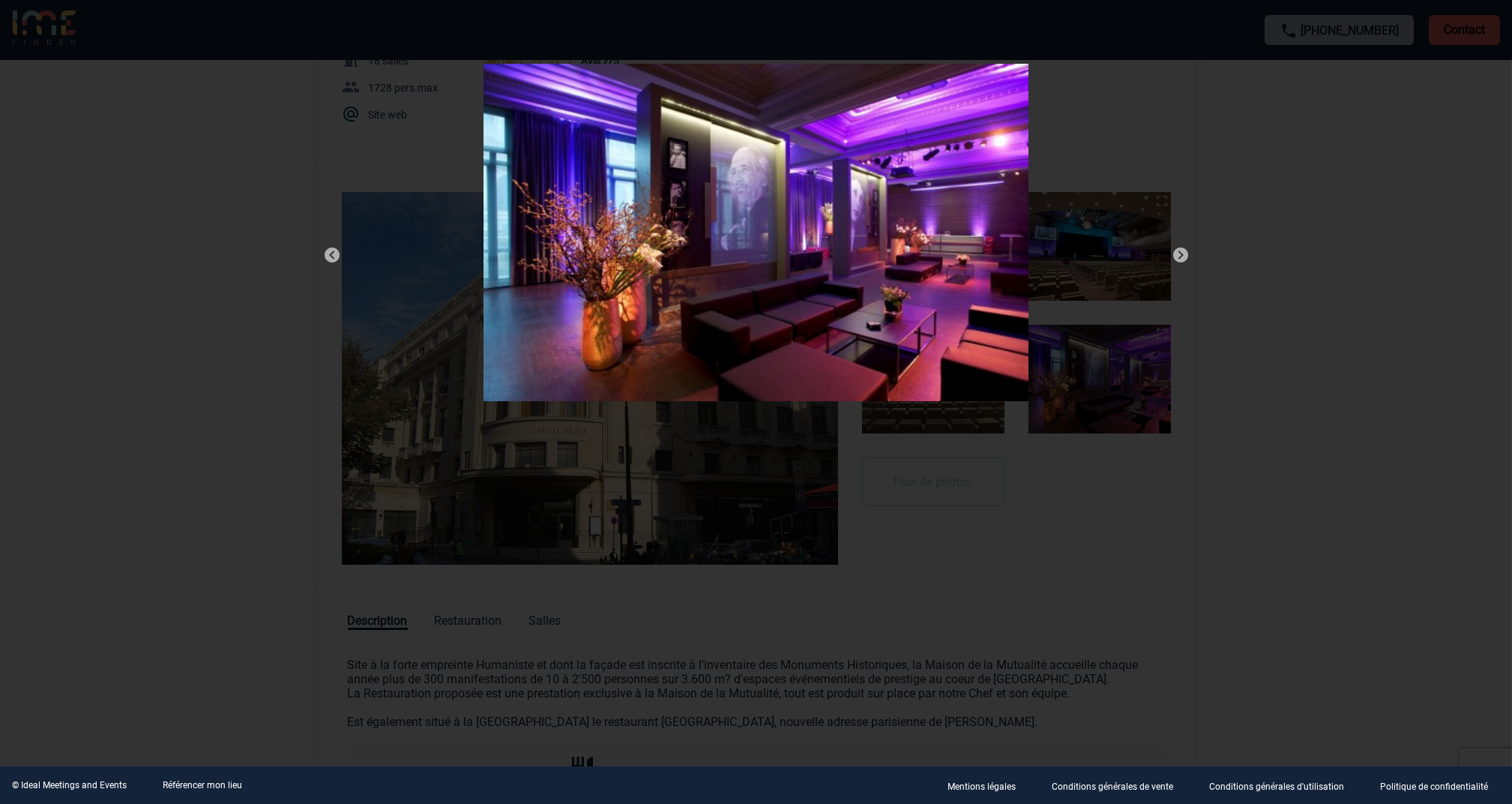
click at [1181, 252] on img at bounding box center [1181, 255] width 18 height 18
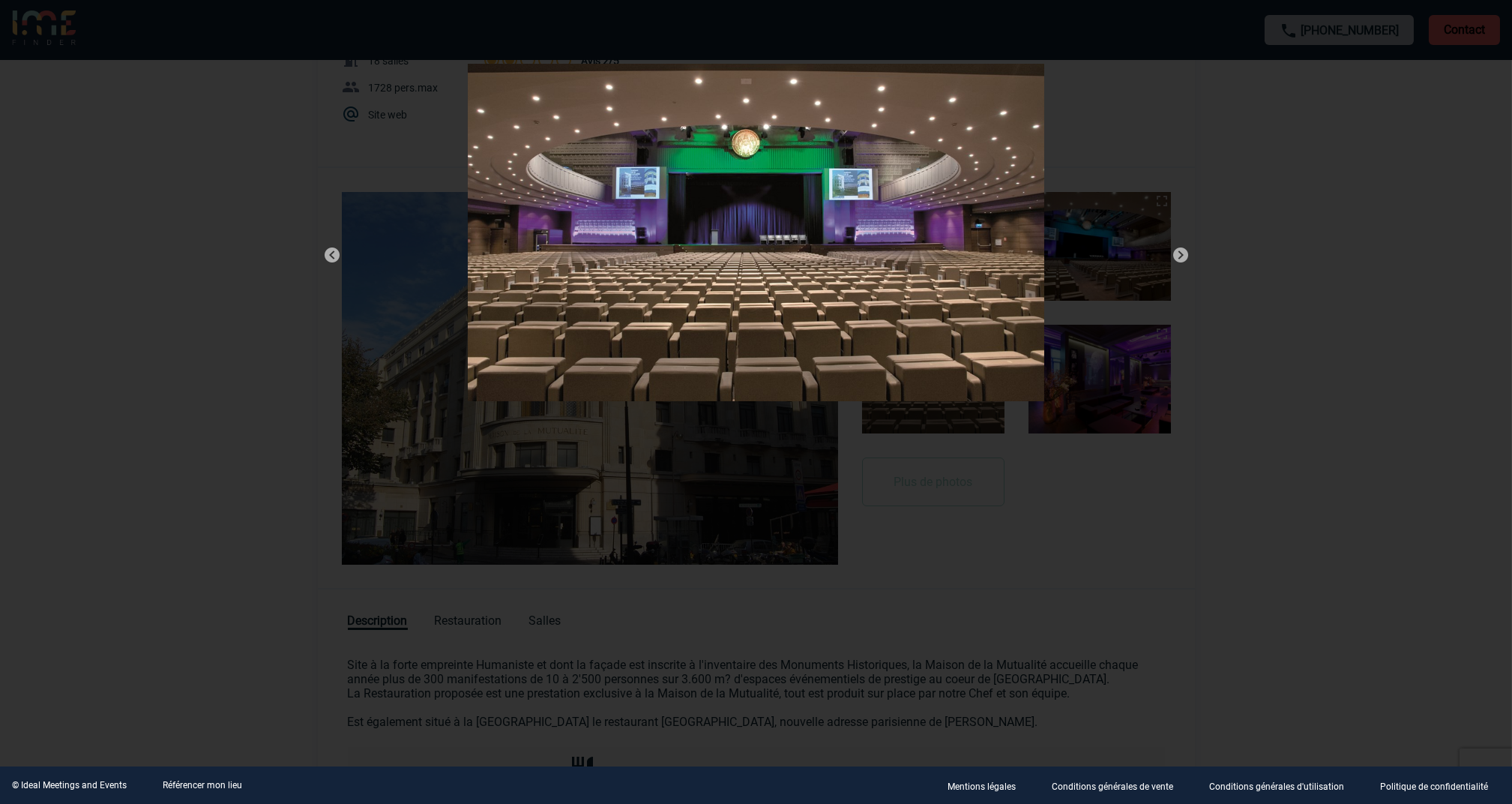
click at [1181, 252] on img at bounding box center [1181, 255] width 18 height 18
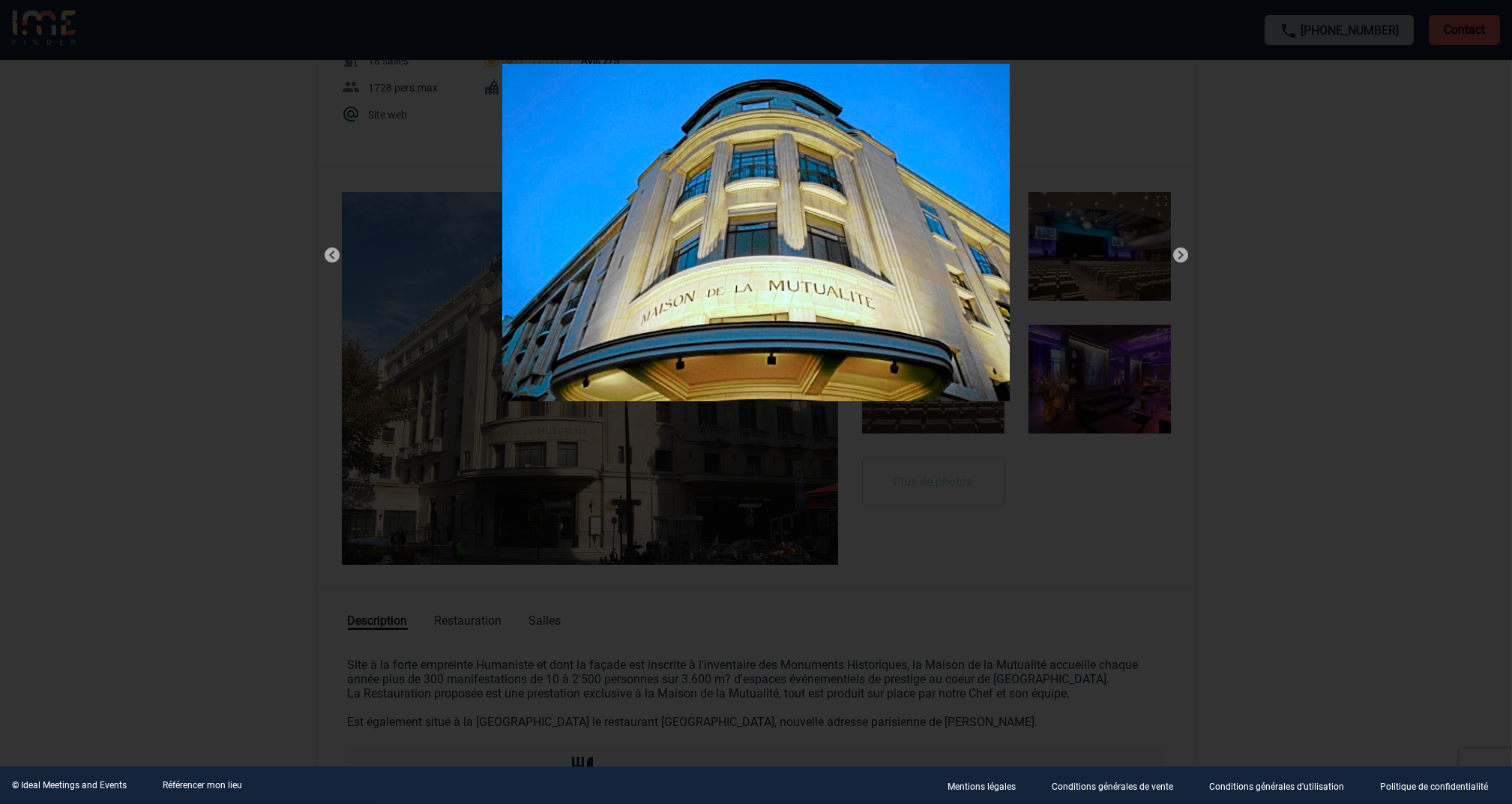
click at [1181, 252] on img at bounding box center [1181, 255] width 18 height 18
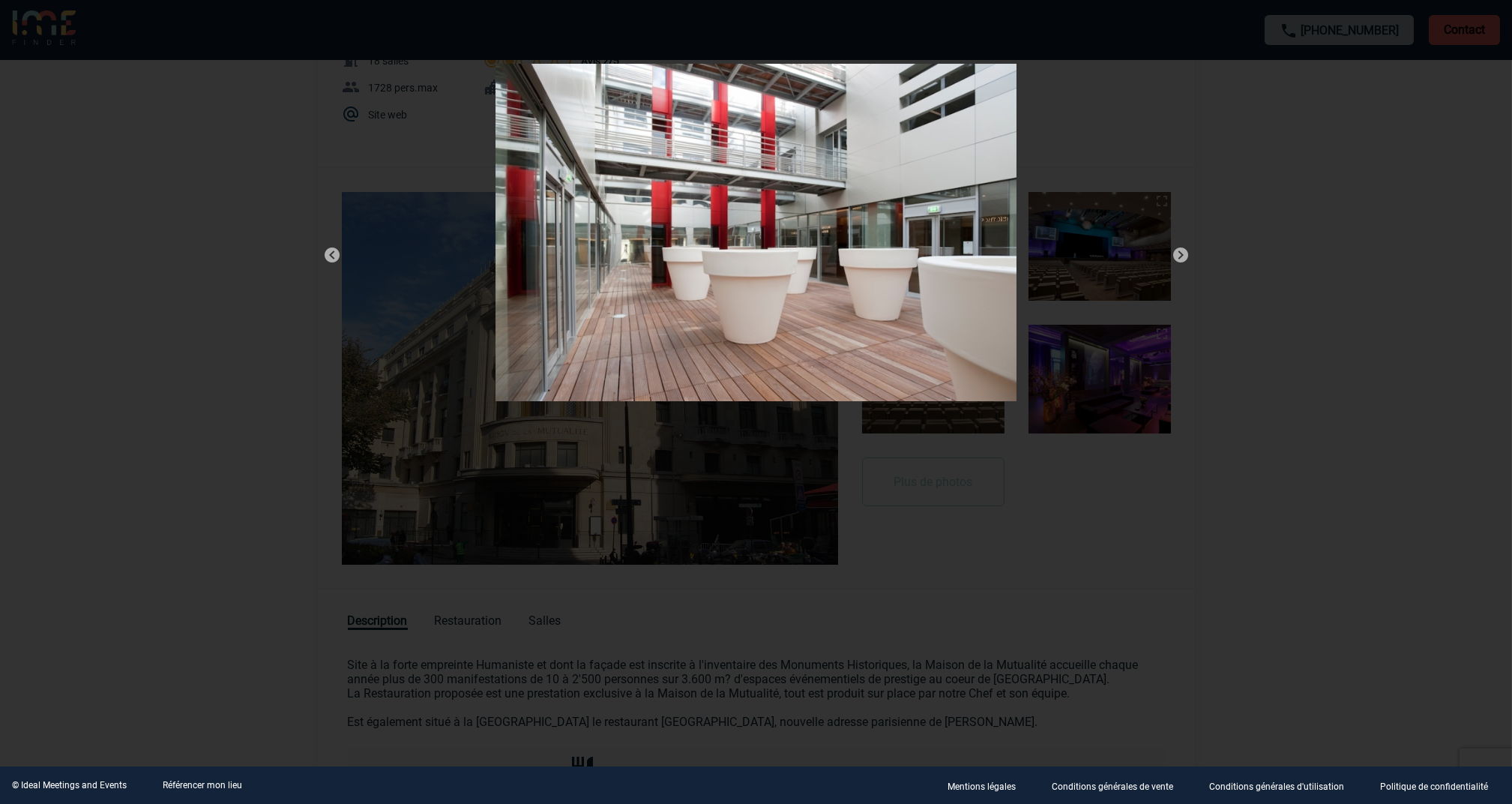
click at [1181, 252] on img at bounding box center [1181, 255] width 18 height 18
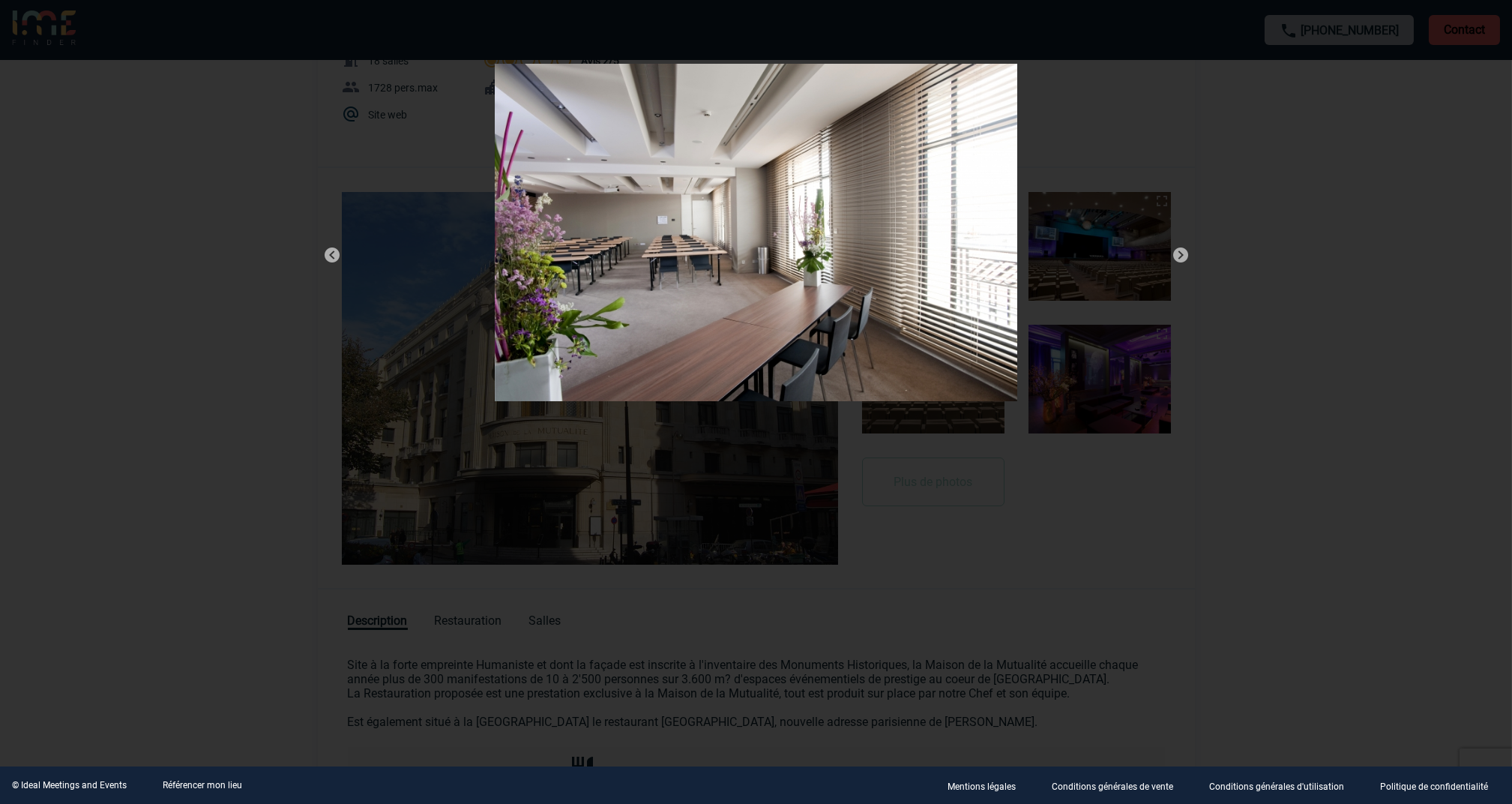
click at [1181, 252] on img at bounding box center [1181, 255] width 18 height 18
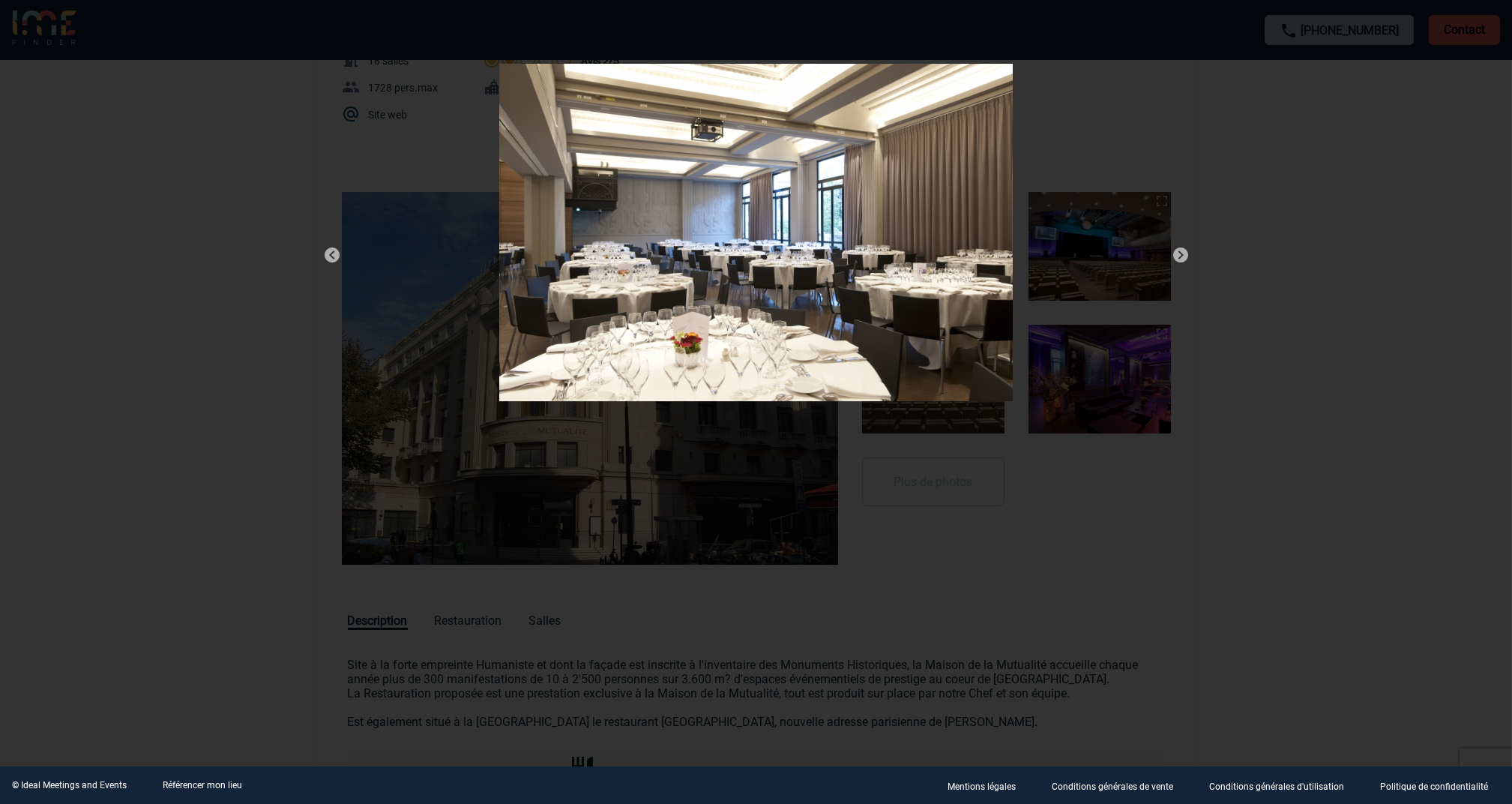
click at [1181, 252] on img at bounding box center [1181, 255] width 18 height 18
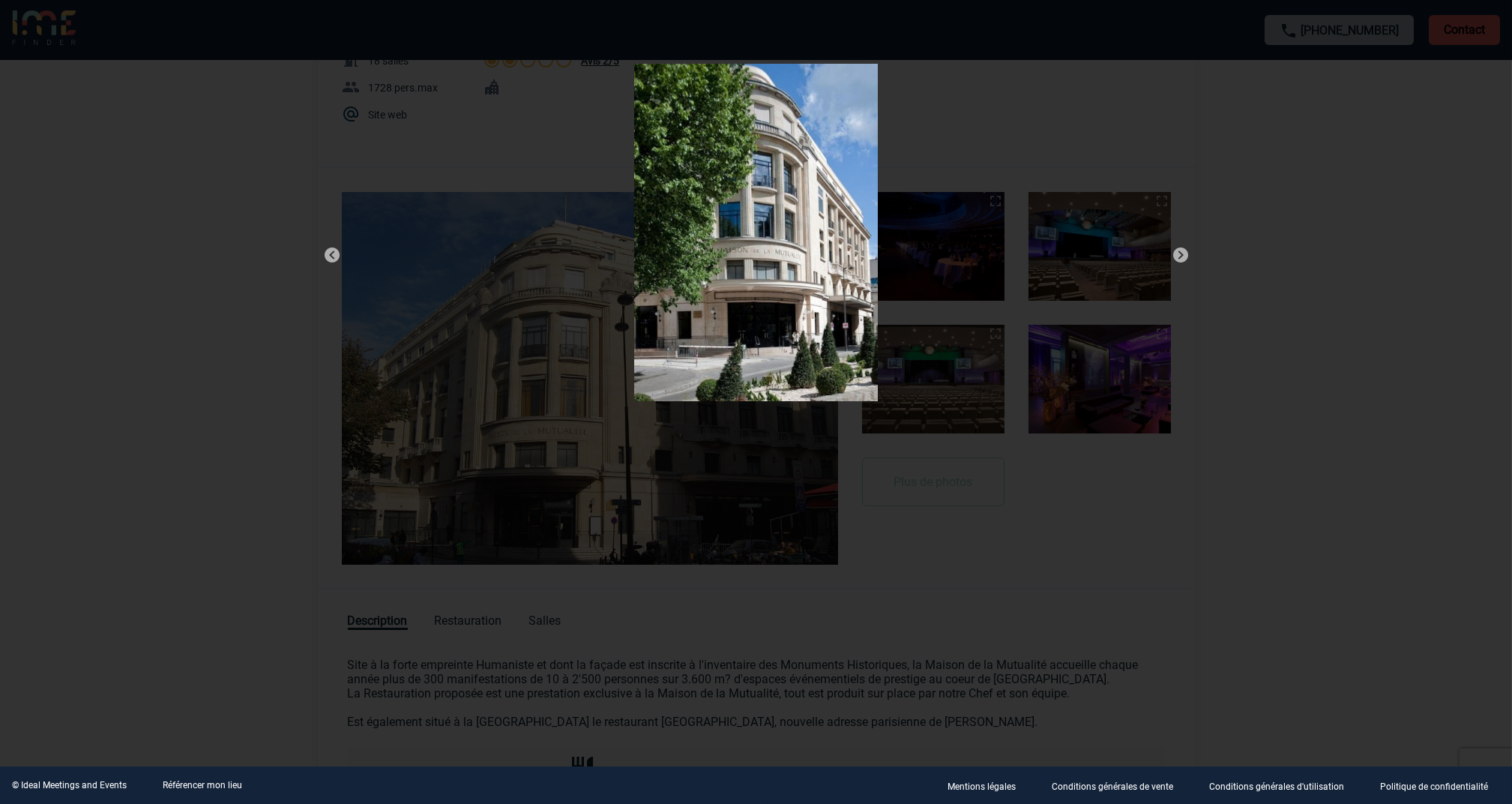
click at [1181, 252] on img at bounding box center [1181, 255] width 18 height 18
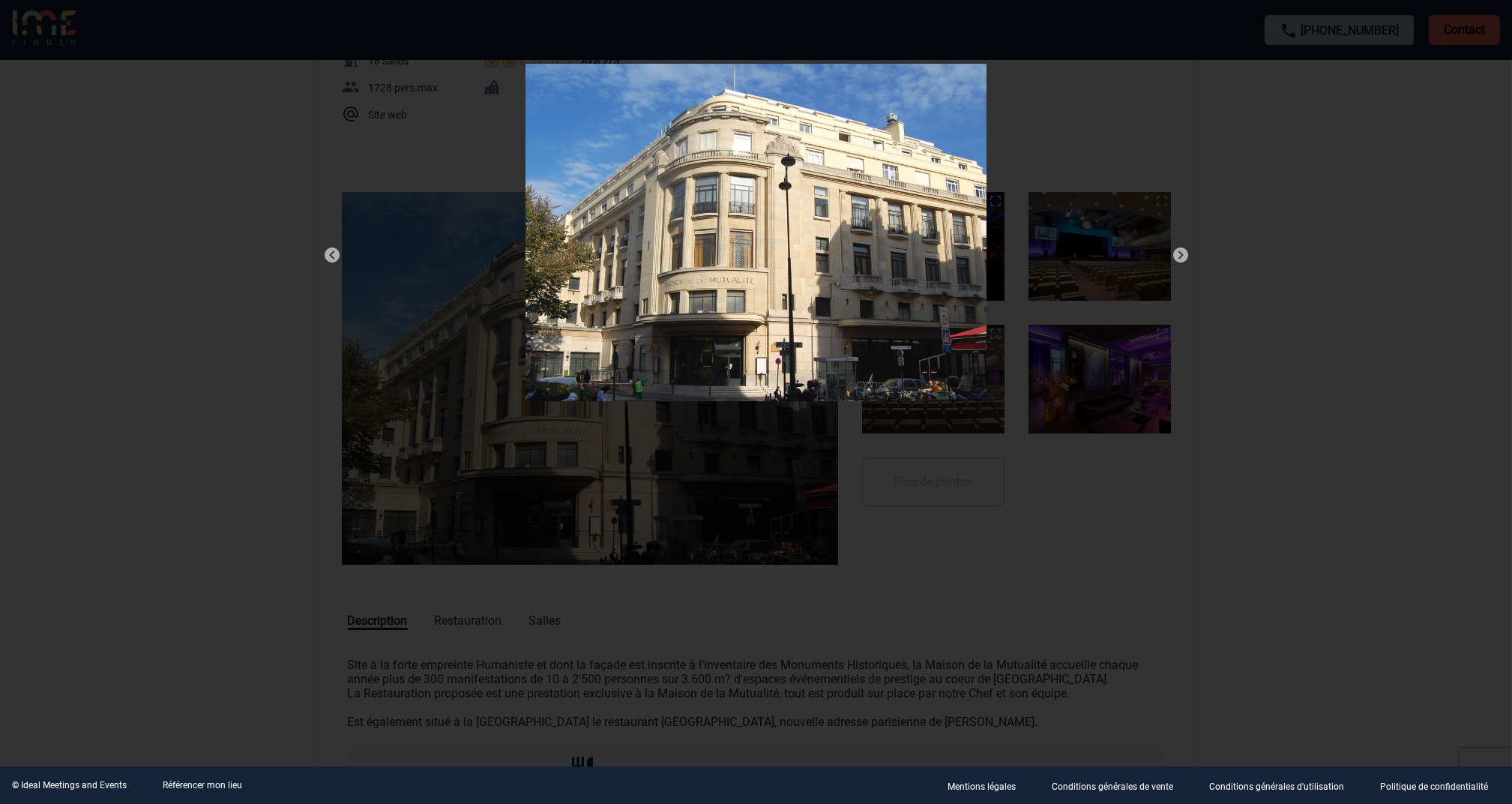
click at [1181, 252] on img at bounding box center [1181, 255] width 18 height 18
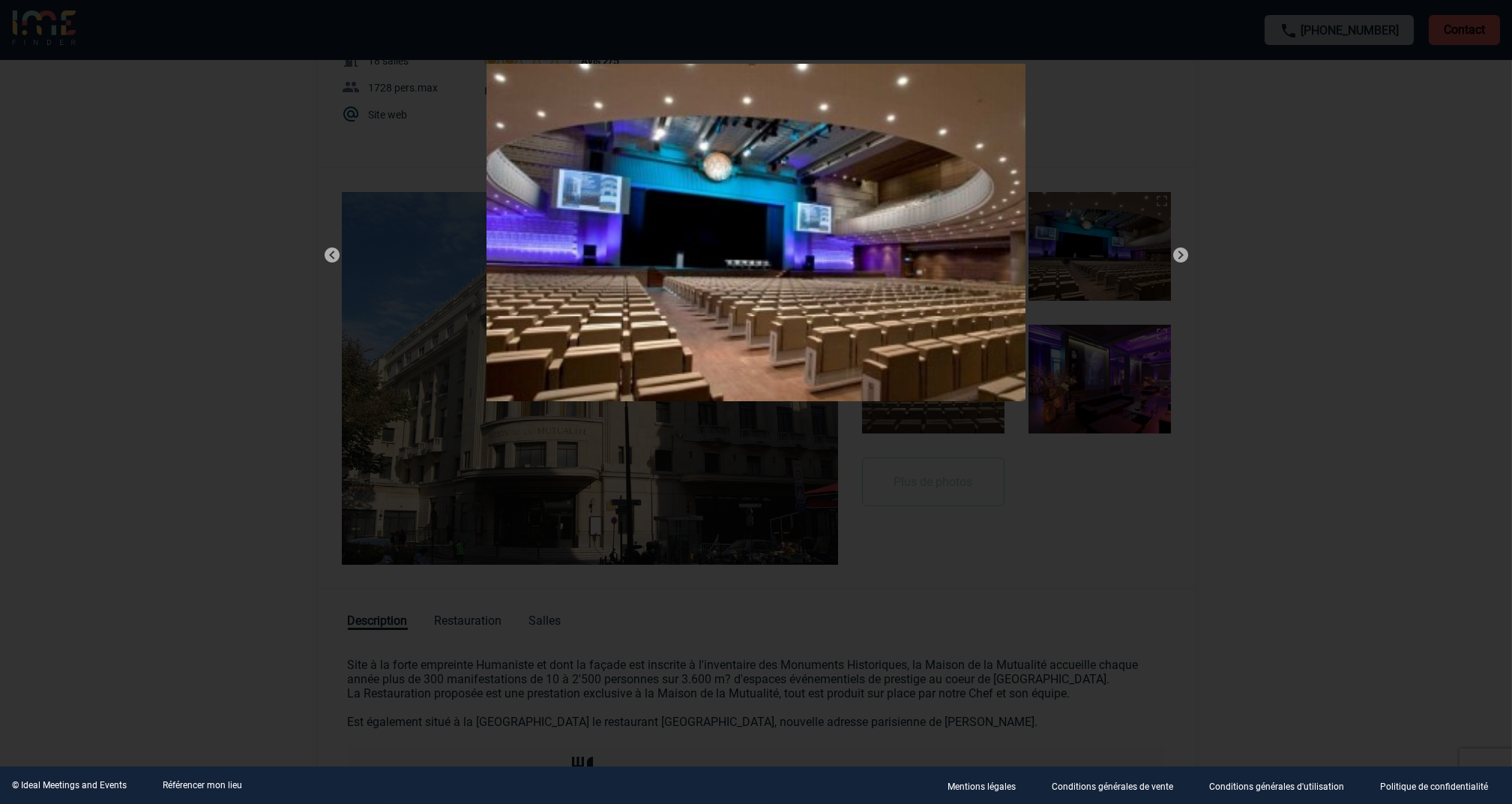
click at [1374, 342] on div at bounding box center [756, 402] width 1512 height 804
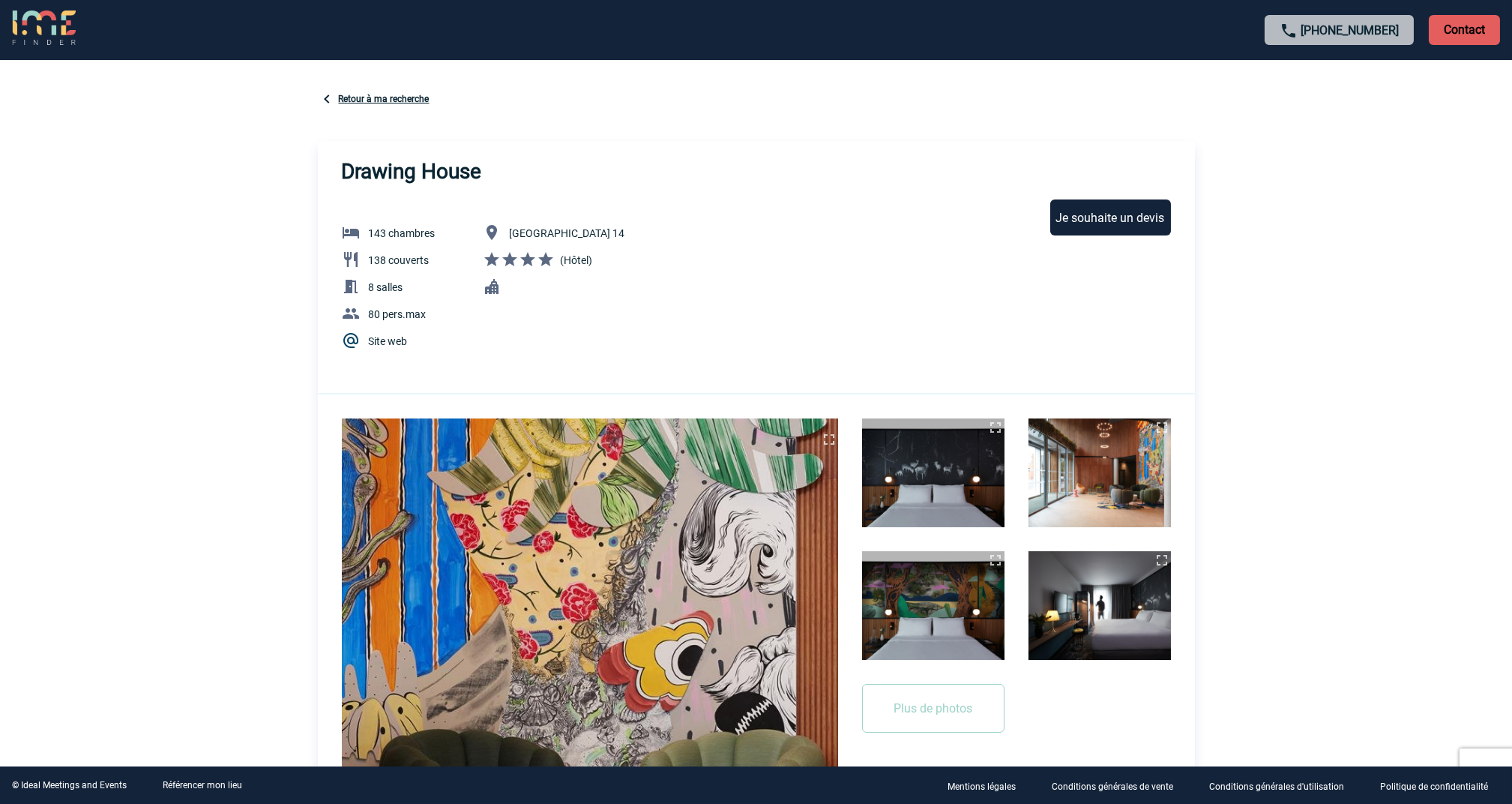
click at [930, 482] on img at bounding box center [933, 472] width 142 height 109
click at [658, 521] on img at bounding box center [590, 604] width 496 height 373
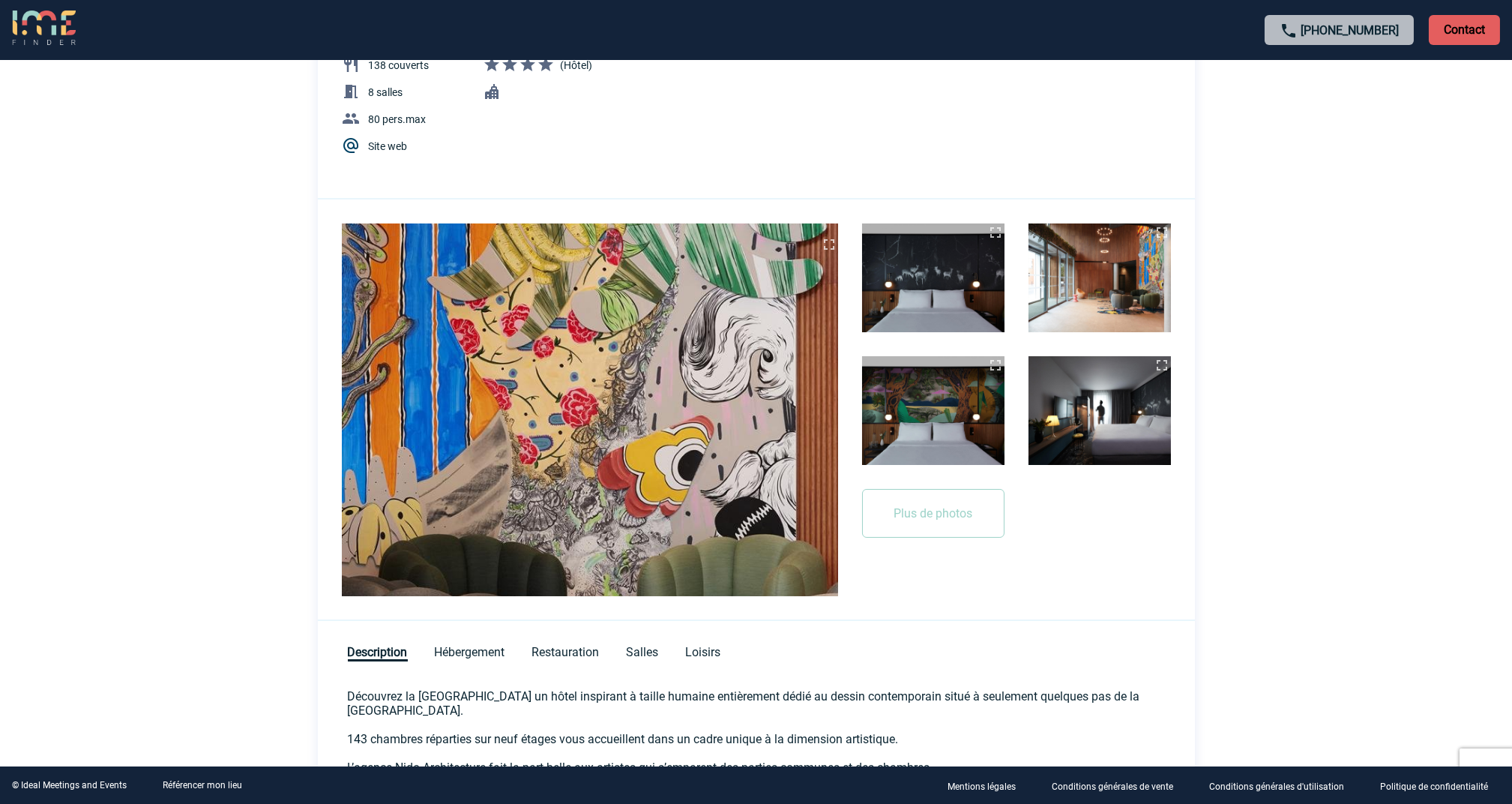
scroll to position [399, 0]
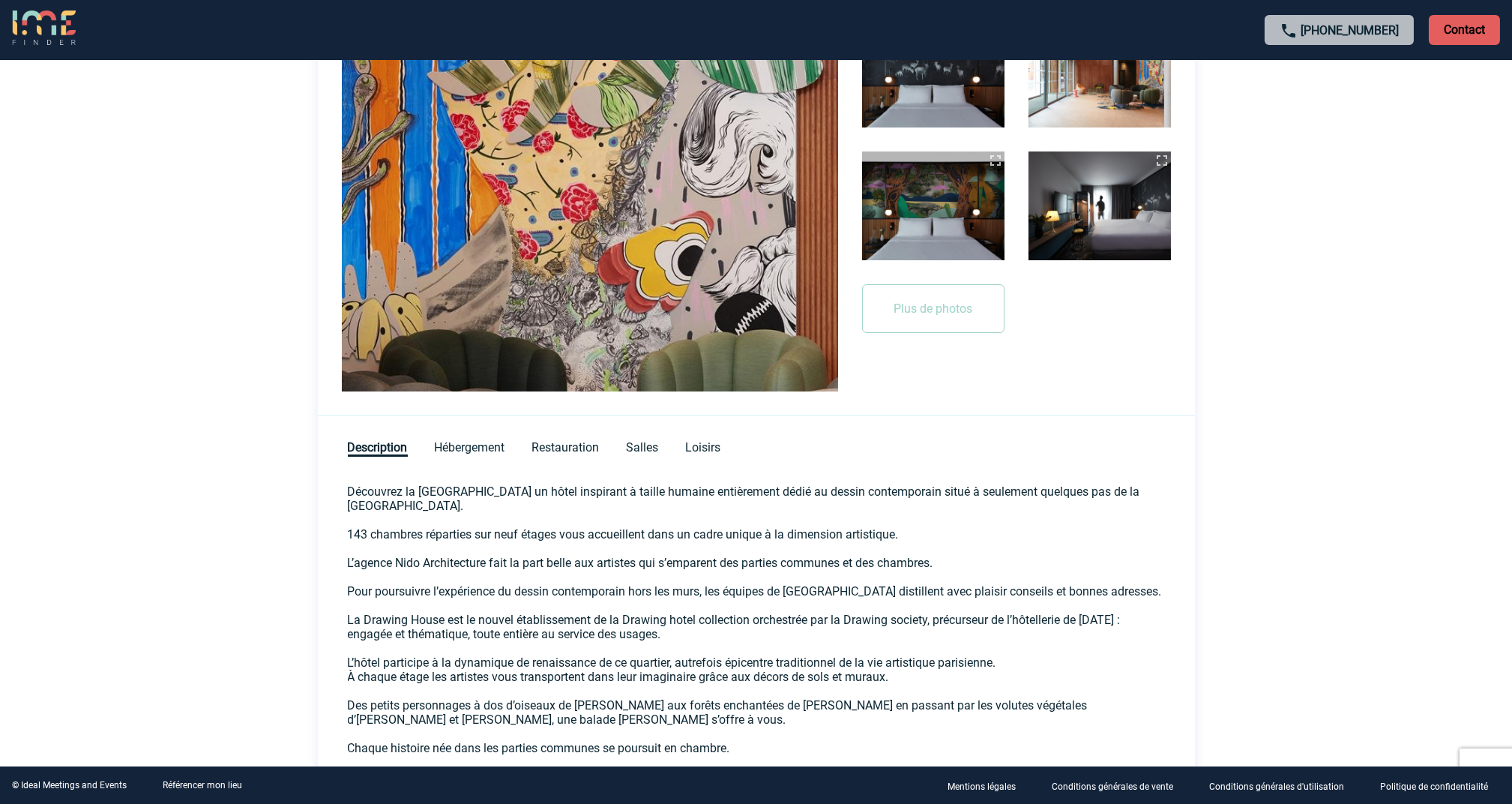
click at [556, 454] on div "Description Hébergement Restauration Salles Loisirs" at bounding box center [756, 438] width 877 height 44
click at [556, 448] on span "Restauration" at bounding box center [567, 448] width 68 height 17
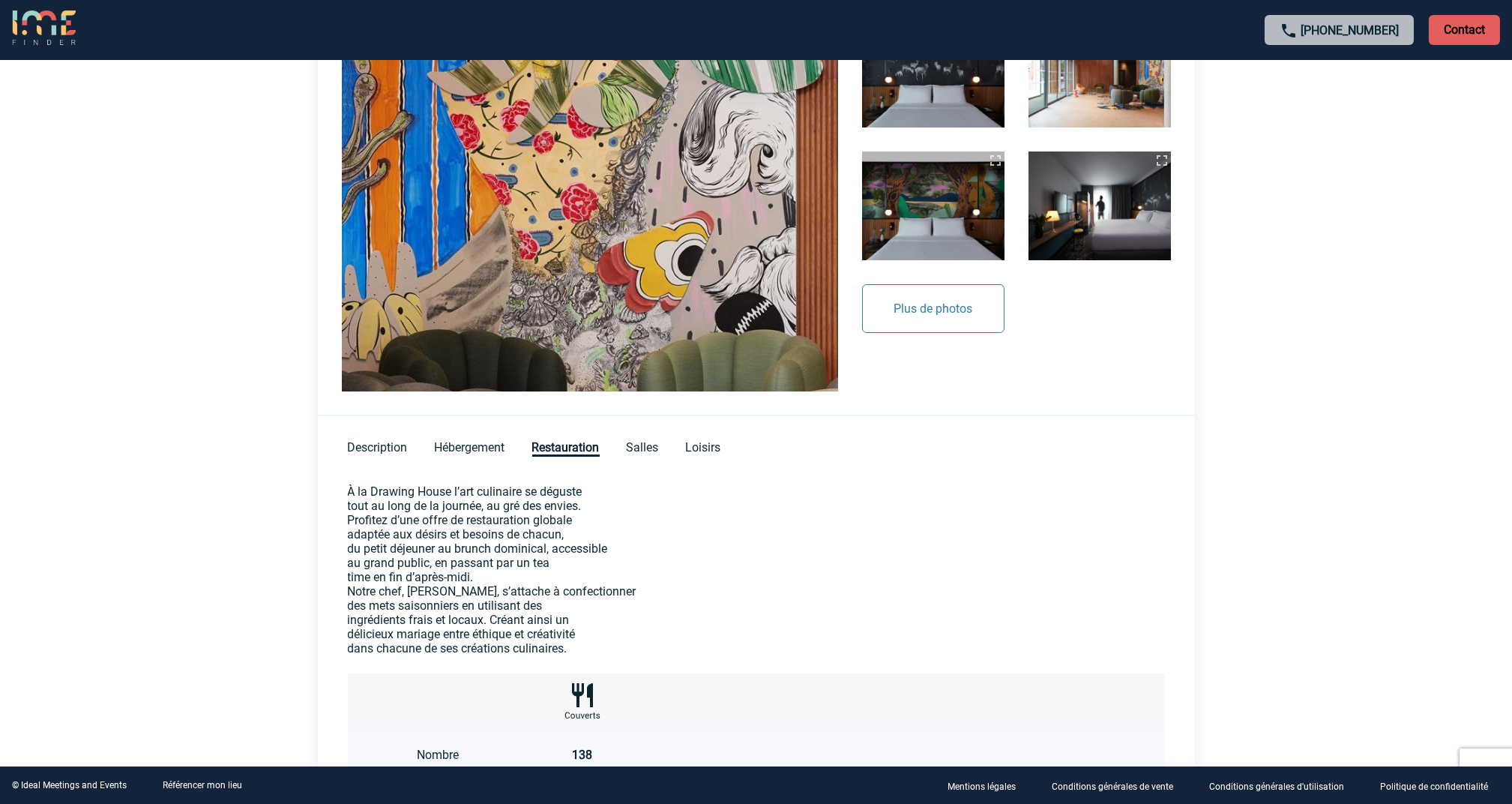
click at [961, 319] on button "Plus de photos" at bounding box center [933, 308] width 142 height 49
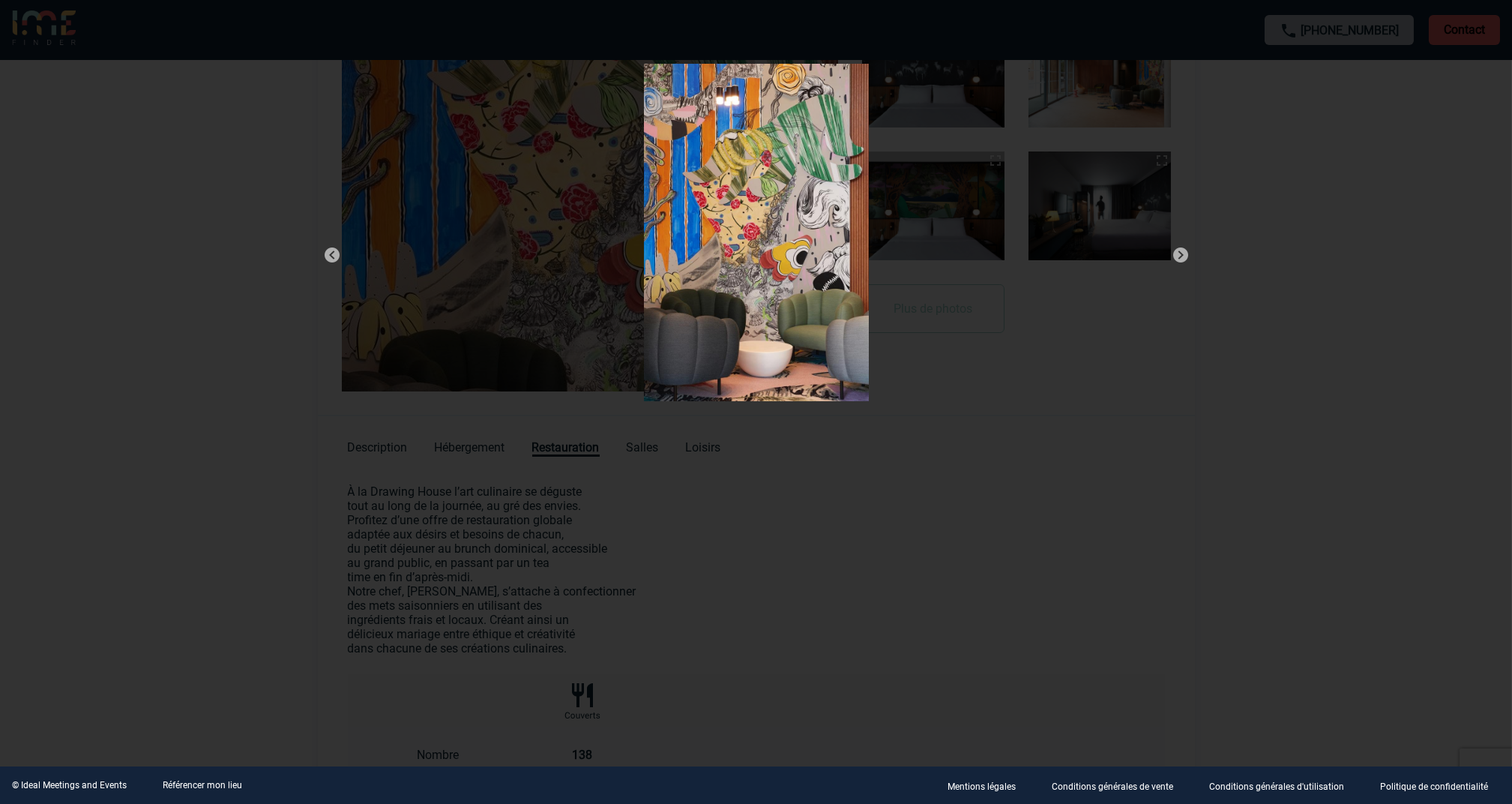
click at [1185, 257] on img at bounding box center [1181, 255] width 18 height 18
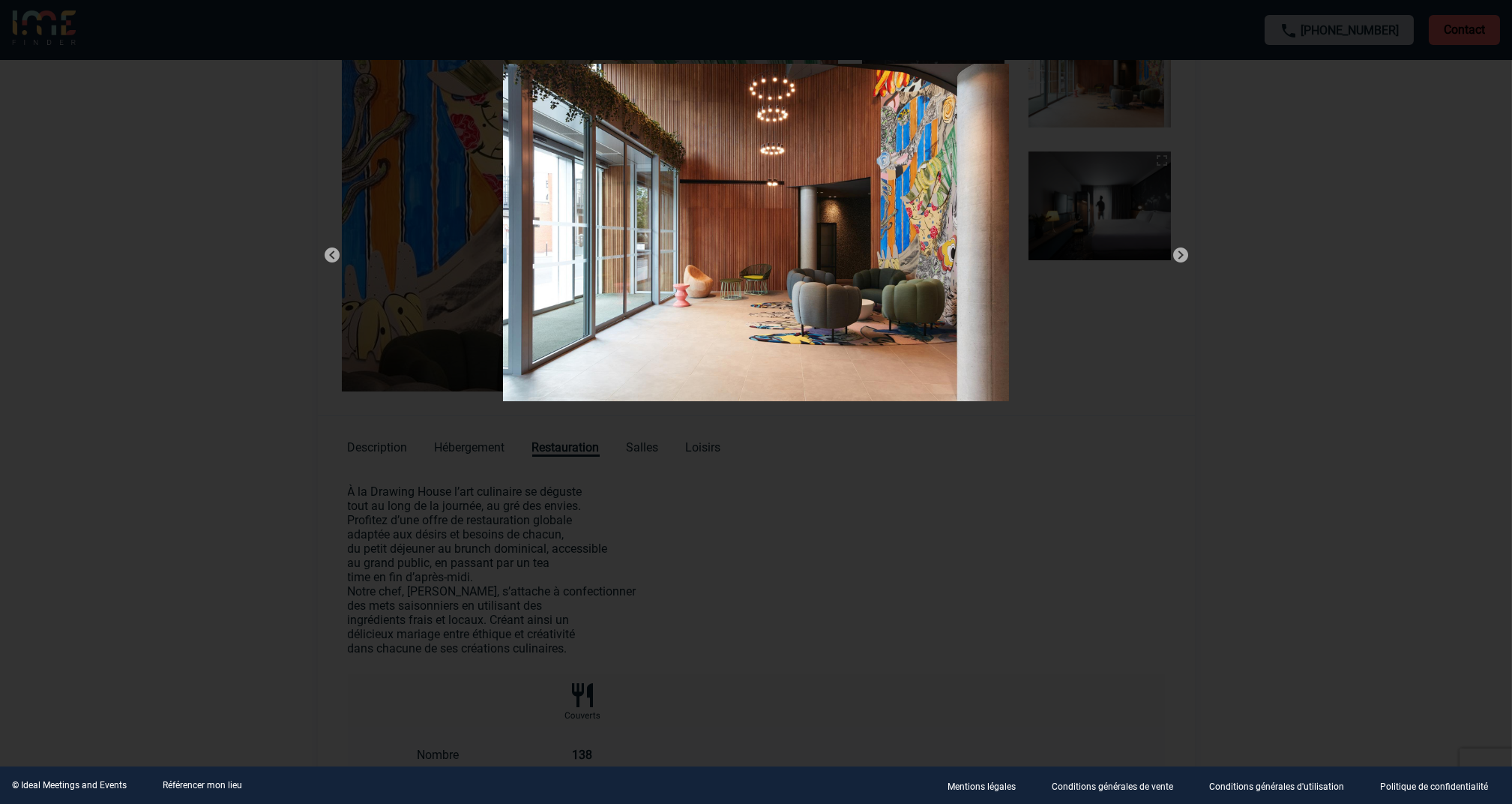
click at [1185, 257] on img at bounding box center [1181, 255] width 18 height 18
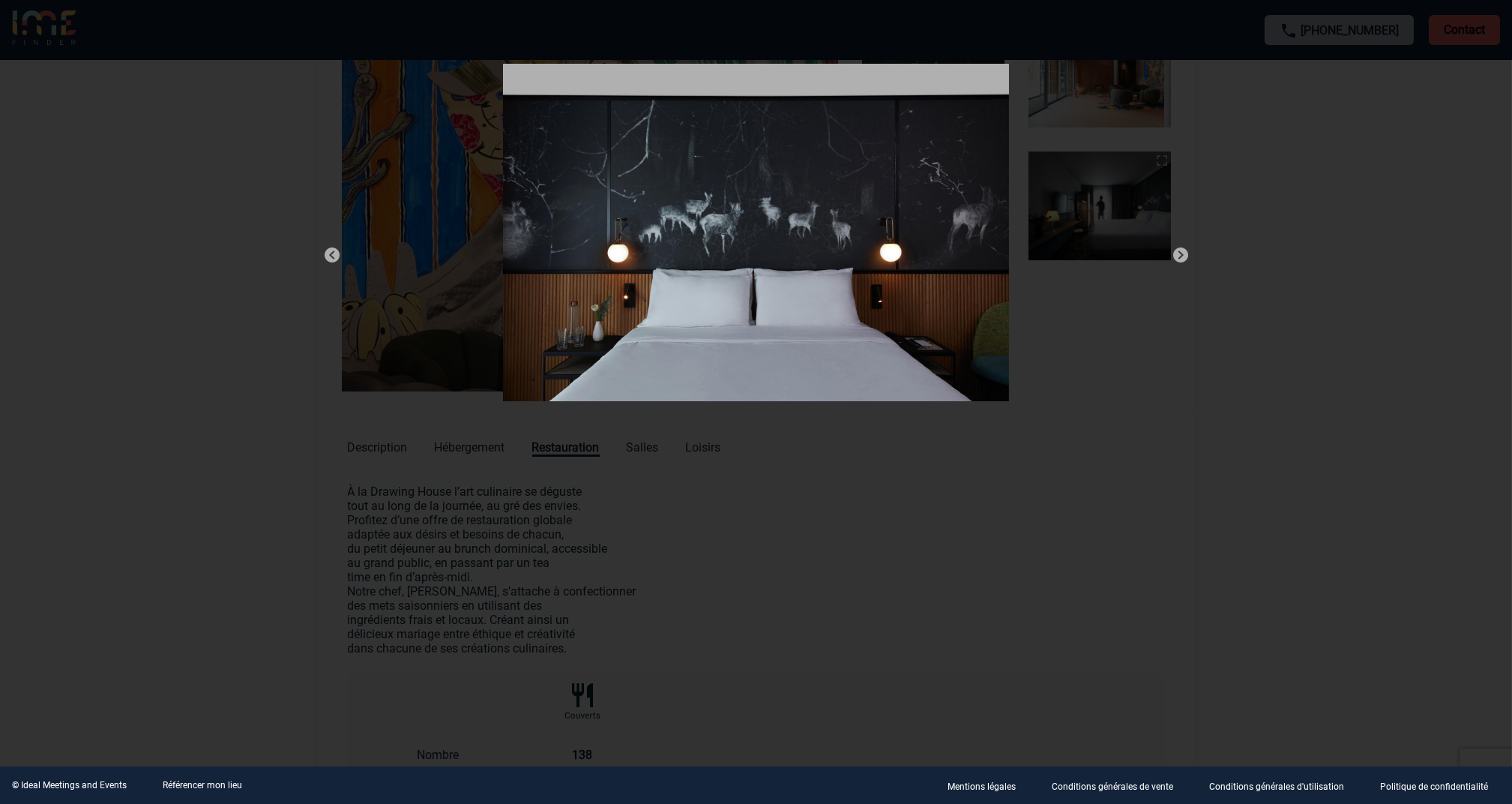
click at [1185, 257] on img at bounding box center [1181, 255] width 18 height 18
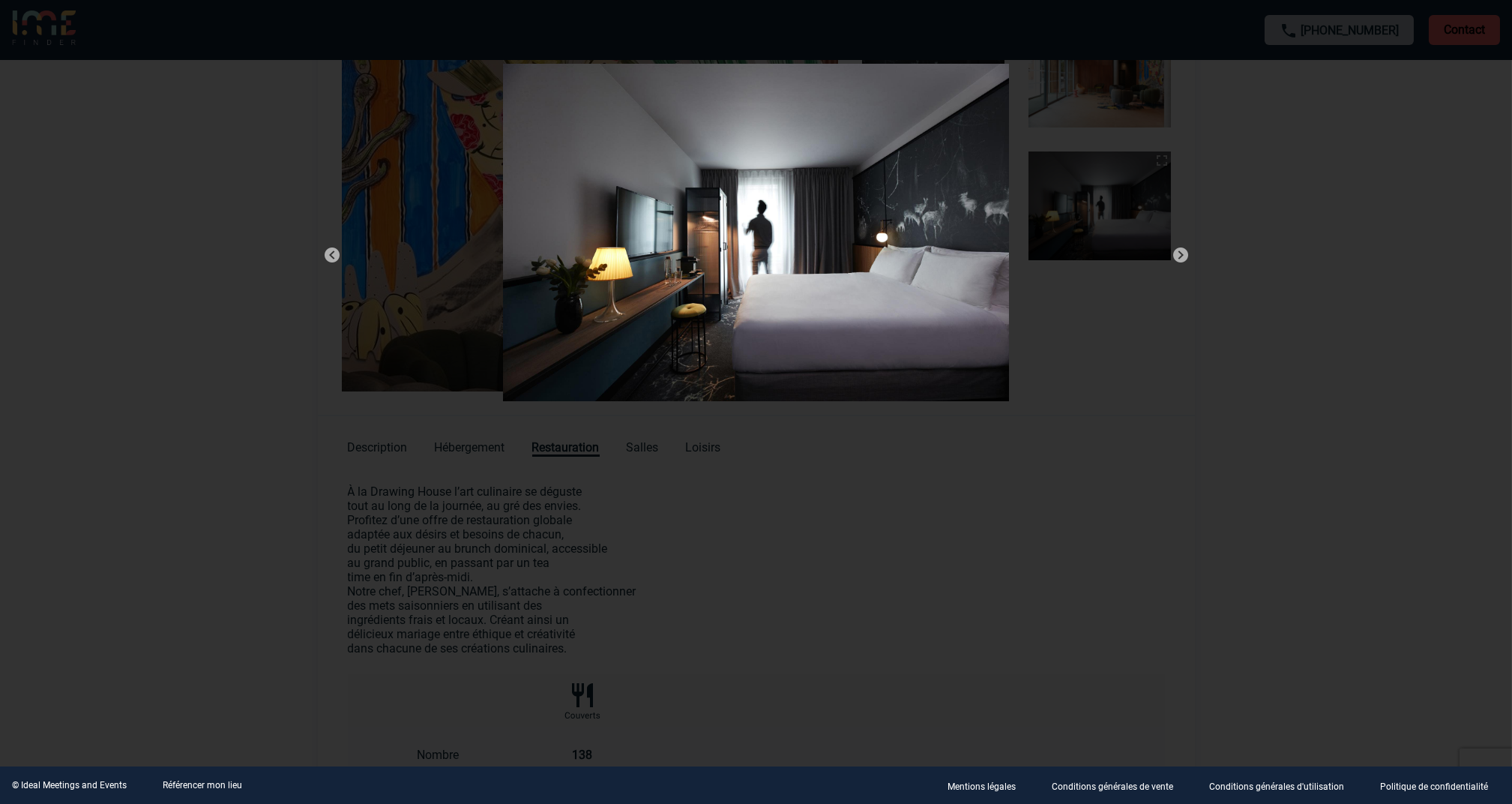
click at [1185, 257] on img at bounding box center [1181, 255] width 18 height 18
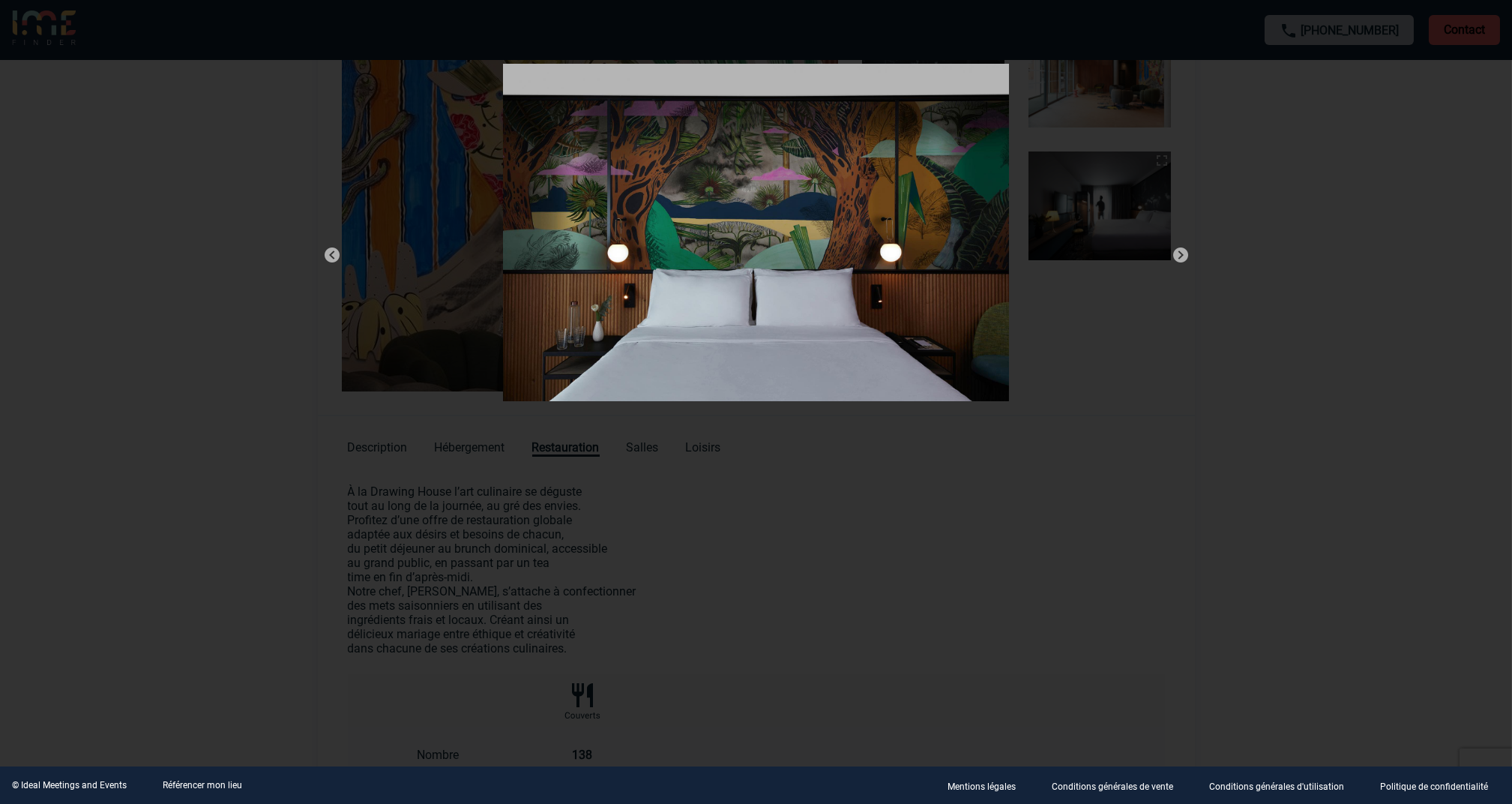
click at [1185, 257] on img at bounding box center [1181, 255] width 18 height 18
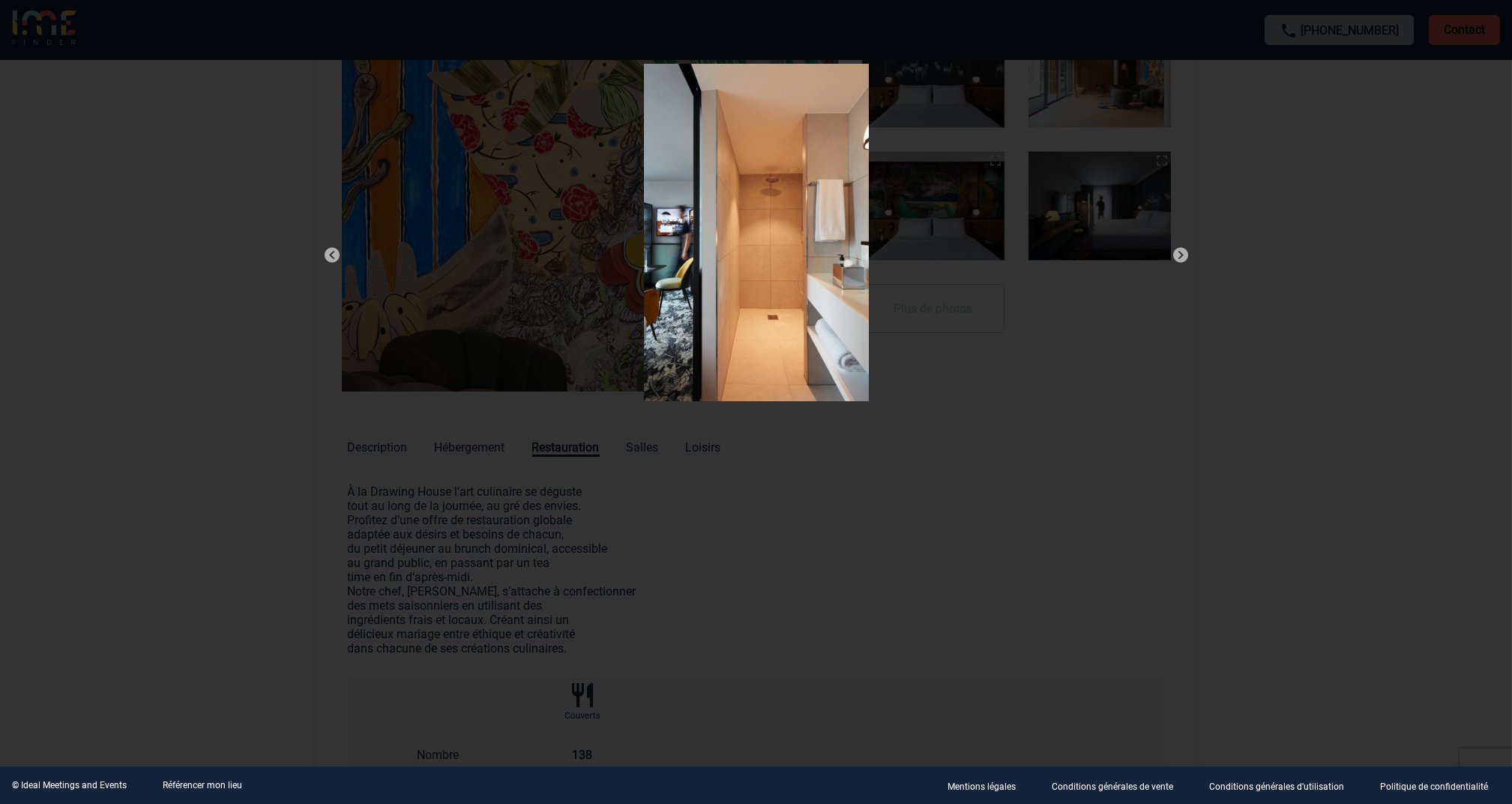
click at [1185, 257] on img at bounding box center [1181, 255] width 18 height 18
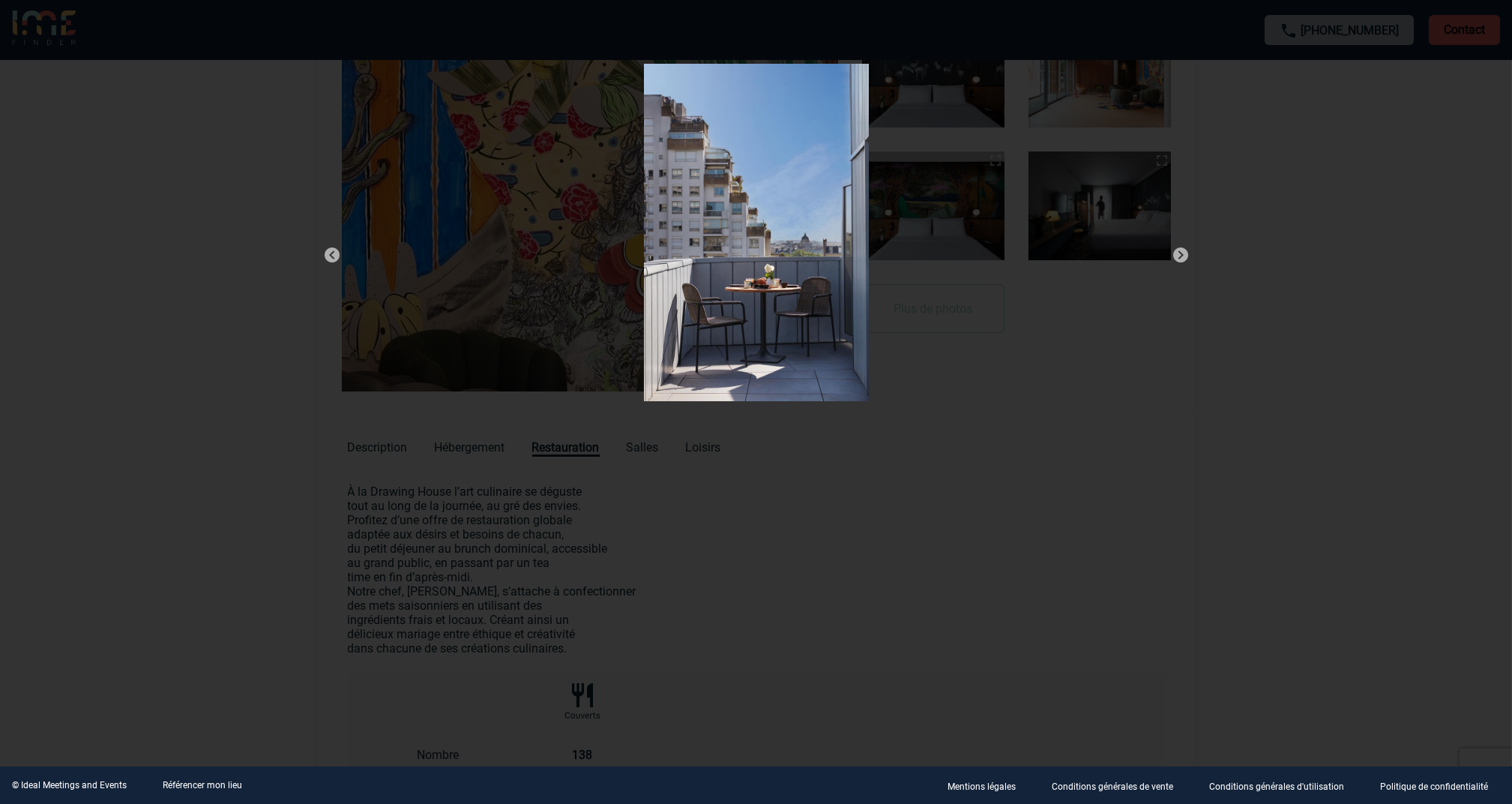
click at [1185, 257] on img at bounding box center [1181, 255] width 18 height 18
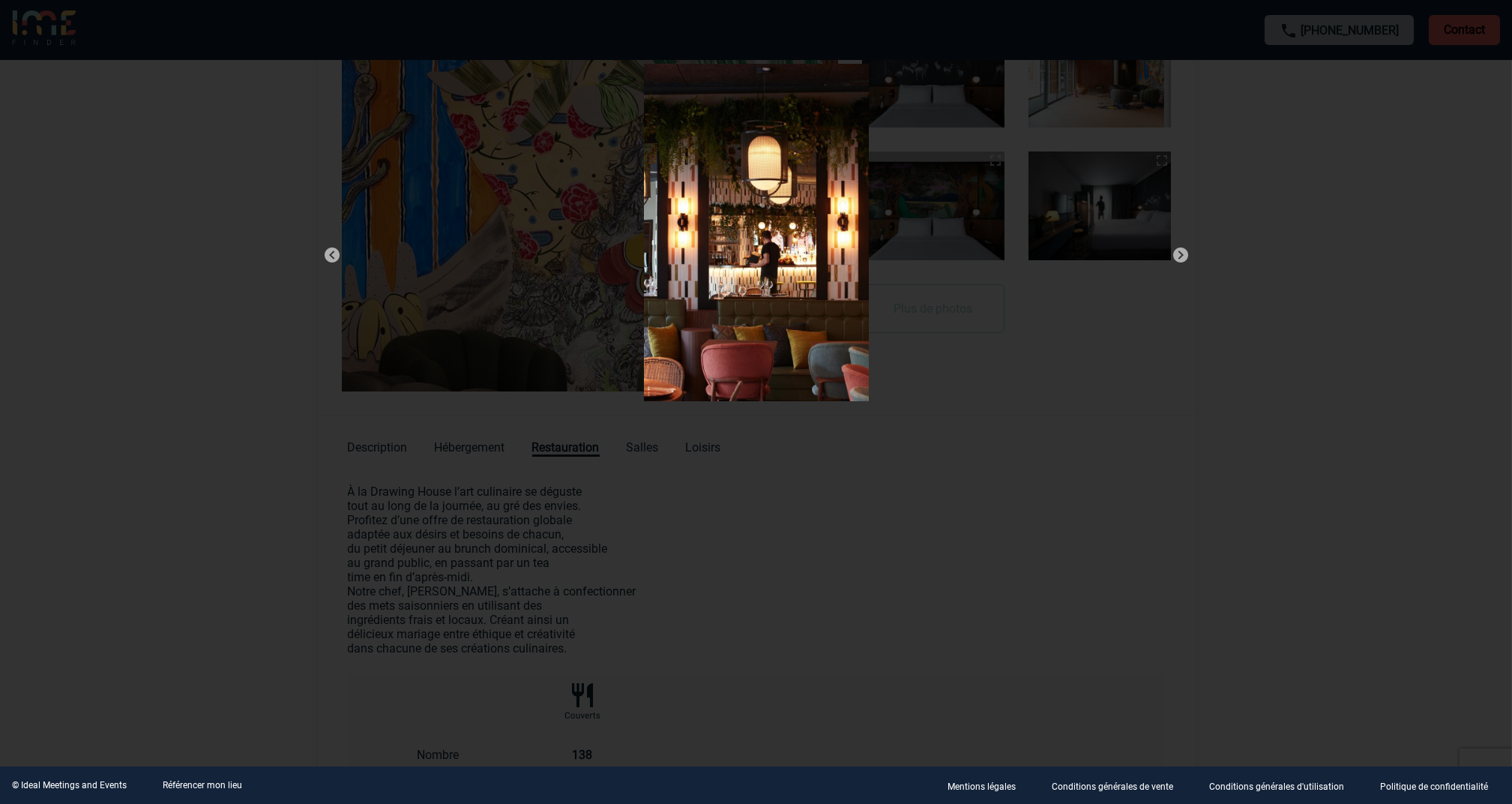
click at [1185, 257] on img at bounding box center [1181, 255] width 18 height 18
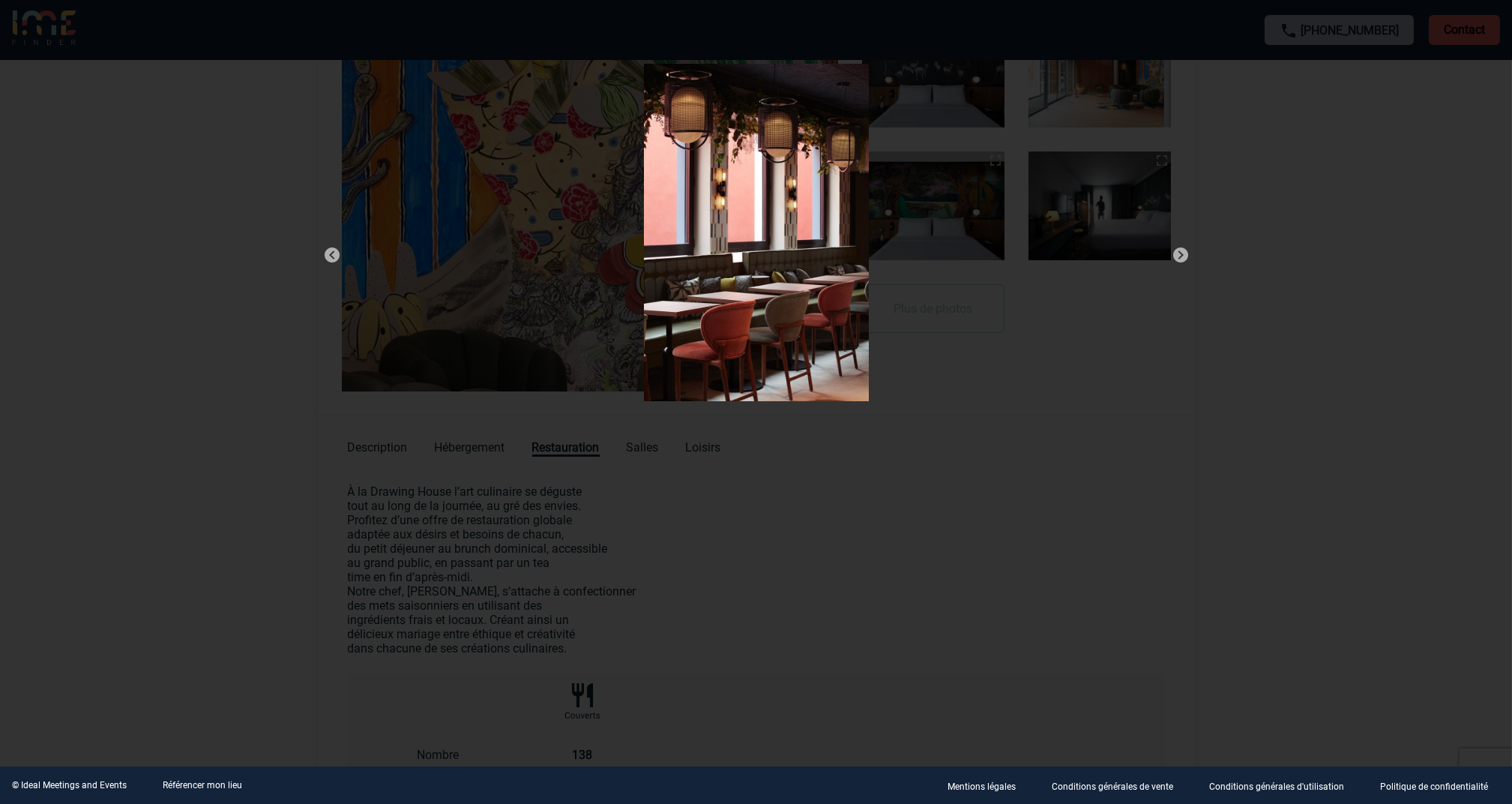
click at [1185, 257] on img at bounding box center [1181, 255] width 18 height 18
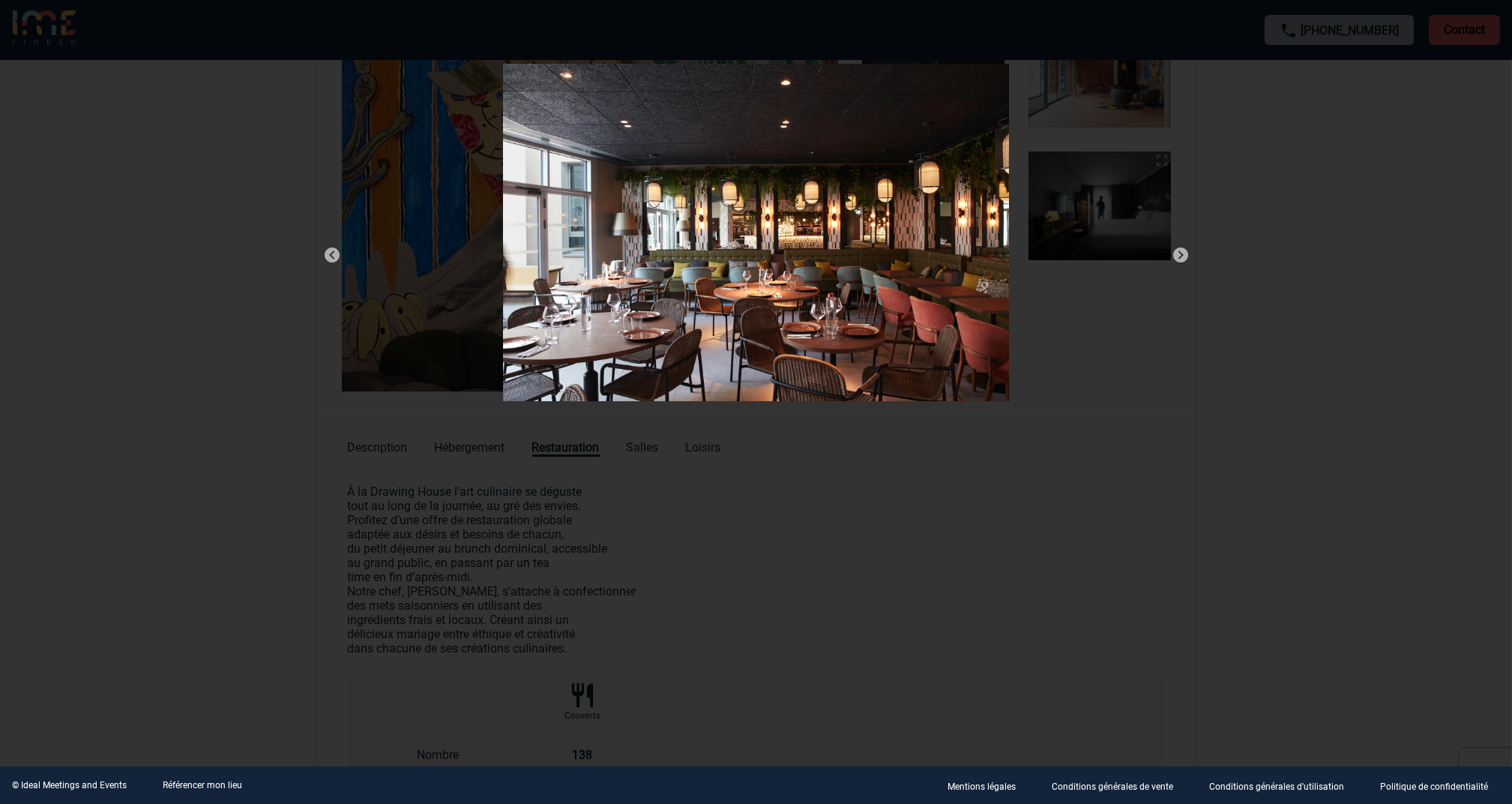
click at [1185, 257] on img at bounding box center [1181, 255] width 18 height 18
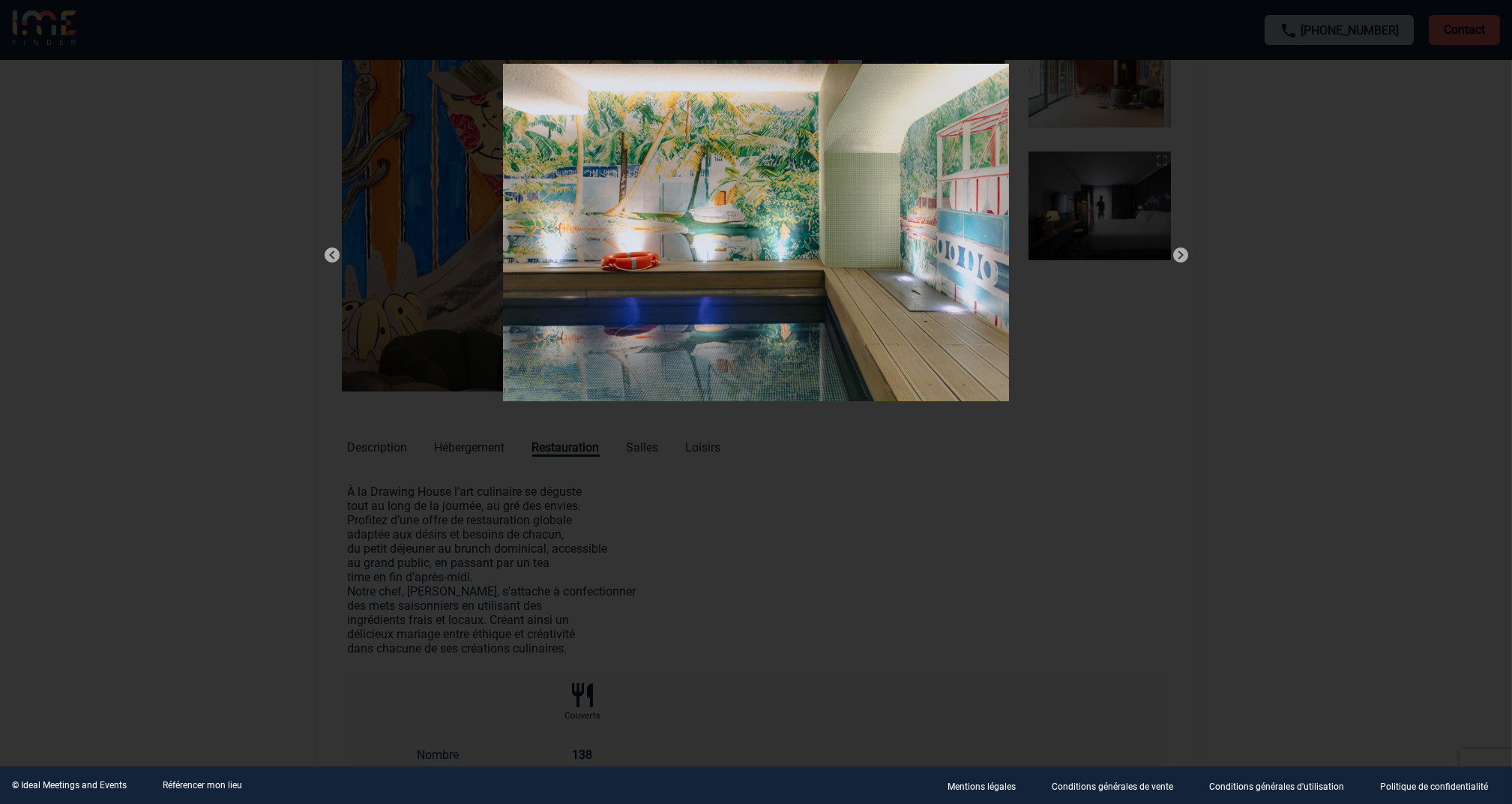
click at [1183, 255] on img at bounding box center [1181, 255] width 18 height 18
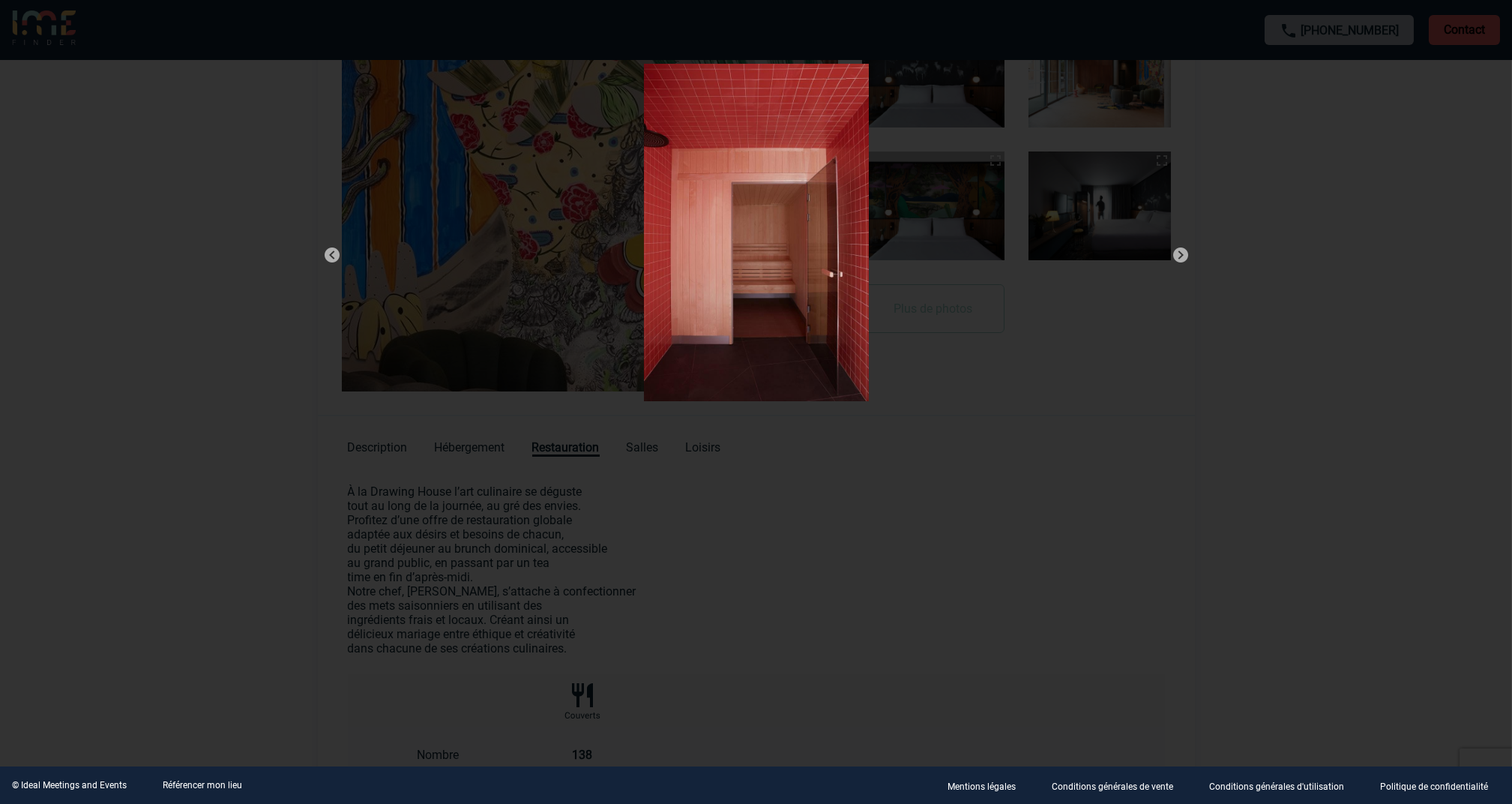
click at [329, 258] on img at bounding box center [332, 255] width 18 height 18
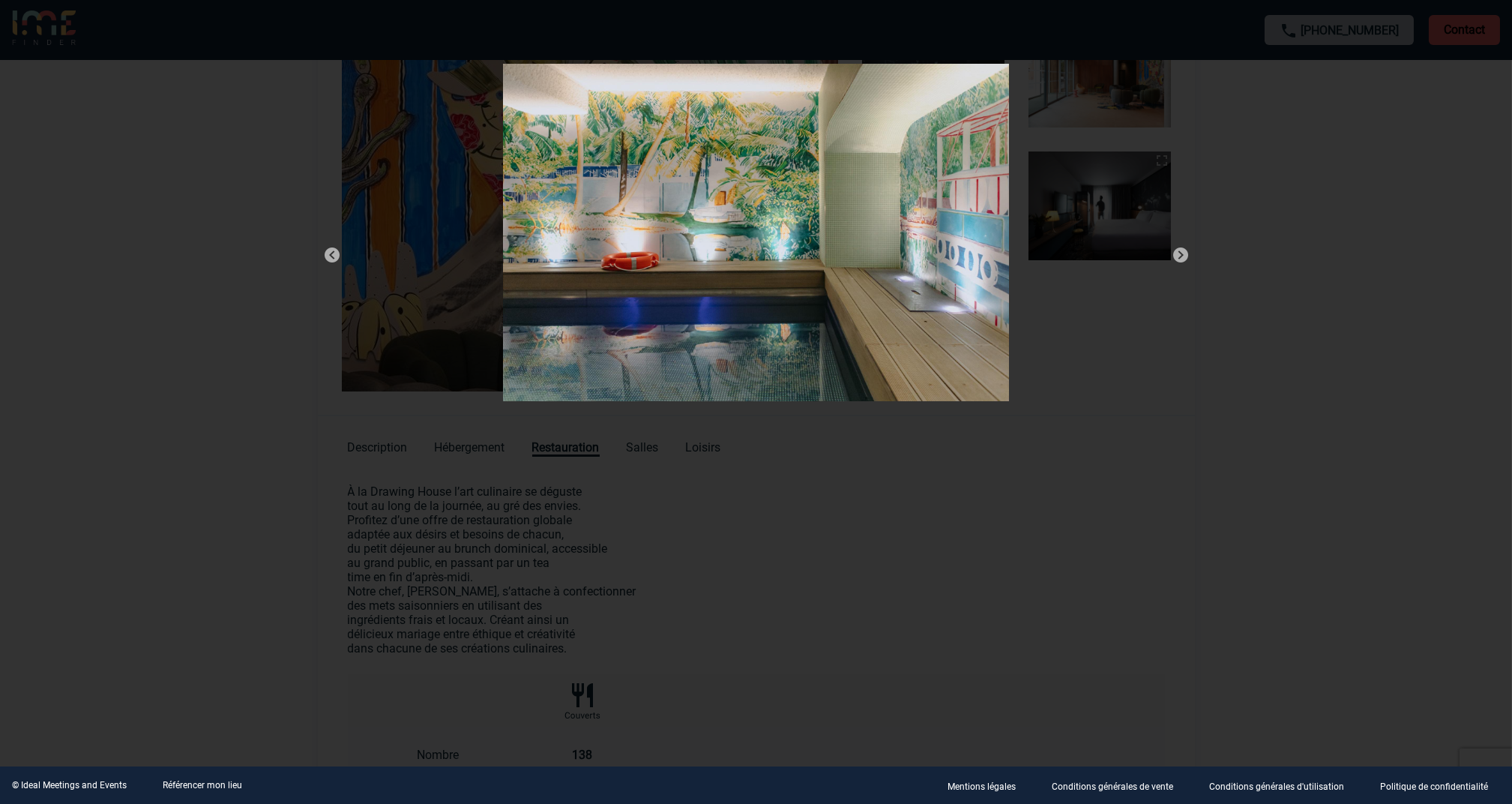
click at [329, 258] on img at bounding box center [332, 255] width 18 height 18
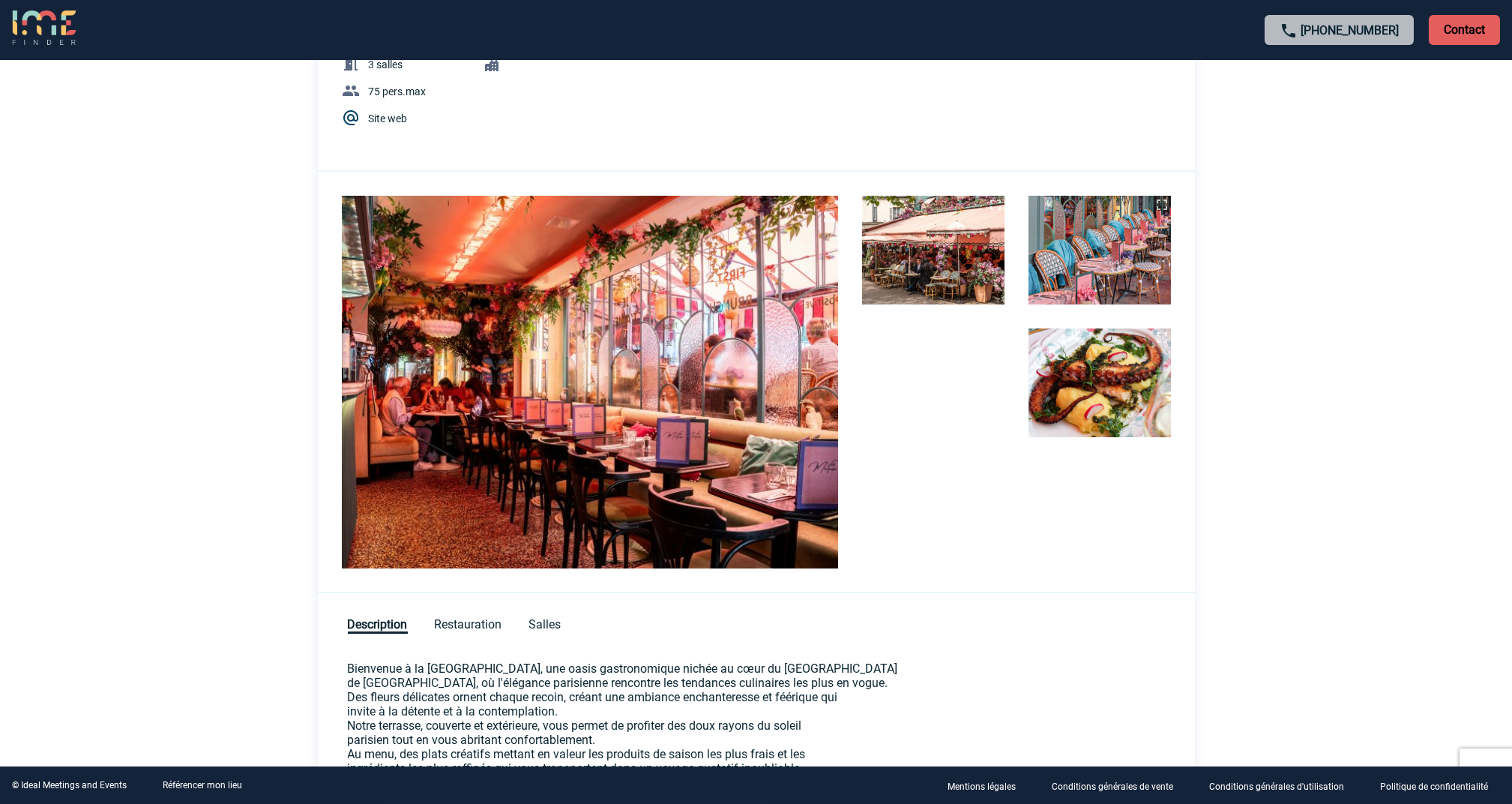
scroll to position [200, 0]
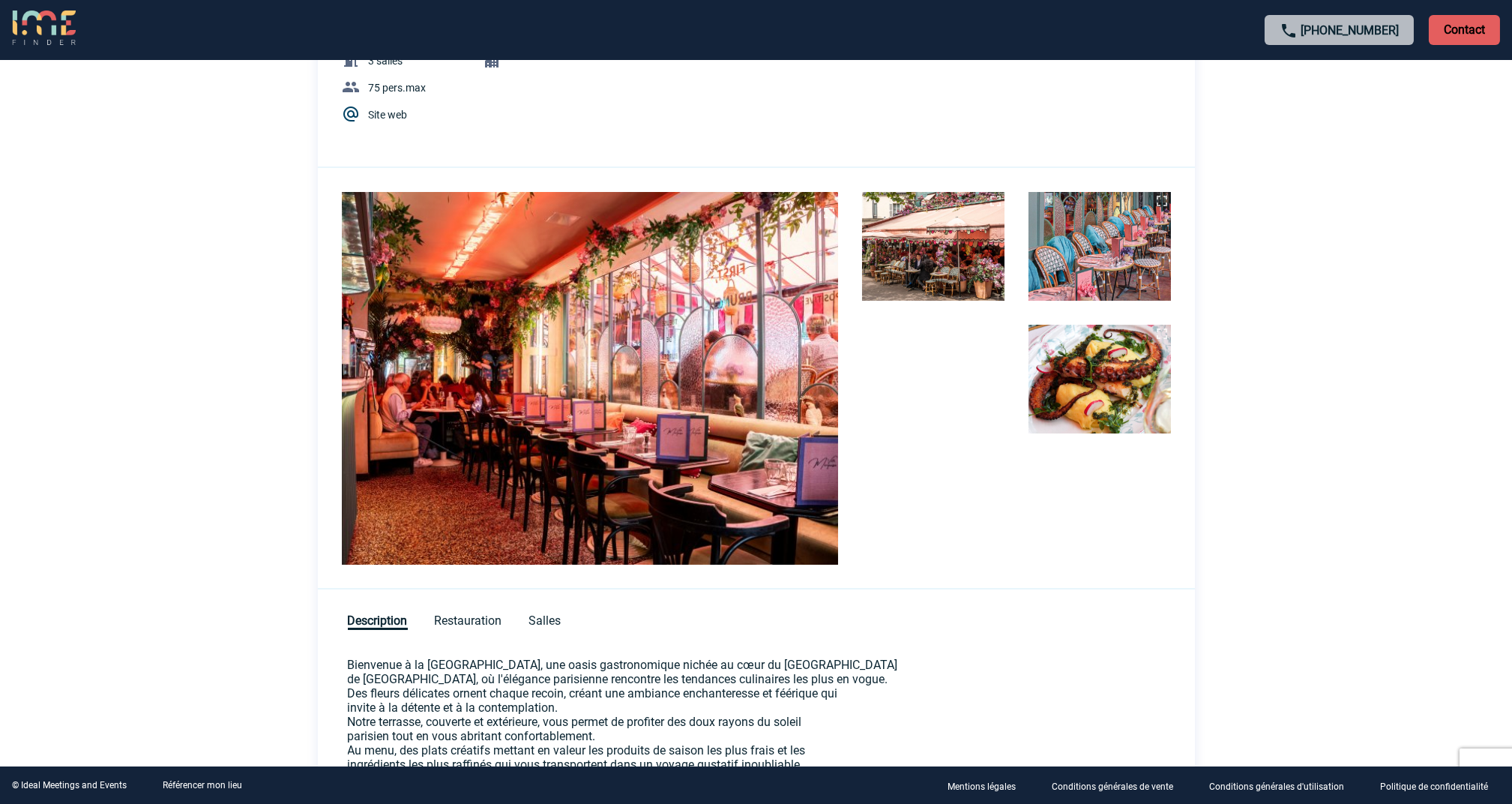
click at [939, 240] on img at bounding box center [933, 246] width 142 height 109
